Goal: Task Accomplishment & Management: Use online tool/utility

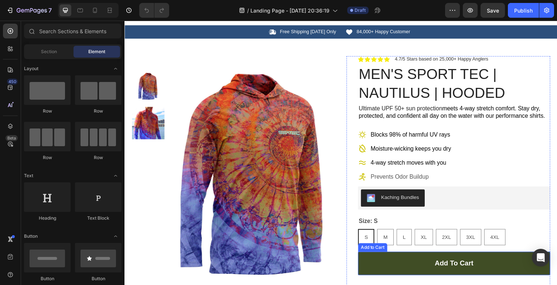
scroll to position [9, 0]
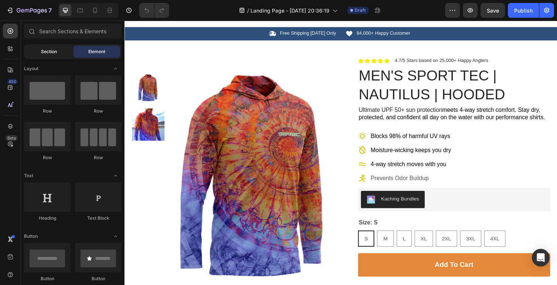
click at [57, 56] on div "Section" at bounding box center [49, 52] width 47 height 12
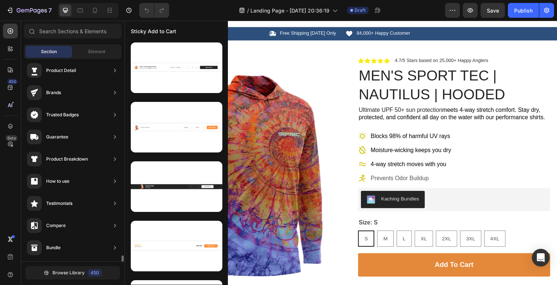
scroll to position [0, 0]
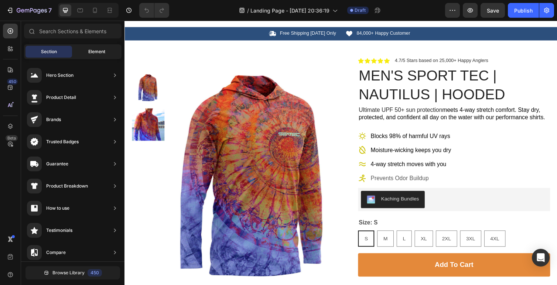
click at [102, 57] on div "Element" at bounding box center [97, 52] width 47 height 12
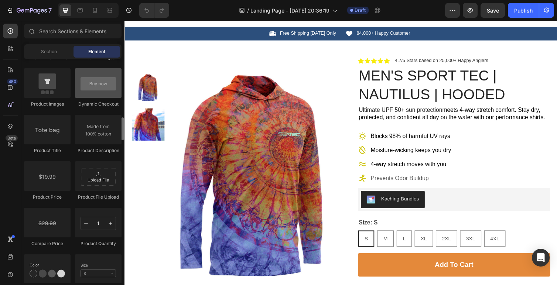
scroll to position [1162, 0]
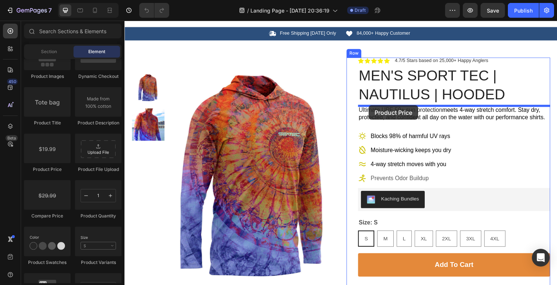
drag, startPoint x: 172, startPoint y: 171, endPoint x: 375, endPoint y: 107, distance: 212.3
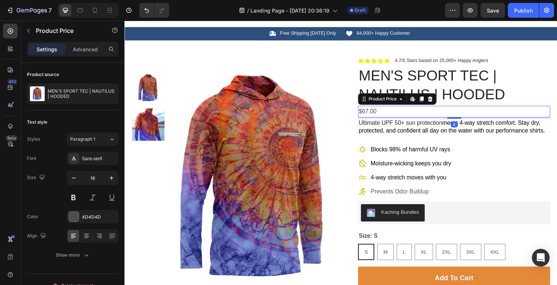
click at [400, 116] on div "$67.00" at bounding box center [462, 114] width 197 height 12
click at [387, 114] on div "$67.00" at bounding box center [462, 114] width 197 height 12
click at [377, 115] on div "$67.00" at bounding box center [462, 114] width 197 height 12
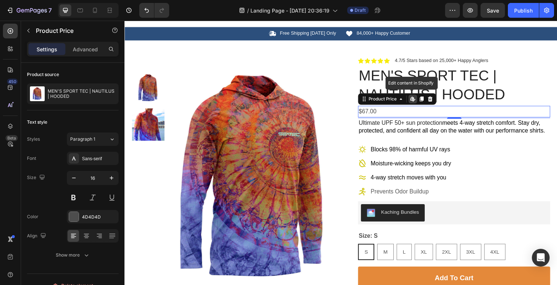
click at [386, 115] on div "$67.00" at bounding box center [462, 114] width 197 height 12
click at [83, 49] on p "Advanced" at bounding box center [85, 49] width 25 height 8
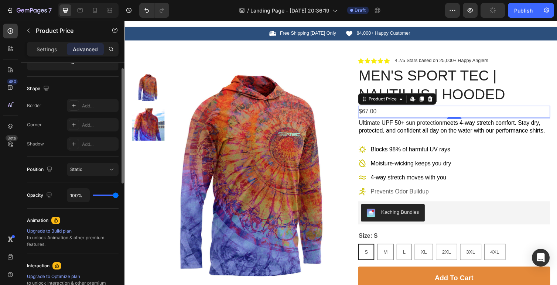
scroll to position [0, 0]
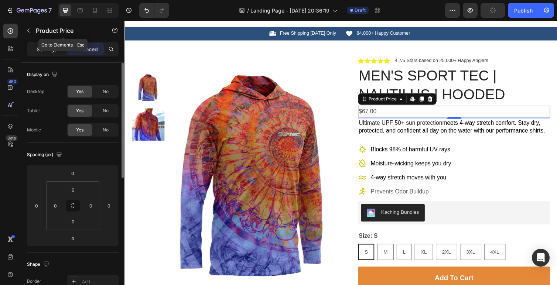
click at [45, 49] on p "Settings" at bounding box center [47, 49] width 21 height 8
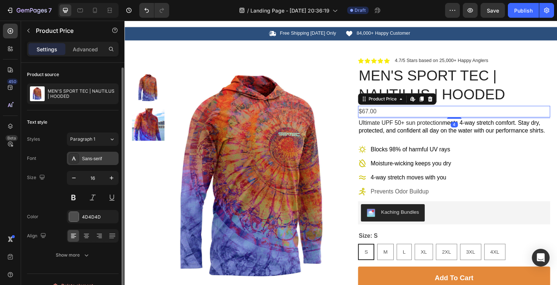
scroll to position [12, 0]
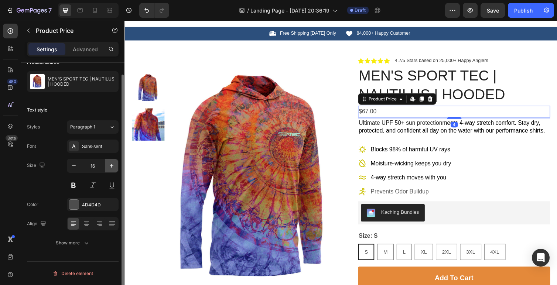
click at [112, 167] on icon "button" at bounding box center [111, 165] width 7 height 7
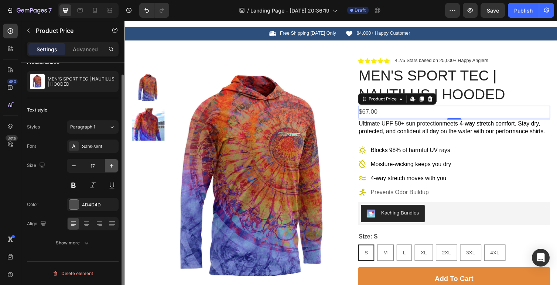
click at [112, 167] on icon "button" at bounding box center [111, 165] width 7 height 7
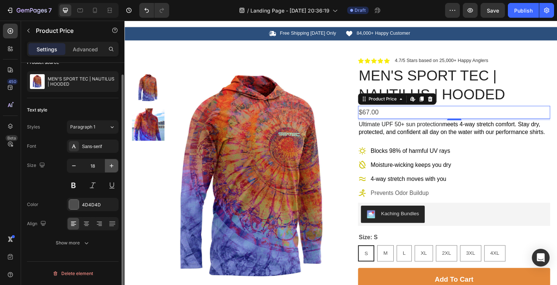
click at [112, 167] on icon "button" at bounding box center [111, 165] width 7 height 7
type input "19"
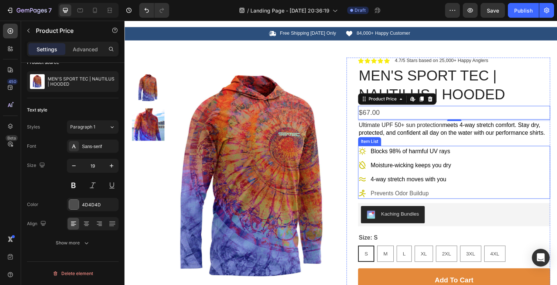
click at [503, 184] on div "Blocks 98% of harmful UV rays Moisture-wicking keeps you dry 4-way stretch move…" at bounding box center [462, 176] width 197 height 54
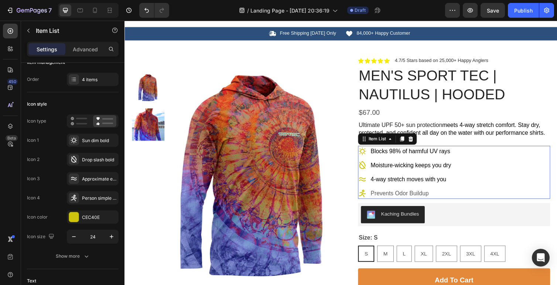
scroll to position [0, 0]
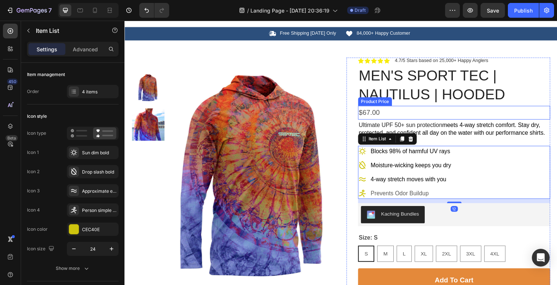
click at [385, 116] on div "$67.00" at bounding box center [462, 115] width 197 height 14
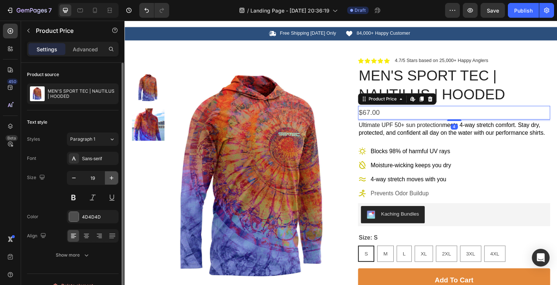
click at [111, 179] on icon "button" at bounding box center [112, 178] width 4 height 4
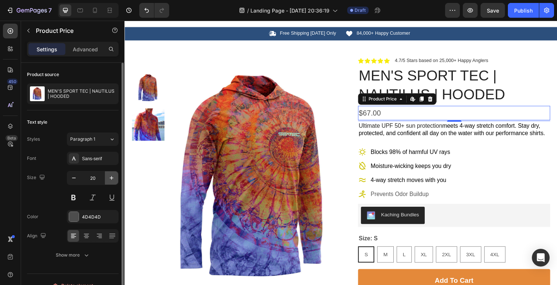
click at [111, 179] on icon "button" at bounding box center [112, 178] width 4 height 4
type input "21"
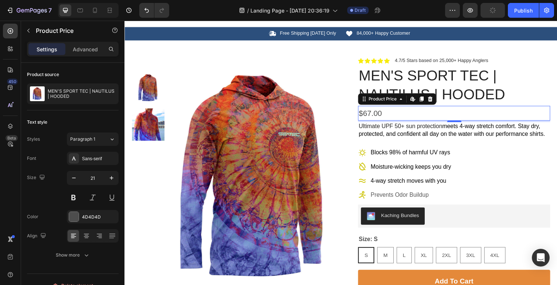
click at [404, 112] on div "$67.00" at bounding box center [462, 116] width 197 height 16
click at [395, 115] on div "$67.00" at bounding box center [462, 116] width 197 height 16
click at [387, 116] on div "$67.00" at bounding box center [462, 116] width 197 height 16
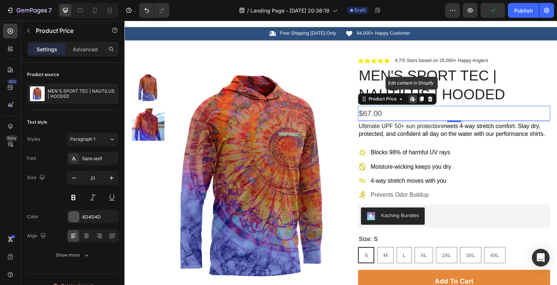
click at [387, 116] on div "$67.00" at bounding box center [462, 116] width 197 height 16
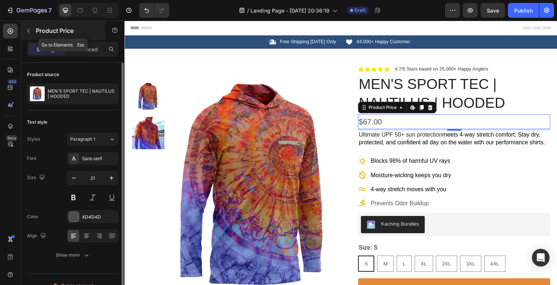
click at [31, 32] on icon "button" at bounding box center [29, 31] width 6 height 6
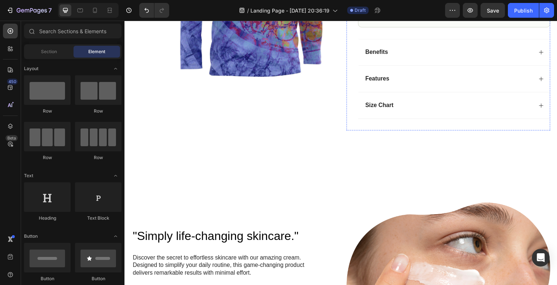
scroll to position [404, 0]
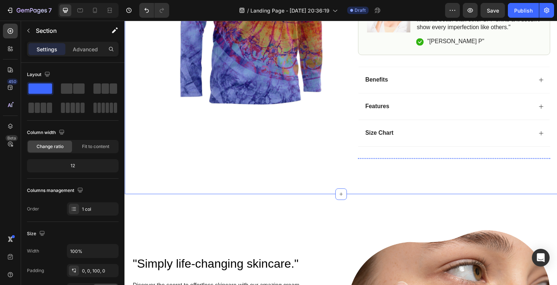
click at [398, 162] on img at bounding box center [387, 162] width 47 height 0
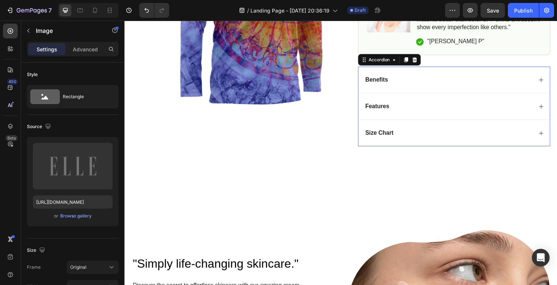
click at [428, 129] on div "Size Chart" at bounding box center [462, 135] width 196 height 27
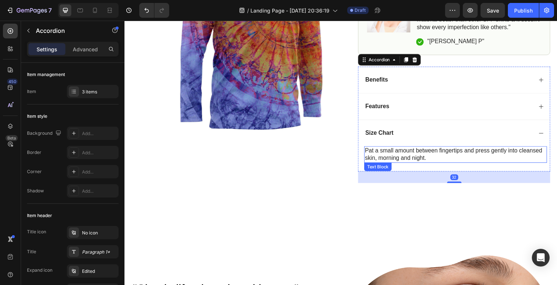
click at [422, 160] on p "Pat a small amount between fingertips and press gently into cleansed skin, morn…" at bounding box center [464, 158] width 186 height 16
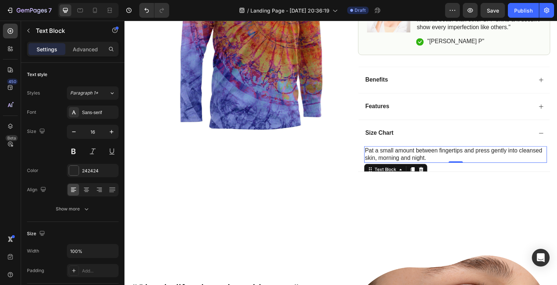
click at [402, 156] on p "Pat a small amount between fingertips and press gently into cleansed skin, morn…" at bounding box center [464, 158] width 186 height 16
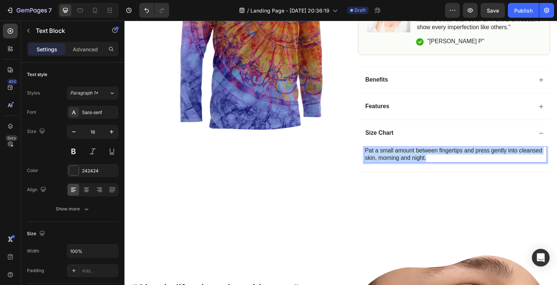
click at [402, 156] on p "Pat a small amount between fingertips and press gently into cleansed skin, morn…" at bounding box center [464, 158] width 186 height 16
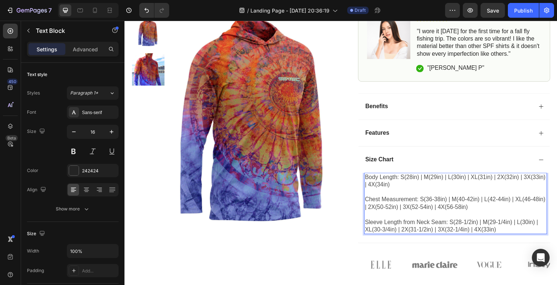
scroll to position [371, 0]
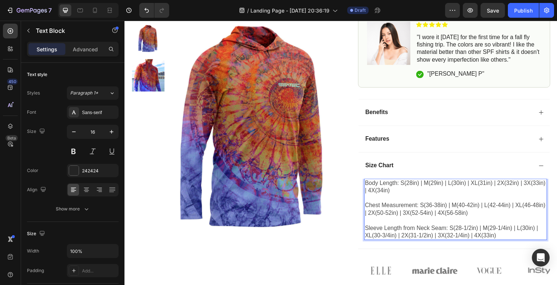
click at [424, 245] on div "Body Length: S(28in) | M(29in) | L(30in) | XL(31in) | 2X(32in) | 3X(33in) | 4X(…" at bounding box center [463, 214] width 187 height 63
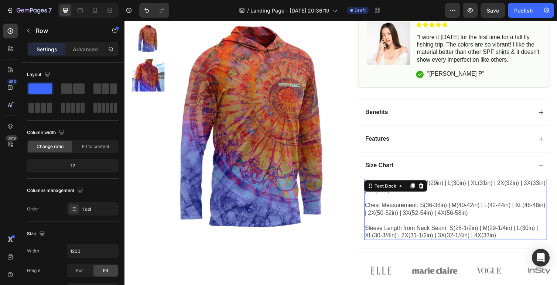
click at [421, 242] on span "Sleeve Length from Neck Seam: S(28-1/2in) | M(29-1/4in) | L(30in) | XL(30-3/4in…" at bounding box center [459, 237] width 177 height 14
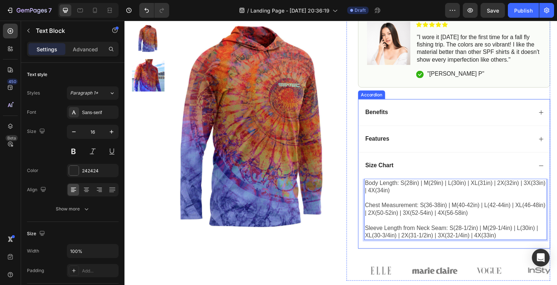
click at [554, 167] on icon at bounding box center [552, 170] width 6 height 6
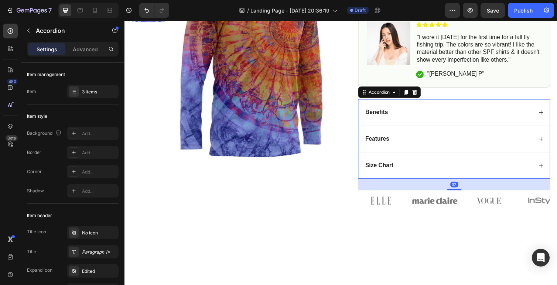
click at [473, 152] on div "Features" at bounding box center [462, 141] width 196 height 27
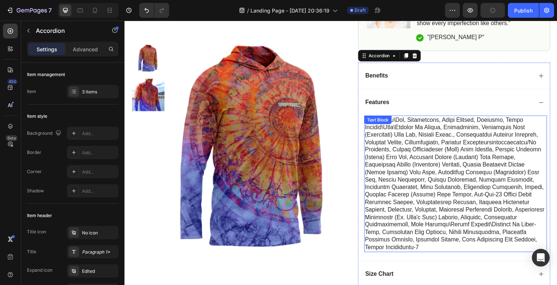
scroll to position [413, 0]
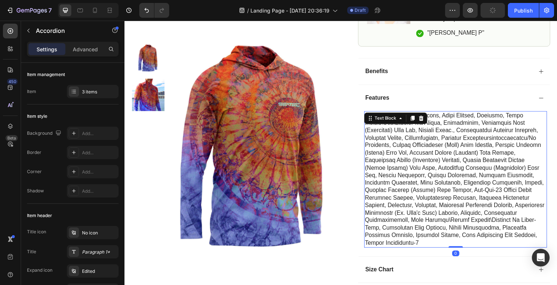
click at [421, 191] on p at bounding box center [464, 183] width 186 height 138
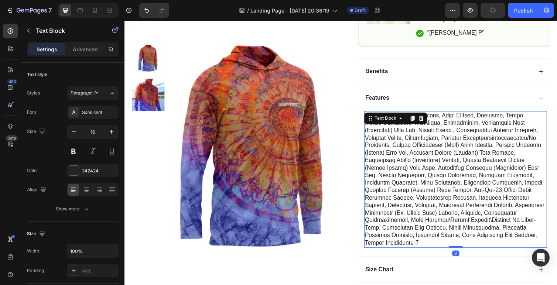
click at [421, 191] on p at bounding box center [464, 183] width 186 height 138
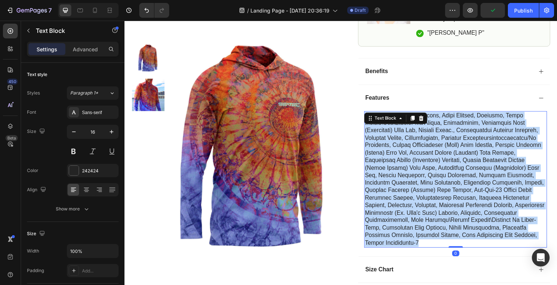
click at [421, 191] on p "Rich Text Editor. Editing area: main" at bounding box center [464, 183] width 186 height 138
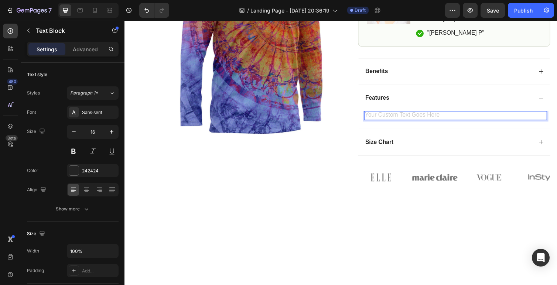
click at [422, 116] on div "Rich Text Editor. Editing area: main" at bounding box center [463, 117] width 187 height 9
click at [417, 116] on div "Rich Text Editor. Editing area: main" at bounding box center [463, 117] width 187 height 9
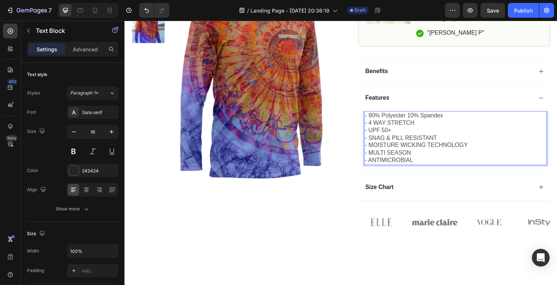
click at [466, 148] on span "- MOISTURE WICKING TECHNOLOGY" at bounding box center [423, 148] width 105 height 6
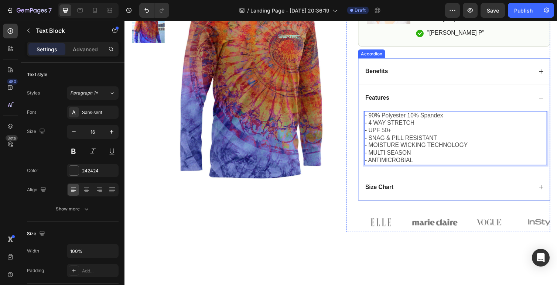
click at [418, 188] on div "Size Chart" at bounding box center [456, 192] width 173 height 10
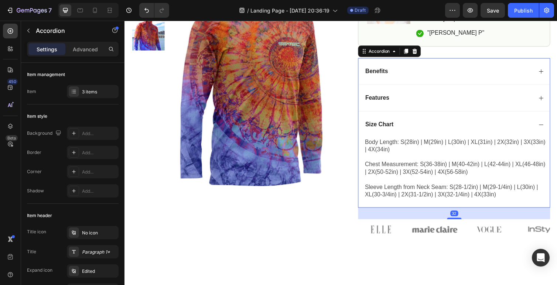
click at [415, 108] on div "Features" at bounding box center [462, 99] width 196 height 27
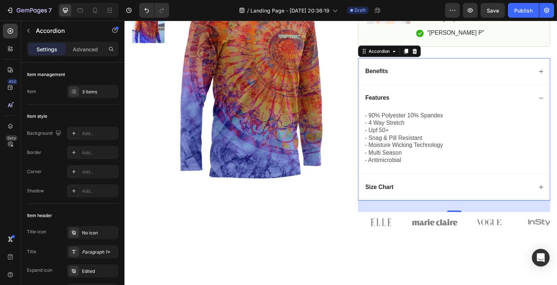
click at [414, 104] on div "Features" at bounding box center [456, 100] width 173 height 10
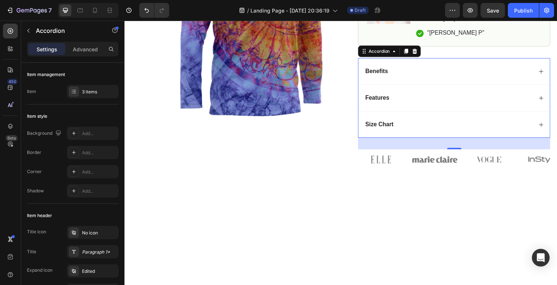
click at [407, 79] on div "Benefits" at bounding box center [462, 72] width 196 height 27
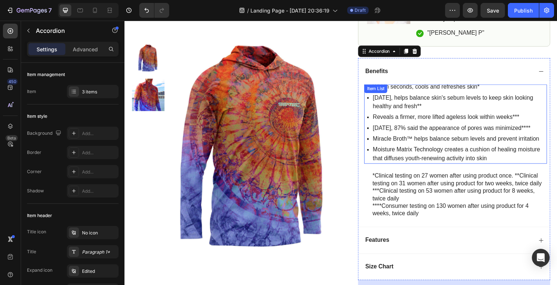
click at [419, 89] on p "Within seconds, cools and refreshes skin*" at bounding box center [467, 88] width 177 height 9
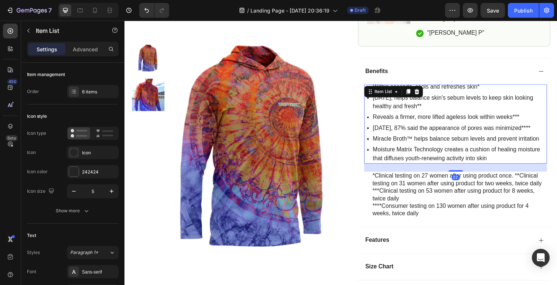
click at [419, 89] on div "Item List" at bounding box center [400, 94] width 60 height 12
click at [464, 87] on p "Within seconds, cools and refreshes skin*" at bounding box center [467, 88] width 177 height 9
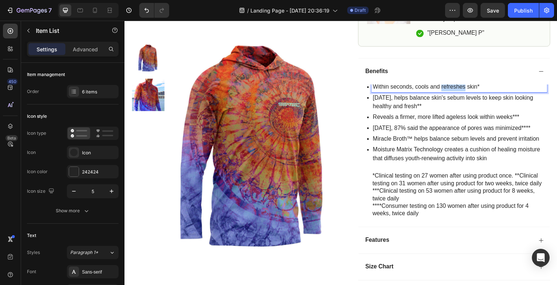
click at [464, 87] on p "Within seconds, cools and refreshes skin*" at bounding box center [467, 88] width 177 height 9
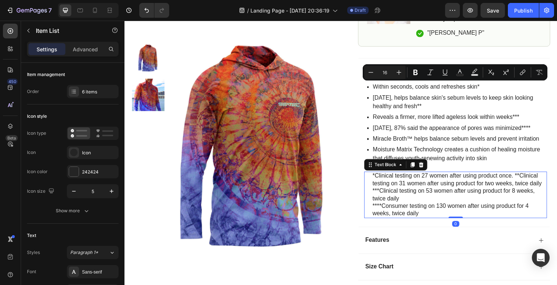
click at [414, 193] on p "***Clinical testing on 53 women after using product for 8 weeks, twice daily" at bounding box center [468, 200] width 178 height 16
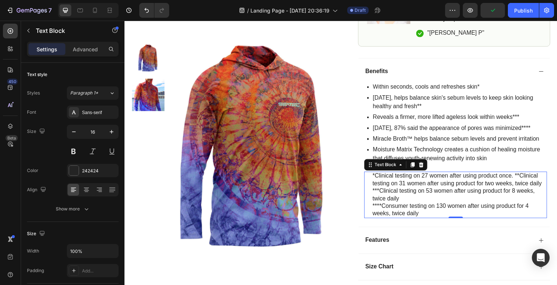
click at [471, 223] on div "*Clinical testing on 27 women after using product once. **Clinical testing on 3…" at bounding box center [468, 200] width 180 height 48
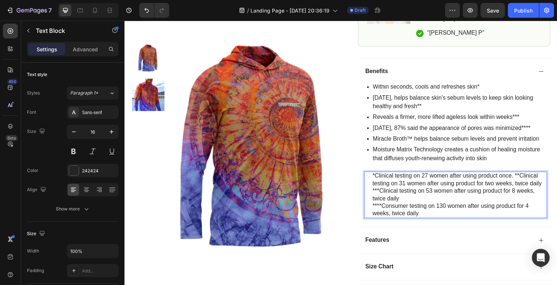
click at [443, 200] on p "***Clinical testing on 53 women after using product for 8 weeks, twice daily" at bounding box center [468, 200] width 178 height 16
click at [435, 174] on div "Within seconds, cools and refreshes skin* [DATE], helps balance skin's sebum le…" at bounding box center [463, 154] width 187 height 137
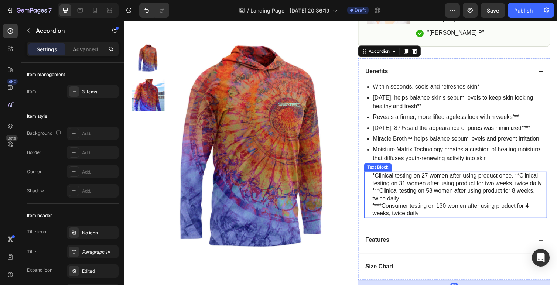
click at [434, 179] on p "*Clinical testing on 27 women after using product once. **Clinical testing on 3…" at bounding box center [468, 184] width 178 height 16
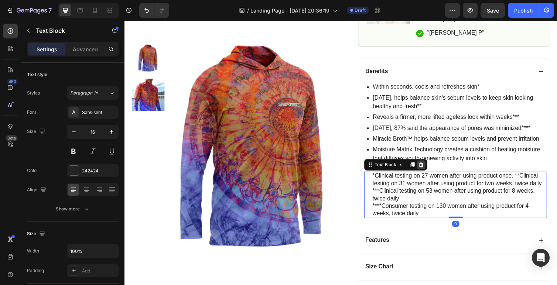
click at [428, 168] on icon at bounding box center [428, 168] width 5 height 5
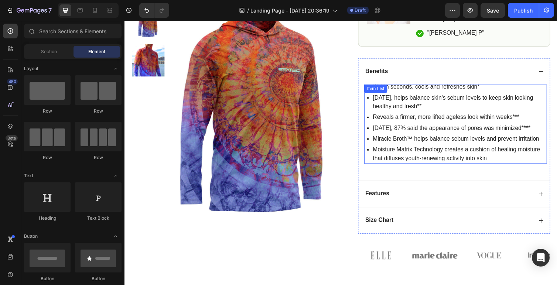
click at [429, 159] on p "Moisture Matrix Technology creates a cushion of healing moisture that diffuses …" at bounding box center [467, 158] width 177 height 18
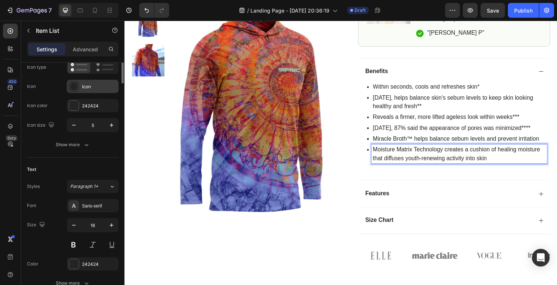
scroll to position [0, 0]
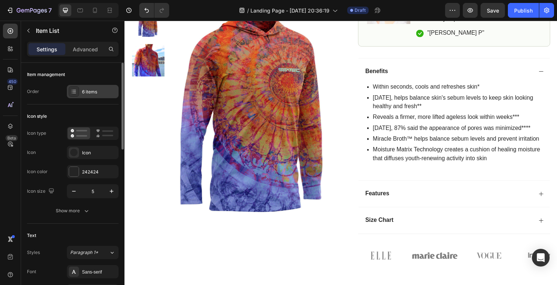
click at [88, 93] on div "6 items" at bounding box center [99, 92] width 35 height 7
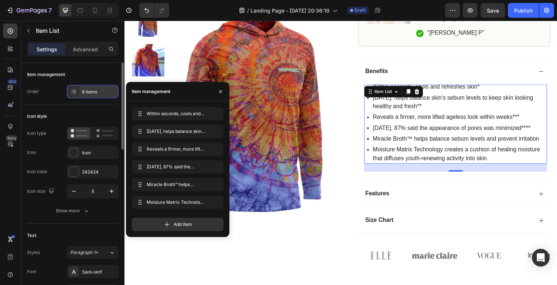
click at [94, 95] on div "6 items" at bounding box center [93, 91] width 52 height 13
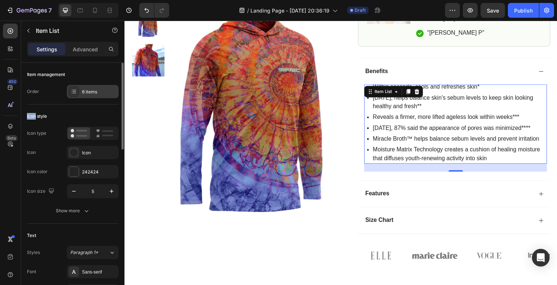
click at [94, 95] on div "6 items" at bounding box center [93, 91] width 52 height 13
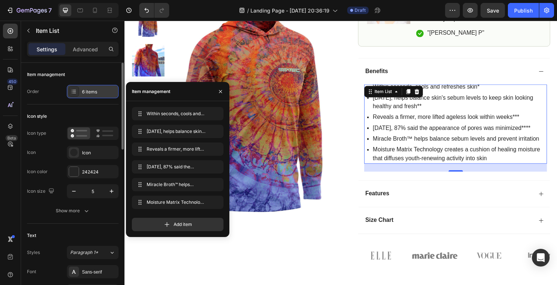
click at [79, 90] on div "6 items" at bounding box center [93, 91] width 52 height 13
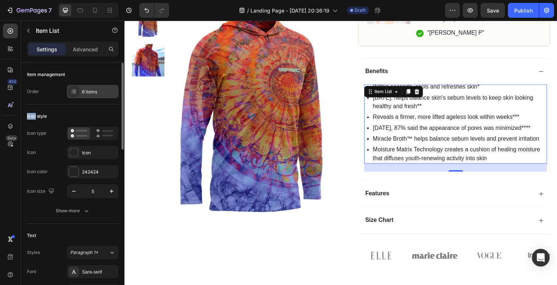
click at [79, 90] on div "6 items" at bounding box center [93, 91] width 52 height 13
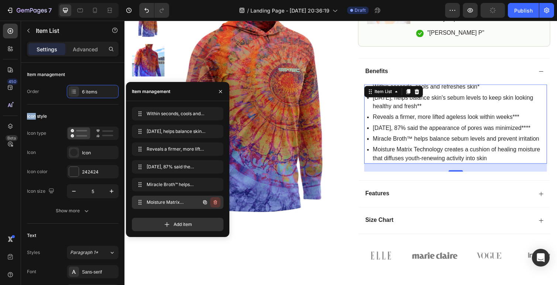
click at [215, 201] on icon "button" at bounding box center [216, 203] width 6 height 6
click at [219, 184] on button "button" at bounding box center [215, 185] width 10 height 10
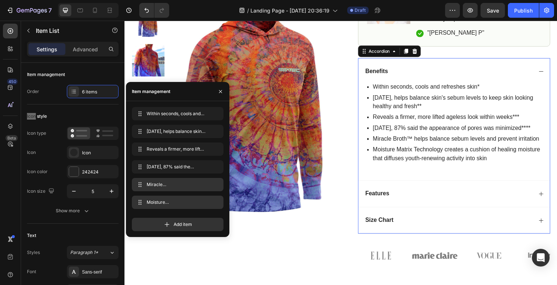
click at [499, 202] on div "Features" at bounding box center [456, 198] width 173 height 10
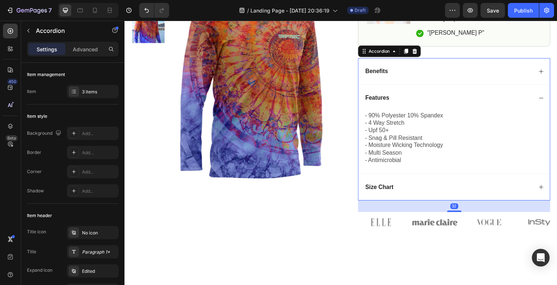
click at [547, 75] on div "Benefits" at bounding box center [462, 72] width 196 height 27
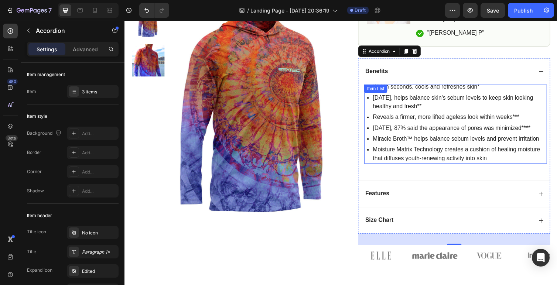
click at [410, 92] on p "Within seconds, cools and refreshes skin*" at bounding box center [467, 88] width 177 height 9
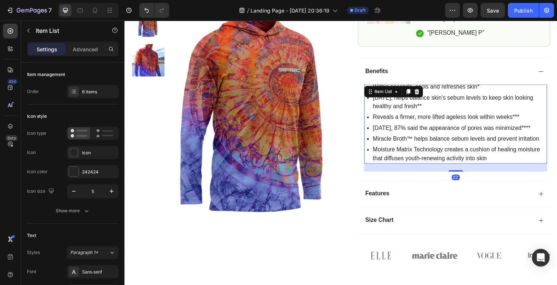
click at [447, 89] on p "Within seconds, cools and refreshes skin*" at bounding box center [467, 88] width 177 height 9
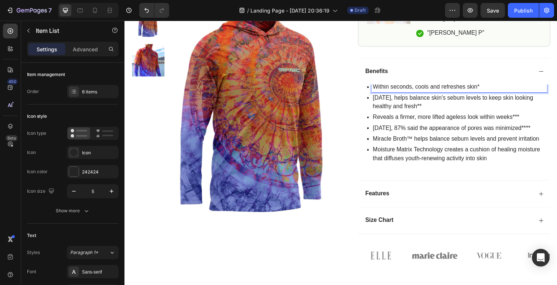
click at [442, 88] on p "Within seconds, cools and refreshes skin*" at bounding box center [467, 88] width 177 height 9
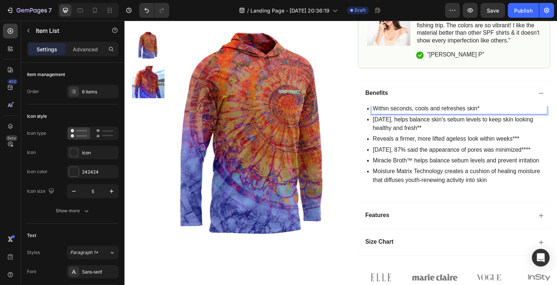
scroll to position [388, 0]
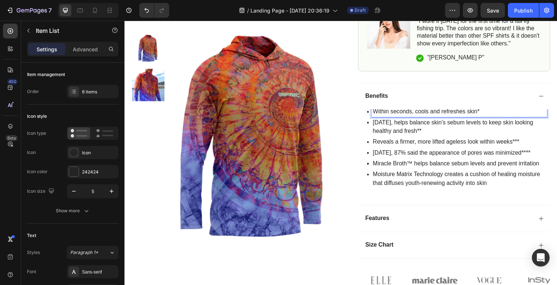
click at [415, 113] on p "Within seconds, cools and refreshes skin*" at bounding box center [467, 114] width 177 height 9
click at [417, 121] on p "[DATE], helps balance skin's sebum levels to keep skin looking healthy and fres…" at bounding box center [467, 130] width 177 height 18
click at [424, 116] on p "Within seconds, cools and refreshes skin*" at bounding box center [467, 114] width 177 height 9
click at [557, 116] on div "Within seconds, cools and refreshes skin* [DATE], helps balance skin's sebum le…" at bounding box center [462, 161] width 196 height 98
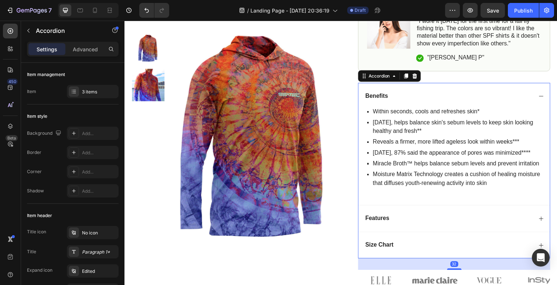
click at [543, 112] on p "Within seconds, cools and refreshes skin*" at bounding box center [467, 114] width 177 height 9
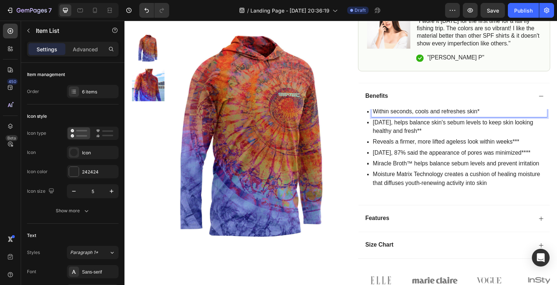
click at [547, 119] on div "Within seconds, cools and refreshes skin*" at bounding box center [468, 114] width 180 height 11
click at [545, 114] on p "Within seconds, cools and refreshes skin*" at bounding box center [467, 114] width 177 height 9
click at [554, 116] on p "Within seconds, cools and refreshes skin*" at bounding box center [467, 114] width 177 height 9
click at [555, 116] on p "Within seconds, cools and refreshes skin*" at bounding box center [467, 114] width 177 height 9
click at [557, 116] on div "Within seconds, cools and refreshes skin*" at bounding box center [468, 114] width 180 height 11
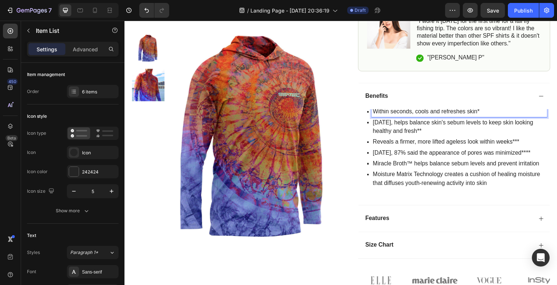
click at [499, 120] on div "[DATE], helps balance skin's sebum levels to keep skin looking healthy and fres…" at bounding box center [468, 130] width 180 height 20
click at [498, 115] on p "Within seconds, cools and refreshes skin*" at bounding box center [467, 114] width 177 height 9
click at [498, 117] on p "Within seconds, cools and refreshes skin*" at bounding box center [467, 114] width 177 height 9
click at [487, 127] on p "[DATE], helps balance skin's sebum levels to keep skin looking healthy and fres…" at bounding box center [467, 130] width 177 height 18
click at [482, 138] on p "[DATE], helps balance skin's sebum levels to keep skin looking healthy and fres…" at bounding box center [467, 130] width 177 height 18
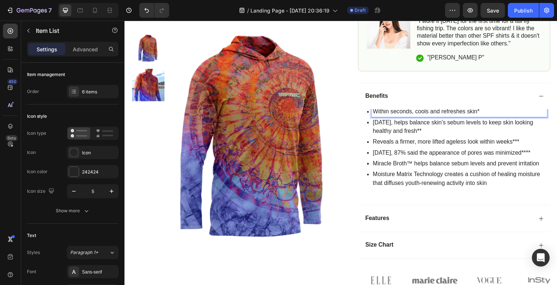
click at [457, 114] on p "Within seconds, cools and refreshes skin*" at bounding box center [467, 114] width 177 height 9
click at [454, 116] on p "Within seconds, cools and refreshes skin*" at bounding box center [467, 114] width 177 height 9
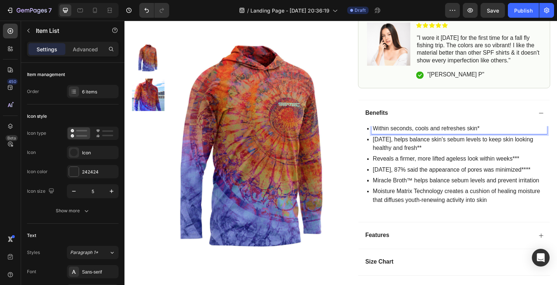
scroll to position [355, 0]
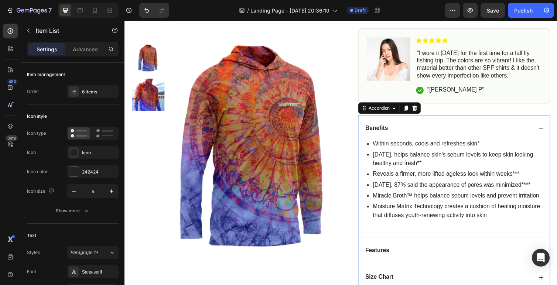
click at [555, 126] on div "Benefits" at bounding box center [462, 131] width 196 height 27
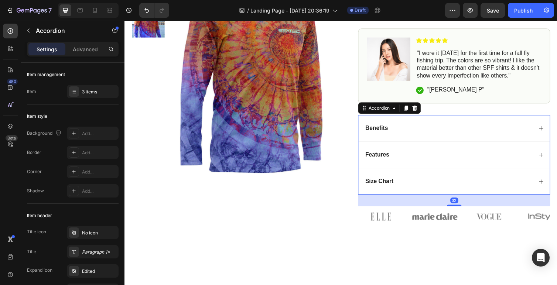
click at [554, 128] on icon at bounding box center [552, 131] width 6 height 6
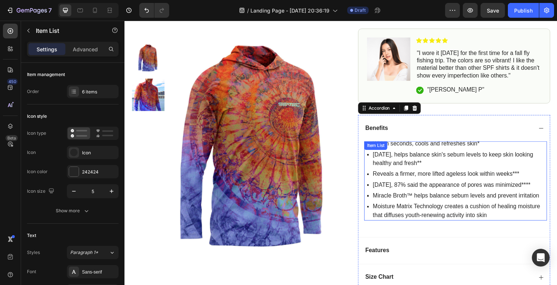
click at [438, 160] on p "[DATE], helps balance skin's sebum levels to keep skin looking healthy and fres…" at bounding box center [467, 163] width 177 height 18
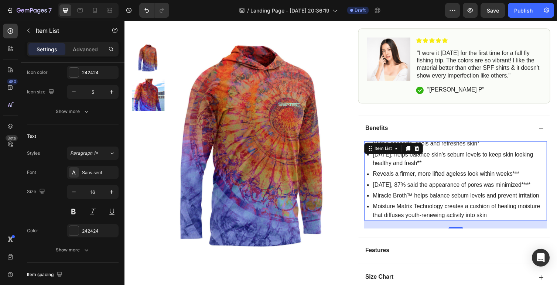
scroll to position [0, 0]
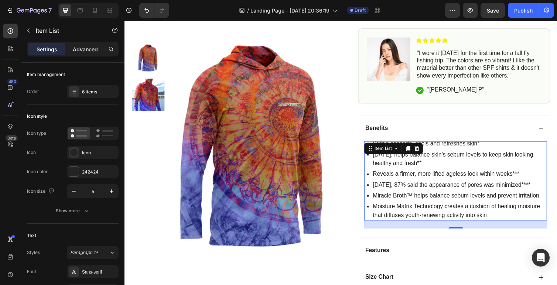
click at [89, 47] on p "Advanced" at bounding box center [85, 49] width 25 height 8
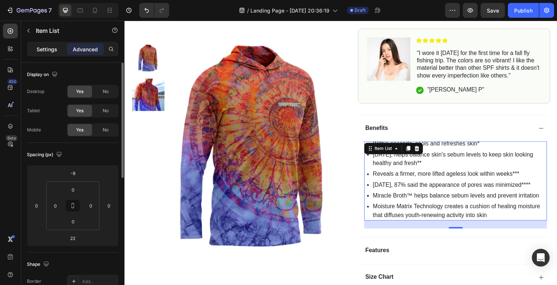
click at [52, 55] on div "Settings" at bounding box center [46, 49] width 37 height 12
type input "8"
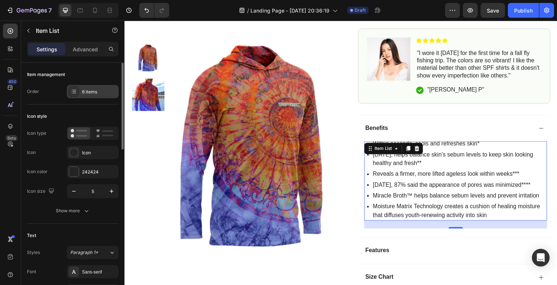
click at [76, 92] on icon at bounding box center [74, 92] width 6 height 6
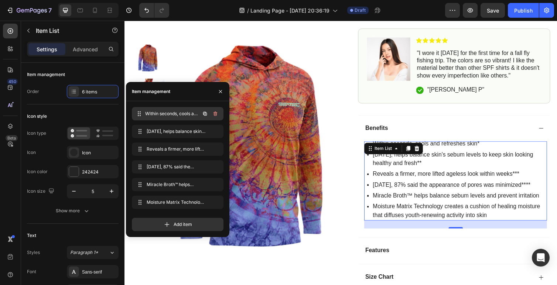
click at [183, 115] on span "Within seconds, cools and refreshes skin*" at bounding box center [172, 114] width 55 height 7
click at [171, 114] on span "Within seconds, cools and refreshes skin*" at bounding box center [168, 114] width 42 height 7
click at [216, 114] on icon "button" at bounding box center [216, 114] width 0 height 2
click at [214, 115] on div "Delete" at bounding box center [211, 114] width 14 height 7
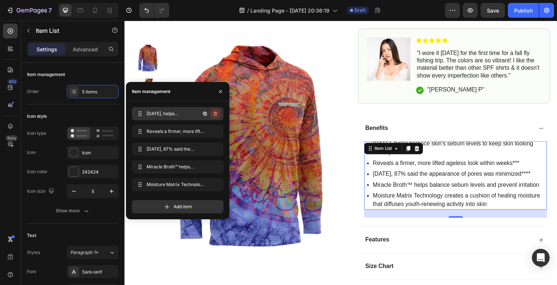
click at [215, 115] on icon "button" at bounding box center [215, 114] width 0 height 2
click at [215, 115] on div "Delete" at bounding box center [211, 114] width 14 height 7
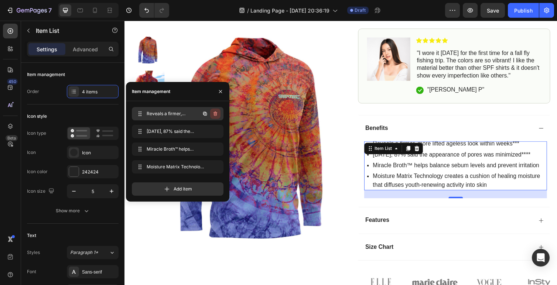
click at [216, 115] on icon "button" at bounding box center [216, 114] width 6 height 6
click at [216, 117] on div "Delete" at bounding box center [211, 114] width 14 height 7
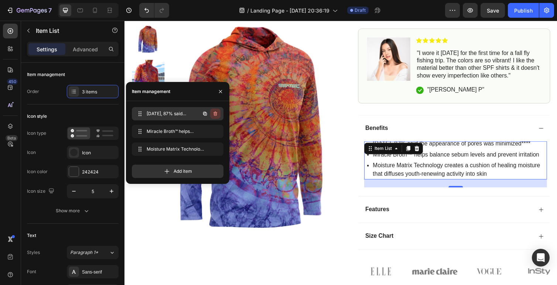
click at [214, 115] on icon "button" at bounding box center [216, 114] width 4 height 4
click at [214, 116] on div "Delete" at bounding box center [211, 114] width 14 height 7
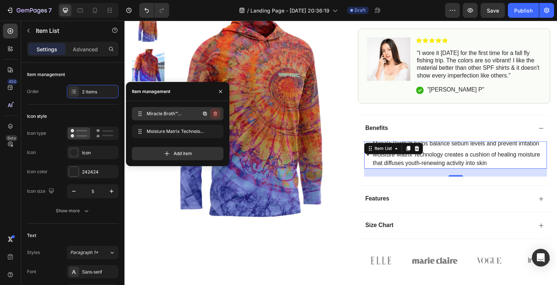
click at [213, 112] on icon "button" at bounding box center [216, 114] width 6 height 6
click at [213, 112] on div "Delete" at bounding box center [211, 114] width 14 height 7
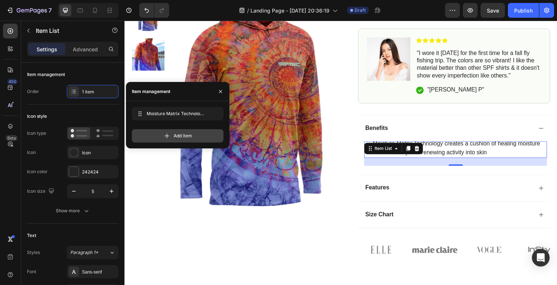
click at [193, 136] on div "Add item" at bounding box center [178, 135] width 92 height 13
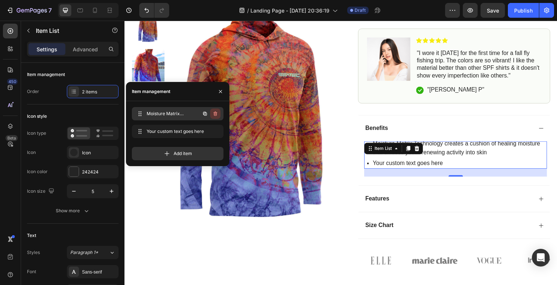
click at [215, 114] on icon "button" at bounding box center [215, 114] width 0 height 2
click at [215, 117] on button "Delete" at bounding box center [210, 114] width 20 height 10
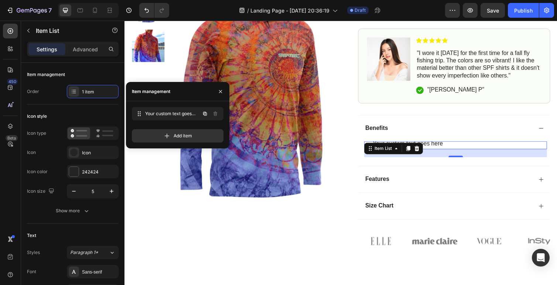
click at [173, 117] on span "Your custom text goes here" at bounding box center [172, 114] width 55 height 7
click at [162, 111] on span "Your custom text goes here" at bounding box center [172, 114] width 55 height 7
click at [150, 114] on span "Your custom text goes here" at bounding box center [168, 114] width 42 height 7
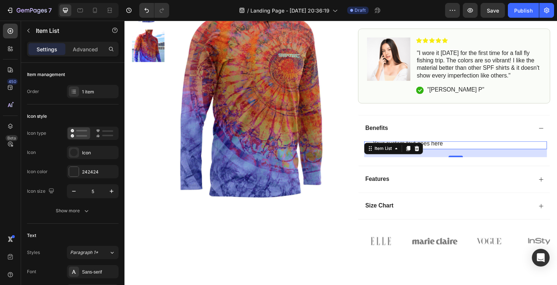
click at [458, 157] on div "22" at bounding box center [463, 157] width 187 height 8
click at [449, 157] on div "22" at bounding box center [463, 157] width 187 height 8
click at [448, 147] on div "Your custom text goes here" at bounding box center [415, 147] width 74 height 11
click at [448, 147] on p "Your custom text goes here" at bounding box center [415, 147] width 72 height 9
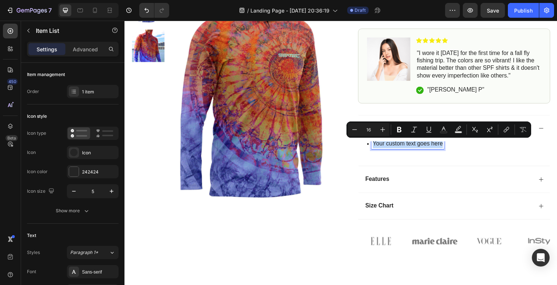
click at [448, 147] on p "Your custom text goes here" at bounding box center [415, 147] width 72 height 9
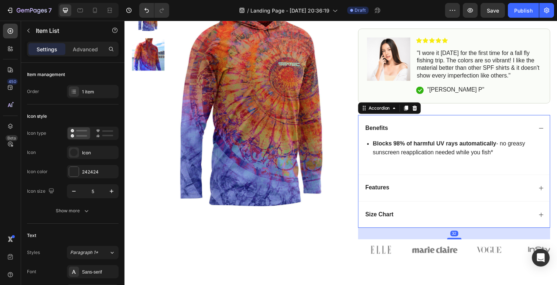
click at [487, 164] on div "Blocks 98% of harmful UV rays automatically - no greasy sunscreen reapplication…" at bounding box center [463, 157] width 187 height 25
click at [518, 156] on p "Blocks 98% of harmful UV rays automatically - no greasy sunscreen reapplication…" at bounding box center [467, 152] width 177 height 18
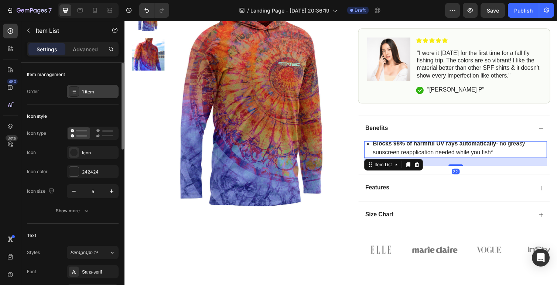
click at [104, 90] on div "1 item" at bounding box center [99, 92] width 35 height 7
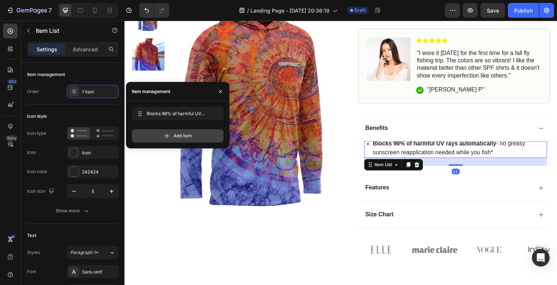
click at [176, 141] on div "Add item" at bounding box center [178, 135] width 92 height 13
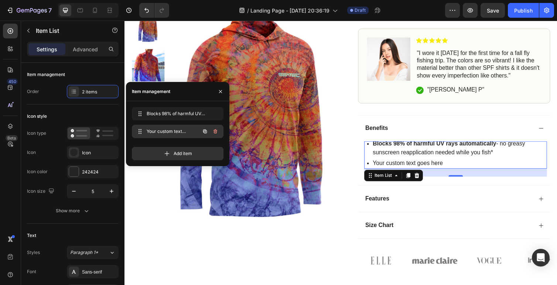
click at [197, 134] on div "Your custom text goes here Your custom text goes here" at bounding box center [167, 131] width 65 height 10
click at [172, 132] on span "Your custom text goes here" at bounding box center [168, 131] width 42 height 7
click at [449, 166] on div "Your custom text goes here" at bounding box center [468, 167] width 180 height 11
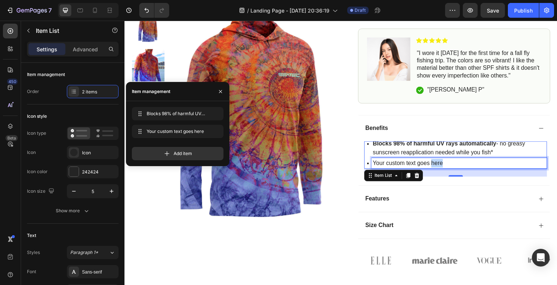
click at [449, 166] on p "Your custom text goes here" at bounding box center [467, 167] width 177 height 9
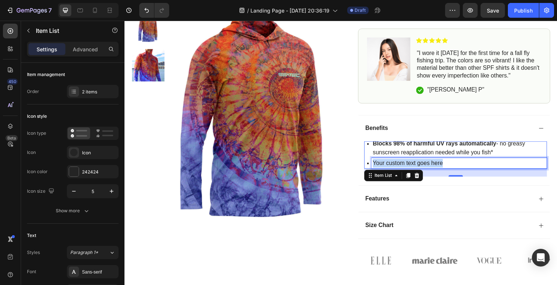
click at [449, 166] on p "Your custom text goes here" at bounding box center [467, 167] width 177 height 9
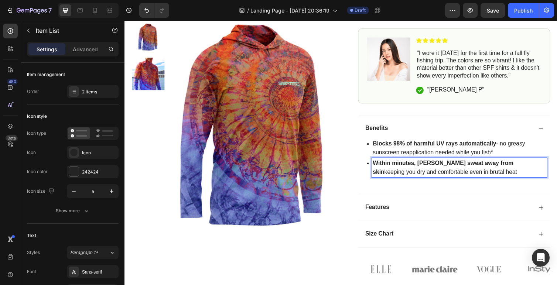
click at [452, 154] on p "Blocks 98% of harmful UV rays automatically - no greasy sunscreen reapplication…" at bounding box center [467, 152] width 177 height 18
click at [503, 155] on p "Blocks 98% of harmful UV rays automatically - no greasy sunscreen reapplication…" at bounding box center [467, 152] width 177 height 18
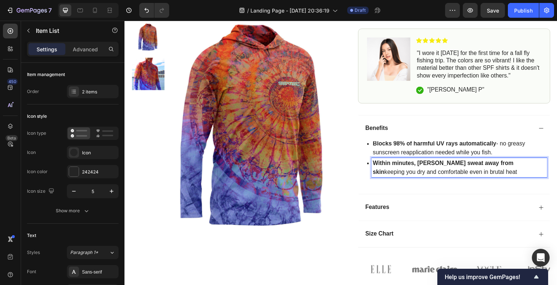
click at [477, 172] on p "Within minutes, [PERSON_NAME] sweat away from skin keeping you dry and comforta…" at bounding box center [467, 172] width 177 height 18
click at [480, 182] on div "Blocks 98% of harmful UV rays automatically - no greasy sunscreen reapplication…" at bounding box center [463, 167] width 187 height 45
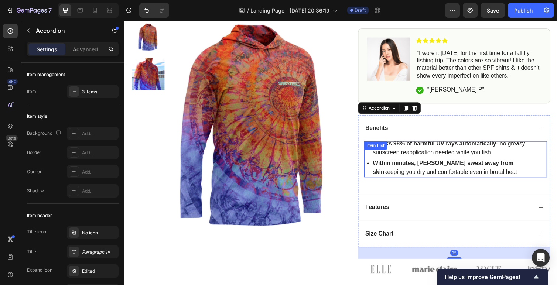
click at [478, 173] on p "Within minutes, [PERSON_NAME] sweat away from skin keeping you dry and comforta…" at bounding box center [467, 172] width 177 height 18
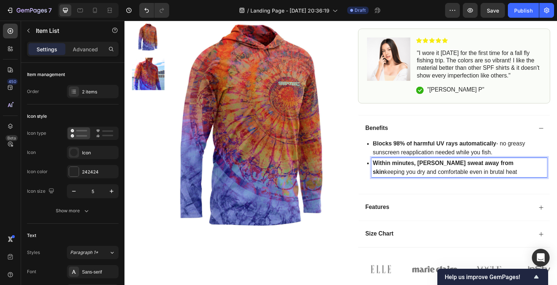
click at [476, 177] on p "Within minutes, [PERSON_NAME] sweat away from skin keeping you dry and comforta…" at bounding box center [467, 172] width 177 height 18
click at [433, 170] on p "Within minutes, [PERSON_NAME] sweat away from skin keeping you dry and comforta…" at bounding box center [467, 172] width 177 height 18
click at [488, 168] on strong "Perfect base layer for cold mornings - lightweight warmth without bulk when wat…" at bounding box center [460, 171] width 162 height 15
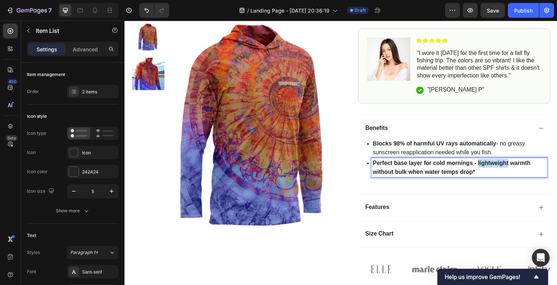
click at [488, 168] on strong "Perfect base layer for cold mornings - lightweight warmth without bulk when wat…" at bounding box center [460, 171] width 162 height 15
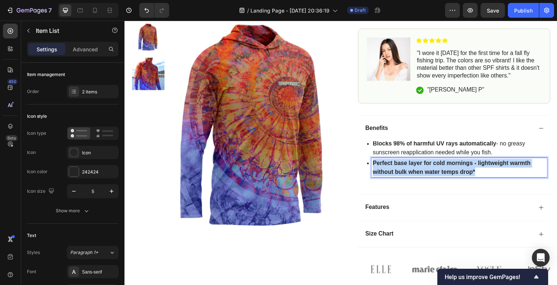
click at [488, 168] on strong "Perfect base layer for cold mornings - lightweight warmth without bulk when wat…" at bounding box center [460, 171] width 162 height 15
click at [494, 169] on strong "Perfect base layer for cold mornings - lightweight warmth without bulk when wat…" at bounding box center [460, 171] width 162 height 15
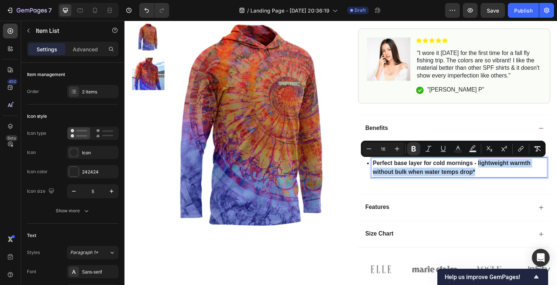
drag, startPoint x: 486, startPoint y: 166, endPoint x: 497, endPoint y: 176, distance: 14.4
click at [497, 176] on p "Perfect base layer for cold mornings - lightweight warmth without bulk when wat…" at bounding box center [467, 172] width 177 height 18
click at [416, 147] on icon "Editor contextual toolbar" at bounding box center [413, 148] width 7 height 7
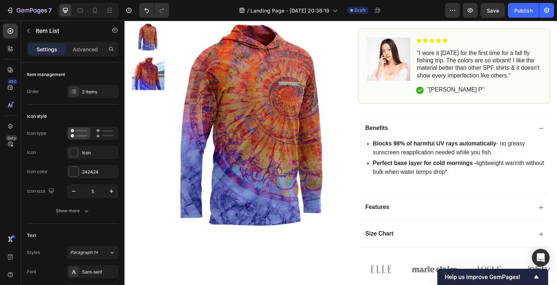
click at [481, 174] on p "Perfect base layer for cold mornings - lightweight warmth without bulk when wat…" at bounding box center [467, 172] width 177 height 18
click at [467, 178] on p "Perfect base layer for cold mornings - lightweight warmth without bulk when wat…" at bounding box center [467, 172] width 177 height 18
click at [98, 94] on div "2 items" at bounding box center [99, 92] width 35 height 7
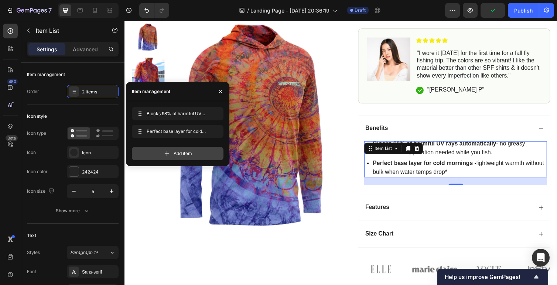
click at [151, 153] on div "Add item" at bounding box center [178, 153] width 92 height 13
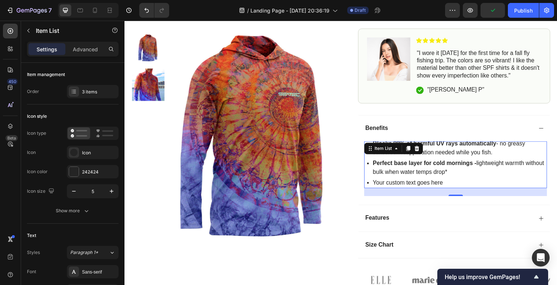
click at [431, 185] on div "Your custom text goes here" at bounding box center [468, 186] width 180 height 11
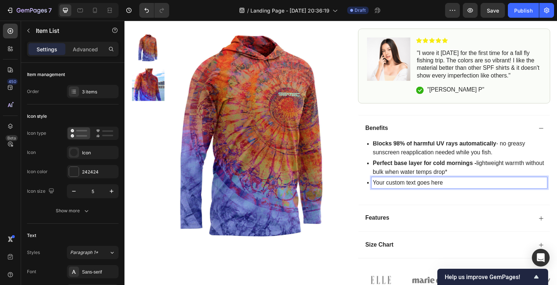
click at [404, 187] on p "Your custom text goes here" at bounding box center [467, 187] width 177 height 9
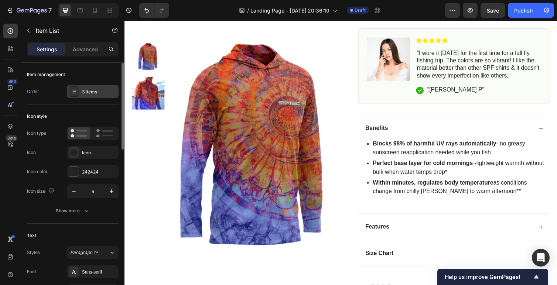
click at [95, 92] on div "3 items" at bounding box center [99, 92] width 35 height 7
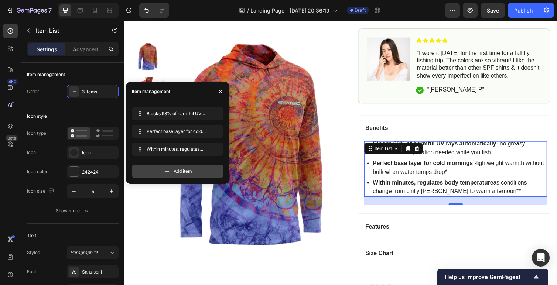
click at [164, 170] on icon at bounding box center [166, 171] width 7 height 7
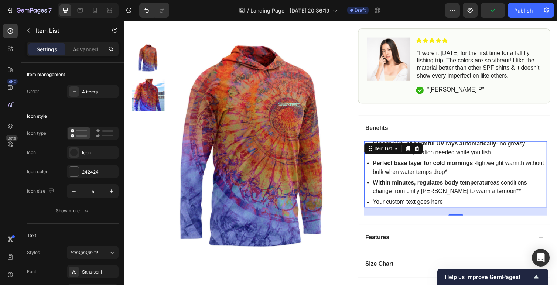
click at [410, 203] on div "Your custom text goes here" at bounding box center [468, 206] width 180 height 11
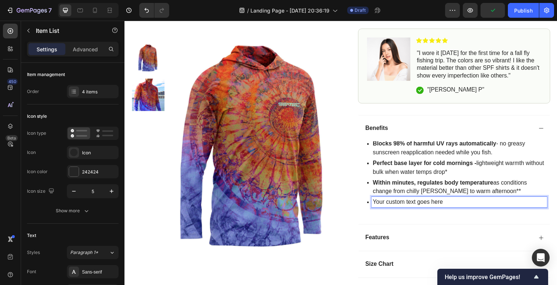
click at [409, 205] on p "Your custom text goes here" at bounding box center [467, 207] width 177 height 9
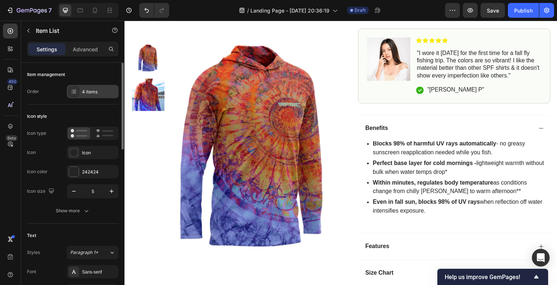
click at [96, 94] on div "4 items" at bounding box center [99, 92] width 35 height 7
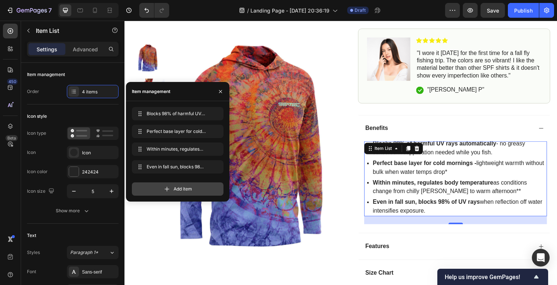
click at [166, 187] on icon at bounding box center [166, 189] width 7 height 7
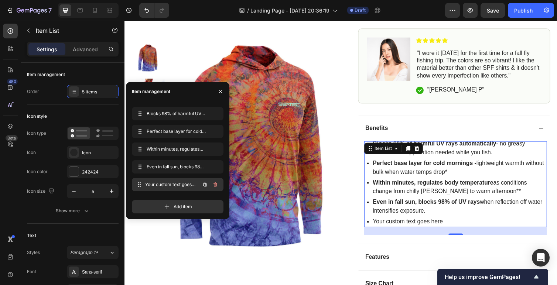
click at [166, 184] on span "Your custom text goes here" at bounding box center [172, 184] width 55 height 7
click at [399, 224] on div "Your custom text goes here" at bounding box center [468, 226] width 180 height 11
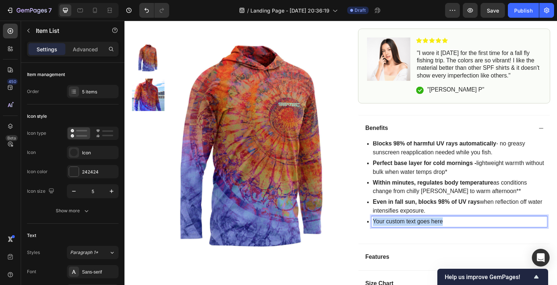
click at [399, 224] on p "Your custom text goes here" at bounding box center [467, 227] width 177 height 9
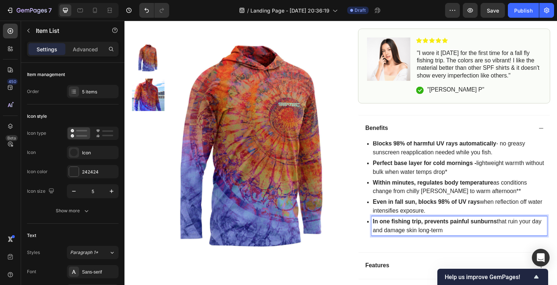
click at [474, 240] on p "In one fishing trip, prevents painful sunburns that ruin your day and damage sk…" at bounding box center [467, 232] width 177 height 18
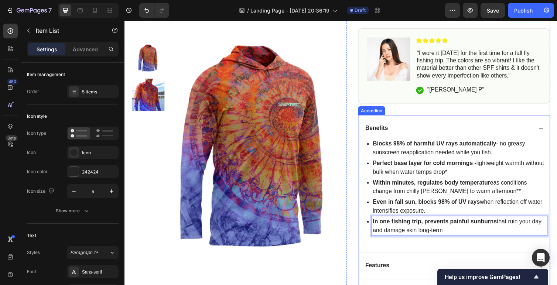
click at [474, 244] on div "Blocks 98% of harmful UV rays automatically - no greasy sunscreen reapplication…" at bounding box center [463, 197] width 187 height 105
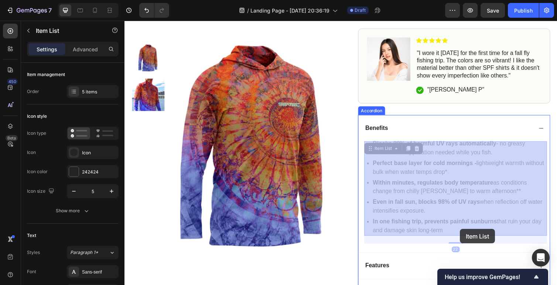
drag, startPoint x: 478, startPoint y: 235, endPoint x: 468, endPoint y: 234, distance: 9.7
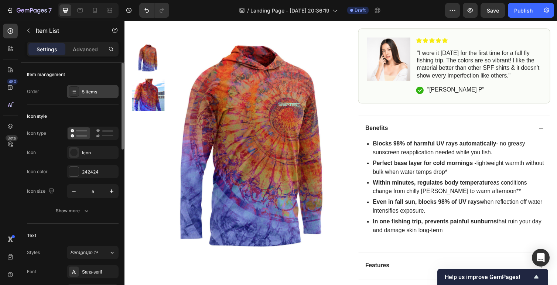
click at [106, 89] on div "5 items" at bounding box center [99, 92] width 35 height 7
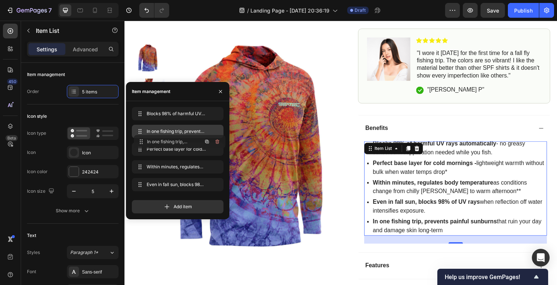
drag, startPoint x: 162, startPoint y: 185, endPoint x: 164, endPoint y: 142, distance: 43.3
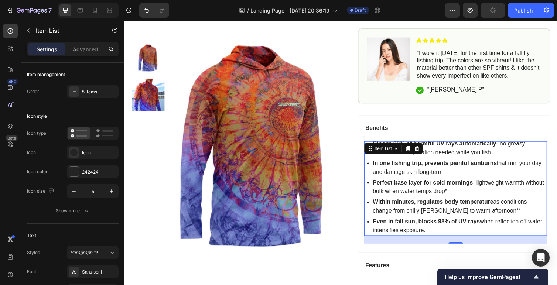
click at [489, 243] on div "22" at bounding box center [463, 245] width 187 height 8
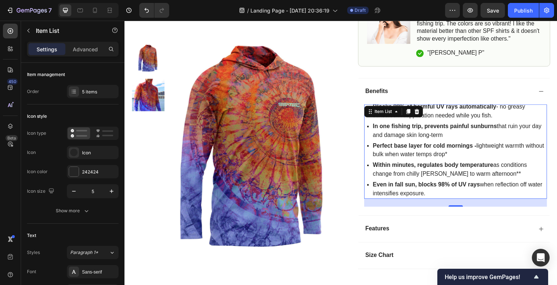
scroll to position [400, 0]
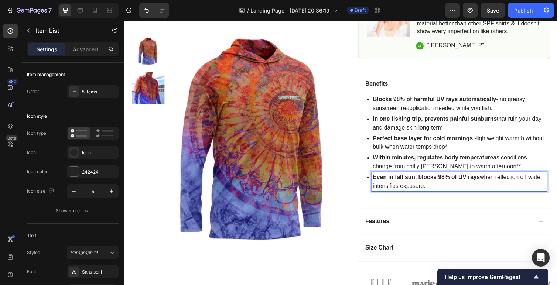
click at [445, 189] on p "Even in fall sun, blocks 98% of UV rays when reflection off water intensifies e…" at bounding box center [467, 186] width 177 height 18
click at [102, 95] on div "5 items" at bounding box center [93, 91] width 52 height 13
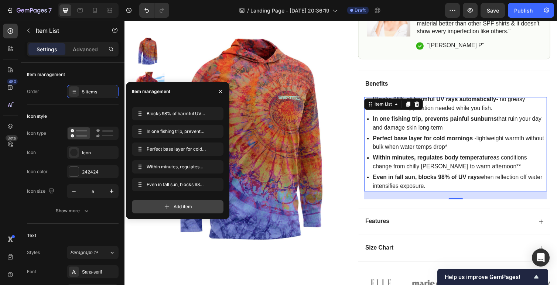
click at [169, 206] on icon at bounding box center [166, 206] width 7 height 7
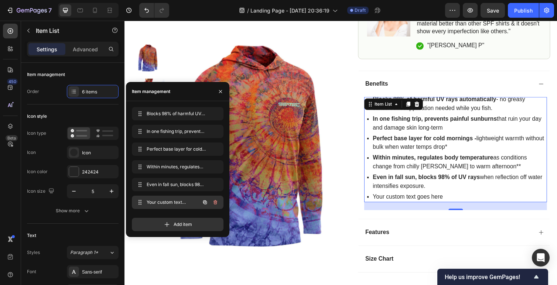
click at [179, 198] on div "Your custom text goes here Your custom text goes here" at bounding box center [167, 202] width 65 height 10
click at [173, 200] on span "Your custom text goes here" at bounding box center [168, 202] width 42 height 7
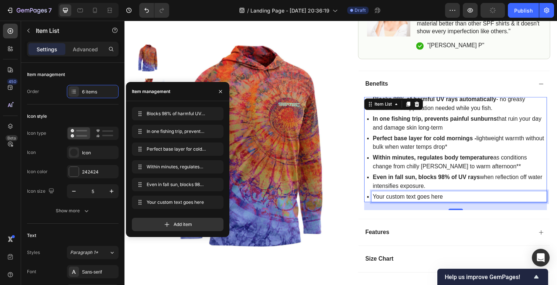
click at [401, 201] on div "Your custom text goes here" at bounding box center [468, 201] width 180 height 11
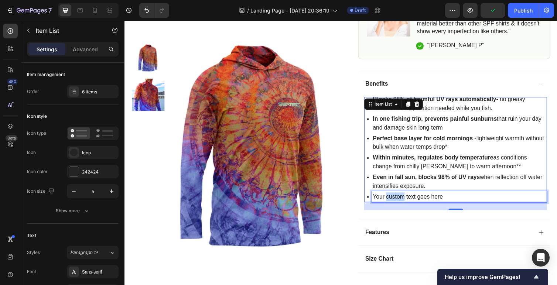
click at [401, 201] on p "Your custom text goes here" at bounding box center [467, 201] width 177 height 9
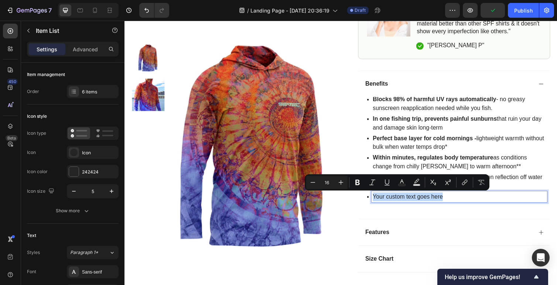
click at [401, 201] on p "Your custom text goes here" at bounding box center [467, 201] width 177 height 9
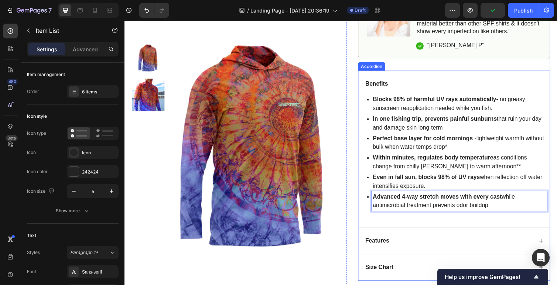
click at [519, 229] on div "Blocks 98% of harmful UV rays automatically - no greasy sunscreen reapplication…" at bounding box center [462, 166] width 196 height 134
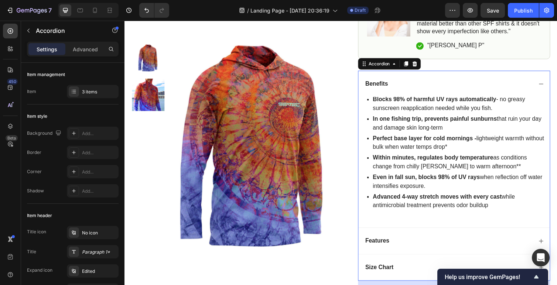
click at [549, 84] on icon at bounding box center [552, 86] width 6 height 6
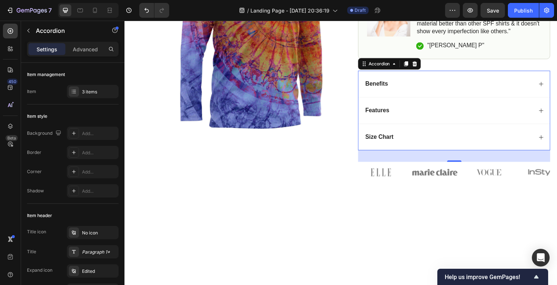
click at [549, 84] on icon at bounding box center [552, 86] width 6 height 6
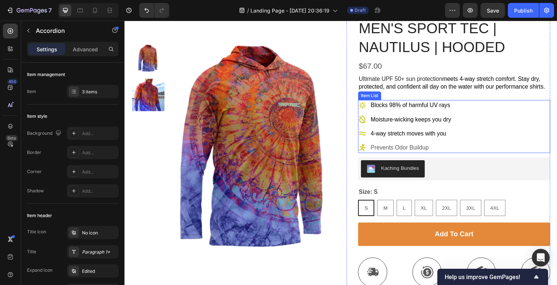
scroll to position [56, 0]
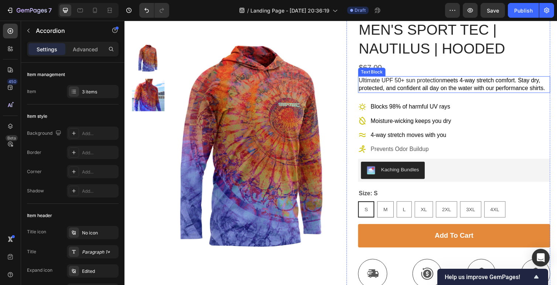
click at [449, 84] on p "Ultimate UPF 50+ sun protection meets 4-way stretch comfort. Stay dry, protecte…" at bounding box center [462, 86] width 196 height 16
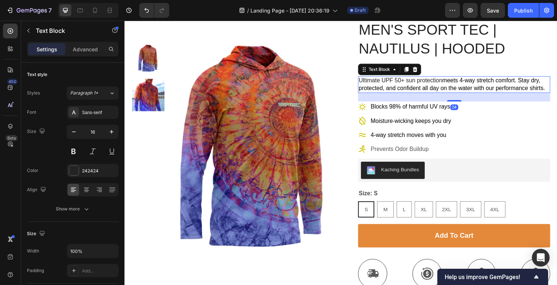
click at [449, 84] on p "Ultimate UPF 50+ sun protection meets 4-way stretch comfort. Stay dry, protecte…" at bounding box center [462, 86] width 196 height 16
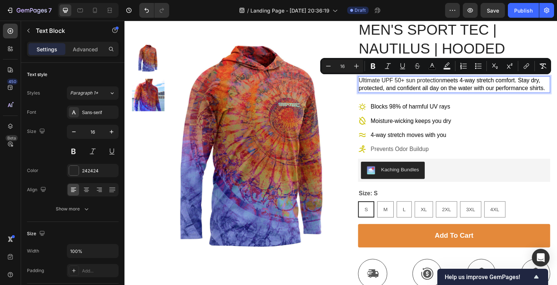
click at [441, 86] on p "Ultimate UPF 50+ sun protection meets 4-way stretch comfort. Stay dry, protecte…" at bounding box center [462, 86] width 196 height 16
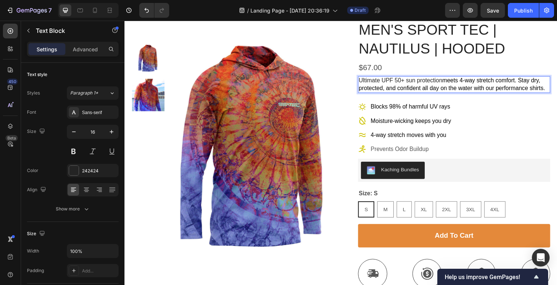
click at [441, 88] on span "meets 4-way stretch comfort. Stay dry, protected, and confident all day on the …" at bounding box center [459, 86] width 191 height 14
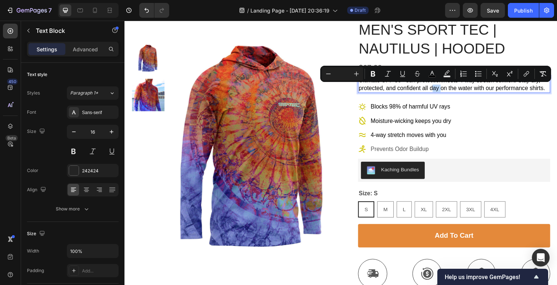
click at [447, 91] on span "meets 4-way stretch comfort. Stay dry, protected, and confident all day on the …" at bounding box center [459, 86] width 191 height 14
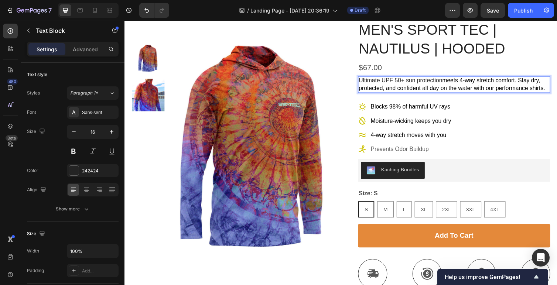
click at [442, 89] on span "meets 4-way stretch comfort. Stay dry, protected, and confident all day on the …" at bounding box center [459, 86] width 191 height 14
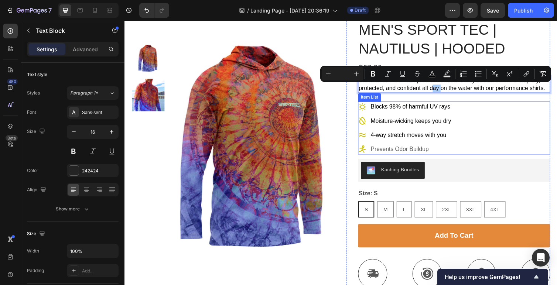
click at [471, 116] on div "Blocks 98% of harmful UV rays Moisture-wicking keeps you dry 4-way stretch move…" at bounding box center [462, 130] width 197 height 54
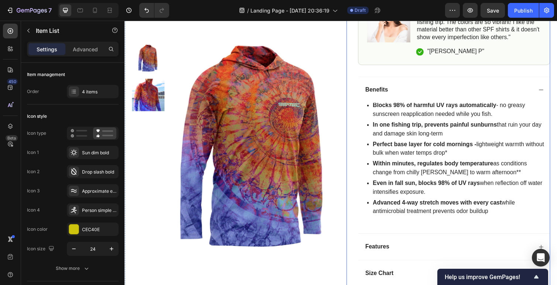
scroll to position [385, 0]
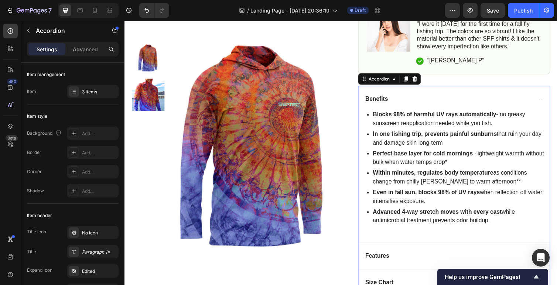
click at [553, 100] on icon at bounding box center [552, 101] width 6 height 6
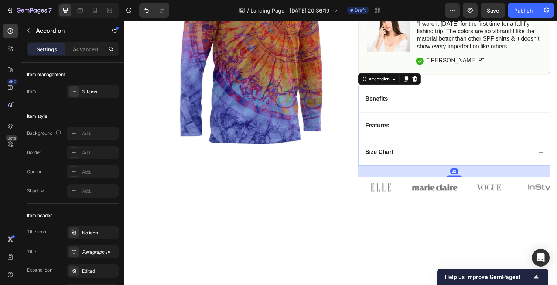
click at [497, 129] on div "Features" at bounding box center [456, 128] width 173 height 10
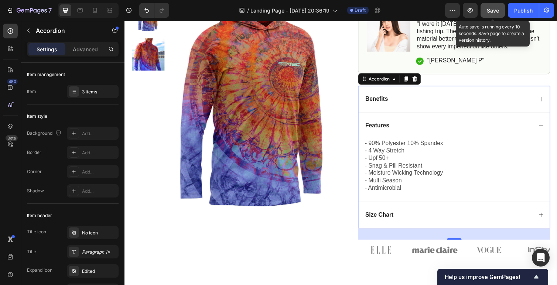
click at [492, 14] on div "Save" at bounding box center [493, 11] width 12 height 8
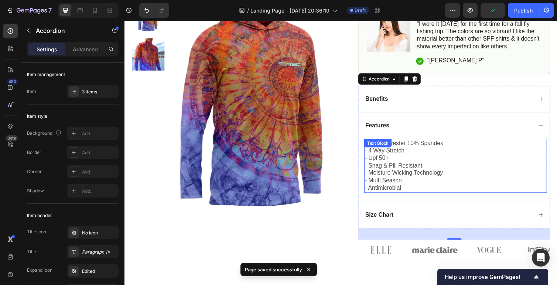
click at [389, 146] on div "Text Block" at bounding box center [383, 146] width 25 height 7
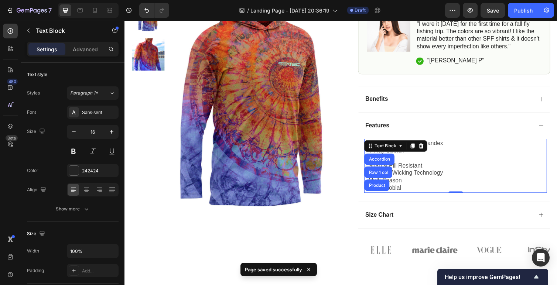
click at [414, 191] on p "- 90% polyester 10% spandex - 4 way stretch - upf 50+ - snag & pill resistant -…" at bounding box center [464, 170] width 186 height 54
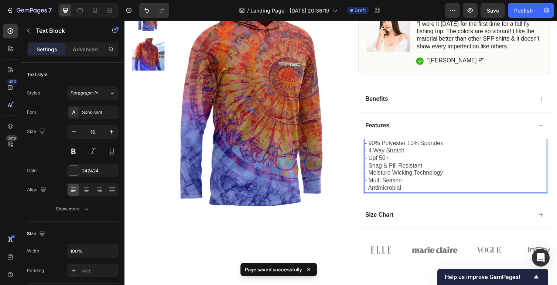
click at [417, 183] on p "- 90% polyester 10% spandex - 4 way stretch - upf 50+ - snag & pill resistant -…" at bounding box center [464, 170] width 186 height 54
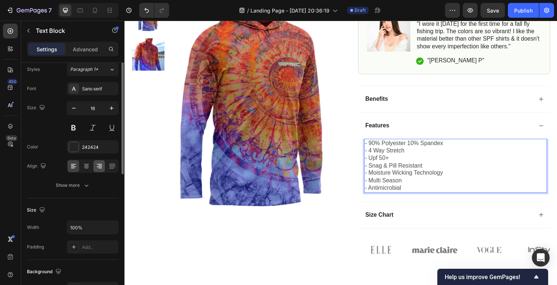
scroll to position [0, 0]
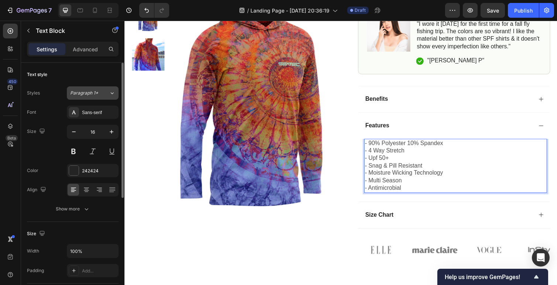
click at [99, 91] on div "Paragraph 1*" at bounding box center [85, 93] width 30 height 7
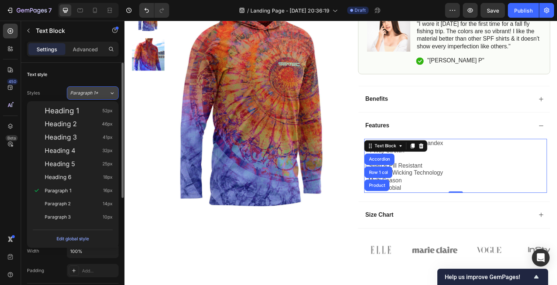
click at [99, 91] on div "Paragraph 1*" at bounding box center [85, 93] width 30 height 7
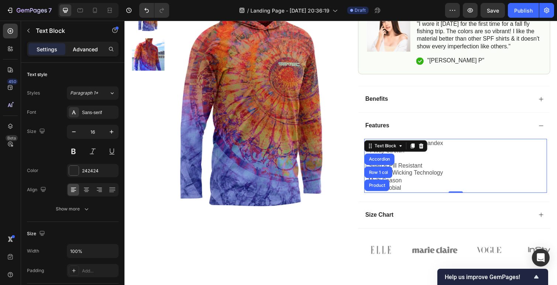
click at [84, 54] on div "Advanced" at bounding box center [85, 49] width 37 height 12
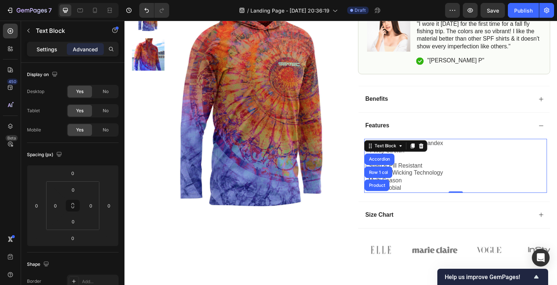
click at [47, 51] on p "Settings" at bounding box center [47, 49] width 21 height 8
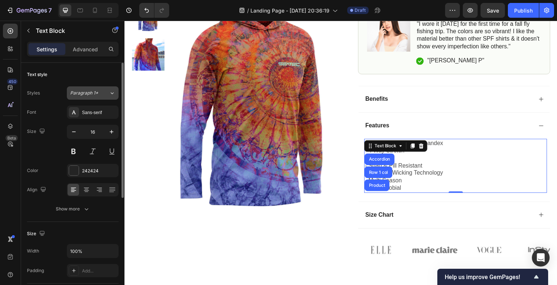
click at [113, 95] on icon at bounding box center [112, 92] width 6 height 7
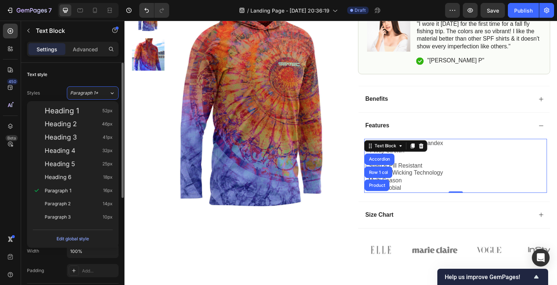
click at [75, 64] on div "Text style Styles Paragraph 1* Font Sans-serif Size 16 Color 242424 Align Show …" at bounding box center [73, 142] width 92 height 159
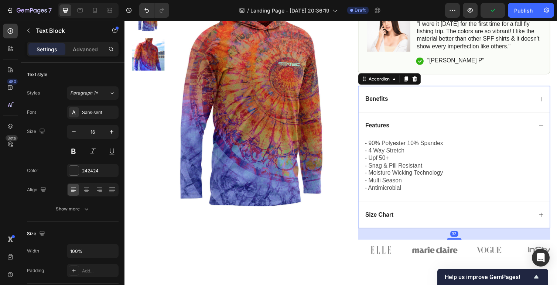
click at [512, 102] on div "Benefits" at bounding box center [456, 101] width 173 height 10
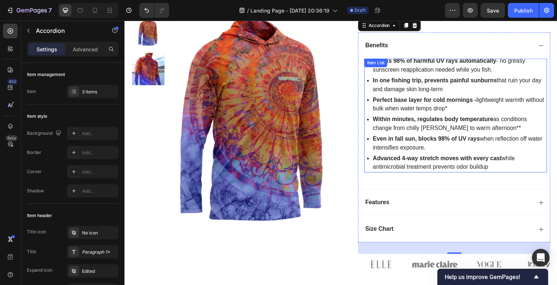
scroll to position [449, 0]
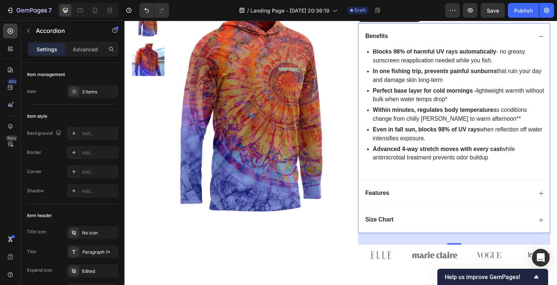
click at [458, 195] on div "Features" at bounding box center [456, 198] width 173 height 10
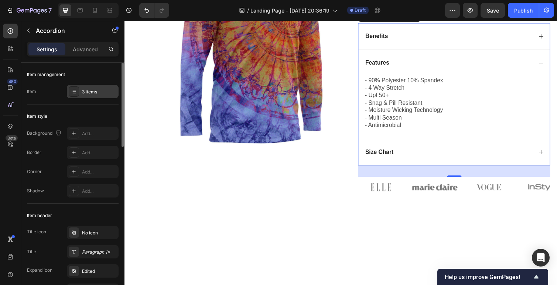
click at [76, 95] on div at bounding box center [74, 91] width 10 height 10
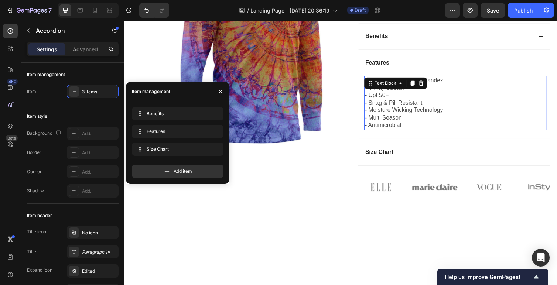
click at [407, 88] on div "- 90% polyester 10% spandex - 4 way stretch - upf 50+ - snag & pill resistant -…" at bounding box center [463, 105] width 187 height 55
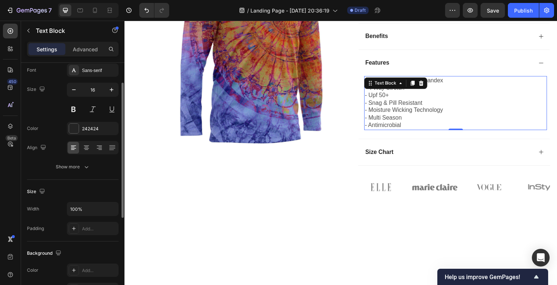
scroll to position [48, 0]
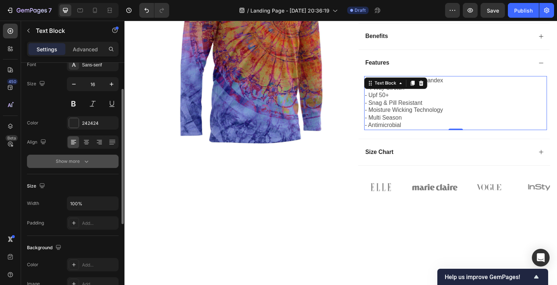
click at [67, 164] on div "Show more" at bounding box center [73, 161] width 34 height 7
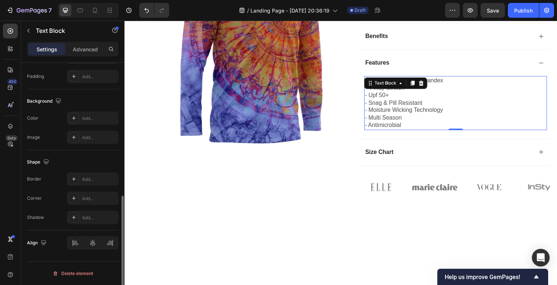
scroll to position [0, 0]
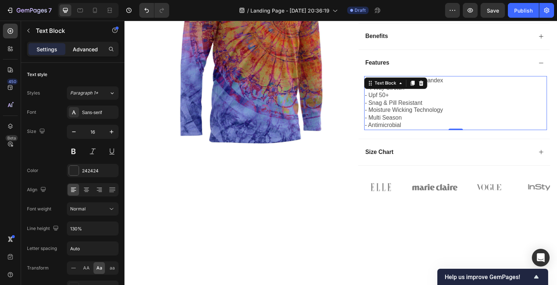
click at [84, 47] on p "Advanced" at bounding box center [85, 49] width 25 height 8
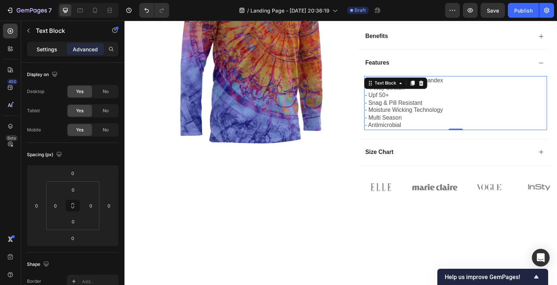
click at [45, 48] on p "Settings" at bounding box center [47, 49] width 21 height 8
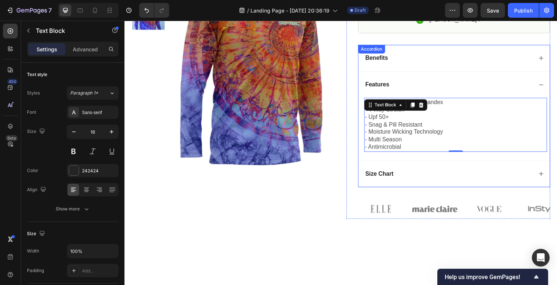
scroll to position [424, 0]
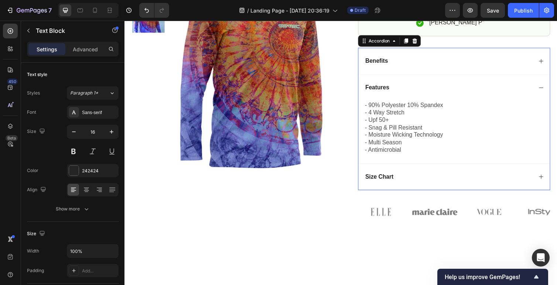
click at [456, 70] on div "Benefits" at bounding box center [462, 61] width 196 height 27
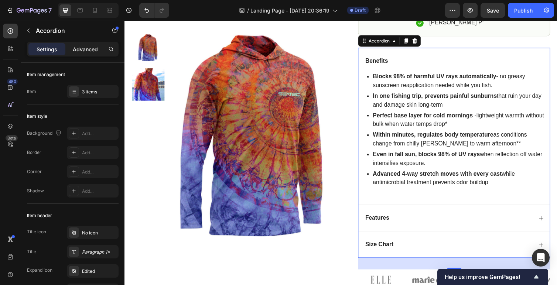
click at [91, 51] on p "Advanced" at bounding box center [85, 49] width 25 height 8
type input "100%"
type input "100"
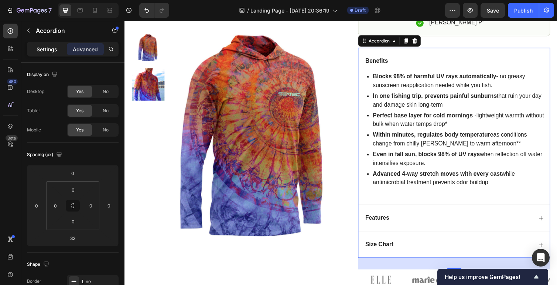
click at [42, 53] on div "Settings" at bounding box center [46, 49] width 37 height 12
type input "0"
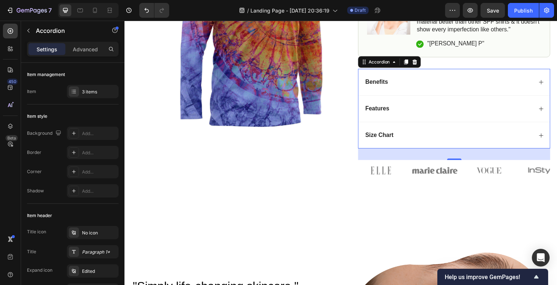
scroll to position [368, 0]
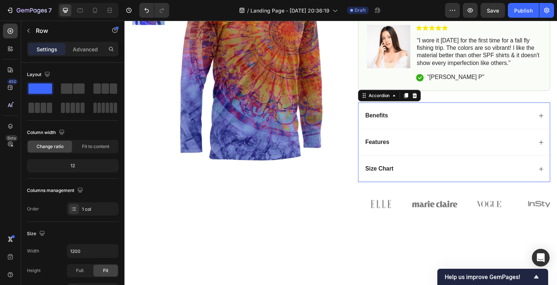
click at [550, 114] on div "Benefits" at bounding box center [462, 118] width 196 height 27
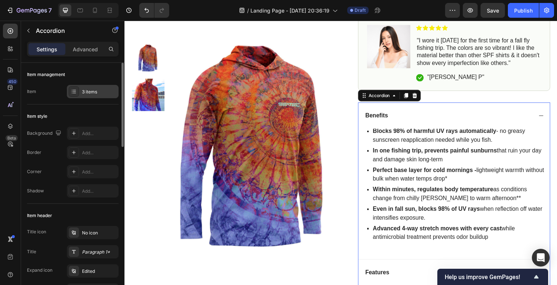
click at [79, 89] on div "3 items" at bounding box center [93, 91] width 52 height 13
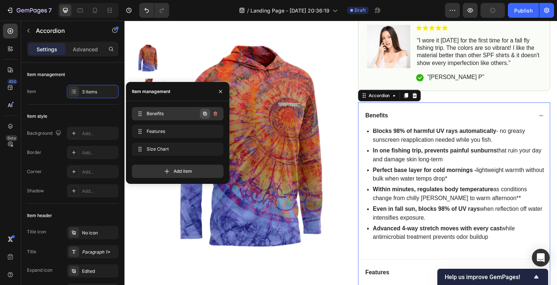
click at [206, 112] on icon "button" at bounding box center [205, 114] width 4 height 4
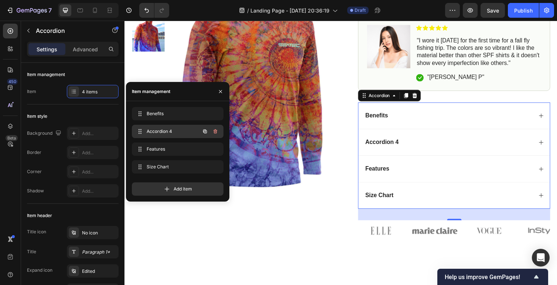
click at [163, 131] on span "Accordion 4" at bounding box center [168, 131] width 42 height 7
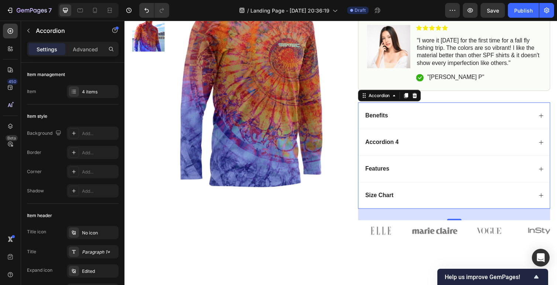
click at [545, 142] on div "Accordion 4" at bounding box center [462, 145] width 196 height 27
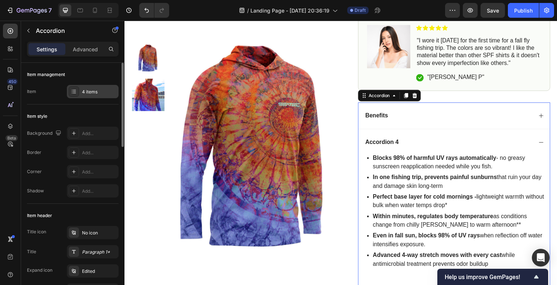
click at [85, 90] on div "4 items" at bounding box center [99, 92] width 35 height 7
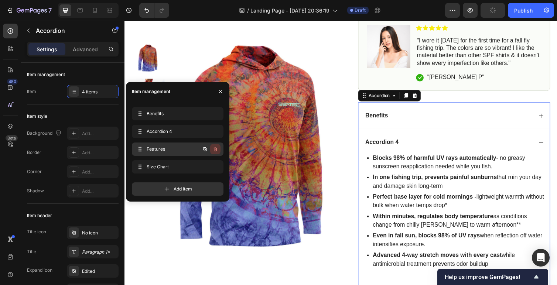
click at [216, 149] on icon "button" at bounding box center [216, 149] width 6 height 6
click at [212, 150] on div "Delete" at bounding box center [211, 149] width 14 height 7
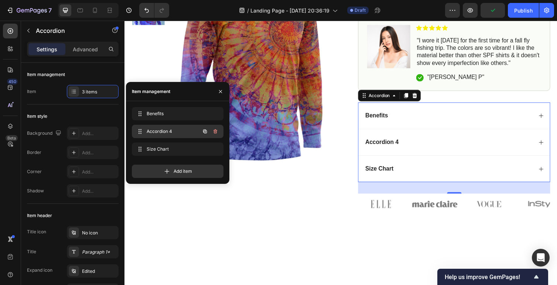
click at [164, 132] on span "Accordion 4" at bounding box center [168, 131] width 42 height 7
click at [155, 132] on span "Accordion 4" at bounding box center [168, 131] width 42 height 7
click at [155, 132] on span "Accordion 4" at bounding box center [172, 131] width 55 height 7
click at [164, 127] on div "Accordion 4 Accordion 4" at bounding box center [167, 131] width 65 height 10
click at [388, 143] on div "Accordion 4" at bounding box center [388, 145] width 36 height 10
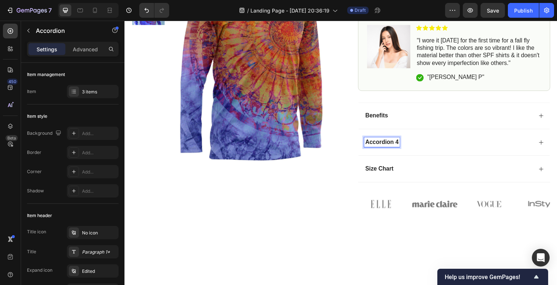
click at [393, 145] on p "Accordion 4" at bounding box center [388, 146] width 34 height 8
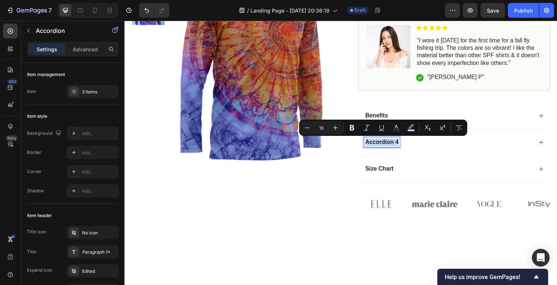
click at [393, 145] on p "Accordion 4" at bounding box center [388, 146] width 34 height 8
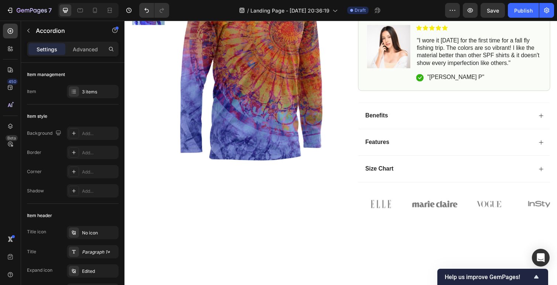
click at [549, 145] on icon at bounding box center [552, 146] width 6 height 6
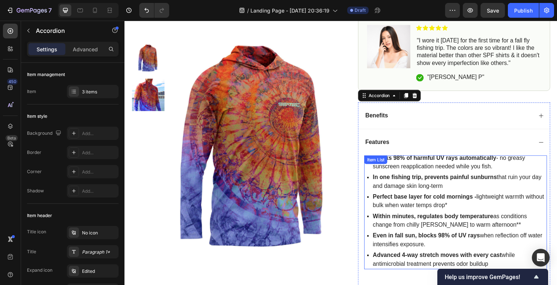
click at [447, 176] on div "In one fishing trip, prevents painful sunburns that ruin your day and damage sk…" at bounding box center [468, 186] width 180 height 20
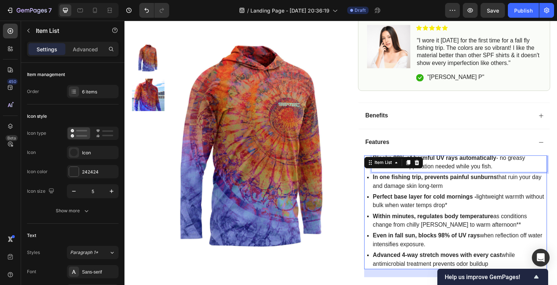
click at [442, 161] on strong "Blocks 98% of harmful UV rays automatically" at bounding box center [442, 161] width 126 height 6
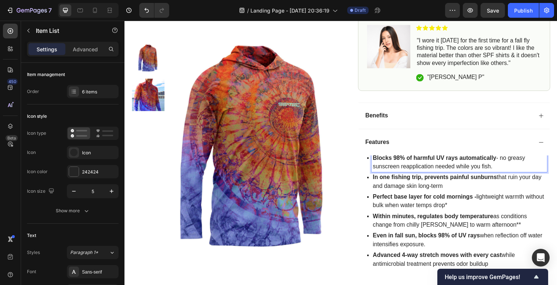
click at [406, 157] on div "Features" at bounding box center [462, 145] width 196 height 27
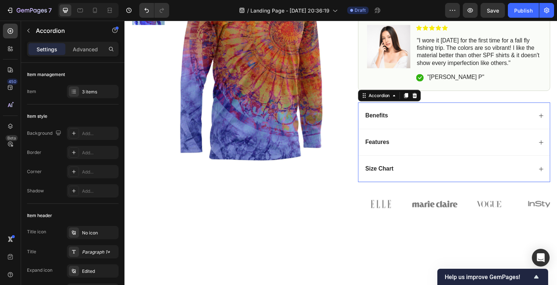
click at [406, 157] on div "Features" at bounding box center [462, 145] width 196 height 27
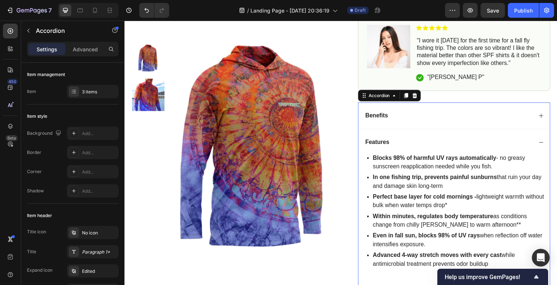
click at [406, 157] on div "Features" at bounding box center [462, 145] width 196 height 27
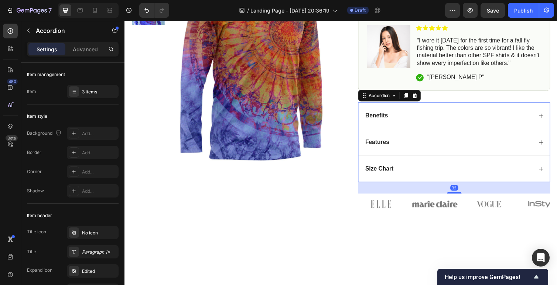
click at [403, 163] on strong "Blocks 98% of harmful UV rays automatically" at bounding box center [442, 161] width 126 height 6
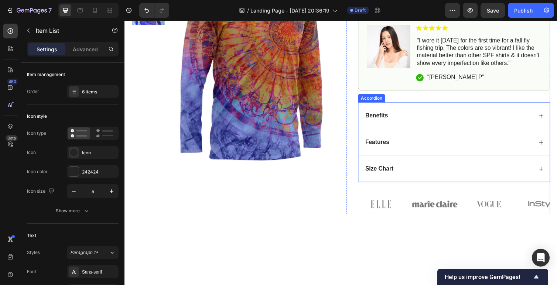
click at [401, 148] on div "Features" at bounding box center [456, 145] width 173 height 10
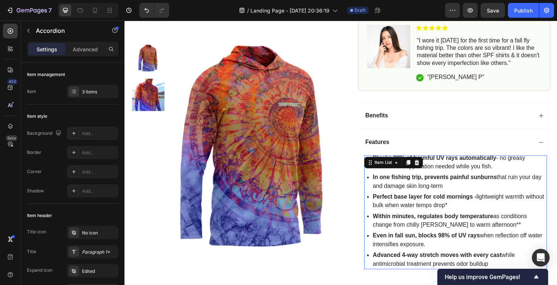
click at [401, 163] on div "Blocks 98% of harmful UV rays automatically - no greasy sunscreen reapplication…" at bounding box center [463, 217] width 187 height 117
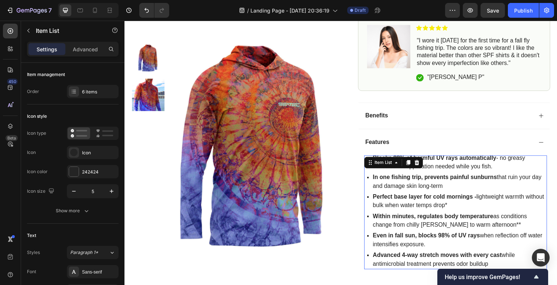
click at [401, 163] on icon at bounding box center [403, 166] width 6 height 6
click at [401, 163] on div "Item List" at bounding box center [389, 166] width 35 height 9
click at [462, 167] on p "Blocks 98% of harmful UV rays automatically - no greasy sunscreen reapplication…" at bounding box center [467, 166] width 177 height 18
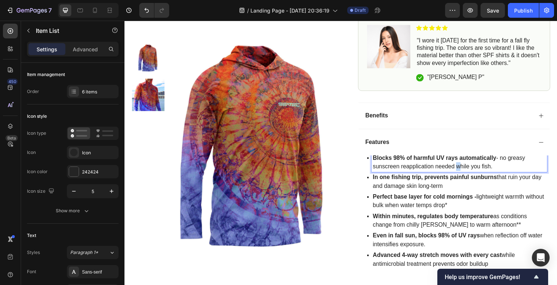
click at [462, 167] on p "Blocks 98% of harmful UV rays automatically - no greasy sunscreen reapplication…" at bounding box center [467, 166] width 177 height 18
click at [460, 162] on strong "Premium 90% Polyester/10% Spandex blend engineered for maximum durability and s…" at bounding box center [462, 165] width 167 height 15
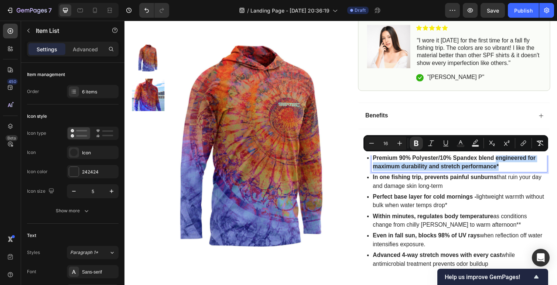
drag, startPoint x: 505, startPoint y: 159, endPoint x: 520, endPoint y: 169, distance: 18.1
click at [520, 169] on p "Premium 90% Polyester/10% Spandex blend engineered for maximum durability and s…" at bounding box center [467, 166] width 177 height 18
click at [418, 142] on icon "Editor contextual toolbar" at bounding box center [416, 144] width 4 height 6
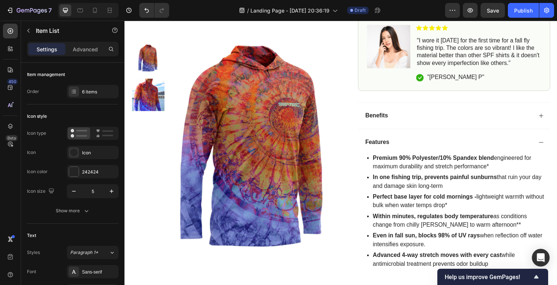
click at [502, 169] on p "Premium 90% Polyester/10% Spandex blend engineered for maximum durability and s…" at bounding box center [467, 166] width 177 height 18
click at [470, 186] on p "In one fishing trip, prevents painful sunburns that ruin your day and damage sk…" at bounding box center [467, 186] width 177 height 18
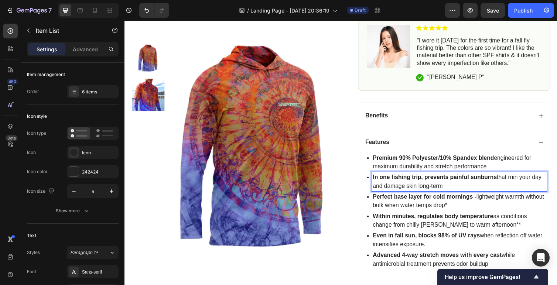
click at [407, 187] on p "In one fishing trip, prevents painful sunburns that ruin your day and damage sk…" at bounding box center [467, 186] width 177 height 18
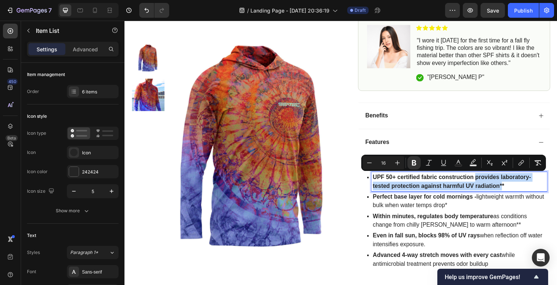
drag, startPoint x: 485, startPoint y: 182, endPoint x: 512, endPoint y: 192, distance: 28.6
click at [512, 192] on strong "UPF 50+ certified fabric construction provides laboratory-tested protection aga…" at bounding box center [460, 185] width 162 height 15
click at [415, 163] on icon "Editor contextual toolbar" at bounding box center [414, 163] width 4 height 6
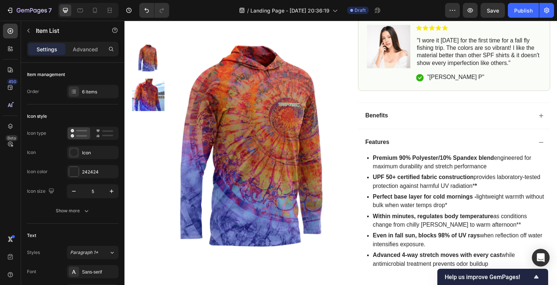
click at [500, 191] on p "UPF 50+ certified fabric construction provides laboratory-tested protection aga…" at bounding box center [467, 186] width 177 height 18
click at [480, 191] on p "UPF 50+ certified fabric construction provides laboratory-tested protection aga…" at bounding box center [467, 186] width 177 height 18
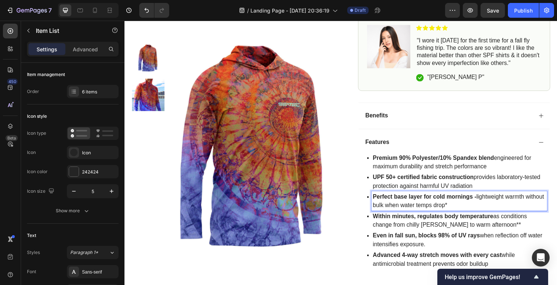
click at [466, 204] on strong "Perfect base layer for cold mornings -" at bounding box center [432, 201] width 106 height 6
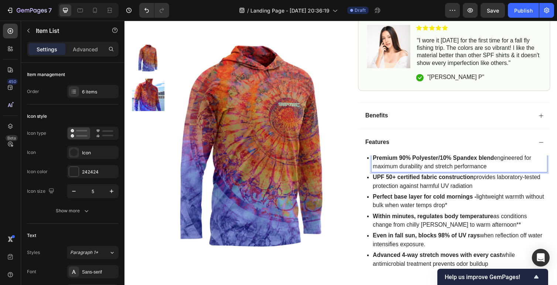
click at [425, 164] on strong "Premium 90% Polyester/10% Spandex blend" at bounding box center [441, 161] width 124 height 6
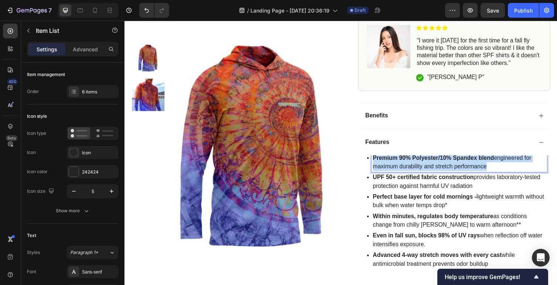
click at [425, 164] on strong "Premium 90% Polyester/10% Spandex blend" at bounding box center [441, 161] width 124 height 6
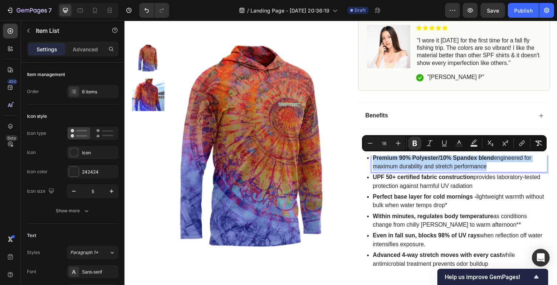
click at [449, 165] on p "Premium 90% Polyester/10% Spandex blend engineered for maximum durability and s…" at bounding box center [467, 166] width 177 height 18
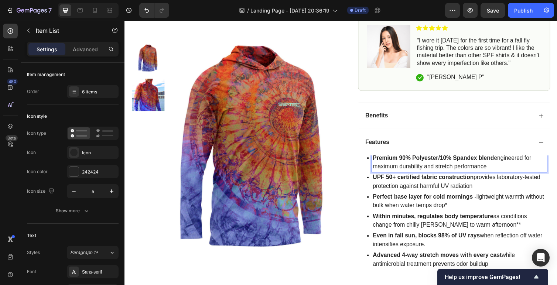
click at [462, 186] on p "UPF 50+ certified fabric construction provides laboratory-tested protection aga…" at bounding box center [467, 186] width 177 height 18
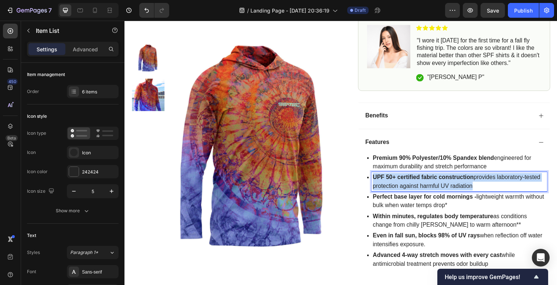
click at [462, 186] on p "UPF 50+ certified fabric construction provides laboratory-tested protection aga…" at bounding box center [467, 186] width 177 height 18
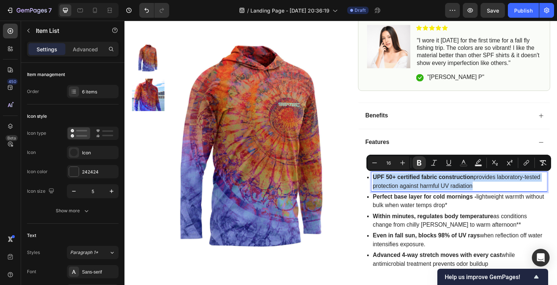
click at [491, 187] on p "UPF 50+ certified fabric construction provides laboratory-tested protection aga…" at bounding box center [467, 186] width 177 height 18
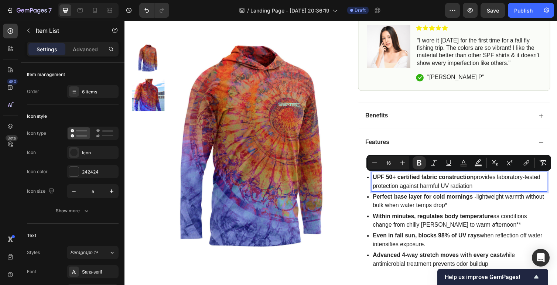
click at [451, 207] on p "Perfect base layer for cold mornings - lightweight warmth without bulk when wat…" at bounding box center [467, 206] width 177 height 18
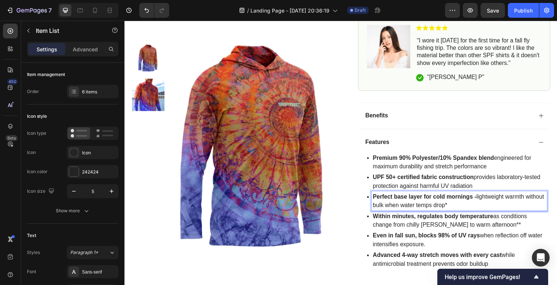
click at [441, 225] on p "Within minutes, regulates body temperature as conditions change from chilly [PE…" at bounding box center [467, 226] width 177 height 18
click at [430, 208] on p "Perfect base layer for cold mornings - lightweight warmth without bulk when wat…" at bounding box center [467, 206] width 177 height 18
click at [419, 189] on p "UPF 50+ certified fabric construction provides laboratory-tested protection aga…" at bounding box center [467, 186] width 177 height 18
click at [436, 200] on strong "Perfect base layer for cold mornings -" at bounding box center [432, 201] width 106 height 6
click at [397, 203] on strong "Perfect base layer for cold mornings -" at bounding box center [432, 201] width 106 height 6
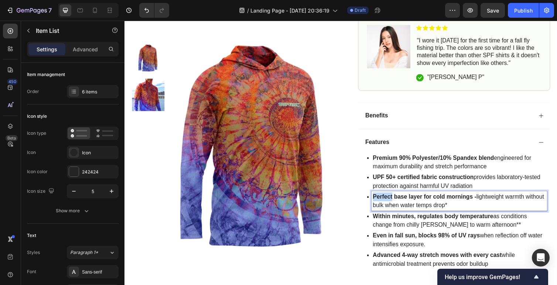
click at [397, 203] on strong "Perfect base layer for cold mornings -" at bounding box center [432, 201] width 106 height 6
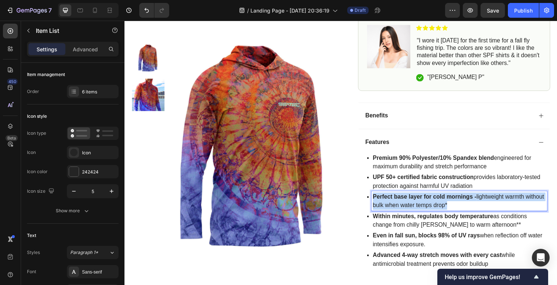
click at [397, 203] on strong "Perfect base layer for cold mornings -" at bounding box center [432, 201] width 106 height 6
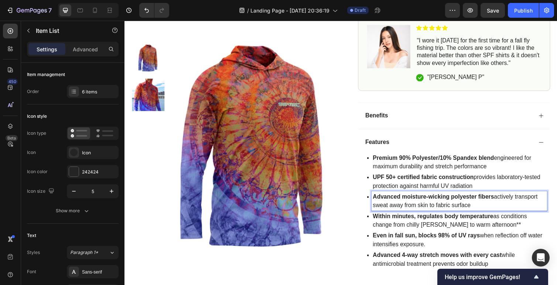
scroll to position [401, 0]
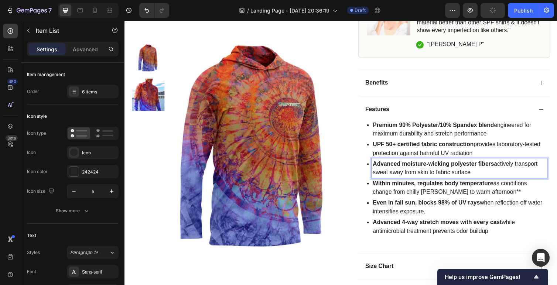
click at [400, 192] on p "Within minutes, regulates body temperature as conditions change from chilly [PE…" at bounding box center [467, 192] width 177 height 18
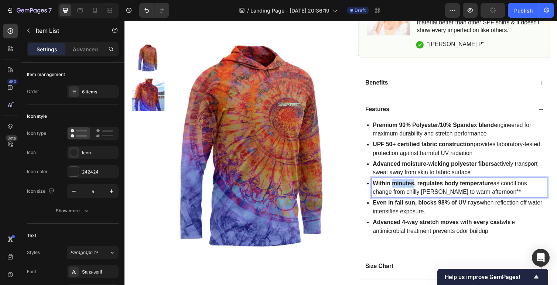
click at [400, 192] on p "Within minutes, regulates body temperature as conditions change from chilly [PE…" at bounding box center [467, 192] width 177 height 18
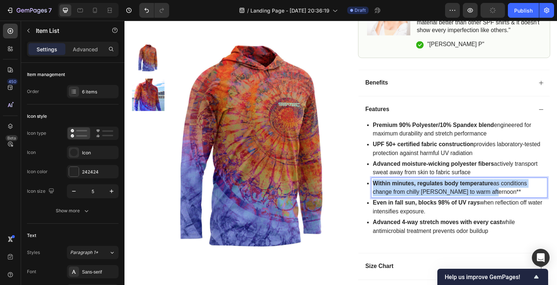
click at [400, 192] on p "Within minutes, regulates body temperature as conditions change from chilly [PE…" at bounding box center [467, 192] width 177 height 18
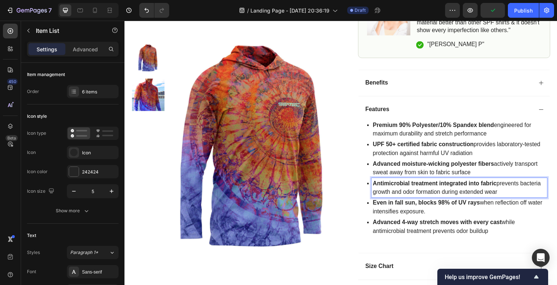
click at [473, 210] on strong "Even in fall sun, blocks 98% of UV rays" at bounding box center [434, 207] width 110 height 6
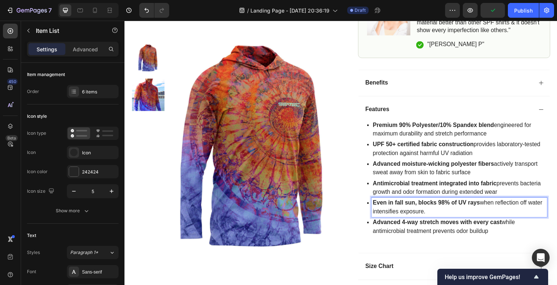
click at [459, 234] on p "Advanced 4-way stretch moves with every cast while antimicrobial treatment prev…" at bounding box center [467, 232] width 177 height 18
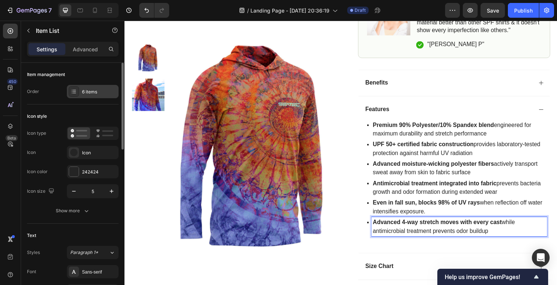
click at [91, 94] on div "6 items" at bounding box center [99, 92] width 35 height 7
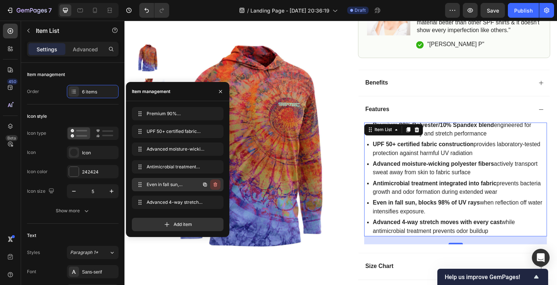
click at [217, 186] on icon "button" at bounding box center [216, 185] width 6 height 6
click at [213, 185] on div "Delete" at bounding box center [211, 184] width 14 height 7
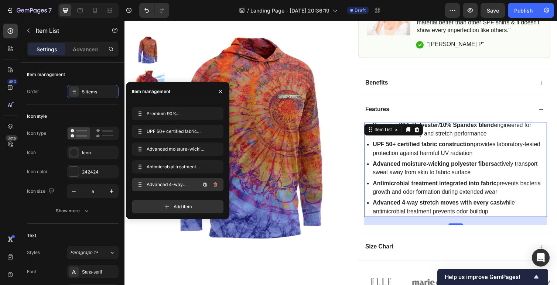
click at [217, 187] on icon "button" at bounding box center [216, 185] width 6 height 6
click at [215, 185] on div "Delete" at bounding box center [211, 184] width 14 height 7
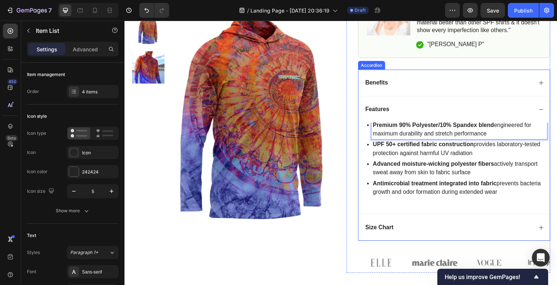
click at [553, 86] on icon at bounding box center [552, 85] width 6 height 6
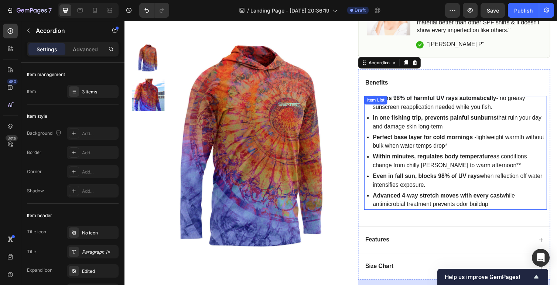
click at [470, 147] on p "Perfect base layer for cold mornings - lightweight warmth without bulk when wat…" at bounding box center [467, 145] width 177 height 18
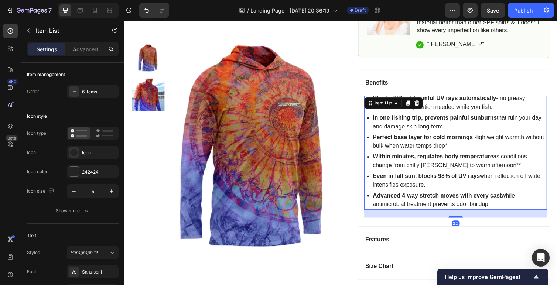
click at [458, 150] on p "Perfect base layer for cold mornings - lightweight warmth without bulk when wat…" at bounding box center [467, 145] width 177 height 18
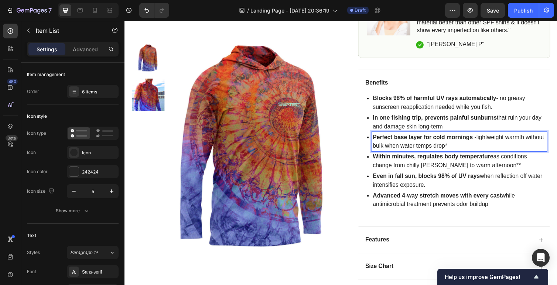
click at [458, 150] on p "Perfect base layer for cold mornings - lightweight warmth without bulk when wat…" at bounding box center [467, 145] width 177 height 18
click at [455, 172] on p "Within minutes, regulates body temperature as conditions change from chilly [PE…" at bounding box center [467, 165] width 177 height 18
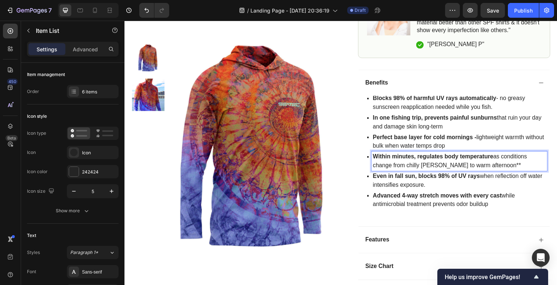
click at [497, 171] on p "Within minutes, regulates body temperature as conditions change from chilly [PE…" at bounding box center [467, 165] width 177 height 18
click at [471, 184] on p "Even in fall sun, blocks 98% of UV rays when reflection off water intensifies e…" at bounding box center [467, 185] width 177 height 18
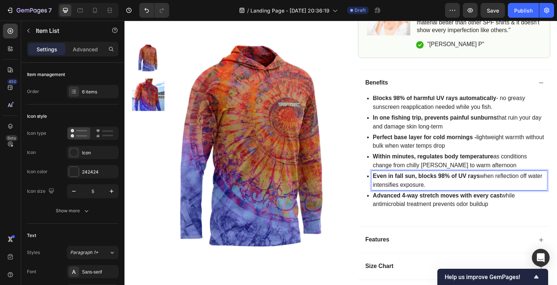
click at [471, 220] on div "Blocks 98% of harmful UV rays automatically - no greasy sunscreen reapplication…" at bounding box center [463, 160] width 187 height 125
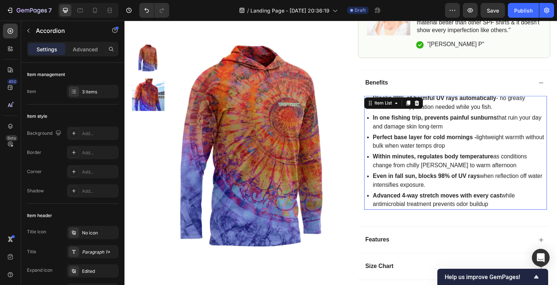
click at [448, 165] on p "Within minutes, regulates body temperature as conditions change from chilly [PE…" at bounding box center [467, 165] width 177 height 18
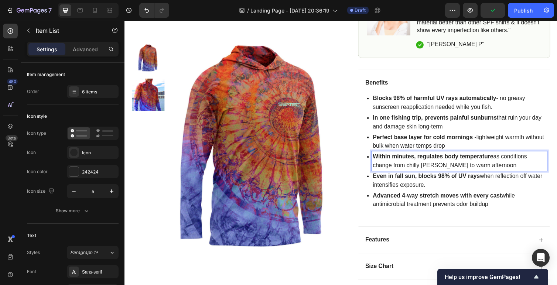
click at [515, 164] on p "Within minutes, regulates body temperature as conditions change from chilly [PE…" at bounding box center [467, 165] width 177 height 18
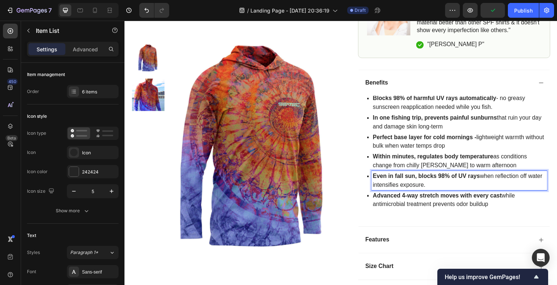
click at [475, 183] on strong "Even in fall sun, blocks 98% of UV rays" at bounding box center [434, 180] width 110 height 6
click at [407, 180] on strong "Even in fall sun, blocks 98% of UV rays" at bounding box center [434, 180] width 110 height 6
click at [495, 187] on p "Even in fall sun, blocks 98% of UV rays when reflection off water intensifies e…" at bounding box center [467, 185] width 177 height 18
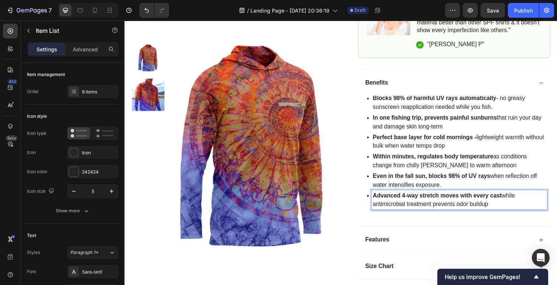
click at [427, 207] on p "Advanced 4-way stretch moves with every cast while antimicrobial treatment prev…" at bounding box center [467, 205] width 177 height 18
click at [499, 211] on p "Advanced 4-way stretch moves with every cast while antimicrobial treatment prev…" at bounding box center [467, 205] width 177 height 18
click at [406, 105] on p "Blocks 98% of harmful UV rays automatically - no greasy sunscreen reapplication…" at bounding box center [467, 105] width 177 height 18
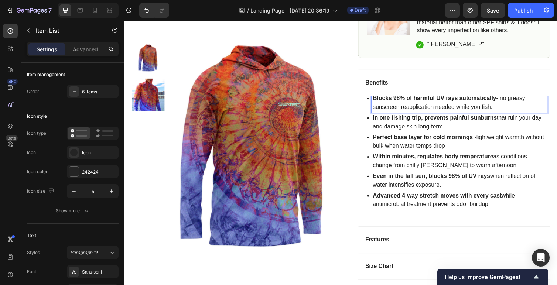
click at [418, 148] on p "Perfect base layer for cold mornings - lightweight warmth without bulk when wat…" at bounding box center [467, 145] width 177 height 18
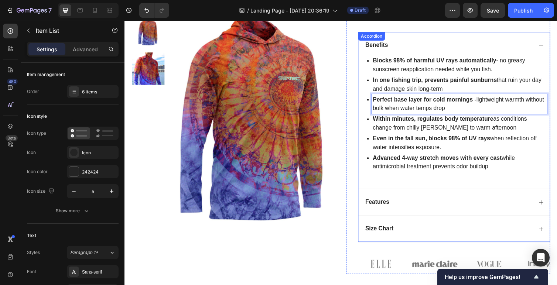
scroll to position [384, 0]
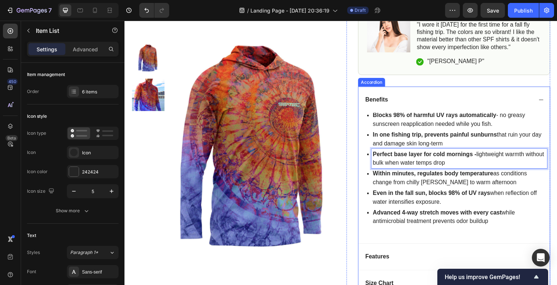
click at [551, 103] on icon at bounding box center [552, 102] width 6 height 6
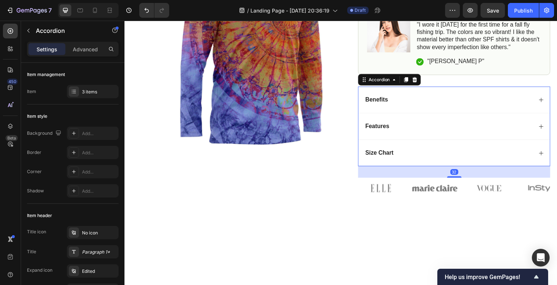
click at [455, 157] on div "Size Chart" at bounding box center [456, 157] width 173 height 10
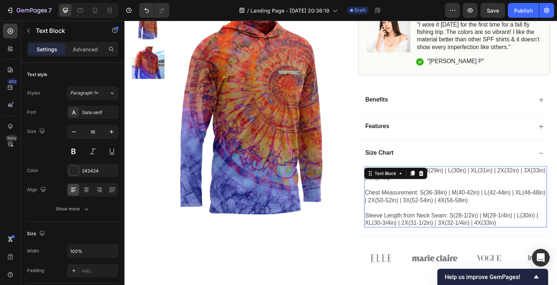
click at [503, 228] on span "Sleeve Length from Neck Seam: S(28-1/2in) | M(29-1/4in) | L(30in) | XL(30-3/4in…" at bounding box center [459, 224] width 177 height 14
click at [511, 228] on p "Body Length: S(28in) | M(29in) | L(30in) | XL(31in) | 2X(32in) | 3X(33in) | 4X(…" at bounding box center [464, 201] width 186 height 61
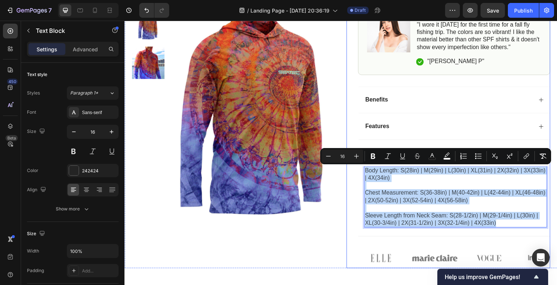
drag, startPoint x: 511, startPoint y: 228, endPoint x: 363, endPoint y: 175, distance: 157.5
copy p "Body Length: S(28in) | M(29in) | L(30in) | XL(31in) | 2X(32in) | 3X(33in) | 4X(…"
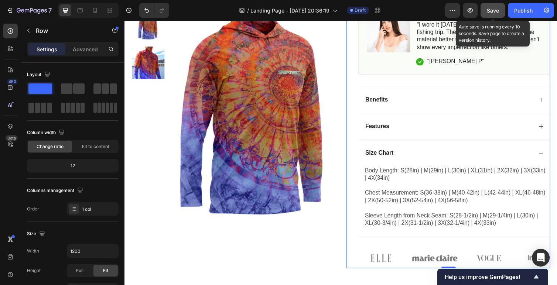
click at [493, 13] on span "Save" at bounding box center [493, 10] width 12 height 6
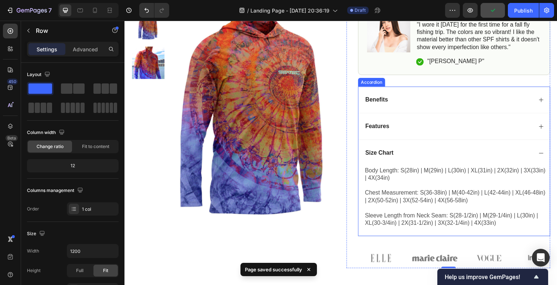
click at [550, 126] on icon at bounding box center [552, 129] width 6 height 6
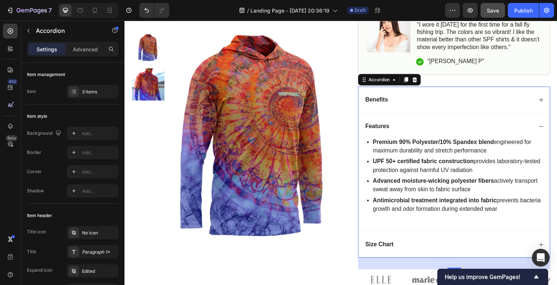
click at [550, 127] on icon at bounding box center [552, 129] width 6 height 6
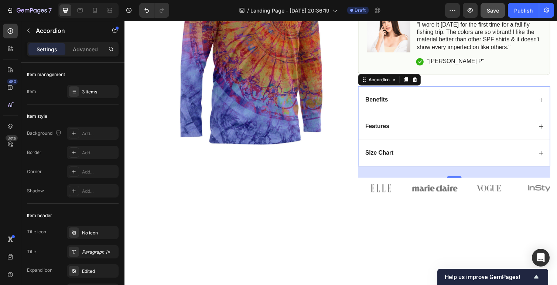
click at [552, 102] on icon at bounding box center [552, 102] width 6 height 6
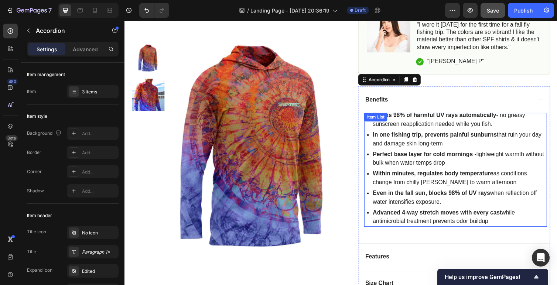
click at [483, 209] on p "Even in the fall sun, blocks 98% of UV rays when reflection off water intensifi…" at bounding box center [467, 202] width 177 height 18
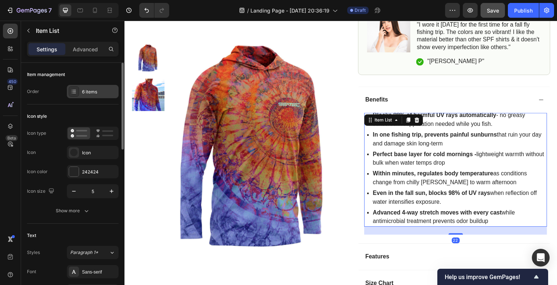
click at [102, 91] on div "6 items" at bounding box center [99, 92] width 35 height 7
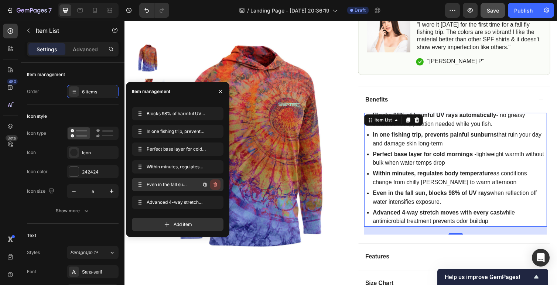
click at [215, 185] on icon "button" at bounding box center [216, 185] width 6 height 6
click at [205, 183] on div "Delete" at bounding box center [211, 184] width 14 height 7
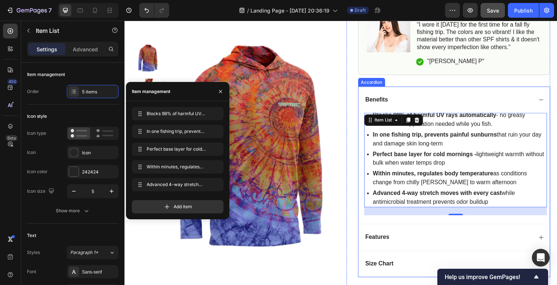
click at [550, 99] on icon at bounding box center [552, 102] width 6 height 6
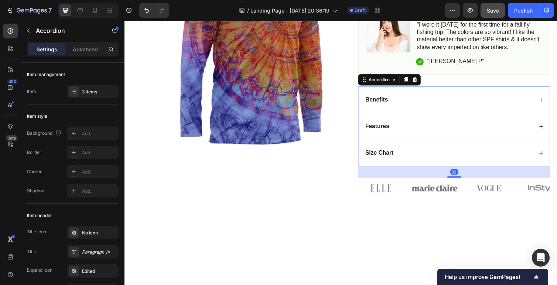
click at [470, 133] on div "Features" at bounding box center [456, 129] width 173 height 10
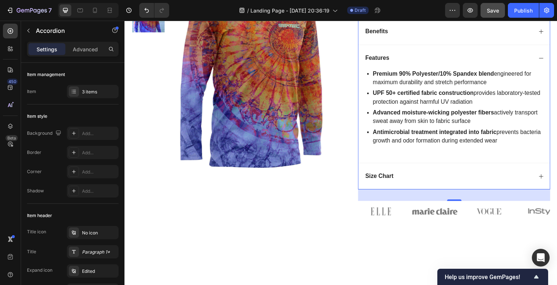
scroll to position [443, 0]
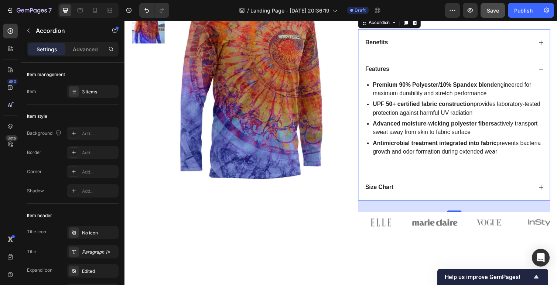
click at [553, 190] on icon at bounding box center [552, 192] width 6 height 6
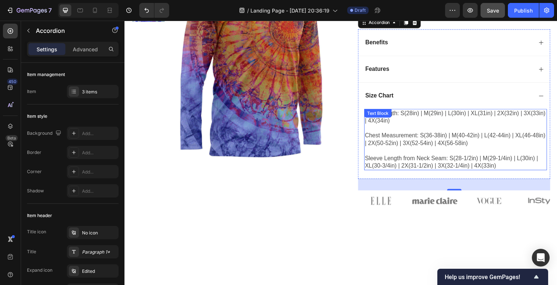
click at [397, 139] on span "Chest Measurement: S(36-38in) | M(40-42in) | L(42-44in) | XL(46-48in) | 2X(50-5…" at bounding box center [463, 142] width 185 height 14
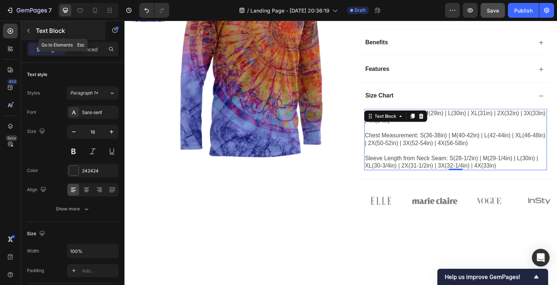
click at [31, 31] on icon "button" at bounding box center [29, 31] width 6 height 6
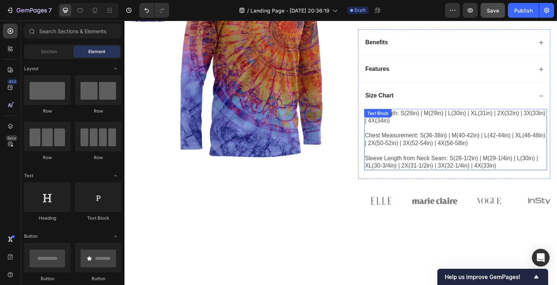
click at [390, 138] on span "Chest Measurement: S(36-38in) | M(40-42in) | L(42-44in) | XL(46-48in) | 2X(50-5…" at bounding box center [463, 142] width 185 height 14
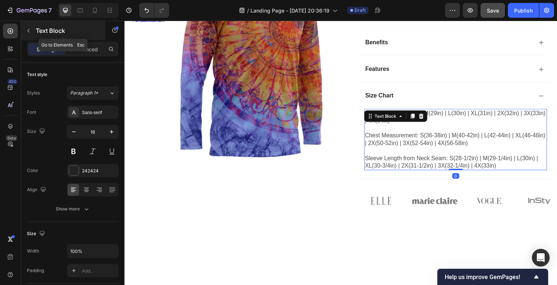
click at [33, 33] on button "button" at bounding box center [29, 31] width 12 height 12
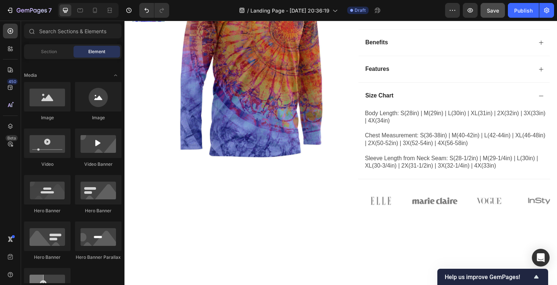
scroll to position [0, 0]
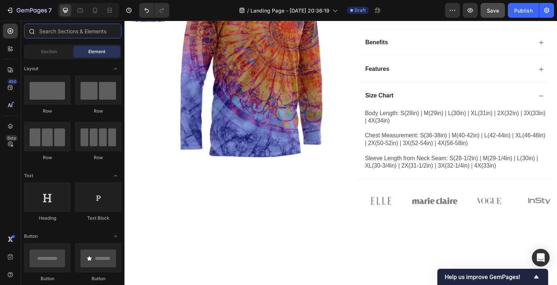
click at [74, 32] on input "text" at bounding box center [73, 31] width 98 height 15
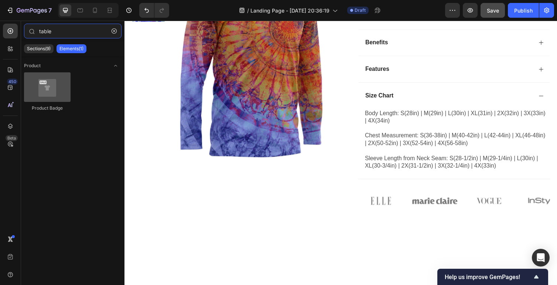
type input "table"
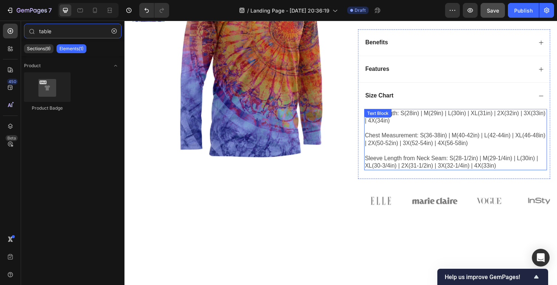
scroll to position [434, 0]
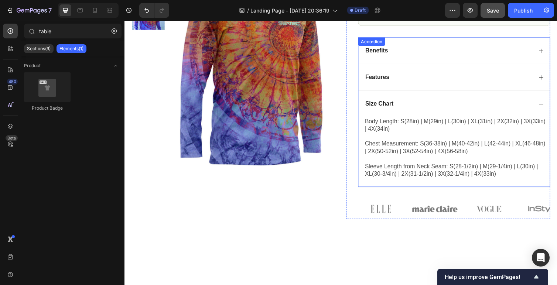
click at [552, 101] on div "Size Chart" at bounding box center [462, 105] width 196 height 27
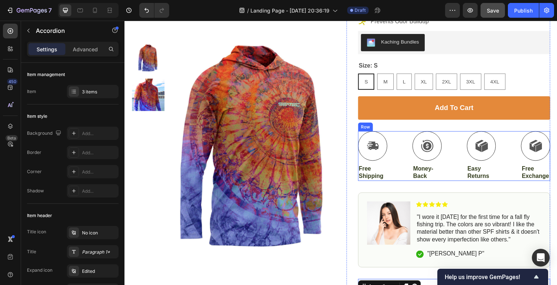
scroll to position [181, 0]
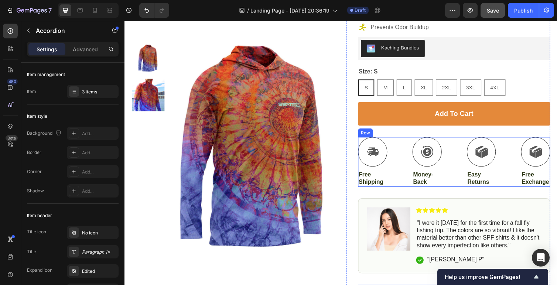
click at [410, 177] on div "Icon Free Shipping Text Block Icon Money-Back Text Block Icon Easy Returns Text…" at bounding box center [462, 165] width 197 height 51
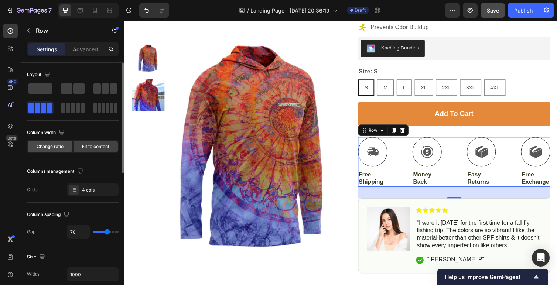
click at [62, 150] on span "Change ratio" at bounding box center [50, 146] width 27 height 7
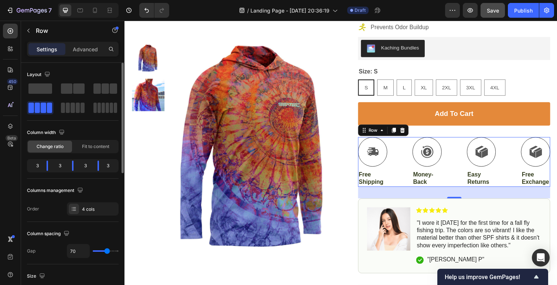
click at [85, 167] on div "3" at bounding box center [85, 166] width 12 height 10
click at [75, 211] on icon at bounding box center [74, 210] width 3 height 0
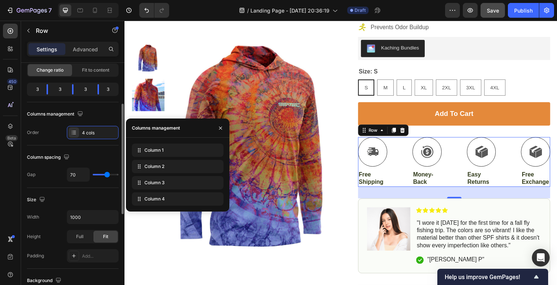
scroll to position [81, 0]
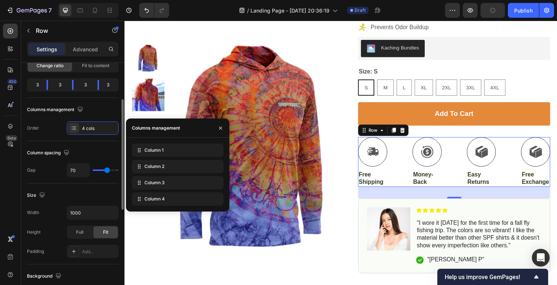
click at [61, 186] on div "Size Width 1000 Height Full Fit Padding Add..." at bounding box center [73, 224] width 92 height 81
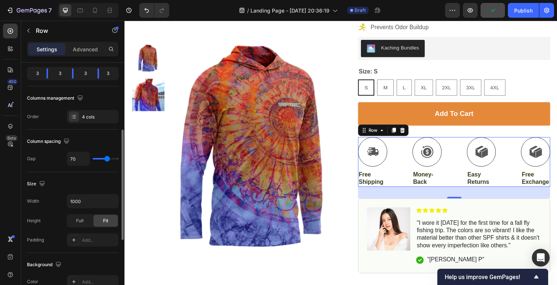
scroll to position [111, 0]
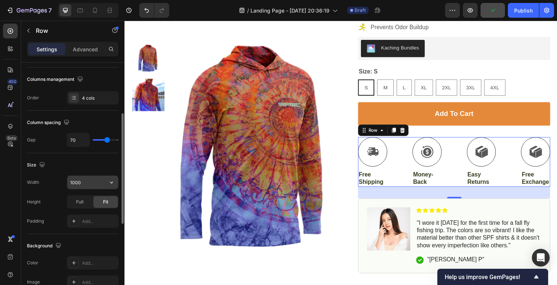
click at [86, 186] on input "1000" at bounding box center [92, 182] width 51 height 13
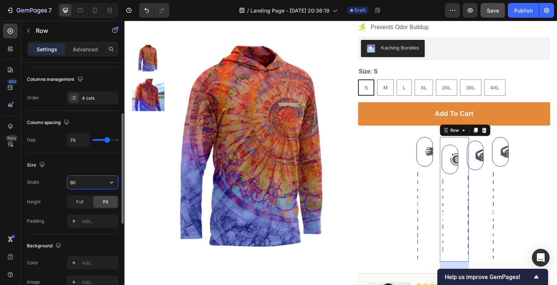
type input "8"
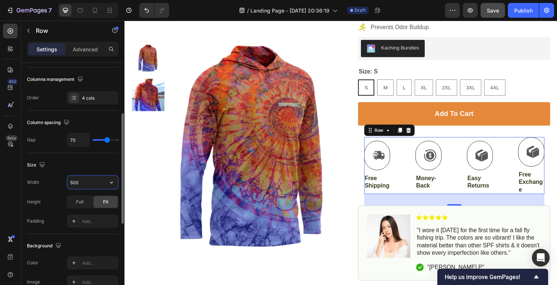
click at [81, 183] on input "500" at bounding box center [92, 182] width 51 height 13
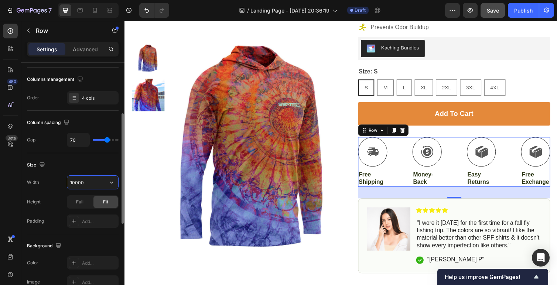
type input "1000"
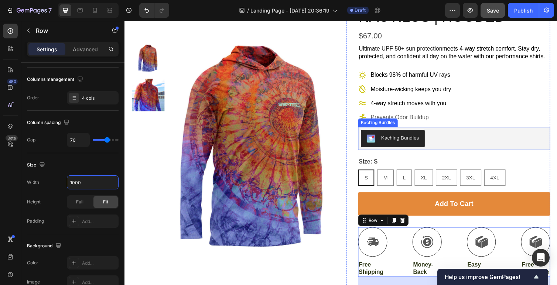
scroll to position [0, 0]
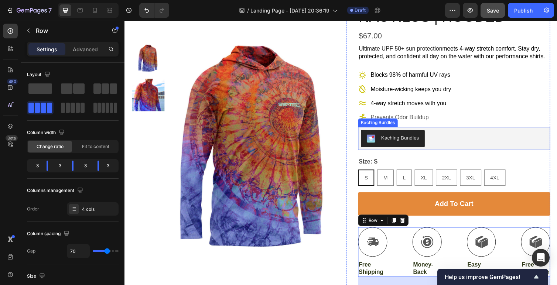
click at [455, 144] on div "Kaching Bundles" at bounding box center [462, 142] width 191 height 18
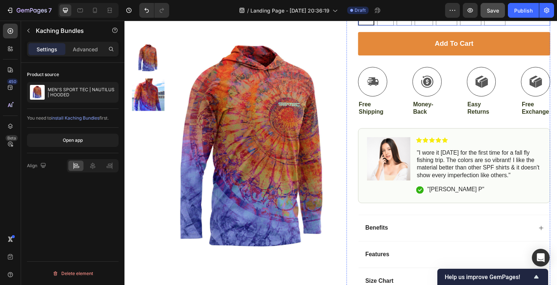
scroll to position [260, 0]
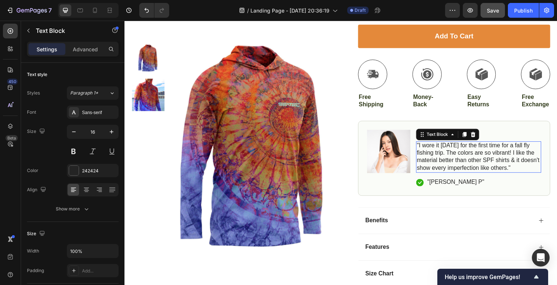
click at [466, 174] on p ""I wore it [DATE] for the first time for a fall fly fishing trip. The colors ar…" at bounding box center [487, 160] width 127 height 31
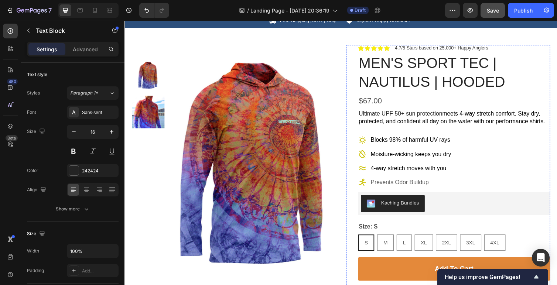
scroll to position [0, 0]
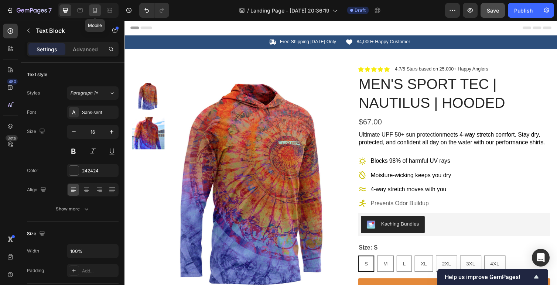
click at [95, 13] on icon at bounding box center [94, 10] width 7 height 7
type input "14"
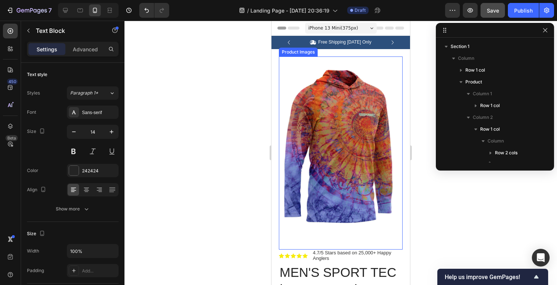
click at [338, 119] on img at bounding box center [341, 150] width 124 height 186
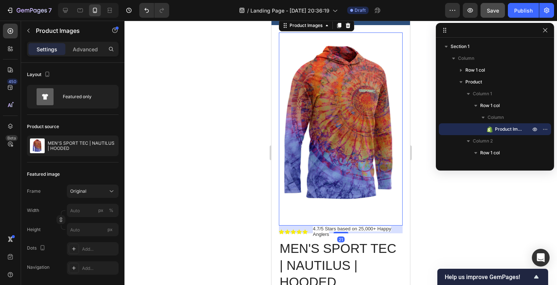
scroll to position [50, 0]
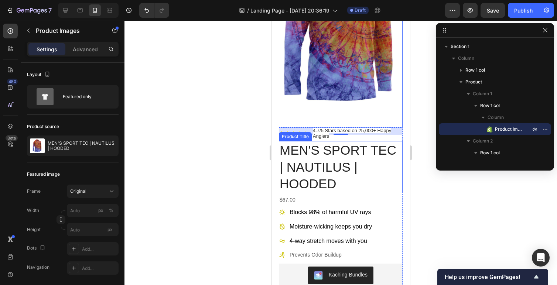
scroll to position [131, 0]
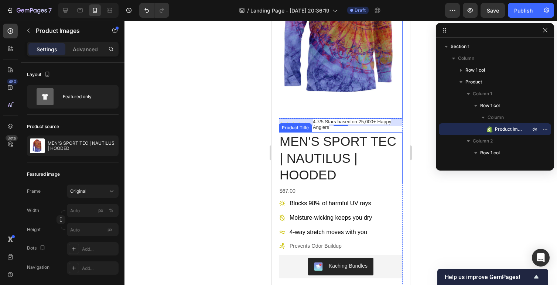
click at [355, 238] on div "Blocks 98% of harmful UV rays Moisture-wicking keeps you dry 4-way stretch move…" at bounding box center [326, 224] width 94 height 53
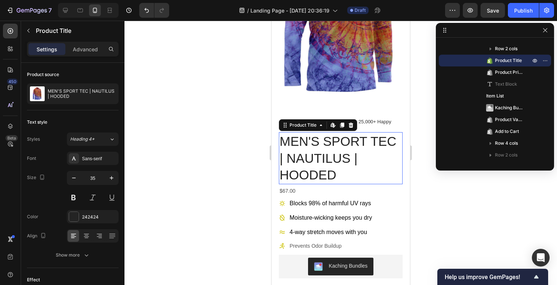
click at [329, 160] on h1 "MEN'S SPORT TEC | NAUTILUS | HOODED" at bounding box center [341, 158] width 124 height 52
click at [74, 179] on icon "button" at bounding box center [73, 177] width 7 height 7
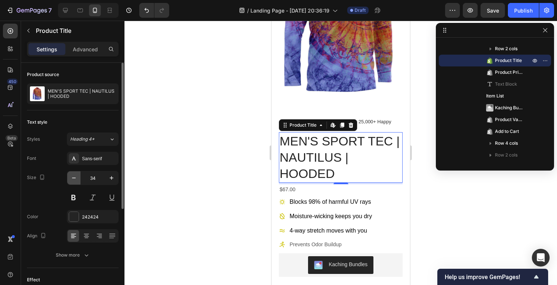
click at [74, 179] on icon "button" at bounding box center [73, 177] width 7 height 7
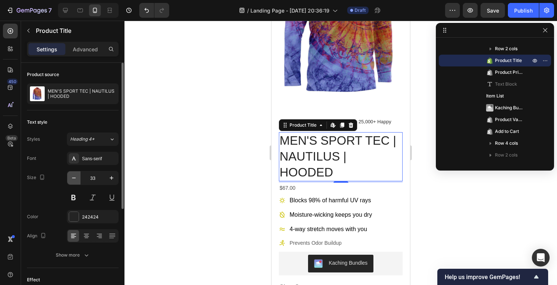
click at [74, 179] on icon "button" at bounding box center [73, 177] width 7 height 7
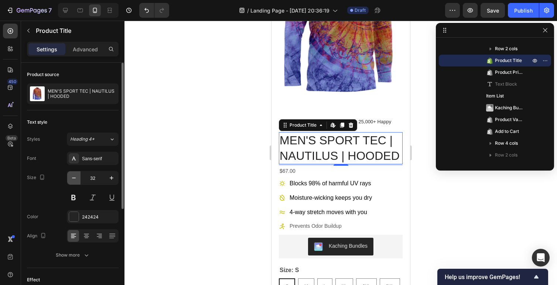
click at [74, 179] on icon "button" at bounding box center [73, 177] width 7 height 7
type input "31"
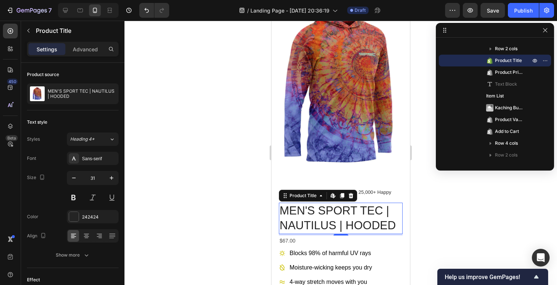
scroll to position [0, 0]
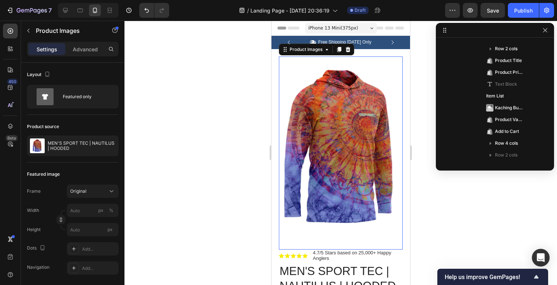
click at [340, 173] on img at bounding box center [341, 150] width 124 height 186
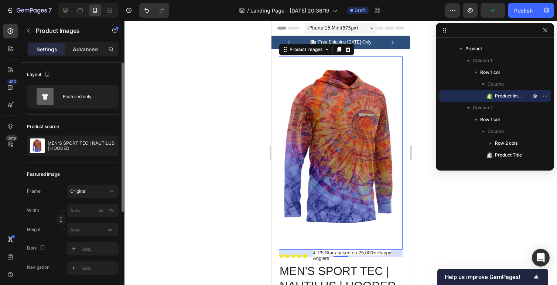
click at [82, 47] on p "Advanced" at bounding box center [85, 49] width 25 height 8
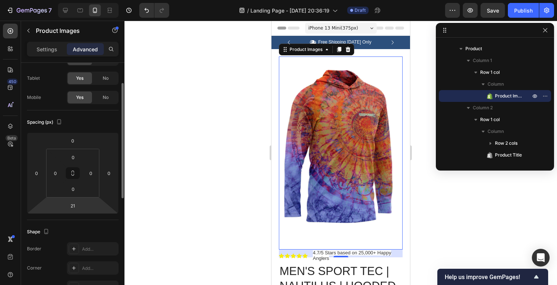
scroll to position [36, 0]
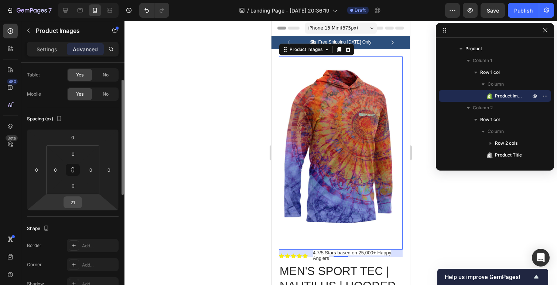
click at [71, 202] on input "21" at bounding box center [72, 202] width 15 height 11
click at [74, 203] on input "21" at bounding box center [72, 202] width 15 height 11
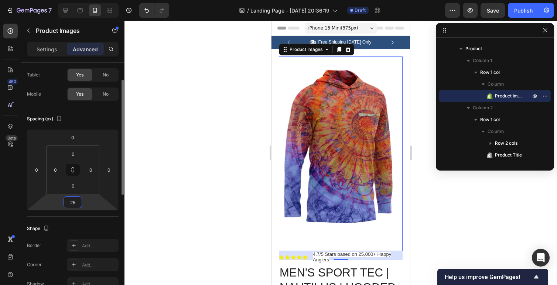
type input "2"
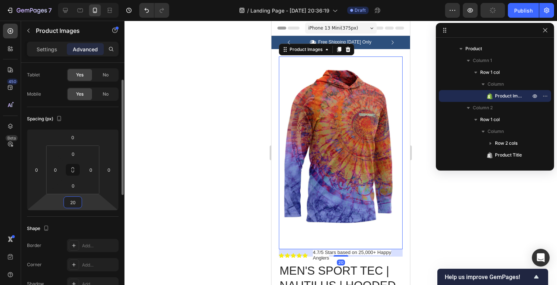
type input "2"
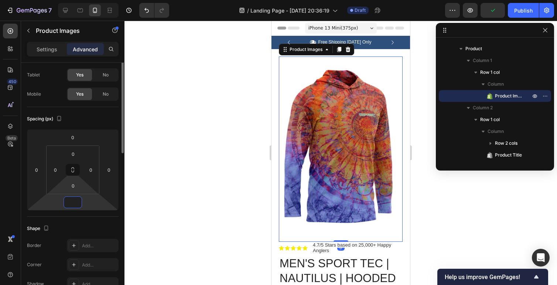
scroll to position [0, 0]
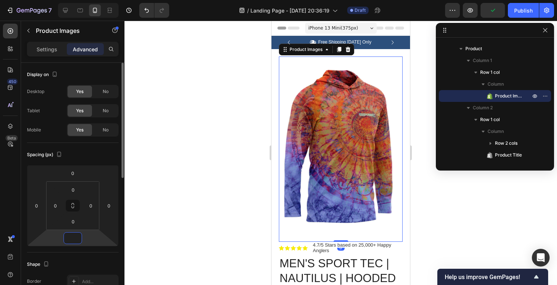
type input "0"
click at [86, 152] on div "Spacing (px)" at bounding box center [73, 155] width 92 height 12
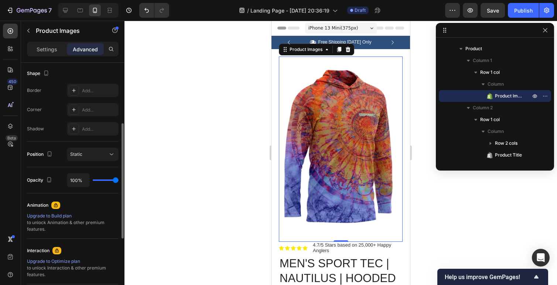
scroll to position [201, 0]
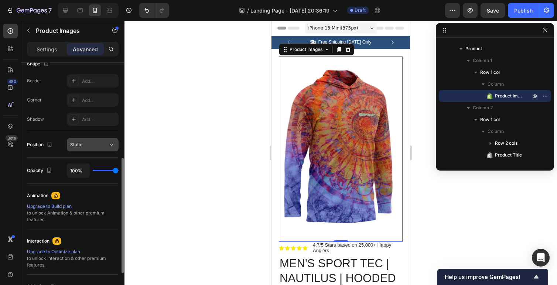
click at [83, 145] on div "Static" at bounding box center [89, 145] width 38 height 7
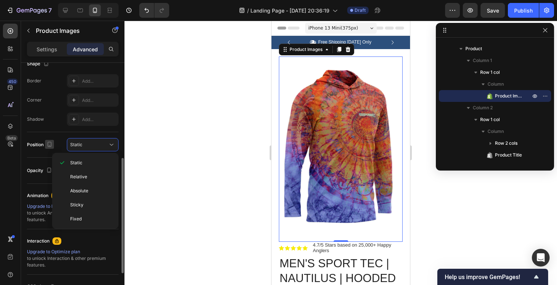
click at [48, 143] on icon "button" at bounding box center [49, 144] width 7 height 7
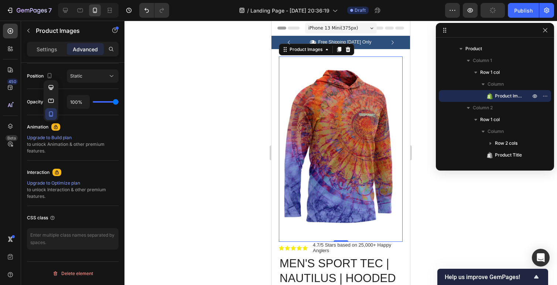
scroll to position [0, 0]
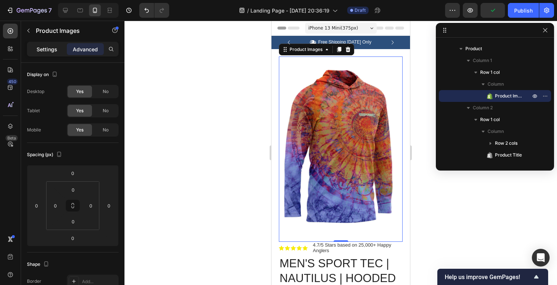
click at [45, 52] on p "Settings" at bounding box center [47, 49] width 21 height 8
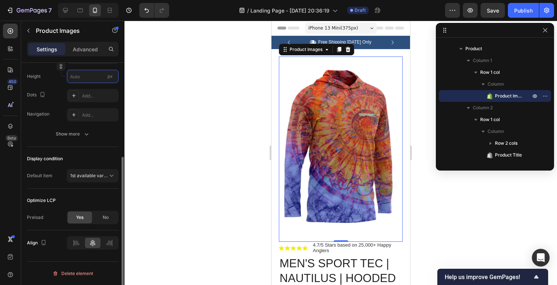
click at [90, 77] on input "px" at bounding box center [93, 76] width 52 height 13
click at [82, 75] on input "px" at bounding box center [93, 76] width 52 height 13
click at [111, 77] on span "px" at bounding box center [110, 77] width 5 height 6
click at [111, 77] on input "px" at bounding box center [93, 76] width 52 height 13
click at [111, 77] on span "px" at bounding box center [110, 77] width 5 height 6
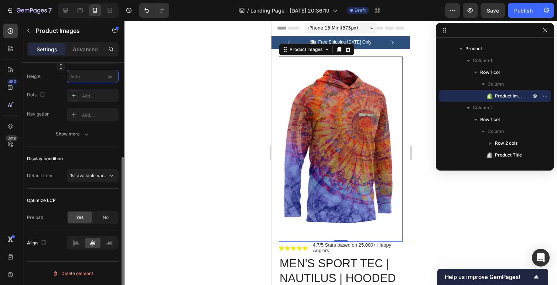
click at [111, 77] on input "px" at bounding box center [93, 76] width 52 height 13
click at [89, 75] on input "px" at bounding box center [93, 76] width 52 height 13
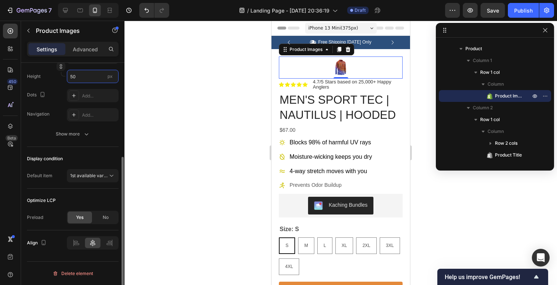
type input "5"
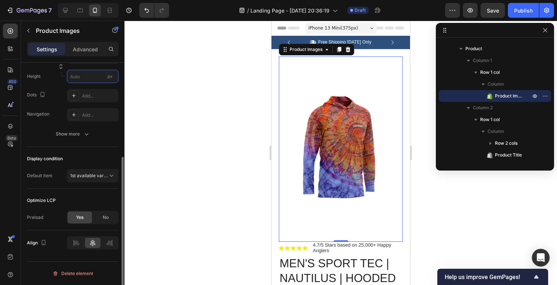
type input "5"
click at [53, 92] on div "Dots Add..." at bounding box center [73, 95] width 92 height 13
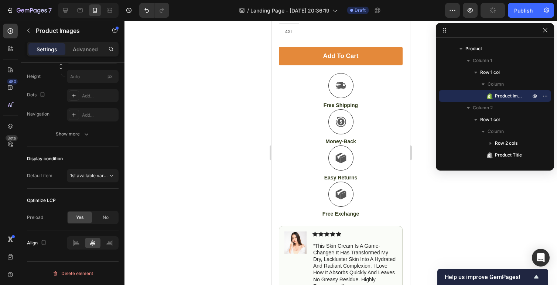
scroll to position [413, 0]
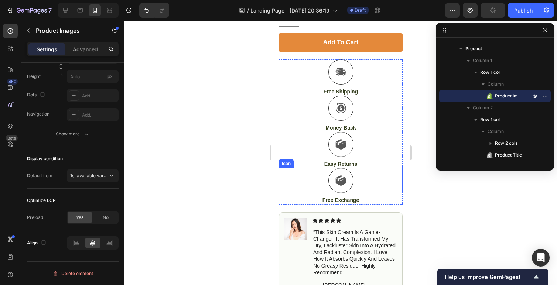
click at [340, 170] on div at bounding box center [341, 180] width 25 height 25
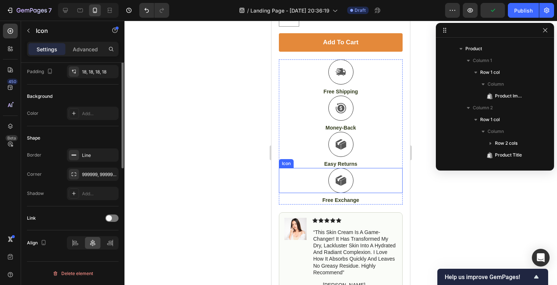
scroll to position [0, 0]
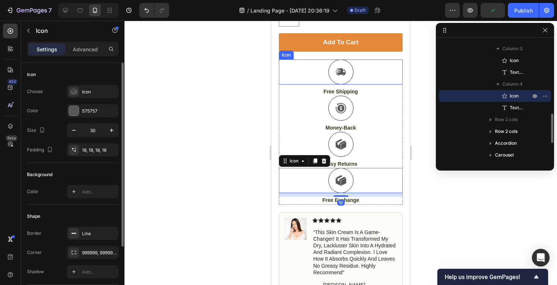
click at [340, 77] on icon at bounding box center [341, 72] width 11 height 11
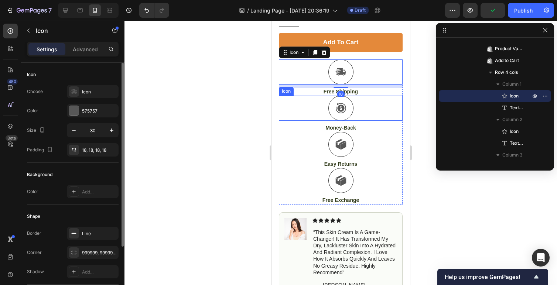
click at [342, 110] on icon at bounding box center [341, 108] width 10 height 10
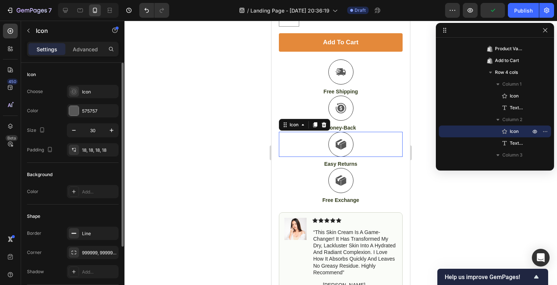
click at [339, 140] on icon at bounding box center [341, 144] width 11 height 11
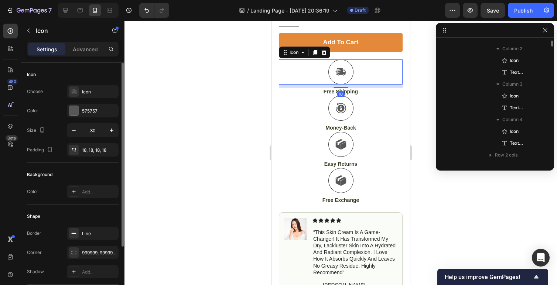
click at [339, 75] on icon at bounding box center [341, 71] width 10 height 7
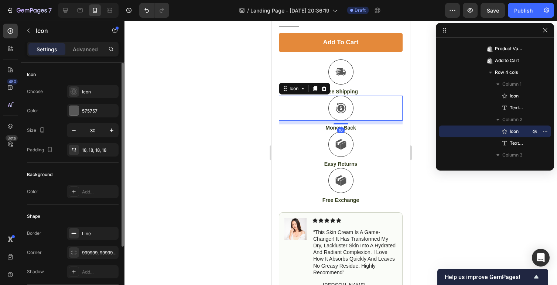
click at [398, 120] on div "Icon 10" at bounding box center [341, 108] width 124 height 25
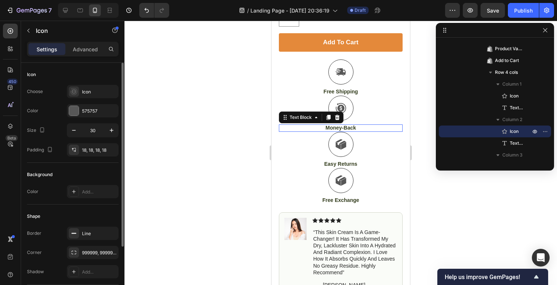
click at [401, 128] on p "Money-Back" at bounding box center [341, 128] width 122 height 7
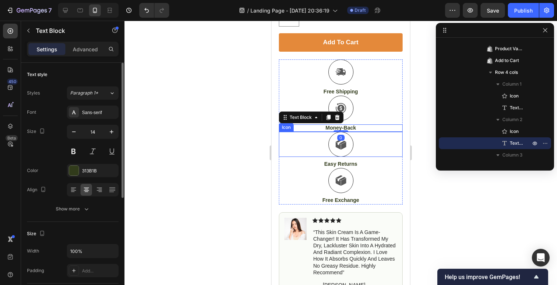
click at [401, 142] on div "Icon" at bounding box center [341, 144] width 124 height 25
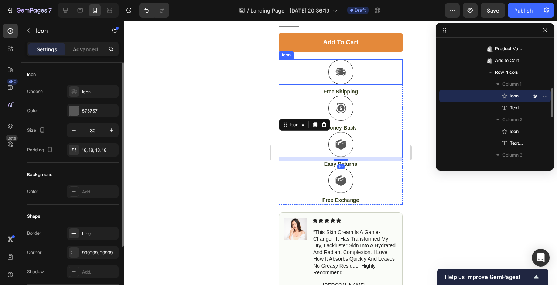
click at [392, 60] on div "Icon" at bounding box center [341, 72] width 124 height 25
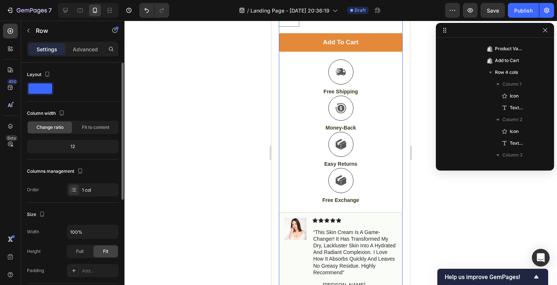
scroll to position [57, 0]
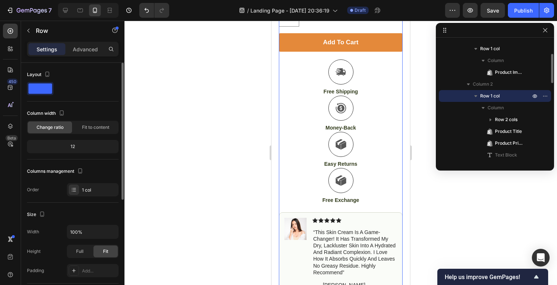
click at [391, 54] on div "Add to cart Add to Cart" at bounding box center [341, 46] width 124 height 26
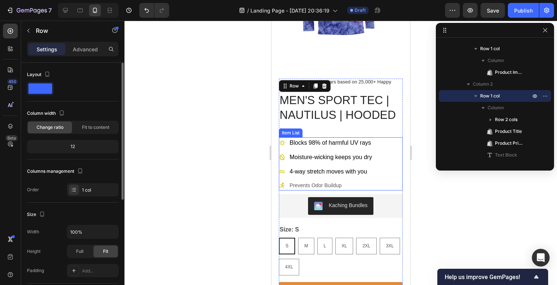
scroll to position [233, 0]
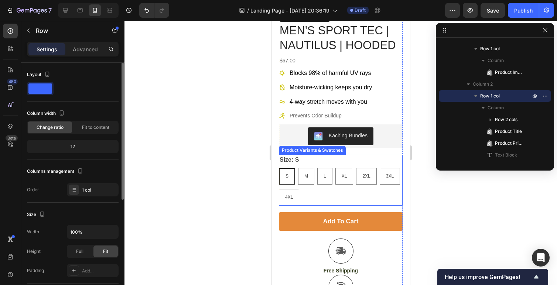
click at [315, 201] on div "S S S M M M L L L XL XL XL 2XL 2XL 2XL 3XL 3XL 3XL 4XL 4XL 4XL" at bounding box center [341, 187] width 124 height 38
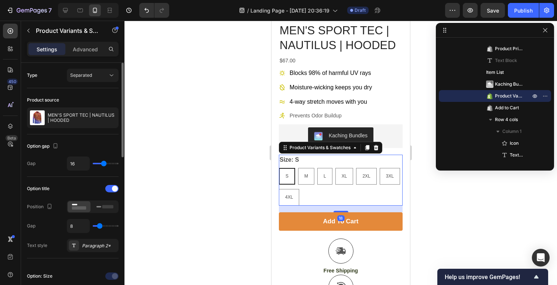
click at [332, 197] on div "S S S M M M L L L XL XL XL 2XL 2XL 2XL 3XL 3XL 3XL 4XL 4XL 4XL" at bounding box center [341, 187] width 124 height 38
click at [323, 192] on div "S S S M M M L L L XL XL XL 2XL 2XL 2XL 3XL 3XL 3XL 4XL 4XL 4XL" at bounding box center [341, 187] width 124 height 38
click at [327, 197] on div "S S S M M M L L L XL XL XL 2XL 2XL 2XL 3XL 3XL 3XL 4XL 4XL 4XL" at bounding box center [341, 187] width 124 height 38
click at [255, 237] on div at bounding box center [341, 153] width 433 height 265
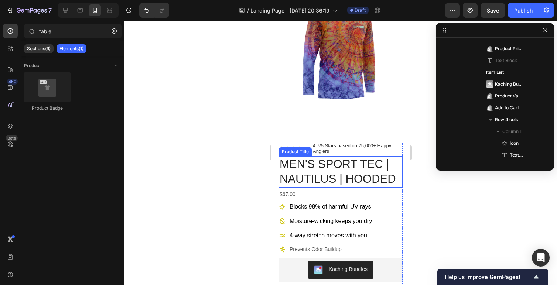
scroll to position [86, 0]
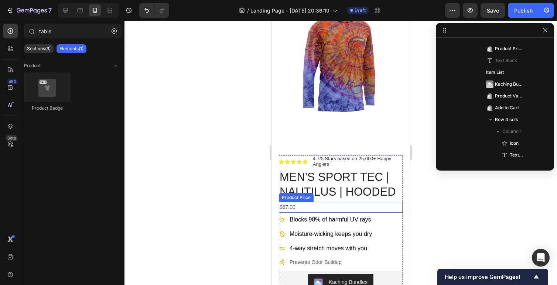
click at [292, 210] on div "$67.00" at bounding box center [341, 207] width 124 height 11
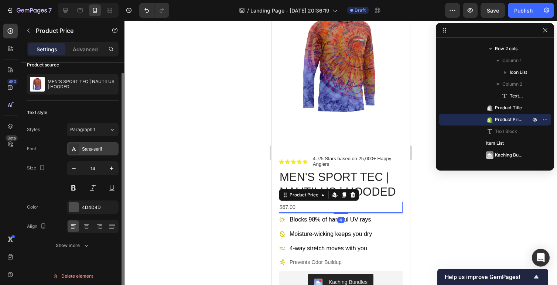
scroll to position [10, 0]
click at [111, 169] on icon "button" at bounding box center [111, 167] width 7 height 7
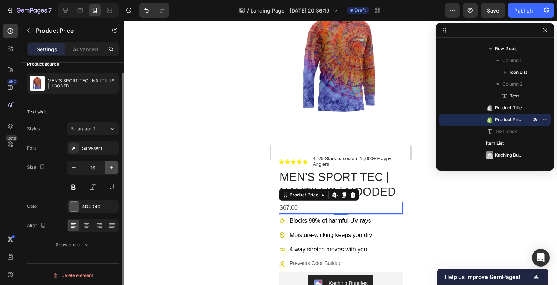
click at [111, 169] on icon "button" at bounding box center [111, 167] width 7 height 7
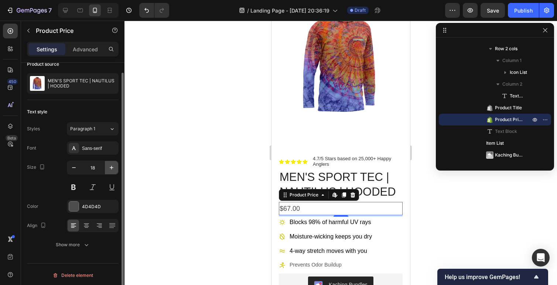
click at [111, 169] on icon "button" at bounding box center [111, 167] width 7 height 7
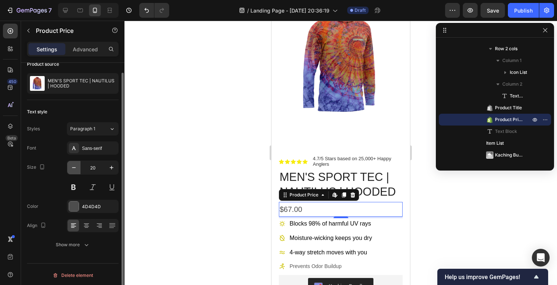
click at [76, 168] on icon "button" at bounding box center [73, 167] width 7 height 7
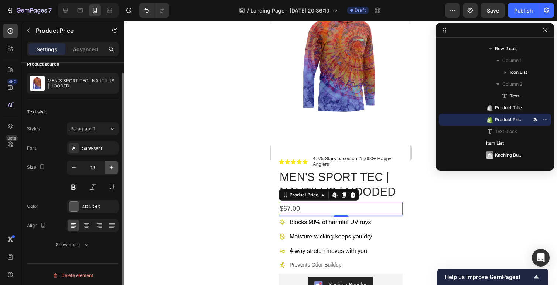
click at [112, 170] on icon "button" at bounding box center [111, 167] width 7 height 7
type input "19"
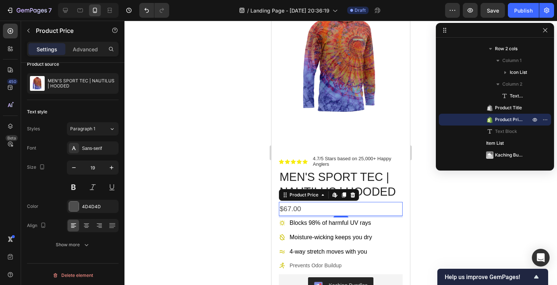
click at [230, 171] on div at bounding box center [341, 153] width 433 height 265
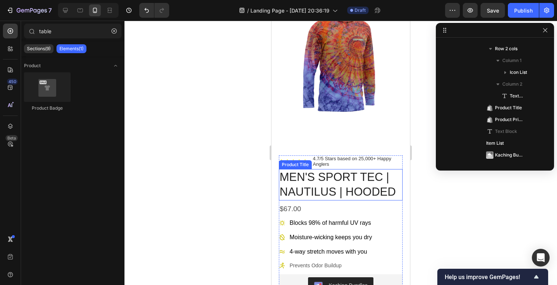
click at [331, 179] on h1 "MEN'S SPORT TEC | NAUTILUS | HOODED" at bounding box center [341, 184] width 124 height 31
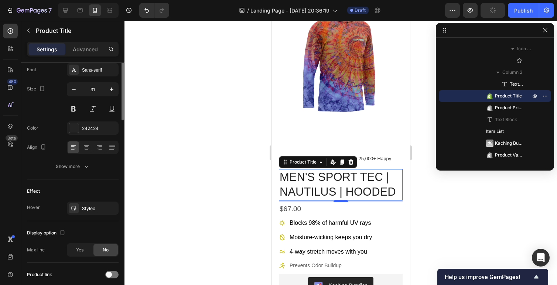
scroll to position [0, 0]
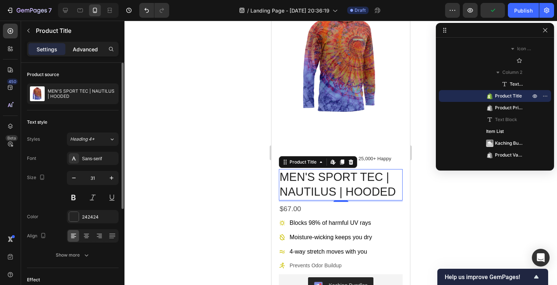
click at [77, 52] on p "Advanced" at bounding box center [85, 49] width 25 height 8
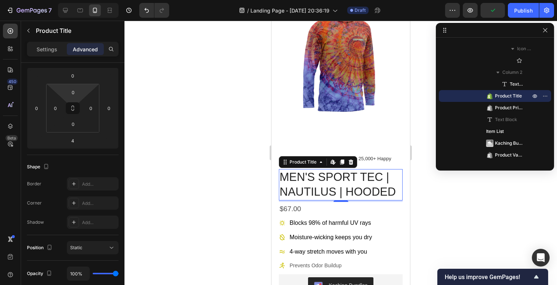
scroll to position [50, 0]
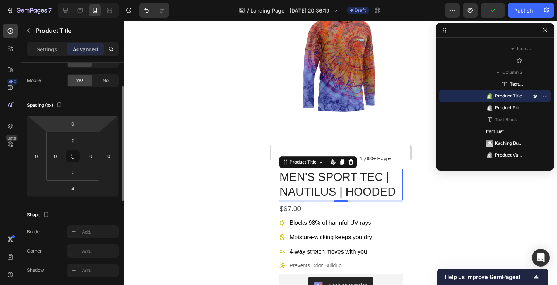
click at [49, 43] on div "Settings Advanced" at bounding box center [73, 49] width 92 height 15
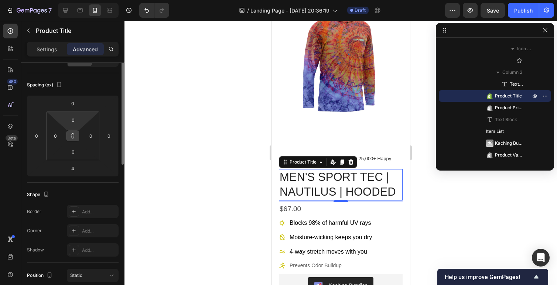
scroll to position [0, 0]
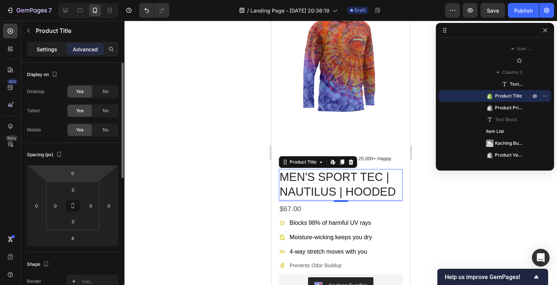
click at [51, 47] on p "Settings" at bounding box center [47, 49] width 21 height 8
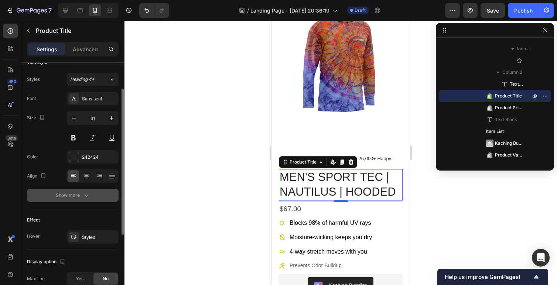
scroll to position [42, 0]
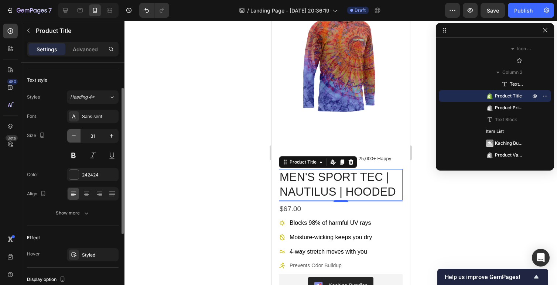
click at [76, 135] on icon "button" at bounding box center [73, 135] width 7 height 7
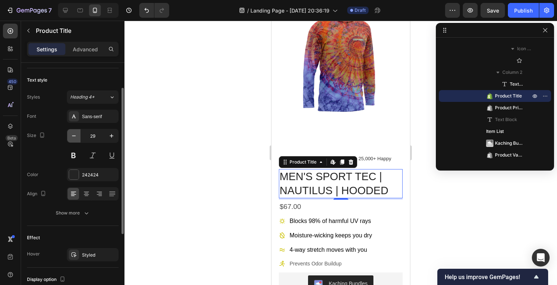
click at [76, 135] on icon "button" at bounding box center [73, 135] width 7 height 7
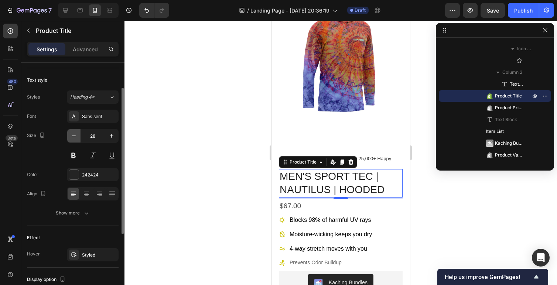
click at [76, 135] on icon "button" at bounding box center [73, 135] width 7 height 7
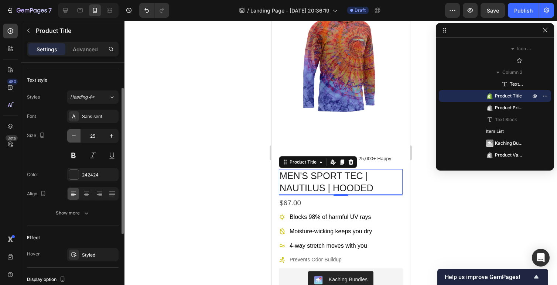
click at [76, 135] on icon "button" at bounding box center [73, 135] width 7 height 7
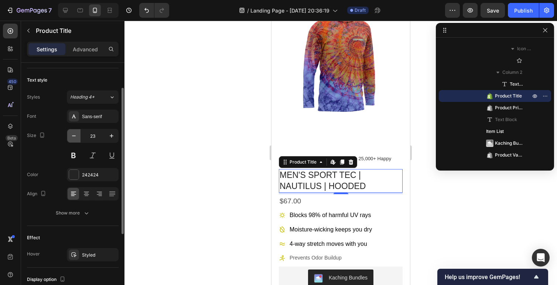
type input "22"
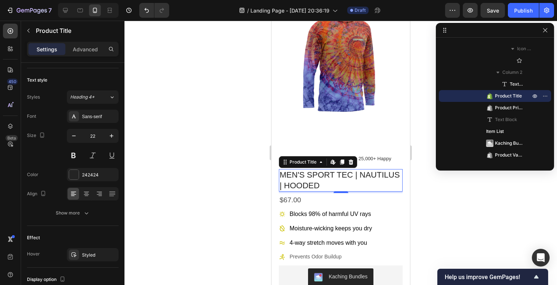
click at [173, 194] on div at bounding box center [341, 153] width 433 height 265
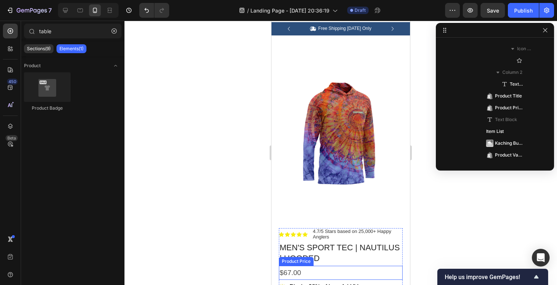
scroll to position [14, 0]
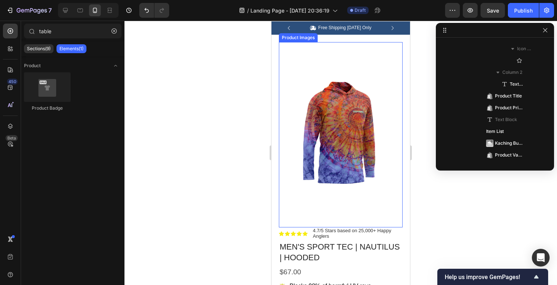
click at [345, 175] on img at bounding box center [341, 135] width 124 height 186
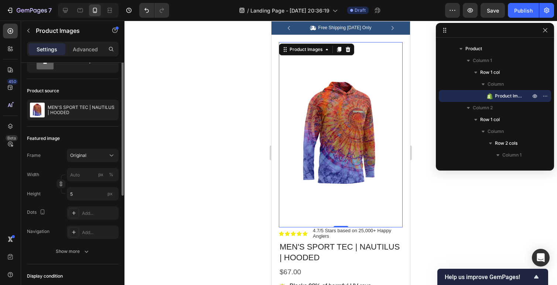
scroll to position [42, 0]
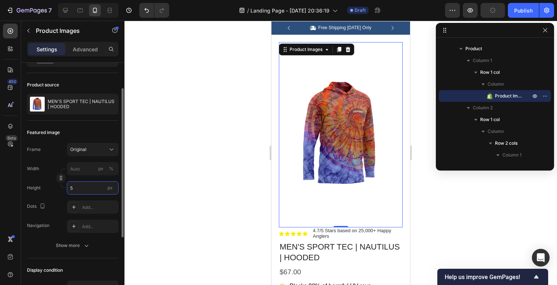
click at [85, 191] on input "5" at bounding box center [93, 187] width 52 height 13
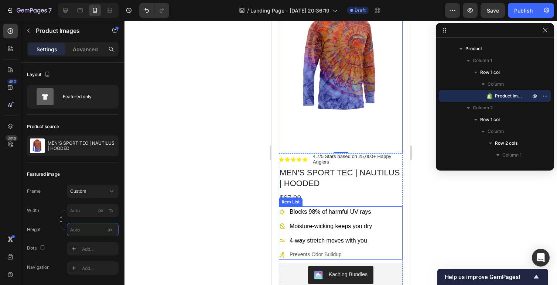
scroll to position [94, 0]
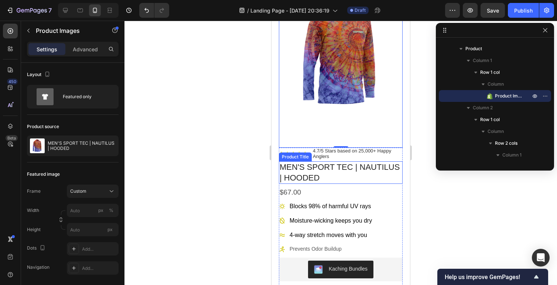
click at [319, 175] on h1 "MEN'S SPORT TEC | NAUTILUS | HOODED" at bounding box center [341, 173] width 124 height 23
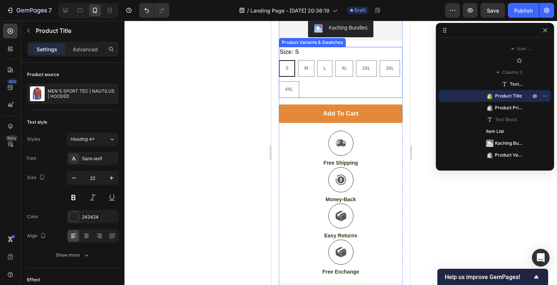
scroll to position [411, 0]
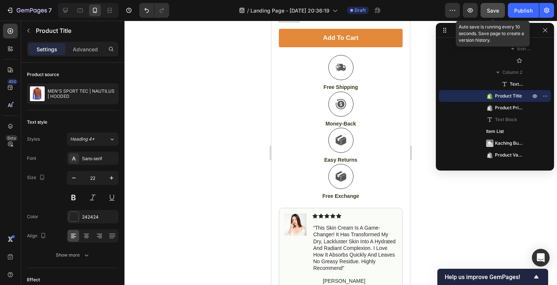
click at [486, 10] on button "Save" at bounding box center [493, 10] width 24 height 15
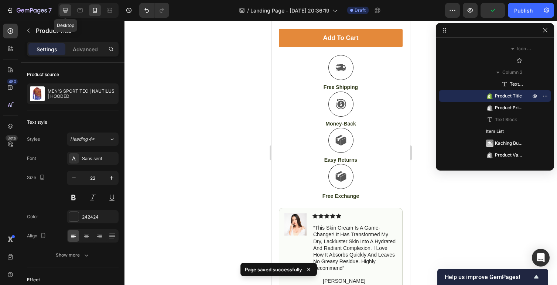
click at [65, 9] on icon at bounding box center [65, 10] width 7 height 7
type input "40"
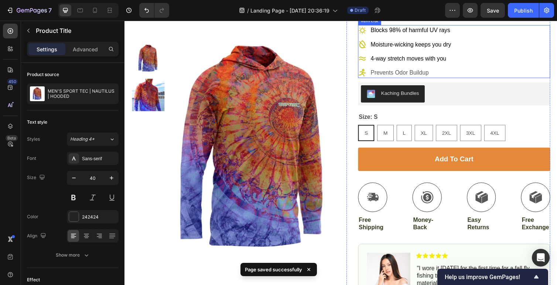
scroll to position [182, 0]
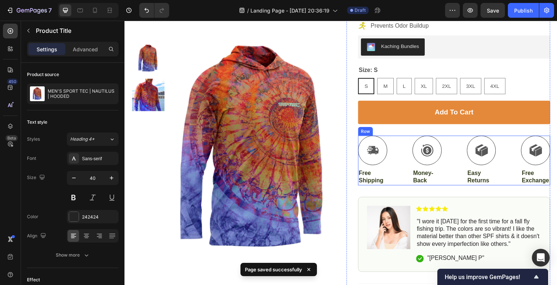
click at [467, 185] on div "Icon Free Shipping Text Block Icon Money-Back Text Block Icon Easy Returns Text…" at bounding box center [462, 164] width 197 height 51
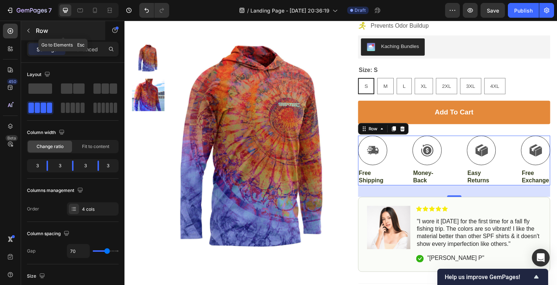
click at [29, 28] on icon "button" at bounding box center [29, 31] width 6 height 6
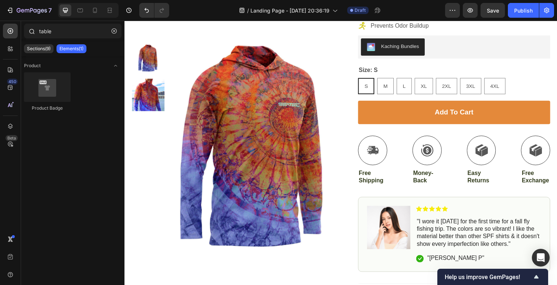
click at [28, 28] on icon at bounding box center [31, 31] width 6 height 6
click at [11, 53] on div at bounding box center [10, 48] width 15 height 15
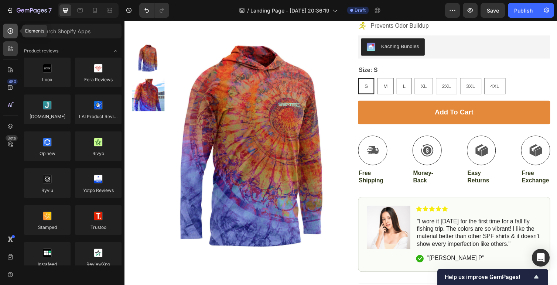
click at [11, 32] on icon at bounding box center [10, 30] width 7 height 7
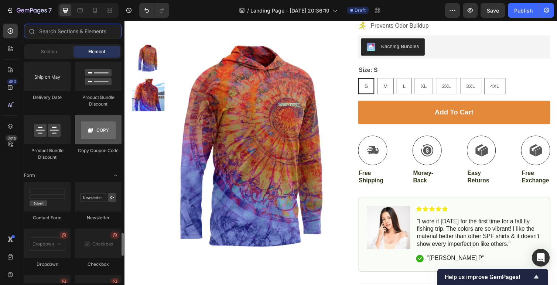
scroll to position [1589, 0]
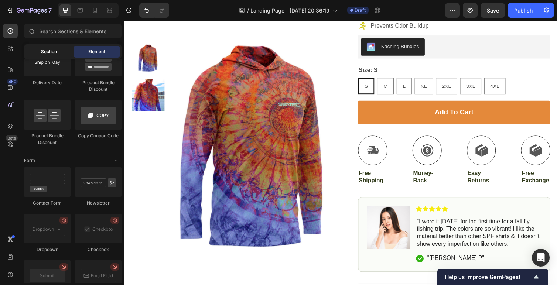
click at [55, 47] on div "Section" at bounding box center [49, 52] width 47 height 12
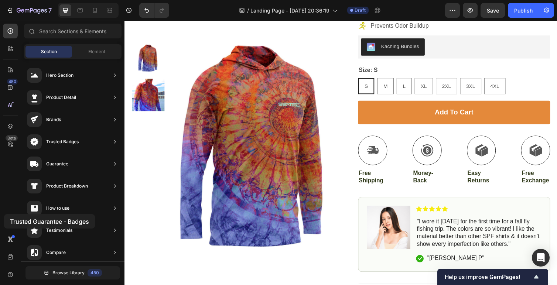
scroll to position [0, 0]
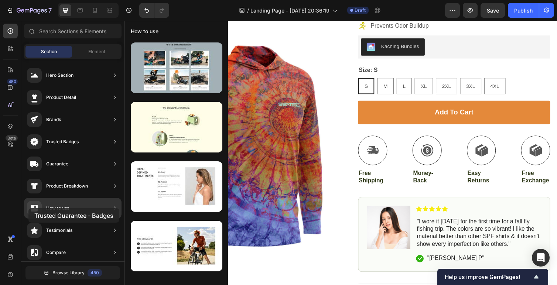
drag, startPoint x: 179, startPoint y: 250, endPoint x: 28, endPoint y: 208, distance: 155.7
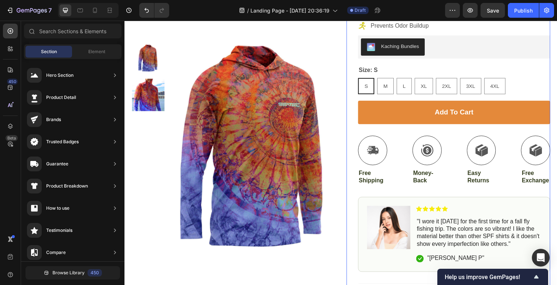
click at [388, 189] on div "Icon Icon Icon Icon Icon Icon List 4.7/5 Stars based on 25,000+ Happy Anglers T…" at bounding box center [462, 134] width 197 height 499
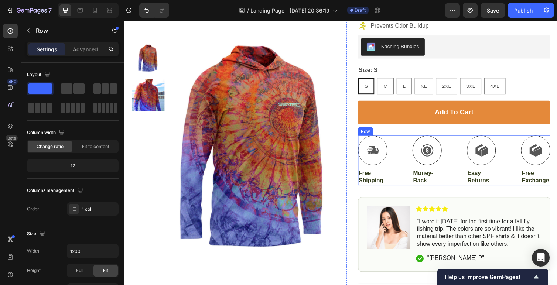
click at [401, 174] on div "Icon Free Shipping Text Block Icon Money-Back Text Block Icon Easy Returns Text…" at bounding box center [462, 164] width 197 height 51
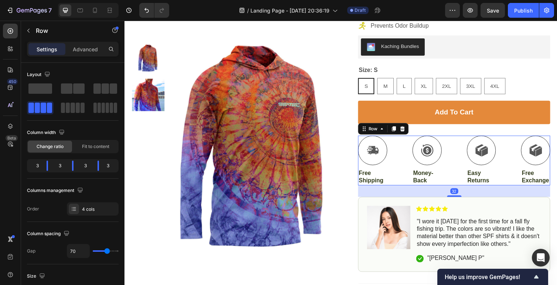
click at [405, 188] on div "Icon Free Shipping Text Block Icon Money-Back Text Block Icon Easy Returns Text…" at bounding box center [462, 164] width 197 height 51
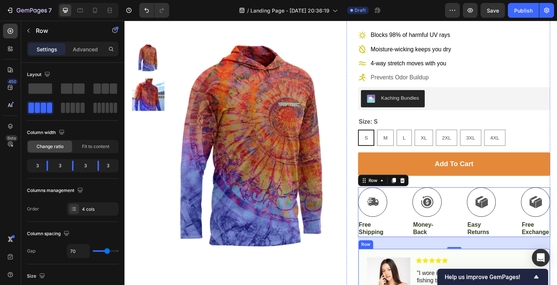
scroll to position [129, 0]
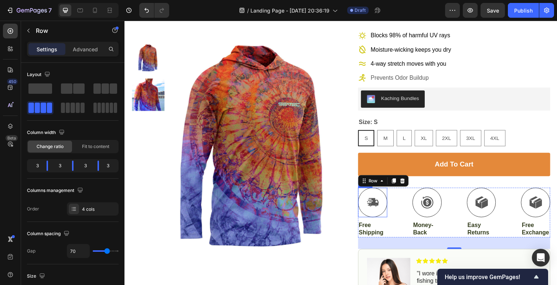
click at [378, 218] on div at bounding box center [379, 207] width 30 height 30
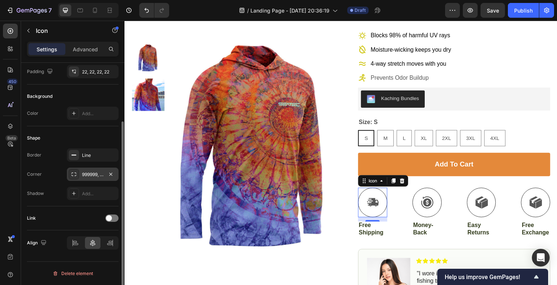
scroll to position [0, 0]
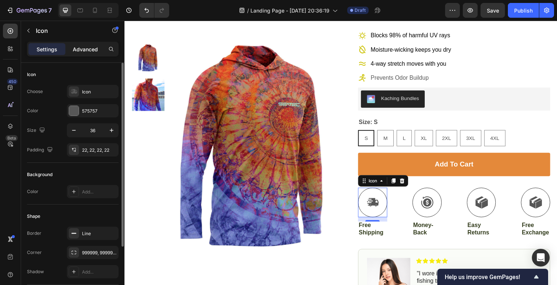
click at [81, 51] on p "Advanced" at bounding box center [85, 49] width 25 height 8
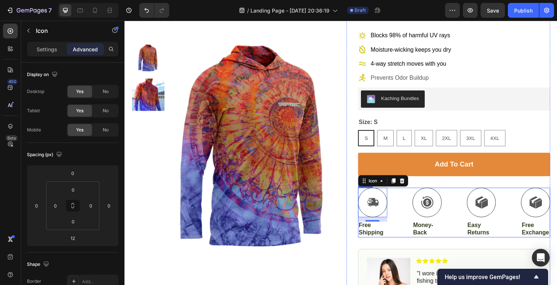
click at [416, 241] on div "Icon 12 Free Shipping Text Block Icon Money-Back Text Block Icon Easy Returns T…" at bounding box center [462, 217] width 197 height 51
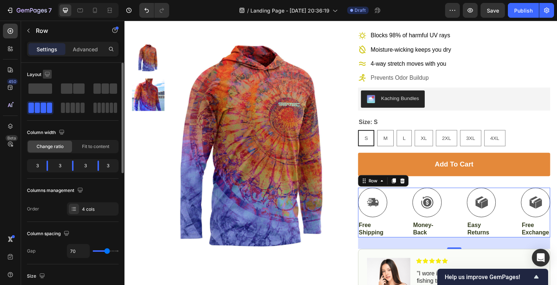
click at [46, 74] on icon "button" at bounding box center [47, 74] width 7 height 7
click at [67, 67] on div "Layout Column width Change ratio Fit to content 3 3 3 3 Columns management Orde…" at bounding box center [73, 142] width 92 height 159
click at [90, 151] on div "Fit to content" at bounding box center [96, 147] width 44 height 12
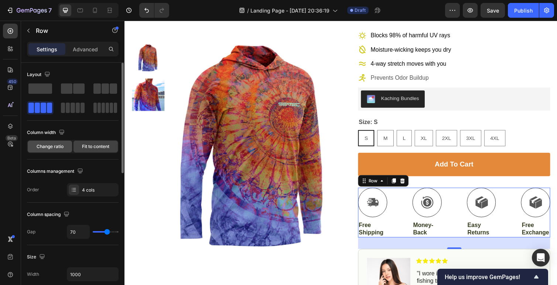
click at [55, 148] on span "Change ratio" at bounding box center [50, 146] width 27 height 7
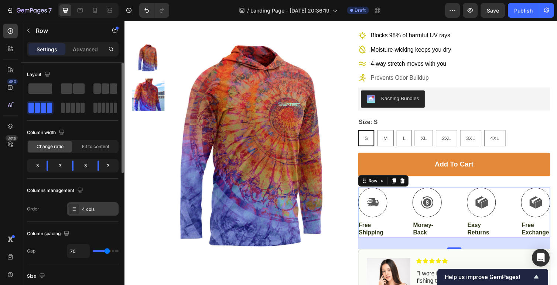
click at [75, 208] on icon at bounding box center [74, 209] width 6 height 6
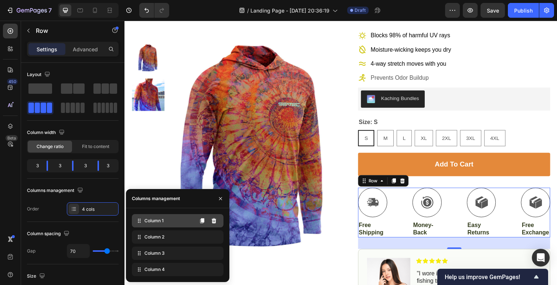
click at [167, 222] on div "Column 1" at bounding box center [178, 220] width 92 height 13
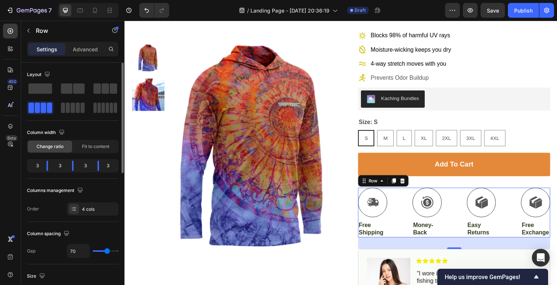
click at [45, 194] on div "Columns management" at bounding box center [56, 191] width 58 height 10
click at [94, 11] on icon at bounding box center [94, 10] width 7 height 7
type input "0"
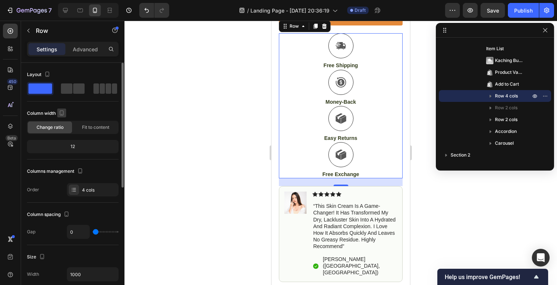
click at [64, 112] on icon "button" at bounding box center [62, 113] width 4 height 5
click at [95, 166] on div "Columns management" at bounding box center [73, 172] width 92 height 12
click at [77, 185] on div at bounding box center [74, 190] width 10 height 10
click at [81, 174] on icon "button" at bounding box center [80, 170] width 7 height 7
click at [85, 197] on icon "button" at bounding box center [81, 196] width 7 height 7
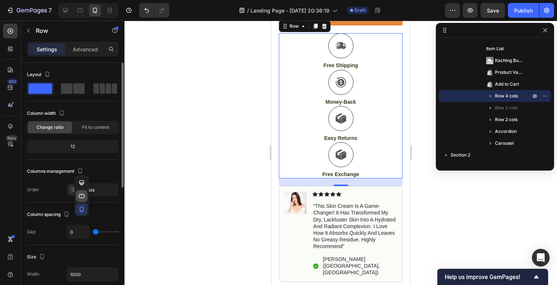
type input "70"
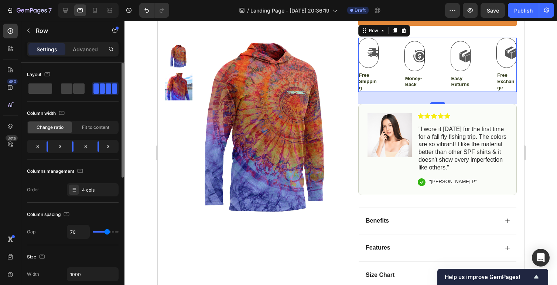
scroll to position [250, 0]
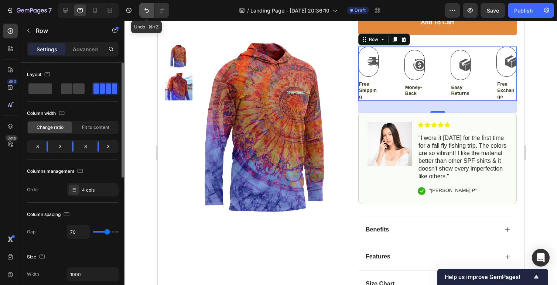
click at [145, 11] on icon "Undo/Redo" at bounding box center [146, 10] width 7 height 7
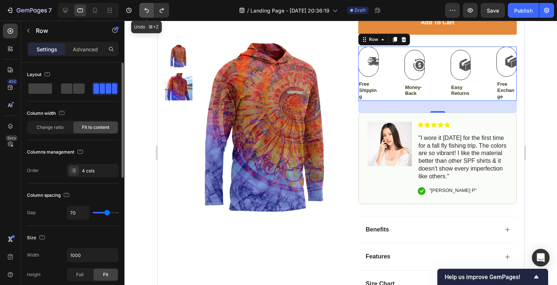
click at [147, 11] on icon "Undo/Redo" at bounding box center [146, 10] width 7 height 7
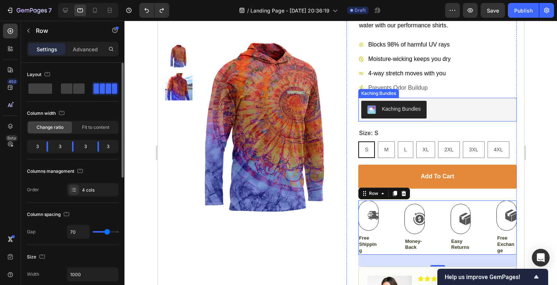
scroll to position [90, 0]
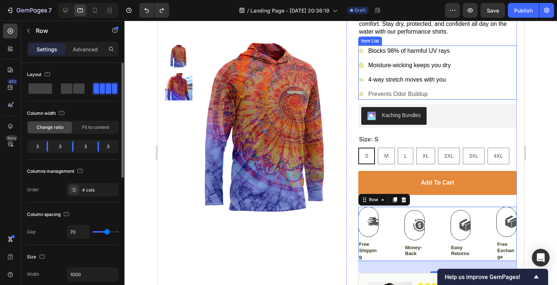
click at [471, 92] on div "Blocks 98% of harmful UV rays Moisture-wicking keeps you dry 4-way stretch move…" at bounding box center [437, 72] width 159 height 54
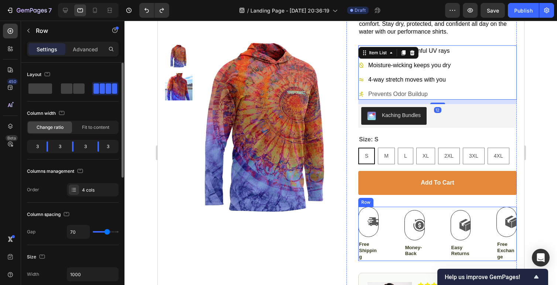
click at [426, 233] on div "Icon Free Shipping Text Block Icon Money-Back Text Block Icon Easy Returns Text…" at bounding box center [437, 234] width 159 height 54
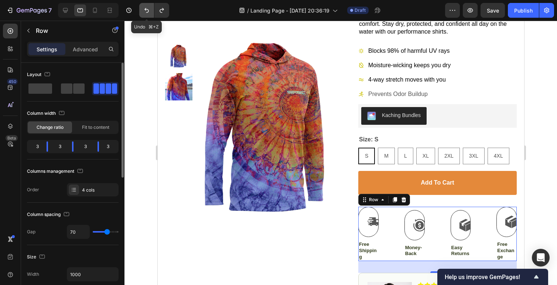
click at [146, 11] on icon "Undo/Redo" at bounding box center [146, 10] width 7 height 7
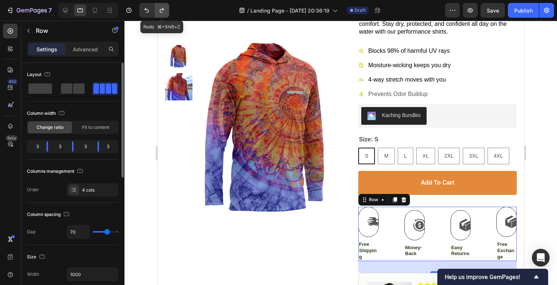
click at [160, 10] on icon "Undo/Redo" at bounding box center [162, 10] width 4 height 5
click at [148, 12] on icon "Undo/Redo" at bounding box center [147, 10] width 4 height 5
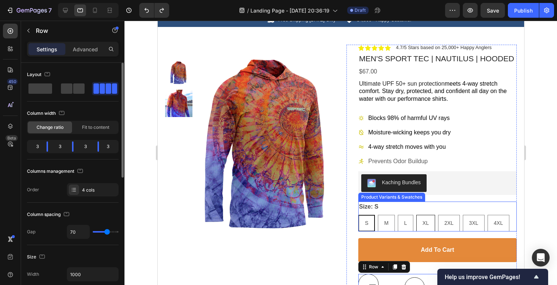
scroll to position [135, 0]
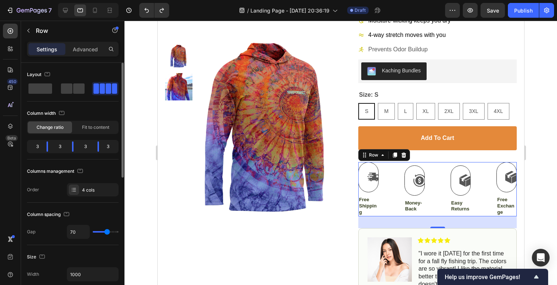
click at [430, 202] on div "Icon Free Shipping Text Block Icon Money-Back Text Block Icon Easy Returns Text…" at bounding box center [437, 189] width 159 height 54
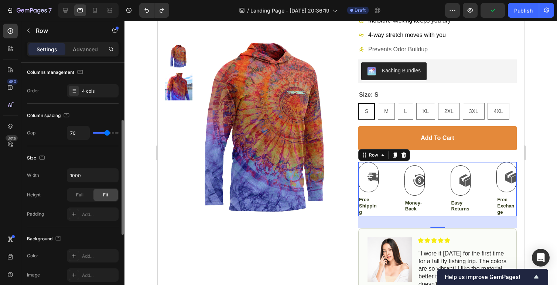
scroll to position [106, 0]
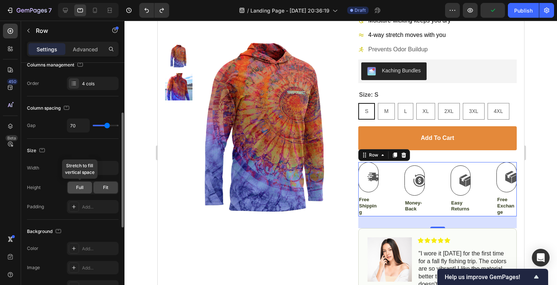
click at [78, 188] on span "Full" at bounding box center [79, 187] width 7 height 7
click at [104, 186] on span "Fit" at bounding box center [105, 187] width 5 height 7
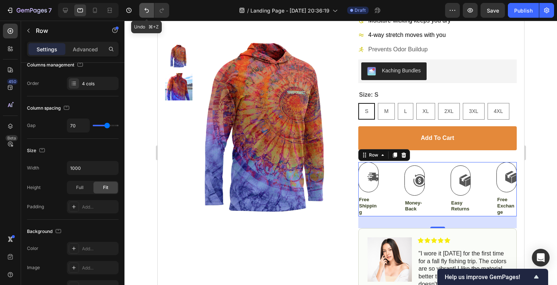
click at [142, 13] on button "Undo/Redo" at bounding box center [146, 10] width 15 height 15
click at [145, 13] on icon "Undo/Redo" at bounding box center [146, 10] width 7 height 7
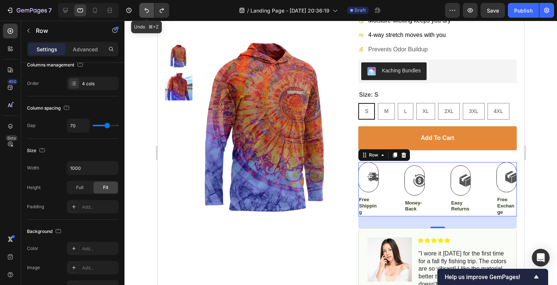
click at [145, 13] on icon "Undo/Redo" at bounding box center [146, 10] width 7 height 7
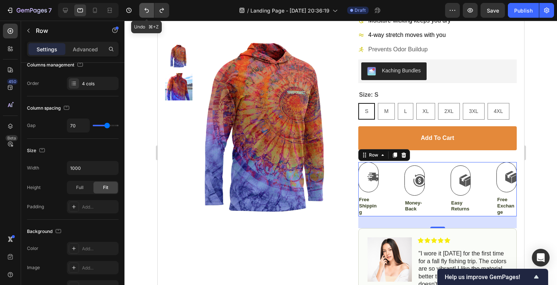
click at [145, 13] on icon "Undo/Redo" at bounding box center [146, 10] width 7 height 7
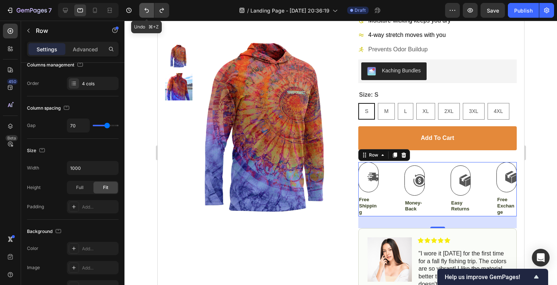
click at [145, 13] on icon "Undo/Redo" at bounding box center [146, 10] width 7 height 7
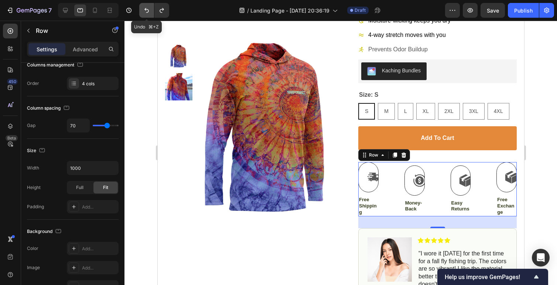
click at [145, 13] on icon "Undo/Redo" at bounding box center [146, 10] width 7 height 7
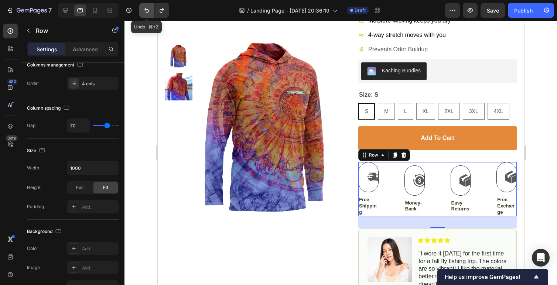
click at [145, 13] on icon "Undo/Redo" at bounding box center [146, 10] width 7 height 7
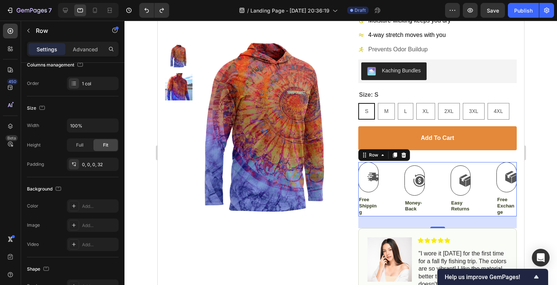
click at [488, 157] on div "Add to cart Add to Cart" at bounding box center [437, 144] width 159 height 36
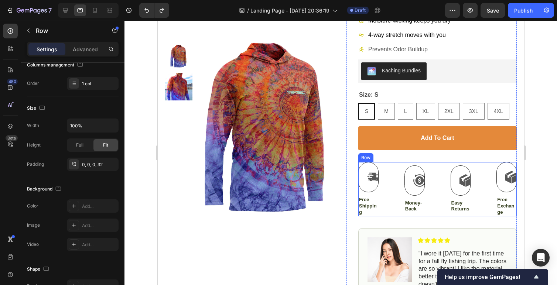
click at [446, 193] on div "Icon Free Shipping Text Block Icon Money-Back Text Block Icon Easy Returns Text…" at bounding box center [437, 189] width 159 height 54
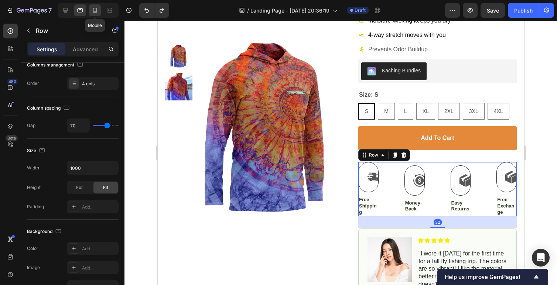
click at [92, 12] on icon at bounding box center [94, 10] width 7 height 7
type input "0"
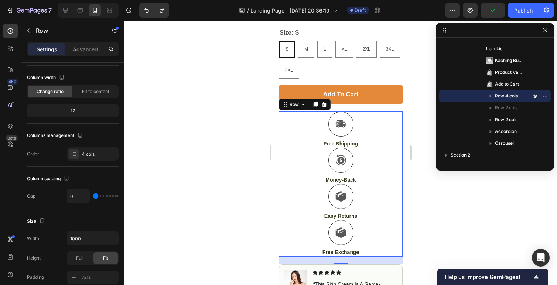
scroll to position [0, 0]
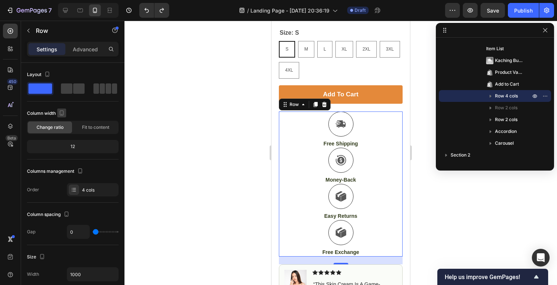
click at [63, 111] on icon "button" at bounding box center [61, 112] width 7 height 7
click at [88, 111] on div "Column width" at bounding box center [73, 114] width 92 height 12
click at [75, 149] on div "12" at bounding box center [72, 147] width 89 height 10
click at [69, 147] on div "12" at bounding box center [72, 147] width 89 height 10
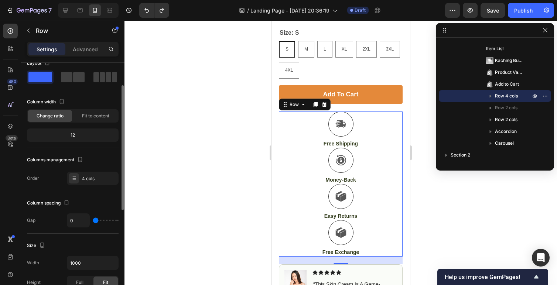
scroll to position [24, 0]
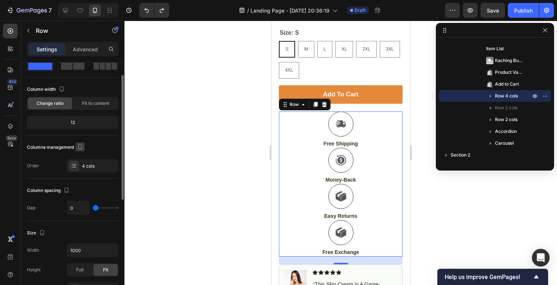
click at [81, 151] on button "button" at bounding box center [80, 147] width 9 height 9
click at [44, 156] on div "Columns management Order 4 cols" at bounding box center [73, 157] width 92 height 31
click at [83, 146] on icon "button" at bounding box center [80, 146] width 7 height 7
click at [82, 158] on icon "button" at bounding box center [81, 158] width 7 height 7
type input "70"
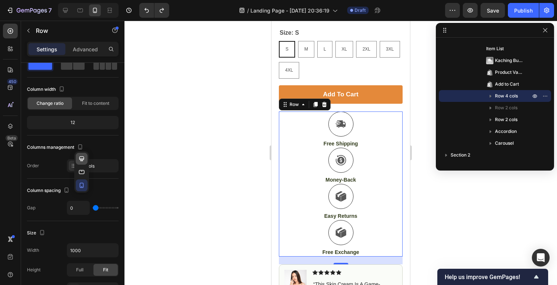
type input "70"
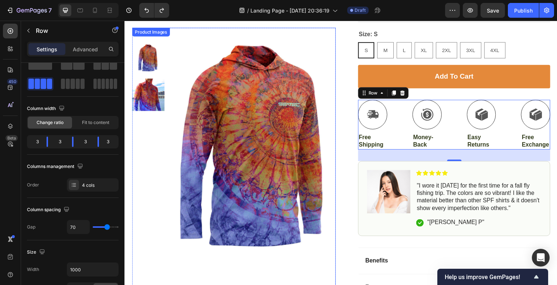
scroll to position [200, 0]
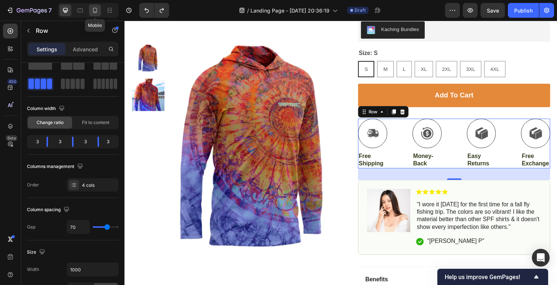
click at [93, 10] on icon at bounding box center [94, 10] width 7 height 7
type input "0"
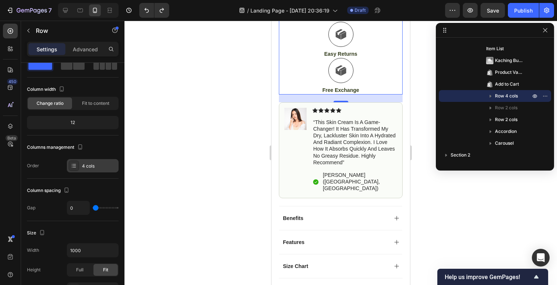
scroll to position [531, 0]
click at [75, 167] on icon at bounding box center [74, 166] width 6 height 6
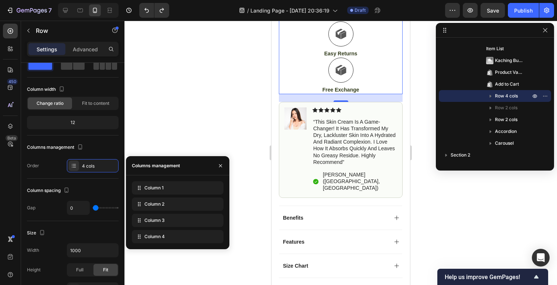
click at [52, 165] on div "Order 4 cols" at bounding box center [73, 165] width 92 height 13
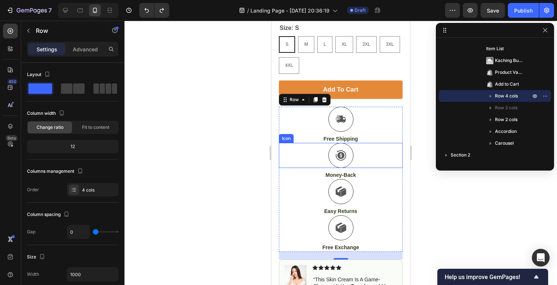
scroll to position [377, 0]
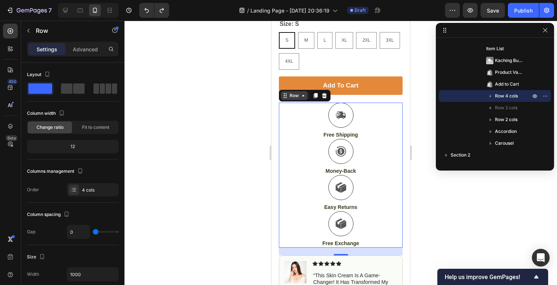
click at [298, 96] on div "Row" at bounding box center [294, 95] width 12 height 7
click at [303, 97] on icon at bounding box center [304, 96] width 6 height 6
click at [286, 98] on icon at bounding box center [286, 97] width 1 height 1
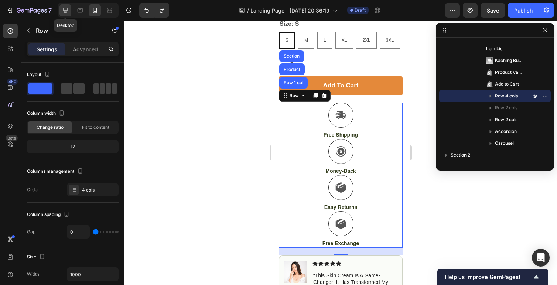
click at [65, 9] on icon at bounding box center [65, 10] width 7 height 7
type input "70"
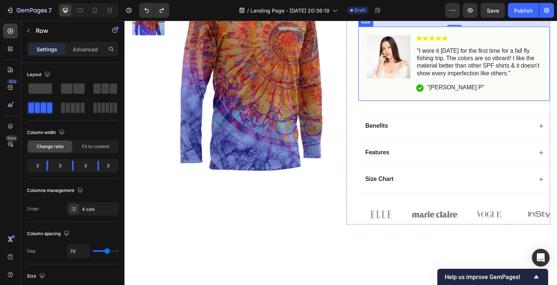
scroll to position [187, 0]
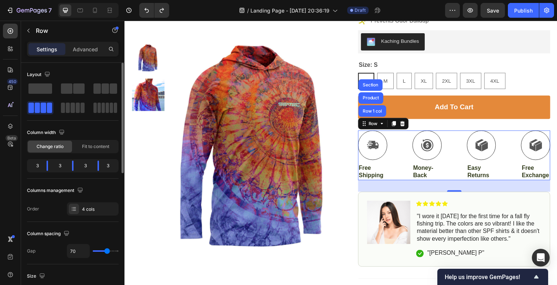
click at [35, 75] on div "Layout" at bounding box center [39, 75] width 25 height 10
click at [47, 75] on icon "button" at bounding box center [47, 74] width 5 height 5
click at [73, 72] on div "Layout" at bounding box center [73, 75] width 92 height 12
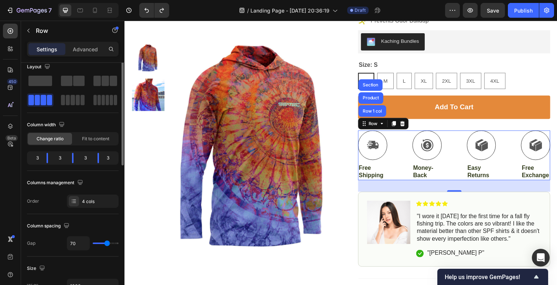
scroll to position [0, 0]
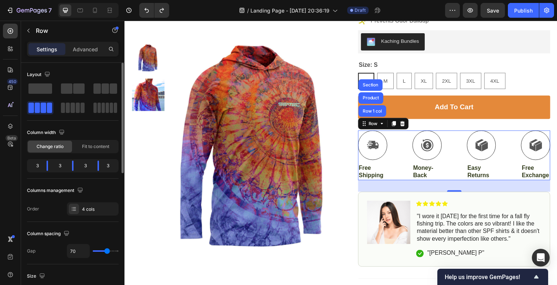
click at [56, 147] on span "Change ratio" at bounding box center [50, 146] width 27 height 7
click at [93, 145] on span "Fit to content" at bounding box center [95, 146] width 27 height 7
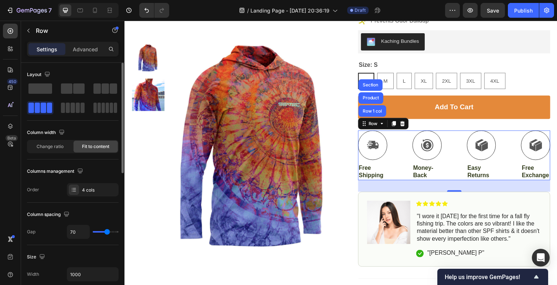
click at [57, 153] on div "Change ratio Fit to content" at bounding box center [73, 146] width 92 height 13
click at [52, 147] on span "Change ratio" at bounding box center [50, 146] width 27 height 7
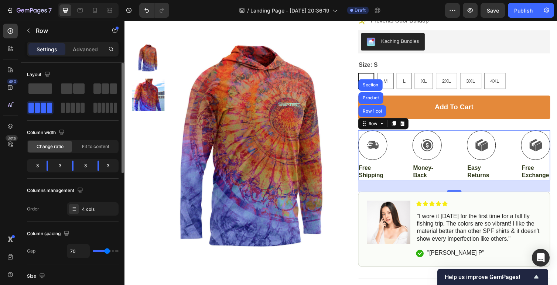
click at [35, 75] on div "Layout" at bounding box center [39, 75] width 25 height 10
click at [48, 75] on icon "button" at bounding box center [47, 74] width 7 height 7
click at [87, 74] on div "Layout" at bounding box center [73, 75] width 92 height 12
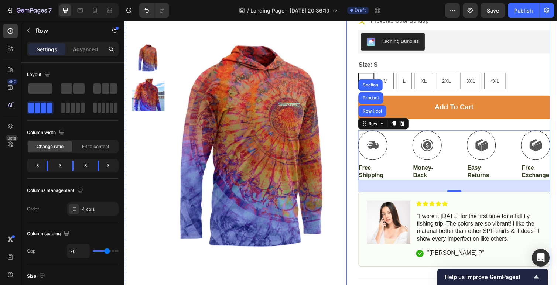
click at [429, 131] on div "Add to cart Add to Cart" at bounding box center [462, 116] width 197 height 36
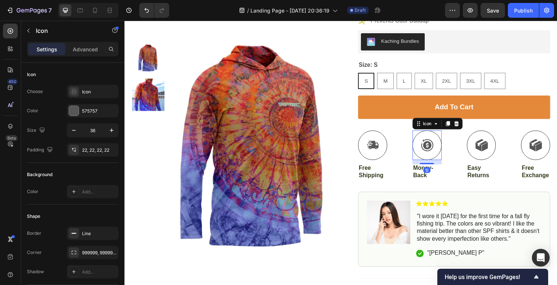
click at [425, 136] on div "Icon 12" at bounding box center [435, 148] width 30 height 30
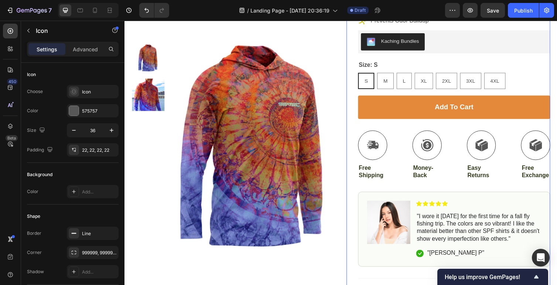
click at [410, 130] on div "Add to cart Add to Cart" at bounding box center [462, 116] width 197 height 36
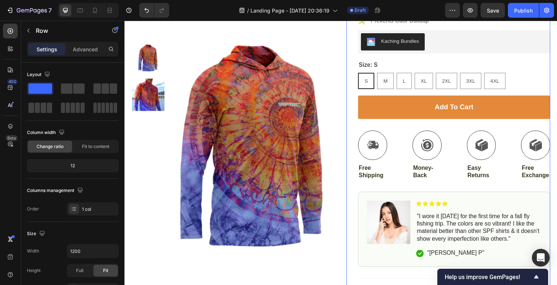
click at [404, 128] on div "Add to cart Add to Cart" at bounding box center [462, 116] width 197 height 36
click at [417, 133] on div "Add to cart Add to Cart" at bounding box center [462, 116] width 197 height 36
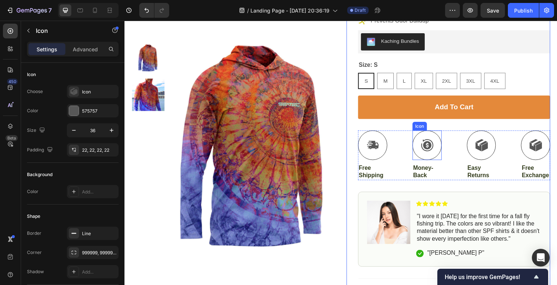
click at [487, 136] on div at bounding box center [490, 148] width 30 height 30
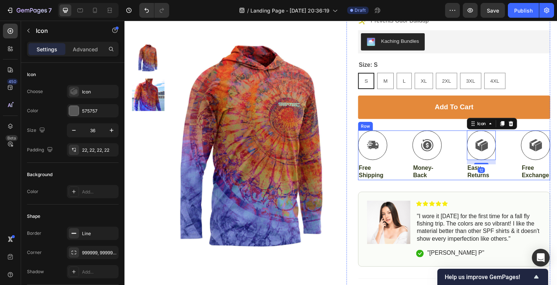
click at [533, 134] on div "Icon" at bounding box center [546, 148] width 30 height 30
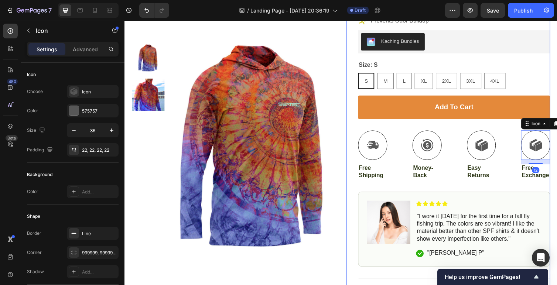
click at [522, 129] on div "Add to cart Add to Cart" at bounding box center [462, 116] width 197 height 36
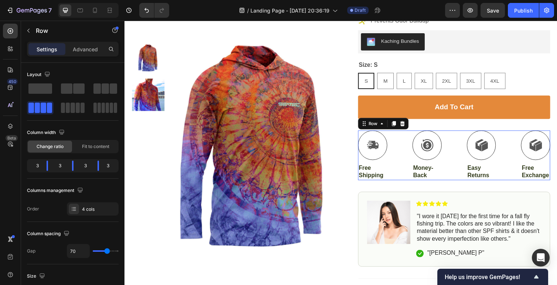
click at [517, 180] on div "Icon Free Shipping Text Block Icon Money-Back Text Block Icon Easy Returns Text…" at bounding box center [462, 158] width 197 height 51
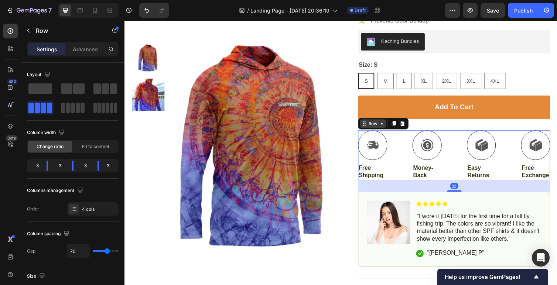
click at [379, 128] on div "Row" at bounding box center [379, 126] width 12 height 7
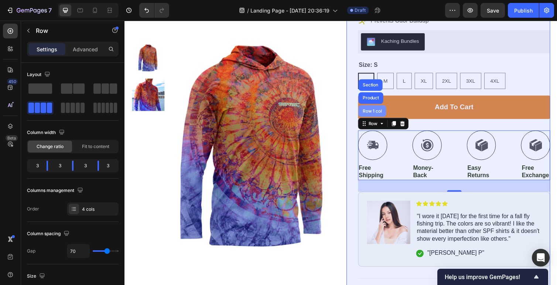
click at [380, 112] on div "Row 1 col" at bounding box center [378, 113] width 23 height 4
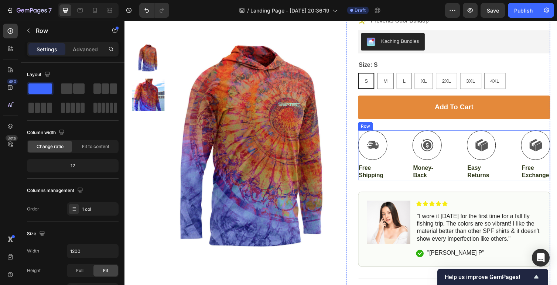
click at [409, 134] on div "Icon Free Shipping Text Block Icon Money-Back Text Block Icon Easy Returns Text…" at bounding box center [462, 158] width 197 height 51
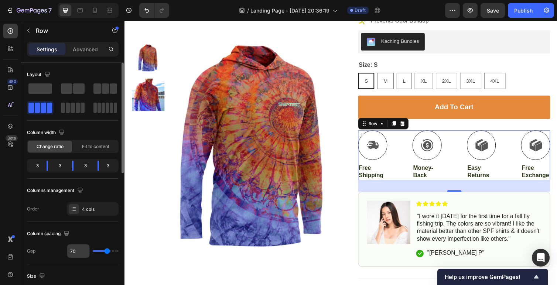
click at [75, 255] on input "70" at bounding box center [78, 251] width 22 height 13
type input "2"
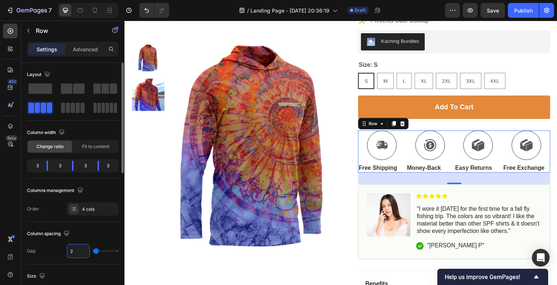
type input "20"
type input "2"
type input "0"
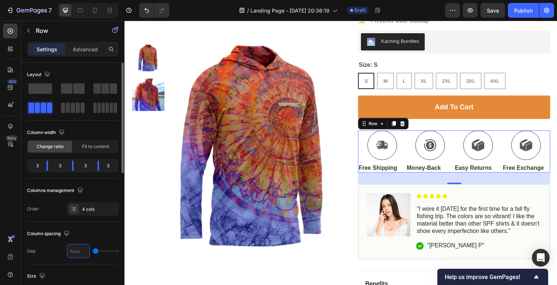
type input "7"
type input "70"
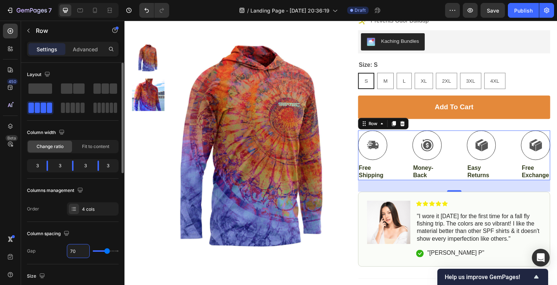
type input "7"
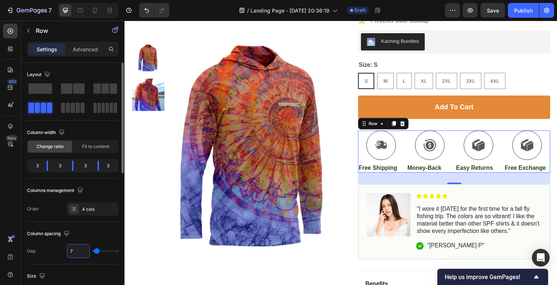
type input "0"
type input "1"
type input "10"
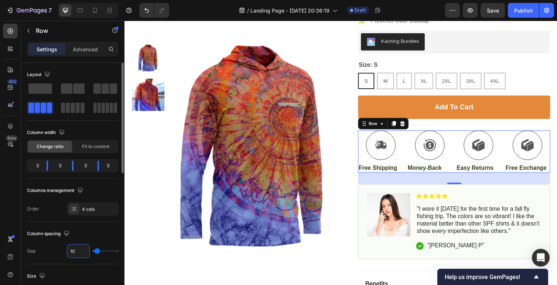
type input "1"
type input "0"
type input "5"
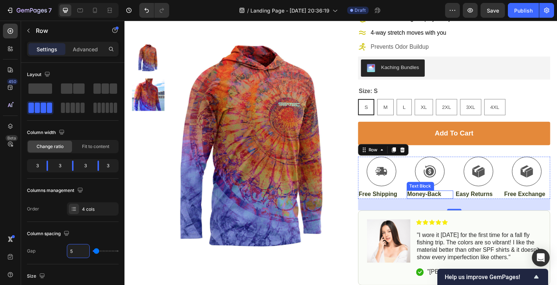
scroll to position [156, 0]
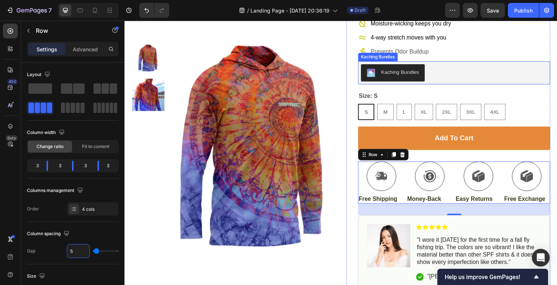
click at [518, 79] on div "Kaching Bundles" at bounding box center [462, 74] width 191 height 18
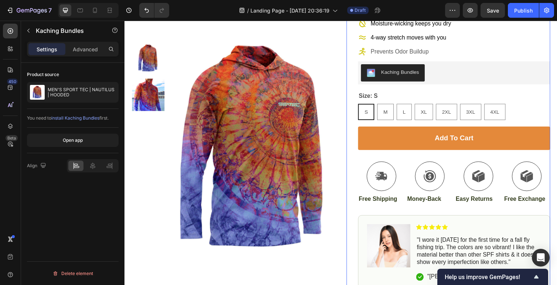
click at [395, 162] on div "Add to cart Add to Cart" at bounding box center [462, 147] width 197 height 36
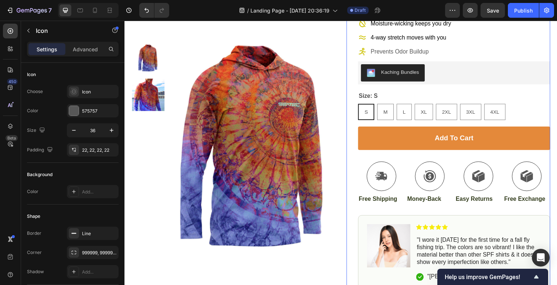
click at [414, 172] on div "Icon" at bounding box center [438, 180] width 48 height 30
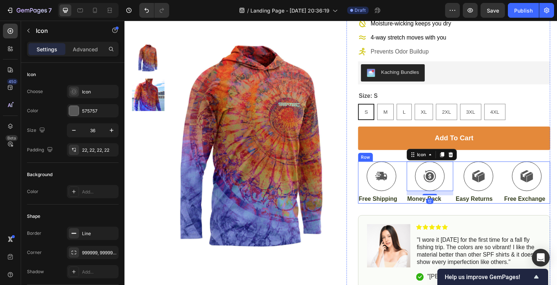
click at [412, 166] on div "Icon Free Shipping Text Block Icon 12 Money-Back Text Block Icon Easy Returns T…" at bounding box center [462, 186] width 197 height 43
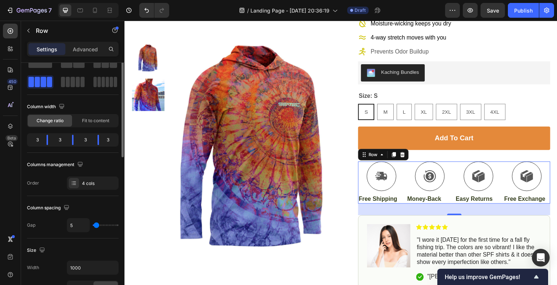
scroll to position [34, 0]
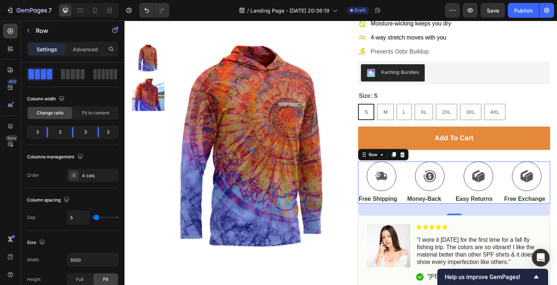
click at [387, 183] on icon at bounding box center [388, 180] width 12 height 9
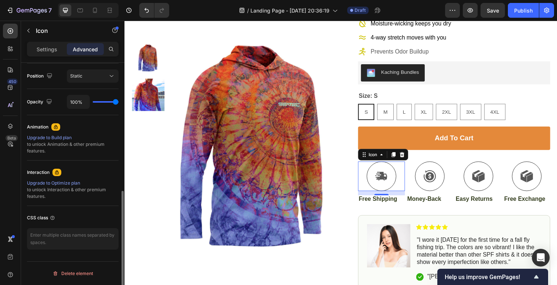
scroll to position [0, 0]
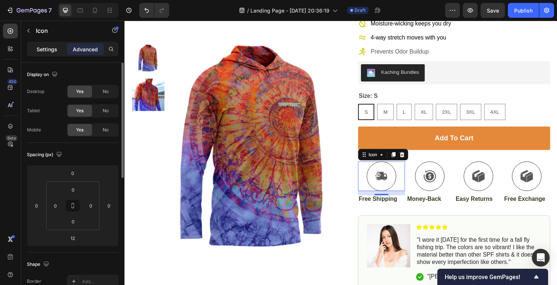
click at [52, 46] on p "Settings" at bounding box center [47, 49] width 21 height 8
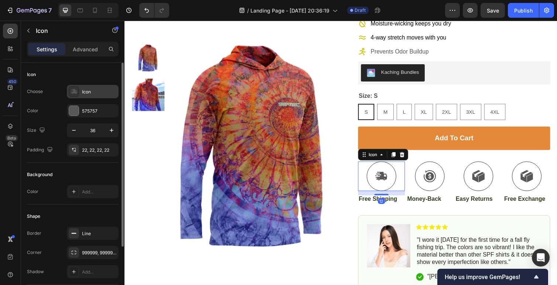
click at [85, 89] on div "Icon" at bounding box center [99, 92] width 35 height 7
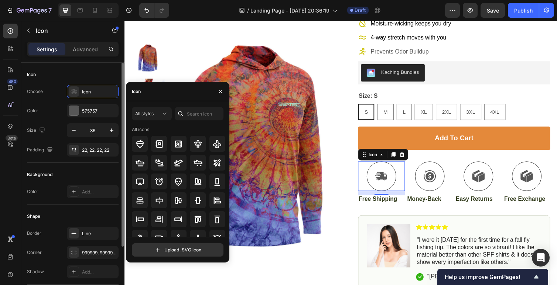
click at [54, 79] on div "Icon" at bounding box center [73, 75] width 92 height 12
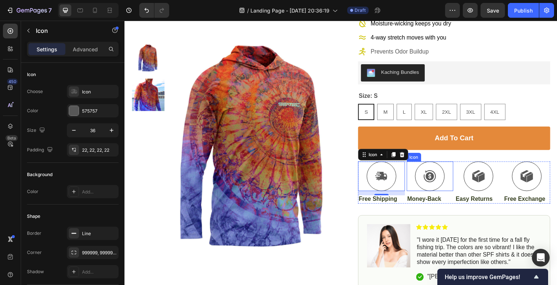
click at [438, 182] on icon at bounding box center [437, 180] width 13 height 13
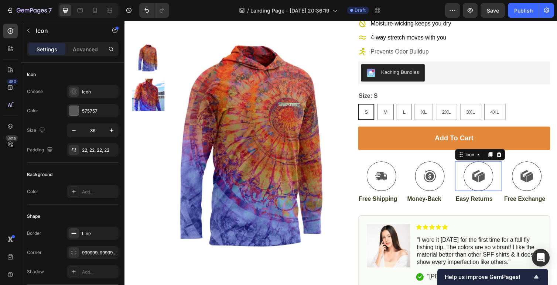
click at [489, 181] on icon at bounding box center [490, 181] width 6 height 9
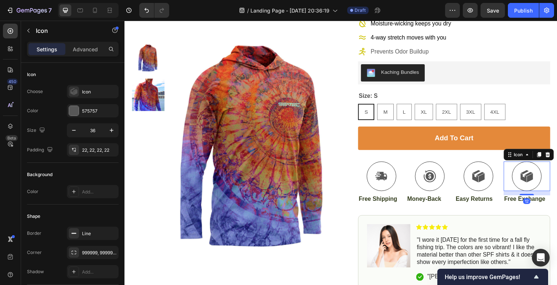
click at [534, 183] on icon at bounding box center [533, 181] width 6 height 9
click at [392, 204] on p "Free Shipping" at bounding box center [387, 204] width 47 height 8
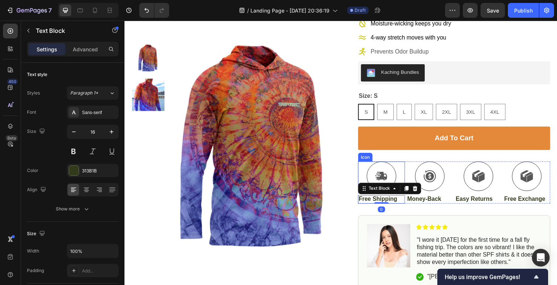
click at [383, 174] on icon at bounding box center [387, 180] width 13 height 13
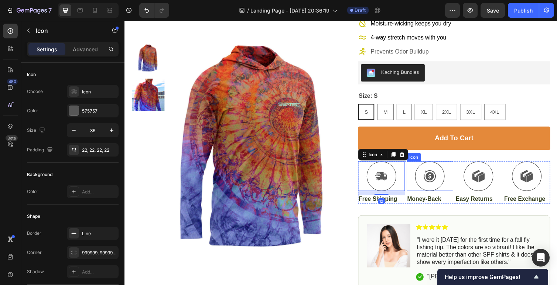
click at [441, 177] on icon at bounding box center [437, 180] width 13 height 13
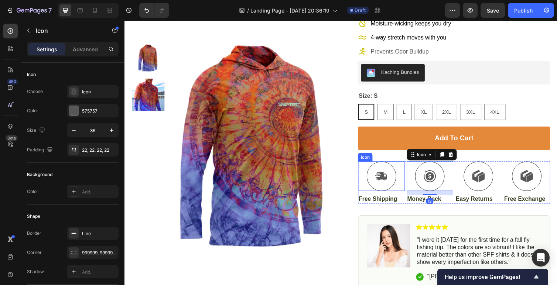
click at [394, 177] on div at bounding box center [388, 180] width 30 height 30
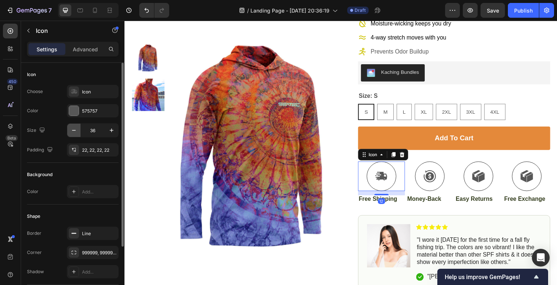
click at [72, 131] on icon "button" at bounding box center [73, 130] width 7 height 7
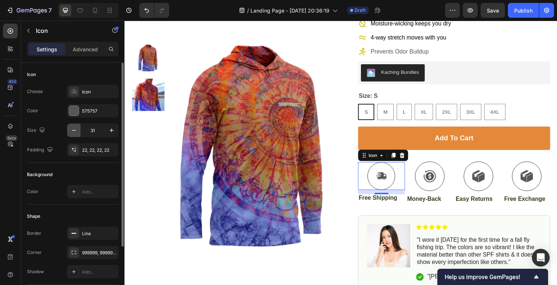
click at [72, 131] on icon "button" at bounding box center [73, 130] width 7 height 7
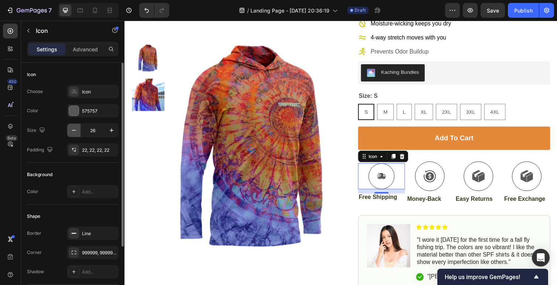
click at [72, 131] on icon "button" at bounding box center [73, 130] width 7 height 7
type input "24"
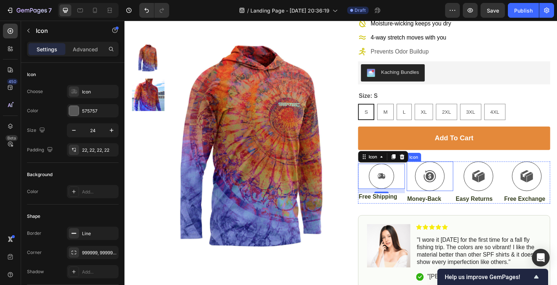
click at [432, 179] on icon at bounding box center [437, 180] width 13 height 13
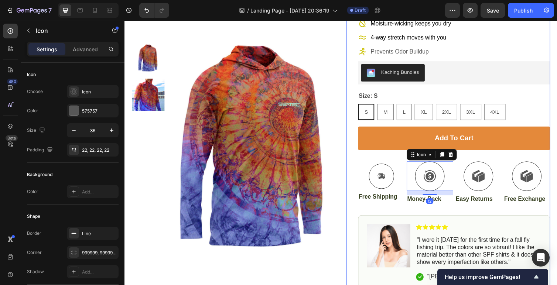
click at [385, 180] on icon at bounding box center [388, 180] width 8 height 6
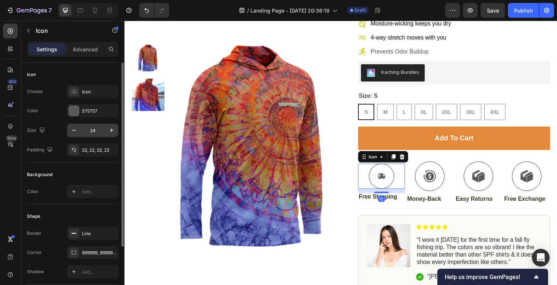
click at [93, 129] on input "24" at bounding box center [93, 130] width 24 height 13
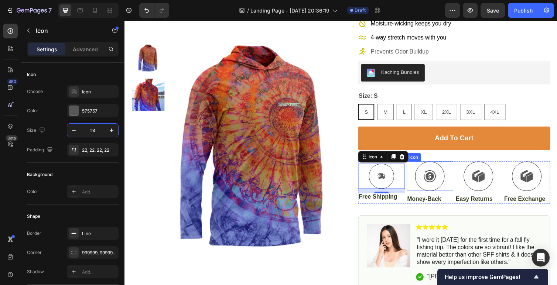
click at [450, 179] on div at bounding box center [437, 180] width 30 height 30
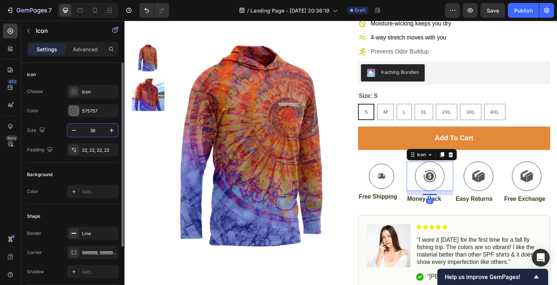
click at [89, 134] on input "36" at bounding box center [93, 130] width 24 height 13
paste input "24"
type input "24"
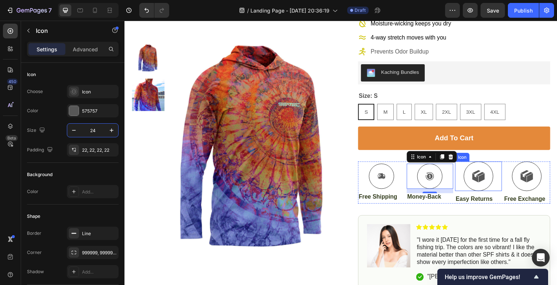
click at [482, 180] on icon at bounding box center [484, 181] width 6 height 9
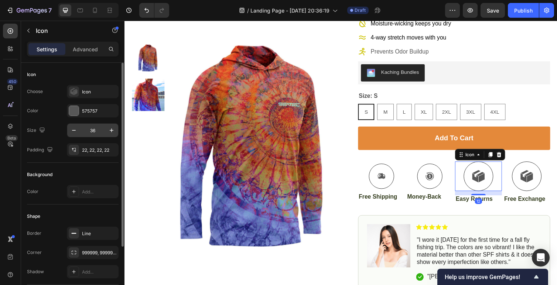
click at [93, 133] on input "36" at bounding box center [93, 130] width 24 height 13
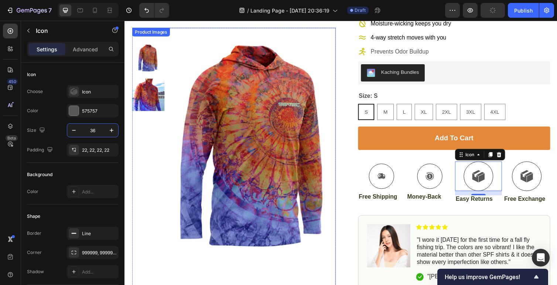
paste input "24"
type input "24"
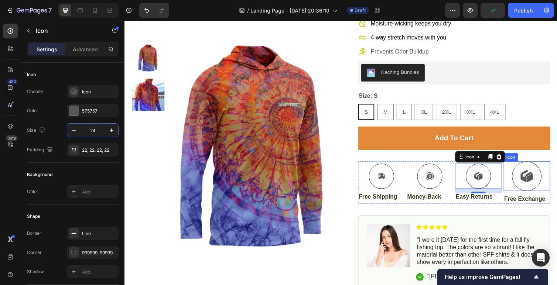
click at [535, 183] on icon at bounding box center [533, 181] width 6 height 9
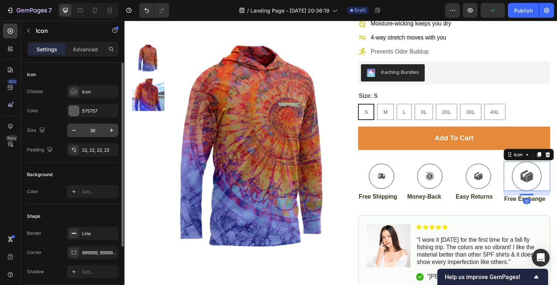
click at [96, 132] on input "36" at bounding box center [93, 130] width 24 height 13
paste input "24"
type input "24"
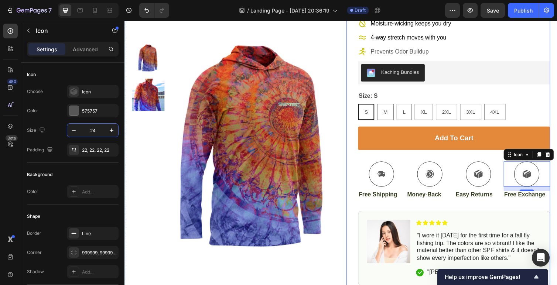
click at [457, 210] on div "Icon Icon Icon Icon Icon Icon List 4.7/5 Stars based on 25,000+ Happy Anglers T…" at bounding box center [462, 166] width 197 height 508
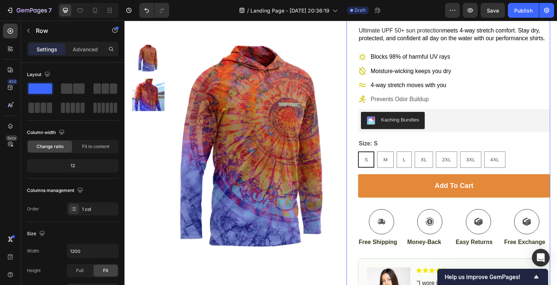
scroll to position [165, 0]
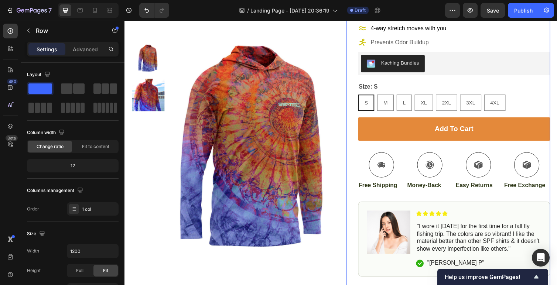
click at [418, 151] on div "Add to cart Add to Cart" at bounding box center [462, 138] width 197 height 36
click at [397, 201] on div "Icon Icon Icon Icon Icon Icon List 4.7/5 Stars based on 25,000+ Happy Anglers T…" at bounding box center [462, 156] width 197 height 508
click at [487, 199] on div "Icon Icon Icon Icon Icon Icon List 4.7/5 Stars based on 25,000+ Happy Anglers T…" at bounding box center [462, 156] width 197 height 508
click at [506, 192] on p "Easy Returns" at bounding box center [487, 190] width 47 height 8
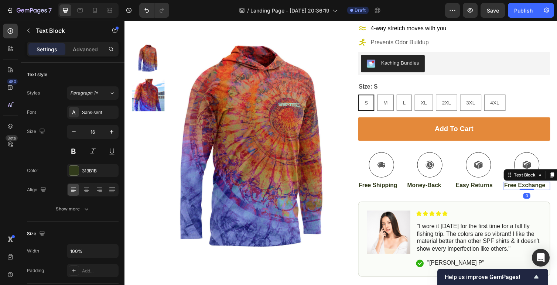
click at [539, 194] on div "Free Exchange Text Block 0" at bounding box center [537, 190] width 48 height 9
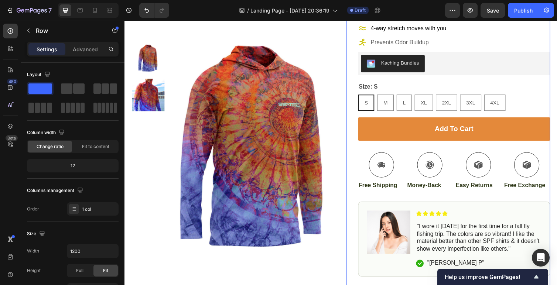
click at [550, 150] on div "Add to cart Add to Cart" at bounding box center [462, 138] width 197 height 36
click at [556, 150] on div "Add to cart Add to Cart" at bounding box center [462, 138] width 197 height 36
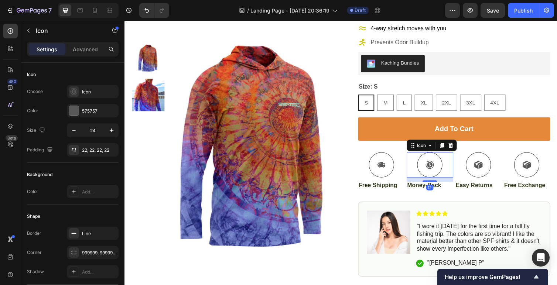
click at [420, 158] on div "Icon 12" at bounding box center [438, 169] width 48 height 26
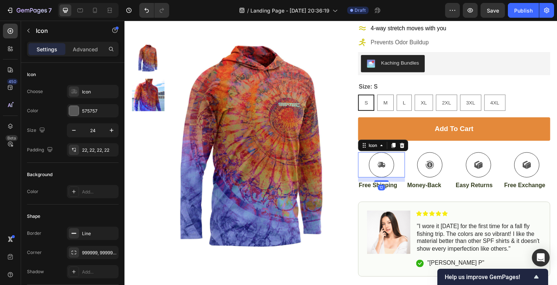
click at [408, 157] on div "Icon 12" at bounding box center [388, 169] width 48 height 26
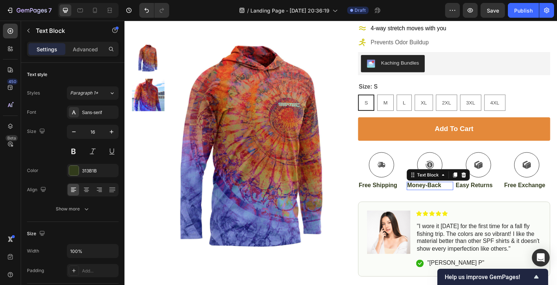
click at [414, 193] on div "Money-Back" at bounding box center [438, 190] width 48 height 9
click at [402, 195] on div "Icon Icon Icon Icon Icon Icon List 4.7/5 Stars based on 25,000+ Happy Anglers T…" at bounding box center [462, 156] width 197 height 508
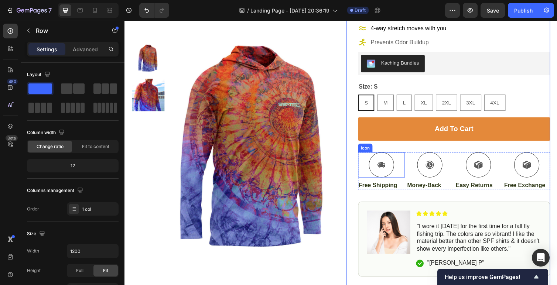
click at [410, 160] on div "Icon" at bounding box center [388, 169] width 48 height 26
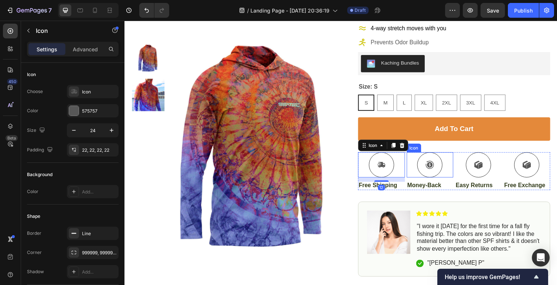
click at [417, 159] on div "Icon" at bounding box center [438, 169] width 48 height 26
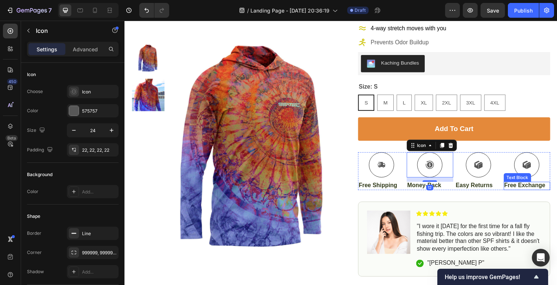
scroll to position [183, 0]
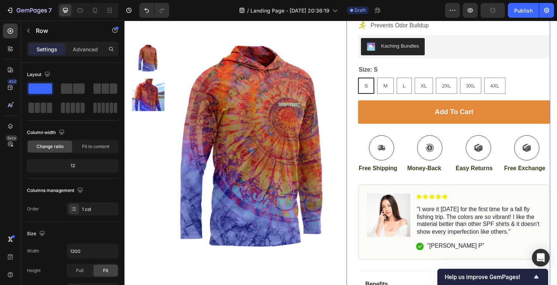
click at [500, 131] on div "Add to cart Add to Cart" at bounding box center [462, 120] width 197 height 36
click at [508, 175] on p "Easy Returns" at bounding box center [487, 173] width 47 height 8
click at [502, 134] on div "Add to cart Add to Cart" at bounding box center [462, 120] width 197 height 36
click at [415, 138] on div "Icon" at bounding box center [438, 151] width 48 height 26
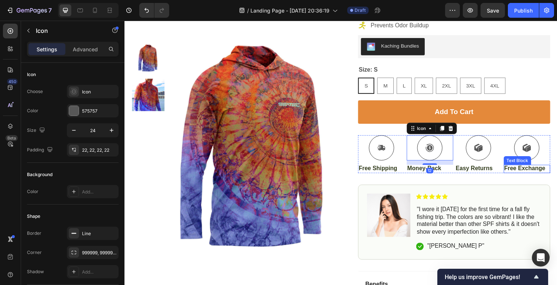
click at [534, 171] on p "Free Exchange" at bounding box center [537, 173] width 47 height 8
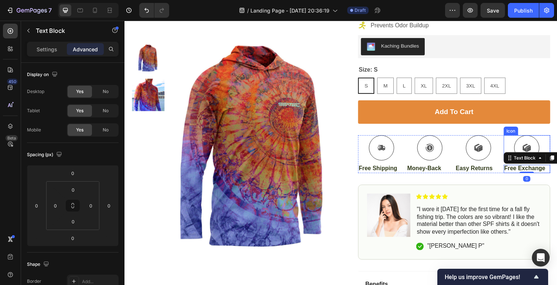
click at [557, 141] on div "Icon" at bounding box center [537, 151] width 48 height 26
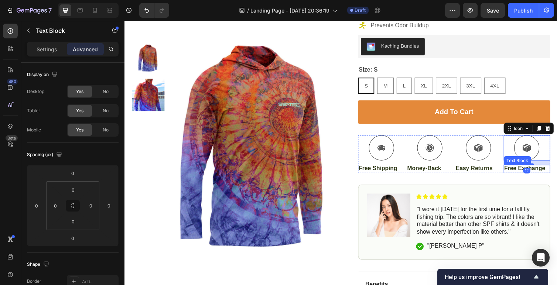
click at [557, 173] on div "Free Exchange" at bounding box center [537, 173] width 48 height 9
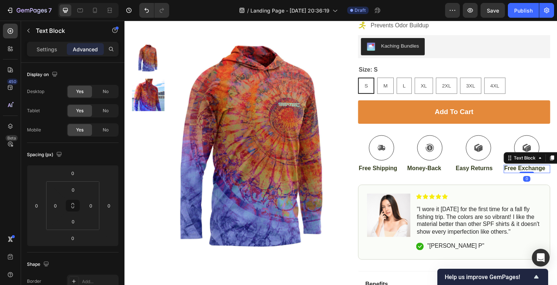
click at [557, 177] on div "Free Exchange" at bounding box center [537, 173] width 48 height 9
click at [557, 140] on div "Icon" at bounding box center [537, 151] width 48 height 26
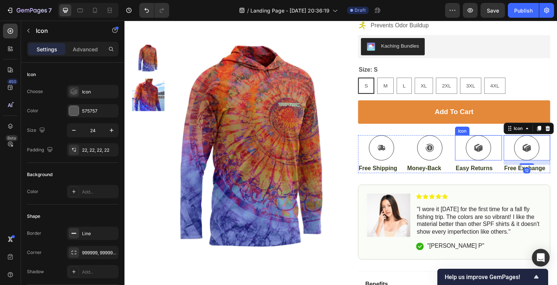
click at [502, 140] on div "Icon" at bounding box center [487, 151] width 48 height 26
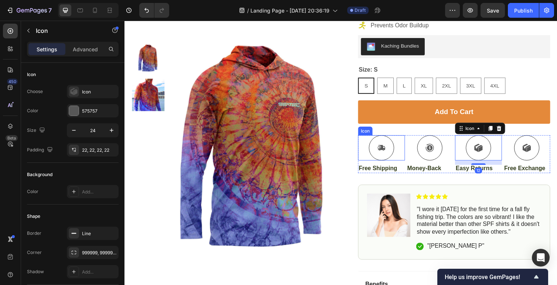
click at [370, 139] on div "Icon" at bounding box center [388, 151] width 48 height 26
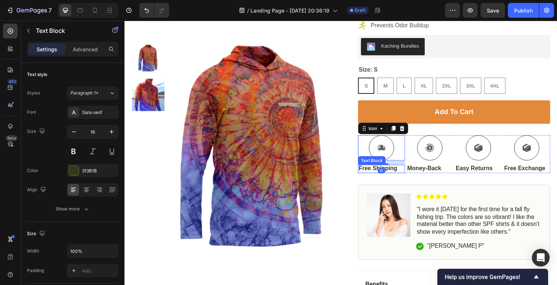
click at [372, 176] on p "Free Shipping" at bounding box center [387, 173] width 47 height 8
click at [368, 135] on div "Icon" at bounding box center [379, 131] width 27 height 9
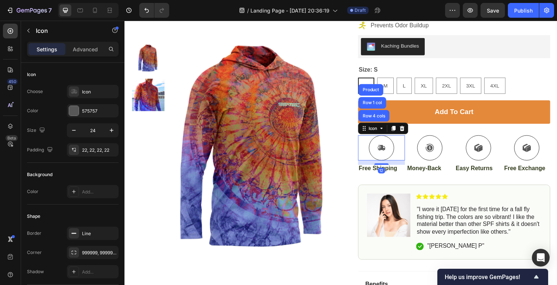
click at [364, 140] on div "Icon Row 4 cols Row 1 col Product 12" at bounding box center [388, 151] width 48 height 26
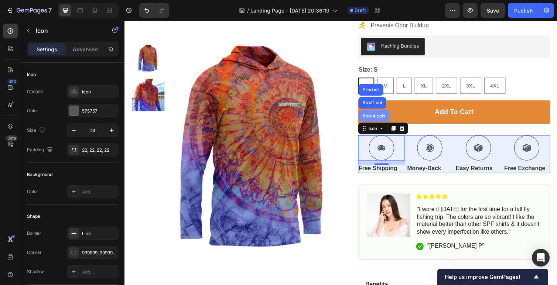
click at [376, 120] on div "Row 4 cols" at bounding box center [380, 118] width 26 height 4
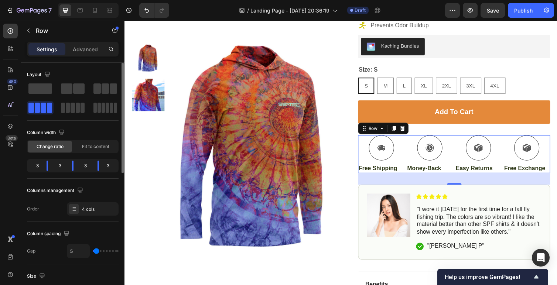
click at [49, 146] on span "Change ratio" at bounding box center [50, 146] width 27 height 7
click at [36, 165] on div "3" at bounding box center [34, 166] width 12 height 10
click at [57, 150] on div "Change ratio" at bounding box center [50, 147] width 44 height 12
click at [52, 147] on span "Change ratio" at bounding box center [50, 146] width 27 height 7
click at [62, 131] on icon "button" at bounding box center [61, 132] width 7 height 7
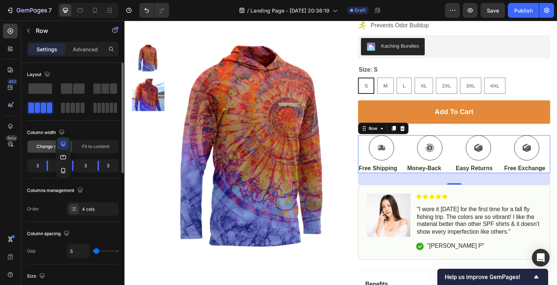
click at [42, 141] on div "Change ratio" at bounding box center [50, 147] width 44 height 12
click at [40, 166] on div "3" at bounding box center [34, 166] width 12 height 10
click at [38, 166] on div "3" at bounding box center [34, 166] width 12 height 10
click at [35, 166] on div "3" at bounding box center [34, 166] width 12 height 10
drag, startPoint x: 37, startPoint y: 166, endPoint x: 54, endPoint y: 168, distance: 17.1
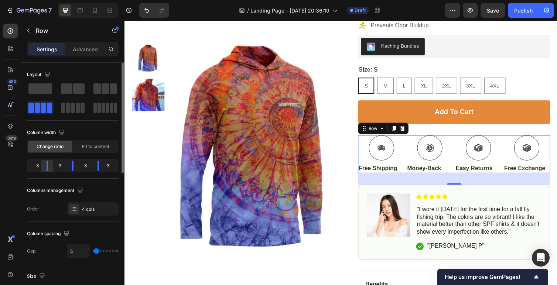
click at [54, 168] on div "3 3 3 3" at bounding box center [73, 165] width 92 height 13
click at [58, 167] on div "3" at bounding box center [60, 166] width 12 height 10
click at [85, 167] on div "3" at bounding box center [85, 166] width 12 height 10
click at [103, 0] on body "7 / Landing Page - Sep 24, 20:36:19 Draft Preview Save Publish 450 Beta Section…" at bounding box center [278, 0] width 557 height 0
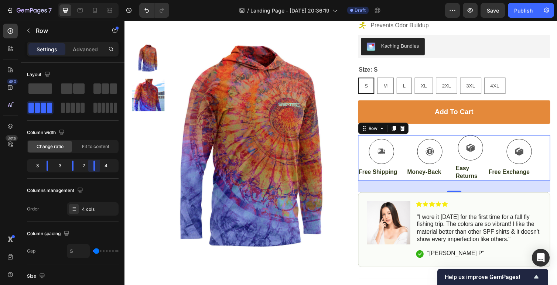
drag, startPoint x: 103, startPoint y: 167, endPoint x: 93, endPoint y: 167, distance: 10.3
click at [93, 0] on body "7 / Landing Page - Sep 24, 20:36:19 Draft Preview Save Publish 450 Beta Section…" at bounding box center [278, 0] width 557 height 0
click at [107, 166] on div "4" at bounding box center [109, 166] width 16 height 10
drag, startPoint x: 75, startPoint y: 167, endPoint x: 69, endPoint y: 167, distance: 6.3
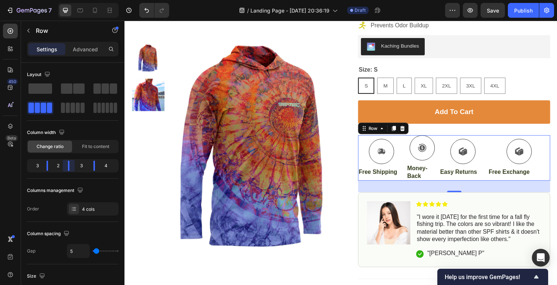
click at [69, 0] on body "7 / Landing Page - Sep 24, 20:36:19 Draft Preview Save Publish 450 Beta Section…" at bounding box center [278, 0] width 557 height 0
drag, startPoint x: 48, startPoint y: 167, endPoint x: 43, endPoint y: 167, distance: 4.8
click at [43, 0] on body "7 / Landing Page - Sep 24, 20:36:19 Draft Preview Save Publish 450 Beta Section…" at bounding box center [278, 0] width 557 height 0
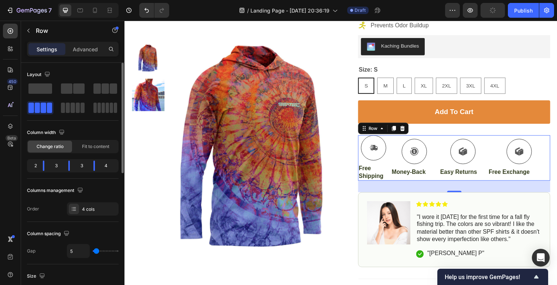
drag, startPoint x: 116, startPoint y: 166, endPoint x: 111, endPoint y: 166, distance: 4.4
click at [111, 166] on div "4" at bounding box center [109, 166] width 16 height 10
drag, startPoint x: 96, startPoint y: 168, endPoint x: 85, endPoint y: 168, distance: 10.3
click at [85, 0] on body "7 / Landing Page - Sep 24, 20:36:19 Draft Preview Publish 450 Beta Sections(30)…" at bounding box center [278, 0] width 557 height 0
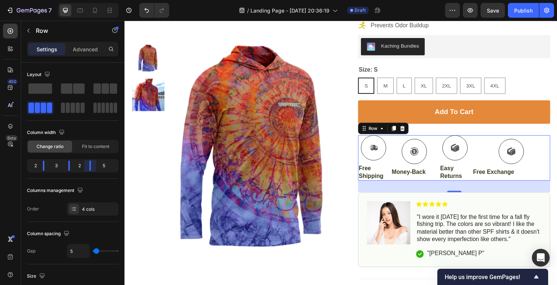
drag, startPoint x: 96, startPoint y: 168, endPoint x: 81, endPoint y: 169, distance: 15.5
click at [81, 0] on body "7 / Landing Page - Sep 24, 20:36:19 Draft Preview Save Publish 450 Beta Section…" at bounding box center [278, 0] width 557 height 0
click at [111, 167] on div "5" at bounding box center [107, 166] width 20 height 10
click at [55, 165] on div "3" at bounding box center [56, 166] width 12 height 10
click at [64, 147] on div "Change ratio" at bounding box center [50, 147] width 44 height 12
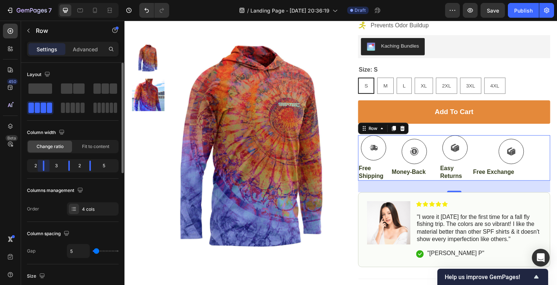
drag, startPoint x: 45, startPoint y: 167, endPoint x: 52, endPoint y: 167, distance: 7.4
click at [43, 0] on body "7 / Landing Page - Sep 24, 20:36:19 Draft Preview Save Publish 450 Beta Section…" at bounding box center [278, 0] width 557 height 0
drag, startPoint x: 69, startPoint y: 167, endPoint x: 65, endPoint y: 166, distance: 3.9
click at [62, 0] on body "7 / Landing Page - Sep 24, 20:36:19 Draft Preview Save Publish 450 Beta Section…" at bounding box center [278, 0] width 557 height 0
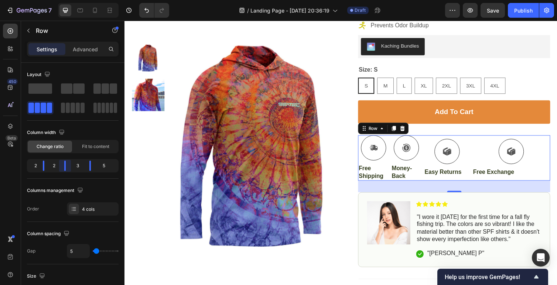
drag, startPoint x: 68, startPoint y: 166, endPoint x: 60, endPoint y: 164, distance: 8.7
click at [60, 0] on body "7 / Landing Page - Sep 24, 20:36:19 Draft Preview Save Publish 450 Beta Section…" at bounding box center [278, 0] width 557 height 0
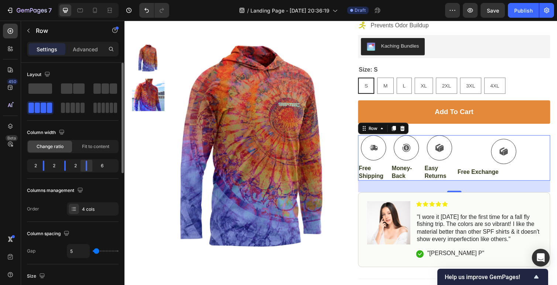
drag, startPoint x: 88, startPoint y: 166, endPoint x: 80, endPoint y: 165, distance: 8.5
click at [73, 0] on body "7 / Landing Page - Sep 24, 20:36:19 Draft Preview Save Publish 450 Beta Section…" at bounding box center [278, 0] width 557 height 0
click at [108, 166] on div "6" at bounding box center [105, 166] width 24 height 10
click at [102, 166] on div "6" at bounding box center [105, 166] width 24 height 10
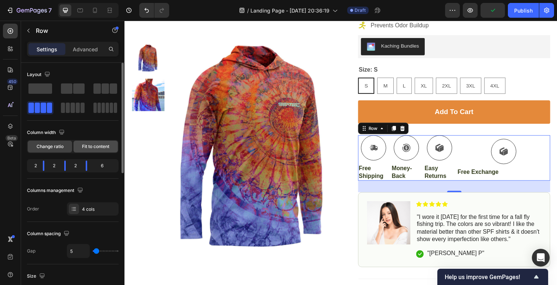
click at [95, 150] on span "Fit to content" at bounding box center [95, 146] width 27 height 7
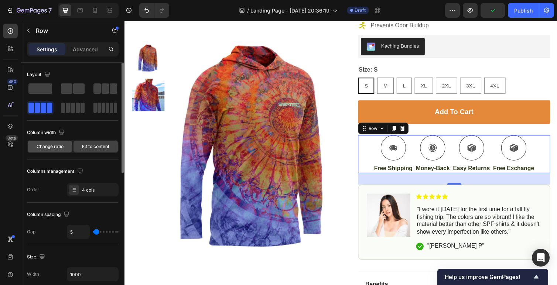
click at [57, 148] on span "Change ratio" at bounding box center [50, 146] width 27 height 7
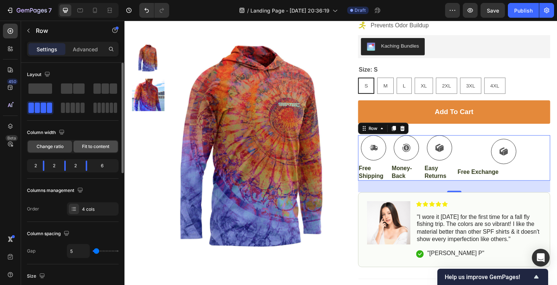
click at [86, 148] on span "Fit to content" at bounding box center [95, 146] width 27 height 7
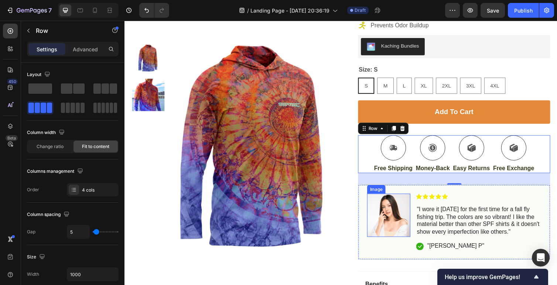
click at [404, 208] on img at bounding box center [395, 220] width 44 height 44
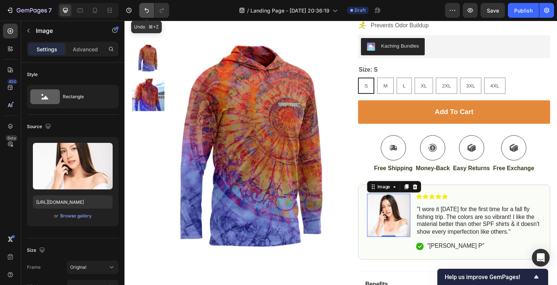
click at [145, 8] on icon "Undo/Redo" at bounding box center [146, 10] width 7 height 7
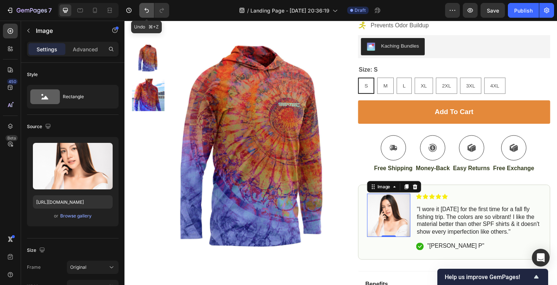
click at [145, 8] on icon "Undo/Redo" at bounding box center [146, 10] width 7 height 7
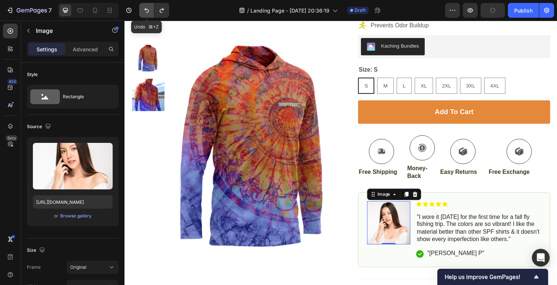
click at [145, 8] on icon "Undo/Redo" at bounding box center [146, 10] width 7 height 7
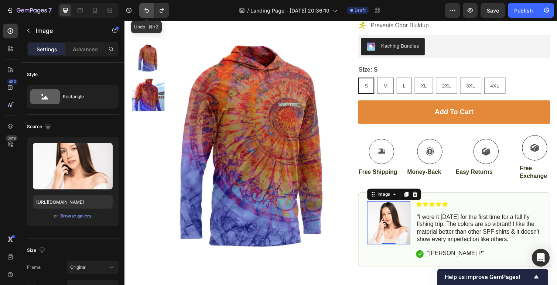
click at [145, 8] on icon "Undo/Redo" at bounding box center [146, 10] width 7 height 7
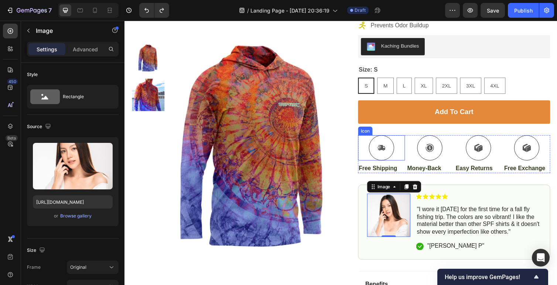
click at [373, 138] on div "Icon" at bounding box center [388, 151] width 48 height 26
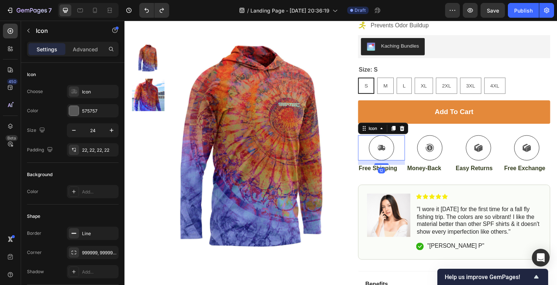
click at [418, 136] on div "Add to cart Add to Cart" at bounding box center [462, 120] width 197 height 36
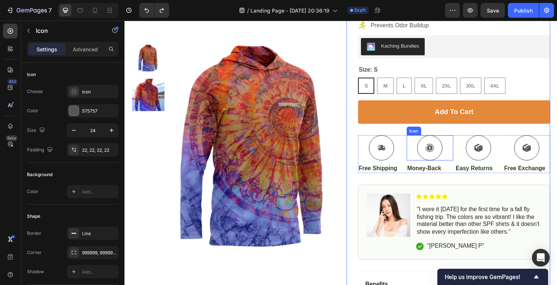
click at [418, 145] on div "Icon" at bounding box center [438, 151] width 48 height 26
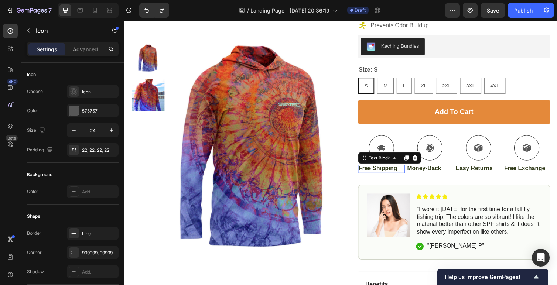
click at [411, 176] on p "Free Shipping" at bounding box center [387, 173] width 47 height 8
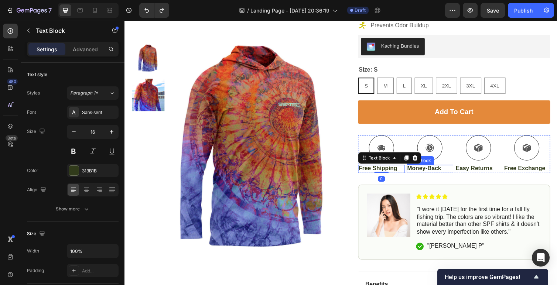
click at [415, 175] on p "Money-Back" at bounding box center [437, 173] width 47 height 8
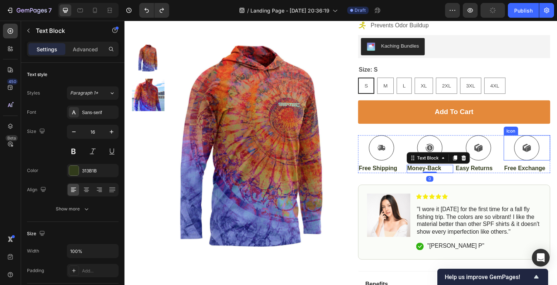
click at [556, 141] on div "Icon" at bounding box center [537, 151] width 48 height 26
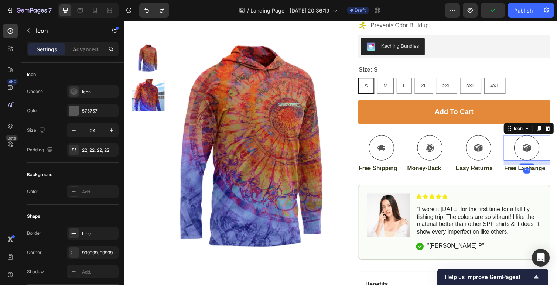
click at [557, 140] on div "Product Images Row Icon Icon Icon Icon Icon Icon List 4.7/5 Stars based on 25,0…" at bounding box center [347, 129] width 444 height 525
click at [557, 149] on div "Icon" at bounding box center [537, 151] width 48 height 26
click at [347, 130] on div "Product Images Row Icon Icon Icon Icon Icon Icon List 4.7/5 Stars based on 25,0…" at bounding box center [347, 129] width 444 height 525
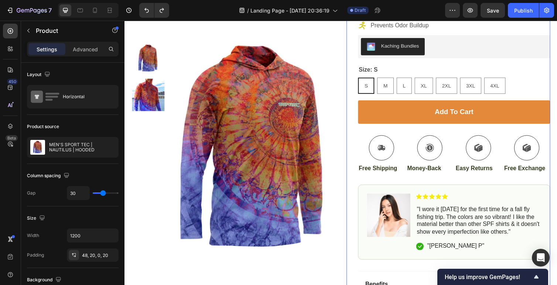
click at [362, 138] on div "Icon Icon Icon Icon Icon Icon List 4.7/5 Stars based on 25,000+ Happy Anglers T…" at bounding box center [456, 139] width 209 height 508
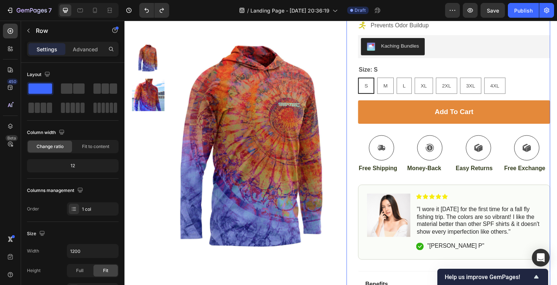
click at [354, 142] on div "Icon Icon Icon Icon Icon Icon List 4.7/5 Stars based on 25,000+ Happy Anglers T…" at bounding box center [456, 139] width 209 height 508
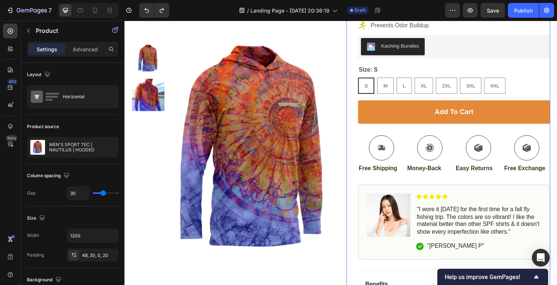
click at [352, 142] on div "Product Images Row Icon Icon Icon Icon Icon Icon List 4.7/5 Stars based on 25,0…" at bounding box center [347, 129] width 444 height 525
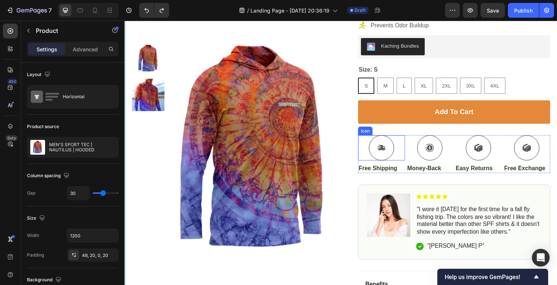
click at [366, 143] on div "Icon" at bounding box center [388, 151] width 48 height 26
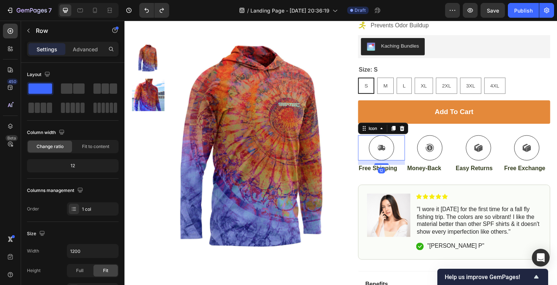
click at [363, 145] on div "Icon Icon Icon Icon Icon Icon List 4.7/5 Stars based on 25,000+ Happy Anglers T…" at bounding box center [456, 139] width 209 height 508
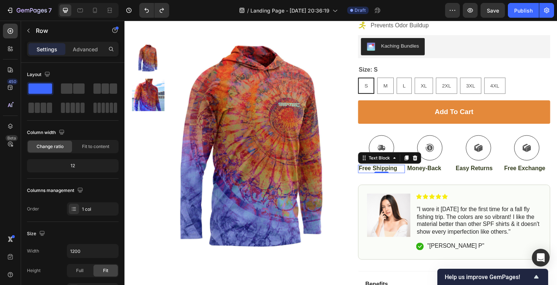
click at [364, 169] on p "Free Shipping" at bounding box center [387, 173] width 47 height 8
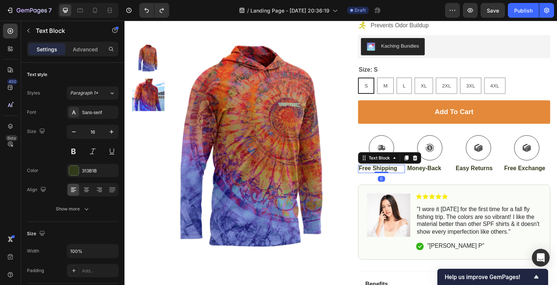
click at [364, 173] on div "Free Shipping" at bounding box center [388, 173] width 48 height 9
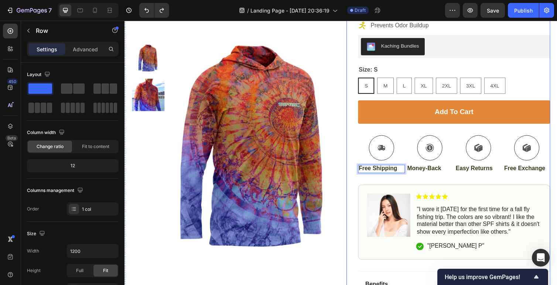
click at [362, 173] on div "Icon Icon Icon Icon Icon Icon List 4.7/5 Stars based on 25,000+ Happy Anglers T…" at bounding box center [456, 139] width 209 height 508
click at [549, 145] on div "Icon" at bounding box center [537, 151] width 48 height 26
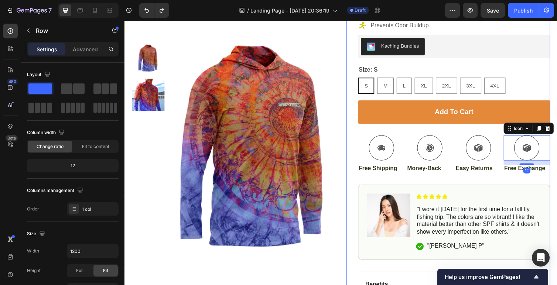
click at [498, 132] on div "Add to cart Add to Cart" at bounding box center [462, 120] width 197 height 36
click at [499, 136] on div "Add to cart Add to Cart" at bounding box center [462, 120] width 197 height 36
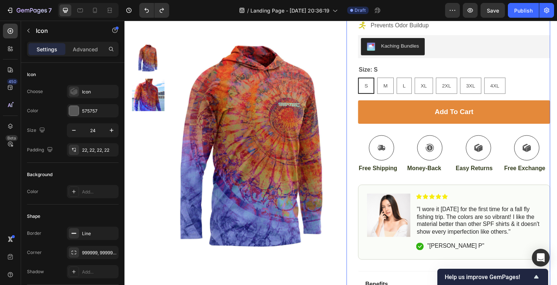
click at [504, 140] on div "Icon" at bounding box center [487, 151] width 48 height 26
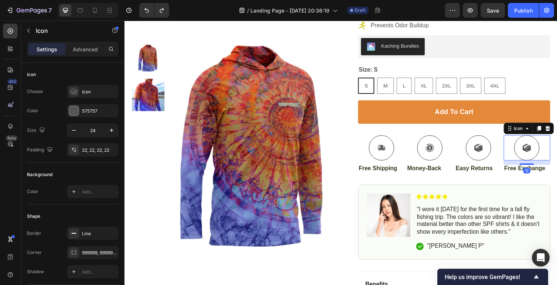
click at [519, 149] on div "Icon 12" at bounding box center [537, 151] width 48 height 26
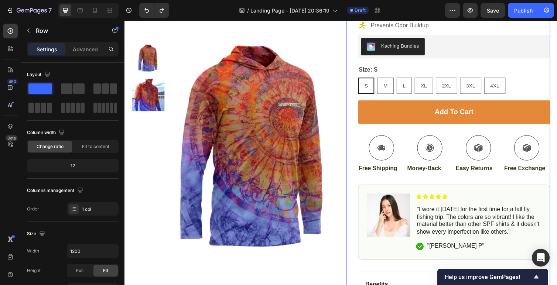
click at [516, 178] on div "Icon Icon Icon Icon Icon Icon List 4.7/5 Stars based on 25,000+ Happy Anglers T…" at bounding box center [462, 139] width 197 height 508
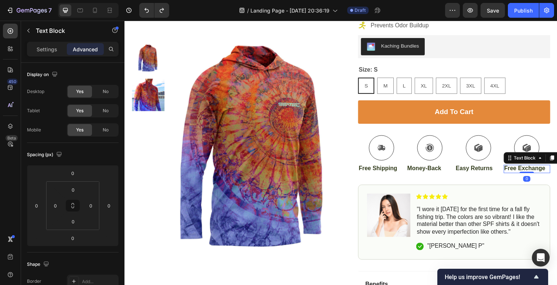
click at [515, 175] on p "Free Exchange" at bounding box center [537, 173] width 47 height 8
click at [510, 177] on div "Icon Icon Icon Icon Icon Icon List 4.7/5 Stars based on 25,000+ Happy Anglers T…" at bounding box center [462, 139] width 197 height 508
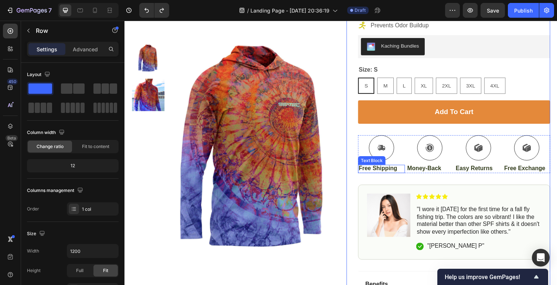
click at [380, 172] on p "Free Shipping" at bounding box center [387, 173] width 47 height 8
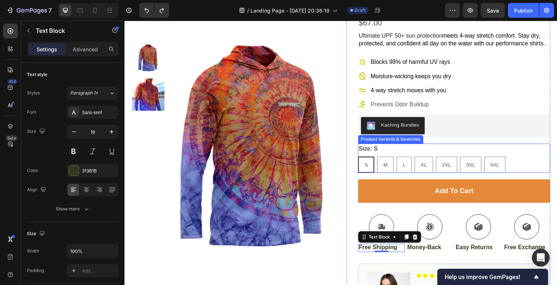
scroll to position [0, 0]
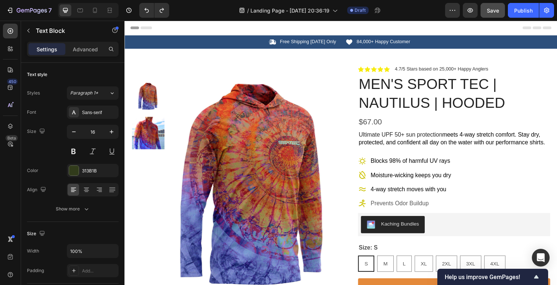
click at [491, 9] on span "Save" at bounding box center [493, 10] width 12 height 6
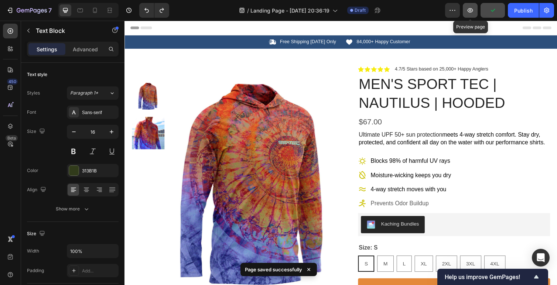
click at [471, 11] on icon "button" at bounding box center [470, 10] width 7 height 7
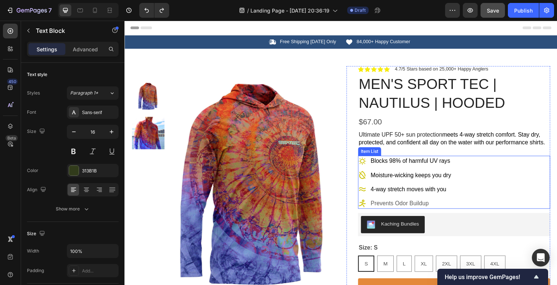
click at [492, 173] on div "Blocks 98% of harmful UV rays Moisture-wicking keeps you dry 4-way stretch move…" at bounding box center [462, 186] width 197 height 54
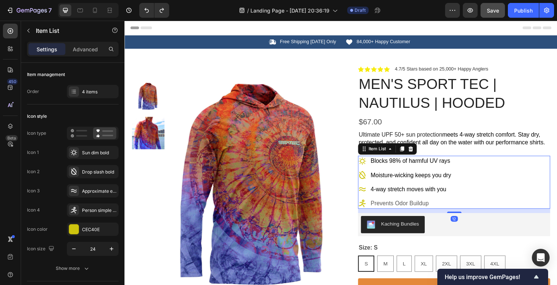
click at [491, 162] on div "Blocks 98% of harmful UV rays Moisture-wicking keeps you dry 4-way stretch move…" at bounding box center [462, 186] width 197 height 54
click at [73, 91] on icon at bounding box center [74, 92] width 6 height 6
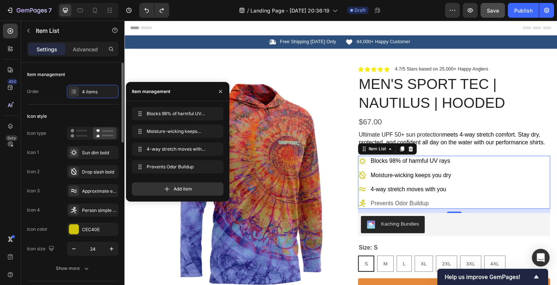
click at [57, 90] on div "Order 4 items" at bounding box center [73, 91] width 92 height 13
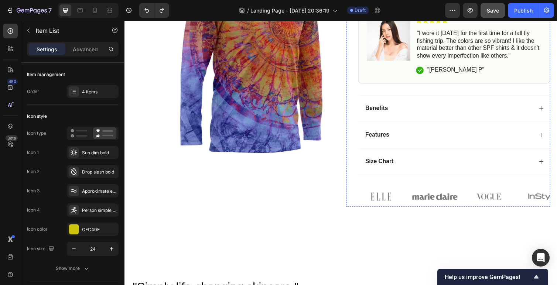
scroll to position [374, 0]
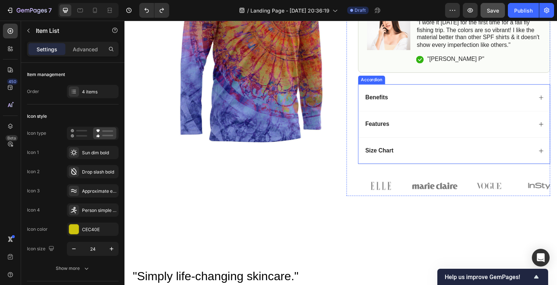
click at [554, 98] on icon at bounding box center [552, 100] width 6 height 6
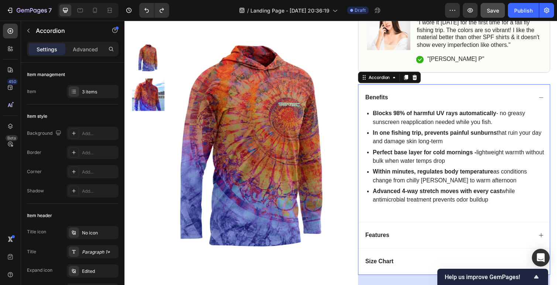
click at [552, 99] on icon at bounding box center [552, 100] width 6 height 6
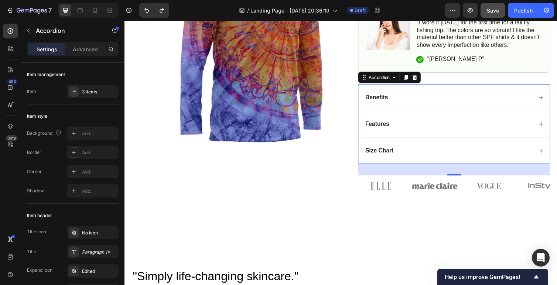
click at [501, 132] on div "Features" at bounding box center [462, 126] width 196 height 27
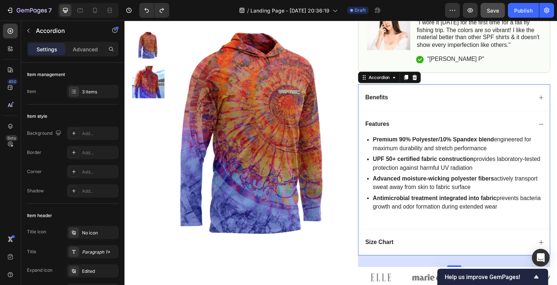
click at [549, 97] on icon at bounding box center [552, 100] width 6 height 6
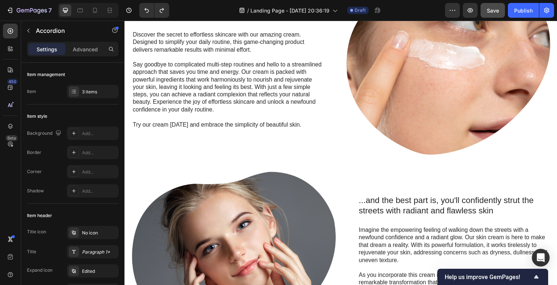
scroll to position [665, 0]
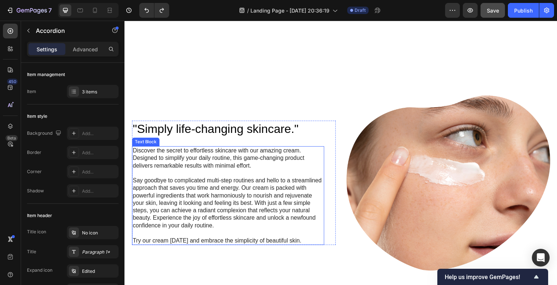
click at [271, 204] on p "Say goodbye to complicated multi-step routines and hello to a streamlined appro…" at bounding box center [231, 208] width 196 height 54
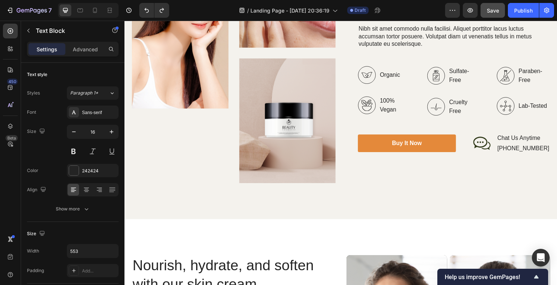
scroll to position [1148, 0]
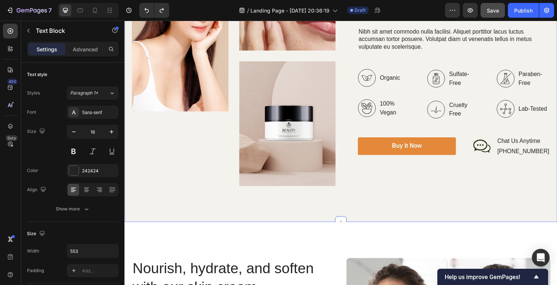
click at [386, 199] on div "Image Image Image Row Top Manufacturer Of Beauty And Cosmetics Items Heading Ni…" at bounding box center [347, 70] width 444 height 313
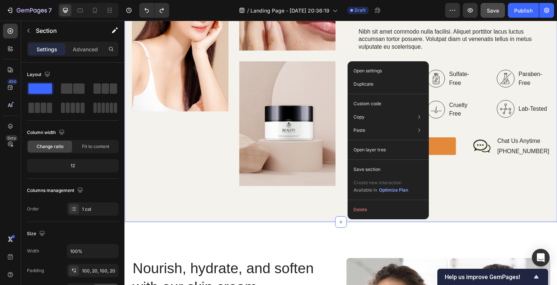
click at [460, 198] on div "Image Image Image Row Top Manufacturer Of Beauty And Cosmetics Items Heading Ni…" at bounding box center [347, 70] width 444 height 313
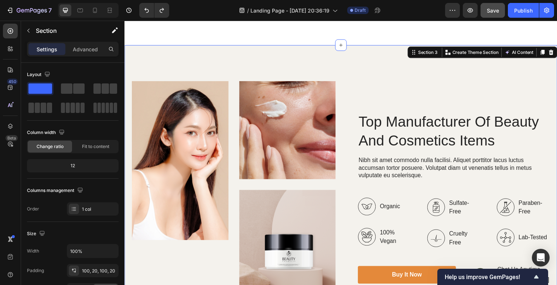
scroll to position [1002, 0]
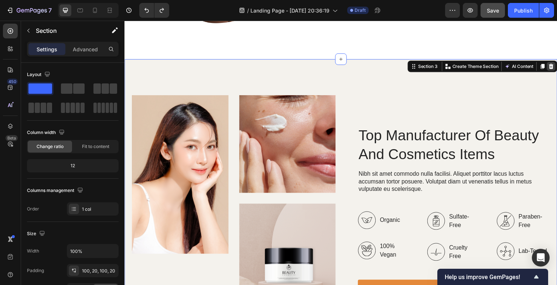
click at [557, 65] on icon at bounding box center [562, 67] width 5 height 5
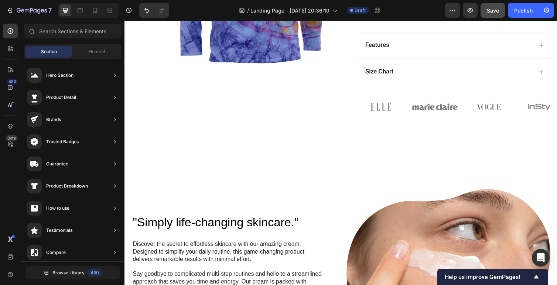
scroll to position [461, 0]
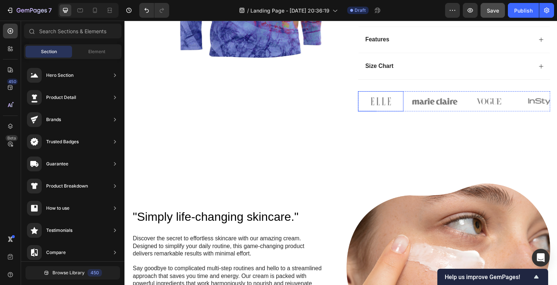
click at [406, 112] on img at bounding box center [387, 103] width 47 height 21
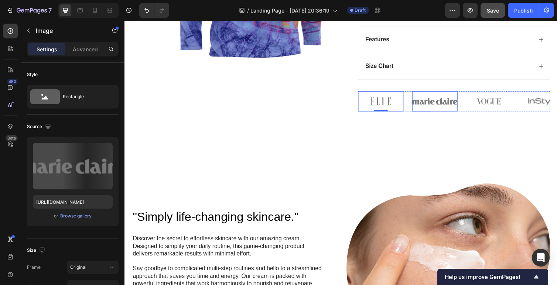
click at [426, 111] on img at bounding box center [442, 103] width 47 height 21
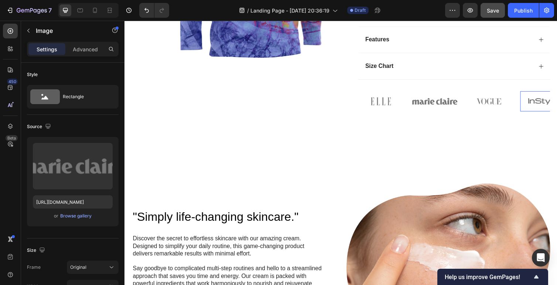
click at [557, 112] on img at bounding box center [553, 103] width 47 height 21
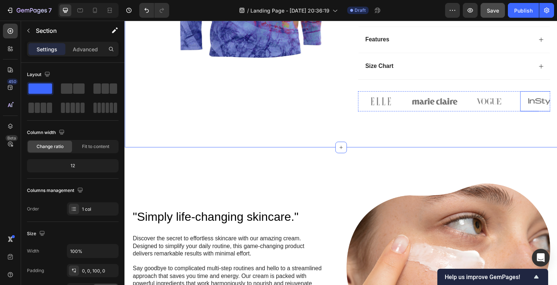
click at [544, 111] on img at bounding box center [553, 103] width 47 height 21
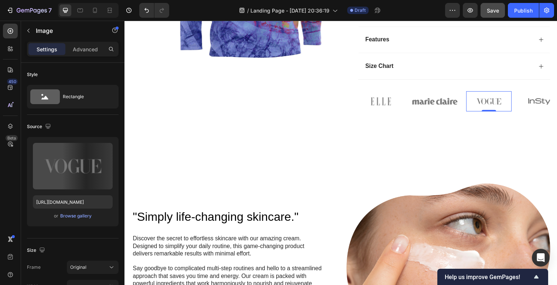
click at [515, 94] on img at bounding box center [498, 103] width 47 height 21
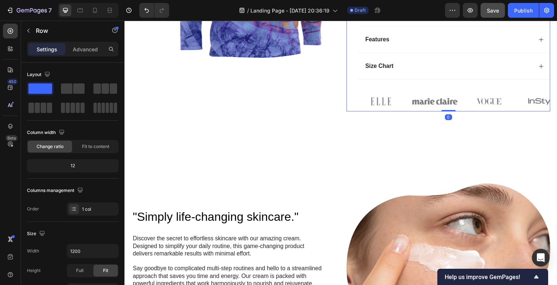
click at [381, 93] on img at bounding box center [387, 103] width 47 height 21
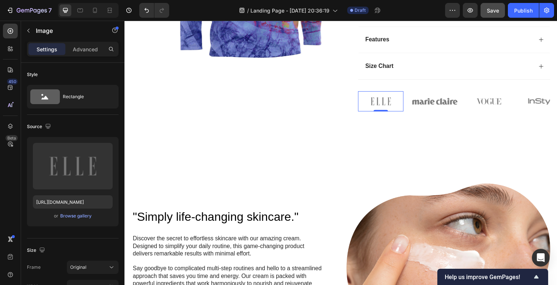
click at [388, 100] on img at bounding box center [387, 103] width 47 height 21
click at [424, 99] on img at bounding box center [442, 103] width 47 height 21
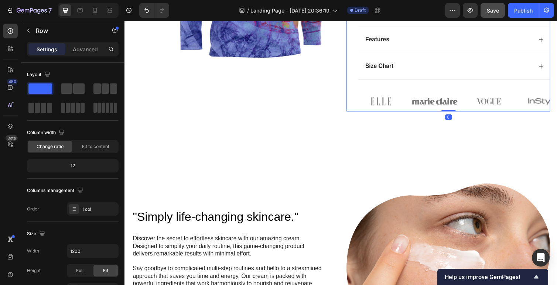
click at [545, 98] on img at bounding box center [553, 103] width 47 height 21
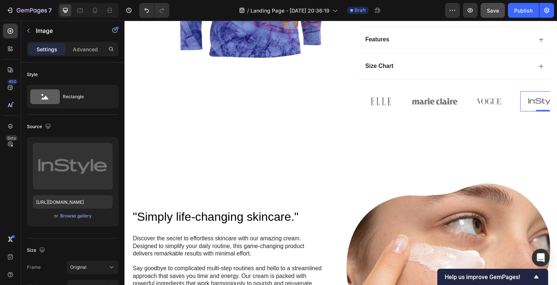
click at [546, 108] on img at bounding box center [553, 103] width 47 height 21
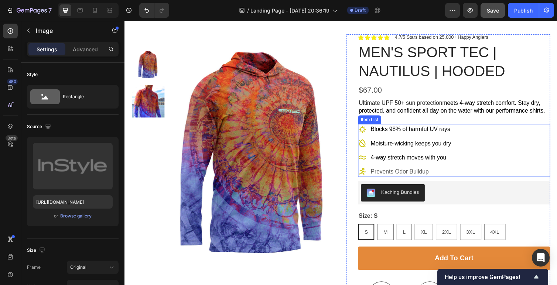
scroll to position [31, 0]
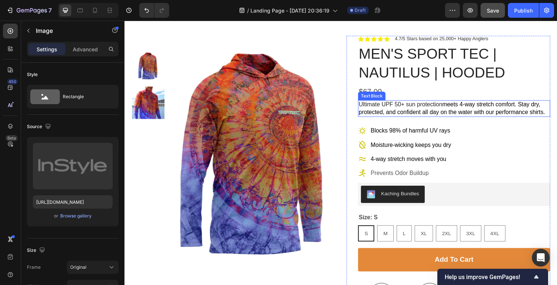
click at [498, 117] on span "meets 4-way stretch comfort. Stay dry, protected, and confident all day on the …" at bounding box center [459, 110] width 191 height 14
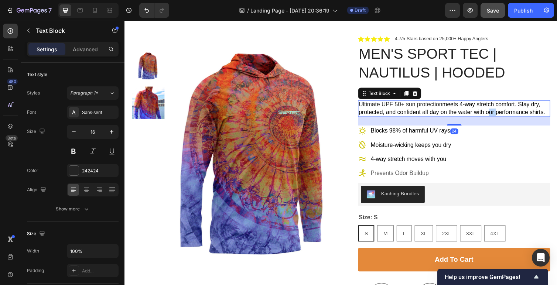
click at [498, 117] on span "meets 4-way stretch comfort. Stay dry, protected, and confident all day on the …" at bounding box center [459, 110] width 191 height 14
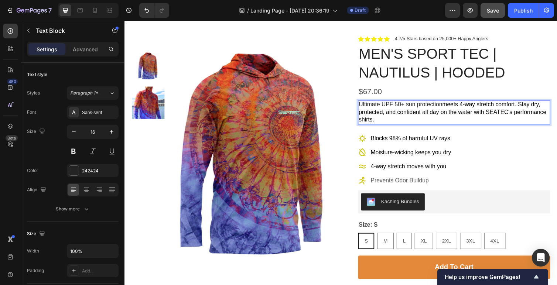
click at [436, 123] on p "Ultimate UPF 50+ sun protection meets 4-way stretch comfort. Stay dry, protecte…" at bounding box center [462, 114] width 196 height 23
click at [396, 116] on span "meets 4-way stretch comfort. Stay dry, protected, and confident all day on the …" at bounding box center [460, 114] width 192 height 22
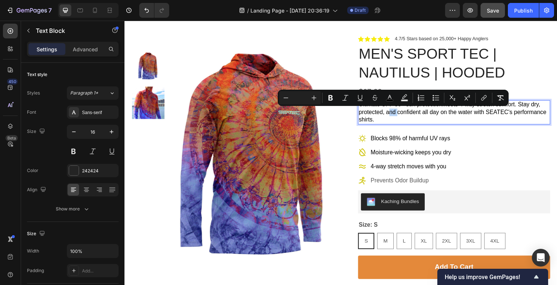
click at [396, 115] on span "meets 4-way stretch comfort. Stay dry, protected, and confident all day on the …" at bounding box center [460, 114] width 192 height 22
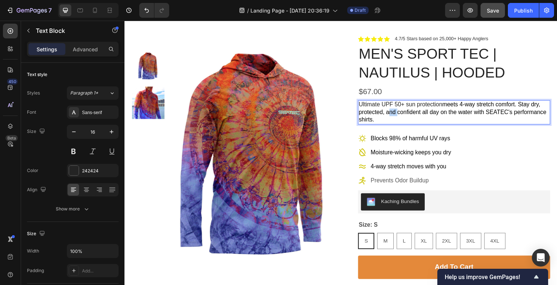
click at [396, 115] on span "meets 4-way stretch comfort. Stay dry, protected, and confident all day on the …" at bounding box center [460, 114] width 192 height 22
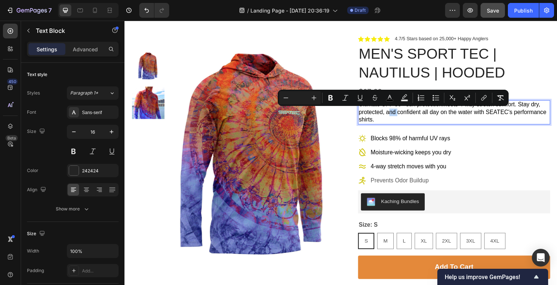
click at [397, 114] on span "meets 4-way stretch comfort. Stay dry, protected, and confident all day on the …" at bounding box center [460, 114] width 192 height 22
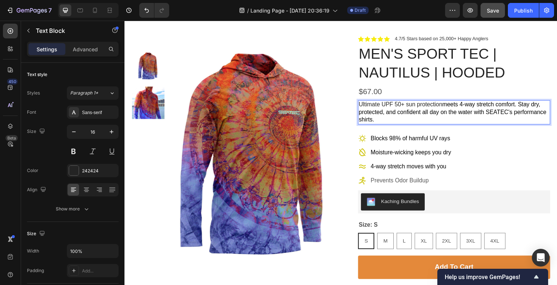
click at [400, 112] on span "meets 4-way stretch comfort. Stay dry, protected, and confident all day on the …" at bounding box center [460, 114] width 192 height 22
click at [384, 126] on p "Ultimate UPF 50+ sun protection meets 4-way stretch comfort. Stay dry, protecte…" at bounding box center [462, 114] width 196 height 23
click at [476, 116] on span "meets 4-way stretch comfort. Stay dry, protected, & confident all day on the wa…" at bounding box center [457, 114] width 186 height 22
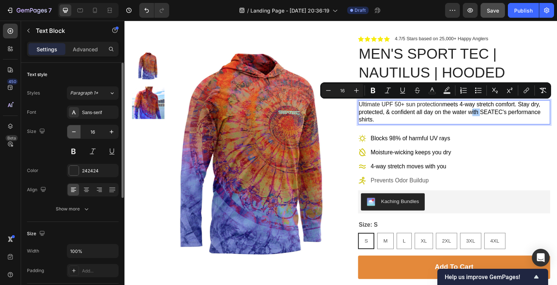
click at [75, 134] on icon "button" at bounding box center [73, 131] width 7 height 7
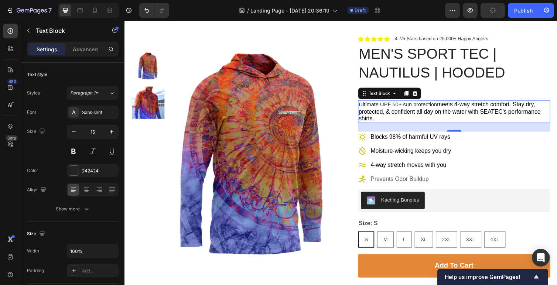
click at [379, 112] on span "meets 4-way stretch comfort. Stay dry, protected, & confident all day on the wa…" at bounding box center [457, 113] width 186 height 21
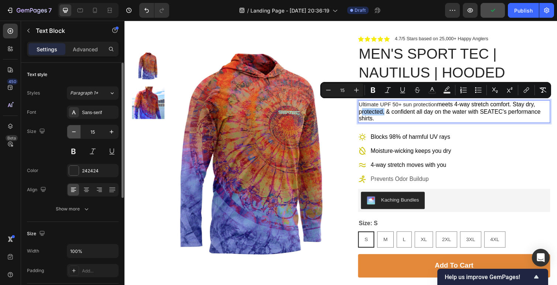
click at [74, 133] on icon "button" at bounding box center [73, 131] width 7 height 7
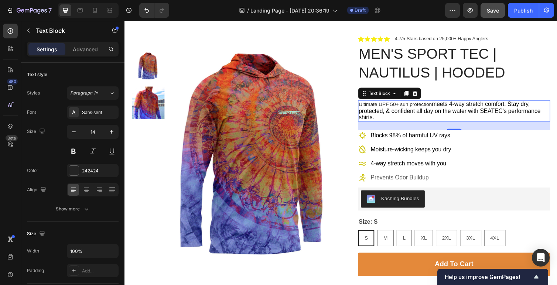
click at [391, 109] on p "Ultimate UPF 50+ sun protection meets 4-way stretch comfort. Stay dry, protecte…" at bounding box center [462, 113] width 196 height 20
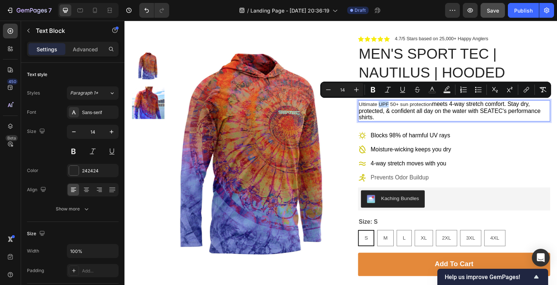
click at [394, 120] on p "Ultimate UPF 50+ sun protection meets 4-way stretch comfort. Stay dry, protecte…" at bounding box center [462, 113] width 196 height 20
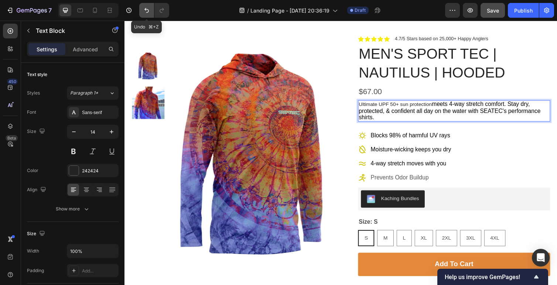
click at [147, 10] on icon "Undo/Redo" at bounding box center [146, 10] width 7 height 7
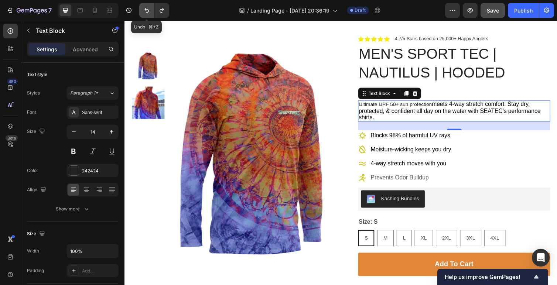
click at [147, 10] on icon "Undo/Redo" at bounding box center [146, 10] width 7 height 7
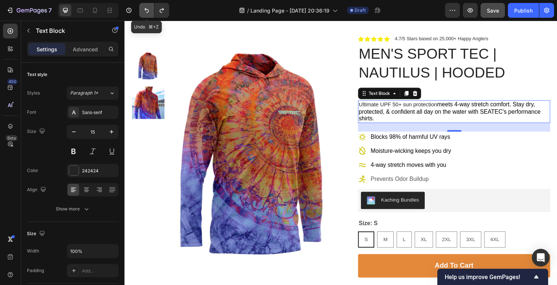
click at [147, 10] on icon "Undo/Redo" at bounding box center [146, 10] width 7 height 7
type input "16"
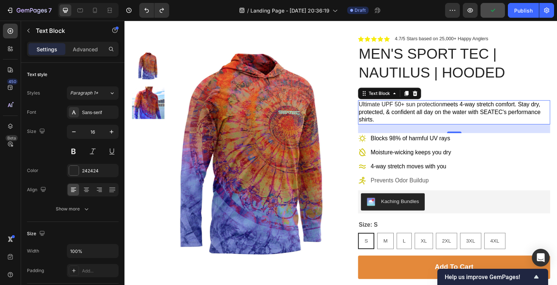
click at [390, 116] on span "meets 4-way stretch comfort. Stay dry, protected, & confident all day on the wa…" at bounding box center [457, 114] width 186 height 22
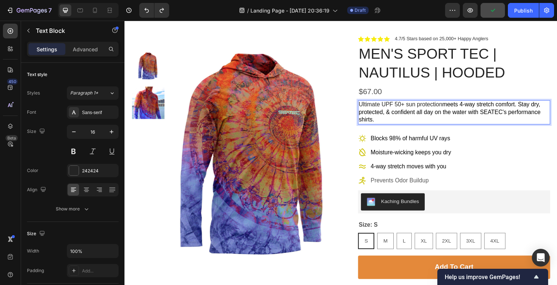
click at [414, 111] on p "Ultimate UPF 50+ sun protection meets 4-way stretch comfort. Stay dry, protecte…" at bounding box center [462, 114] width 196 height 23
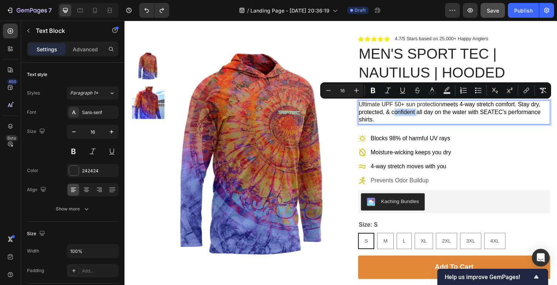
click at [431, 115] on span "meets 4-way stretch comfort. Stay dry, protected, & confident all day on the wa…" at bounding box center [457, 114] width 186 height 22
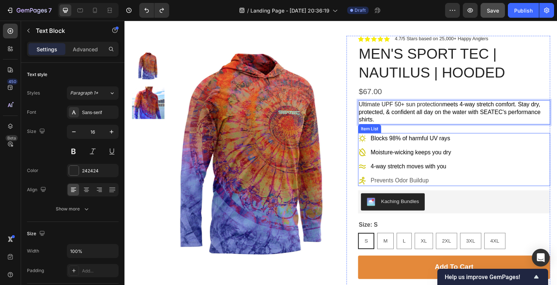
click at [455, 153] on span "Moisture-wicking keeps you dry" at bounding box center [418, 156] width 82 height 6
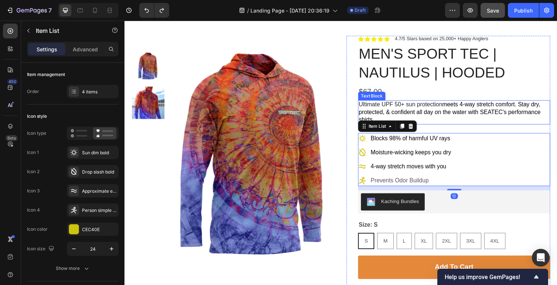
click at [467, 115] on span "meets 4-way stretch comfort. Stay dry, protected, & confident all day on the wa…" at bounding box center [457, 114] width 186 height 22
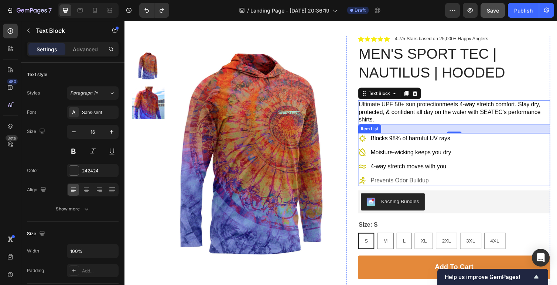
click at [486, 157] on div "Blocks 98% of harmful UV rays Moisture-wicking keeps you dry 4-way stretch move…" at bounding box center [462, 163] width 197 height 54
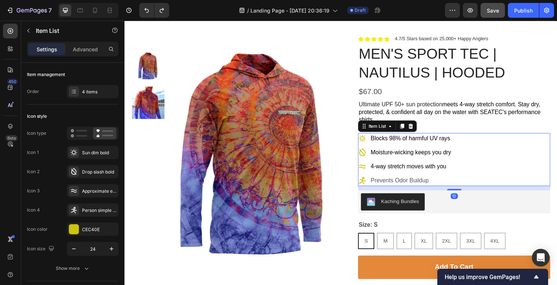
click at [501, 190] on div "Blocks 98% of harmful UV rays Moisture-wicking keeps you dry 4-way stretch move…" at bounding box center [462, 163] width 197 height 54
click at [473, 143] on div "Blocks 98% of harmful UV rays Moisture-wicking keeps you dry 4-way stretch move…" at bounding box center [462, 163] width 197 height 54
click at [74, 91] on icon at bounding box center [74, 91] width 3 height 0
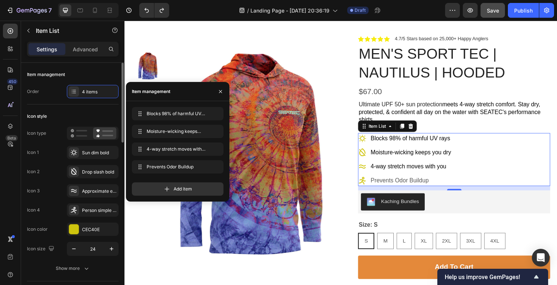
click at [95, 77] on div "Item management" at bounding box center [73, 75] width 92 height 12
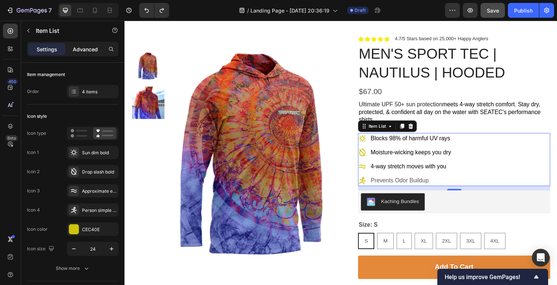
click at [93, 51] on p "Advanced" at bounding box center [85, 49] width 25 height 8
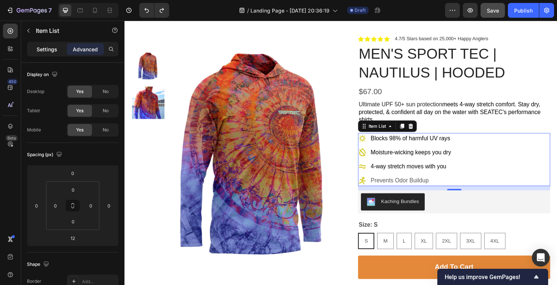
click at [50, 45] on p "Settings" at bounding box center [47, 49] width 21 height 8
type input "8"
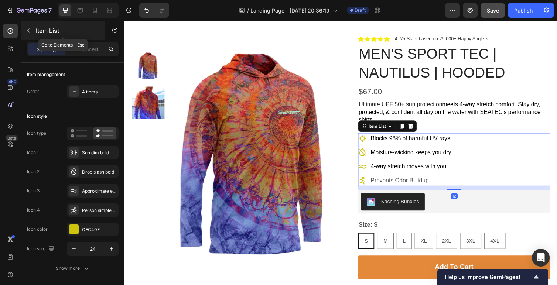
click at [35, 33] on div "Item List" at bounding box center [63, 30] width 84 height 19
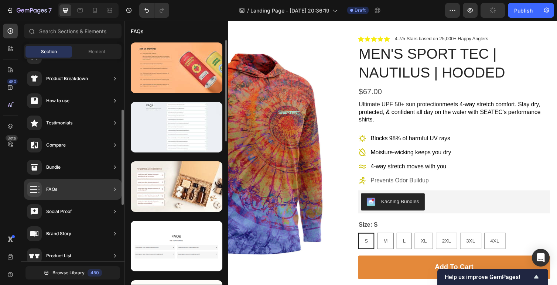
scroll to position [0, 0]
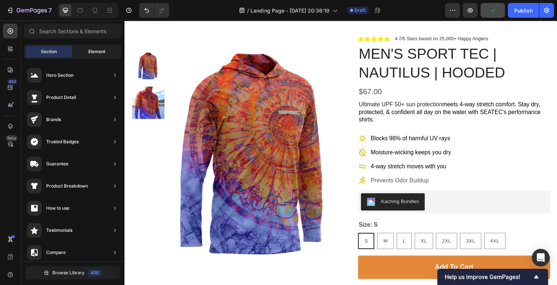
click at [84, 47] on div "Element" at bounding box center [97, 52] width 47 height 12
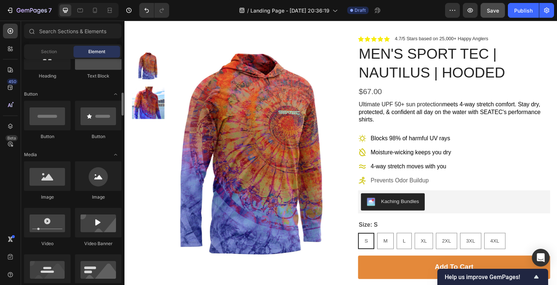
scroll to position [162, 0]
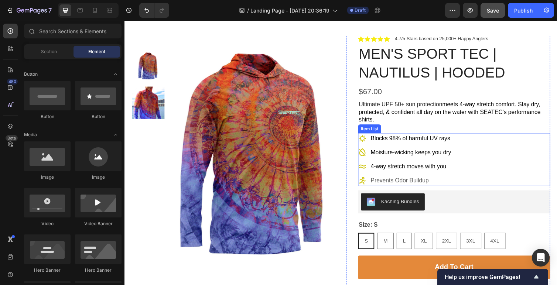
click at [491, 137] on div "Blocks 98% of harmful UV rays Moisture-wicking keeps you dry 4-way stretch move…" at bounding box center [462, 163] width 197 height 54
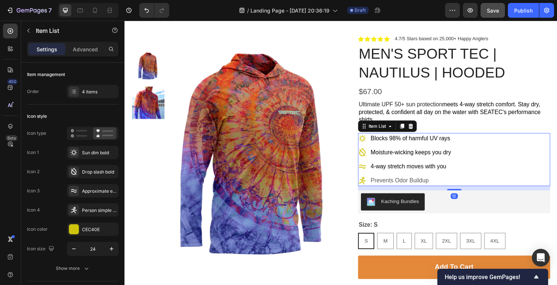
click at [484, 144] on div "Blocks 98% of harmful UV rays Moisture-wicking keeps you dry 4-way stretch move…" at bounding box center [462, 163] width 197 height 54
click at [466, 143] on div "Blocks 98% of harmful UV rays Moisture-wicking keeps you dry 4-way stretch move…" at bounding box center [462, 163] width 197 height 54
click at [461, 142] on div "Blocks 98% of harmful UV rays Moisture-wicking keeps you dry 4-way stretch move…" at bounding box center [462, 163] width 197 height 54
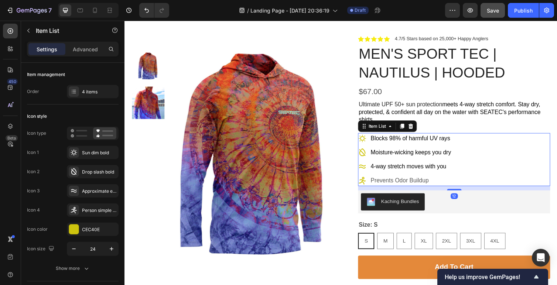
click at [461, 142] on div "Blocks 98% of harmful UV rays Moisture-wicking keeps you dry 4-way stretch move…" at bounding box center [462, 163] width 197 height 54
click at [33, 34] on button "button" at bounding box center [29, 31] width 12 height 12
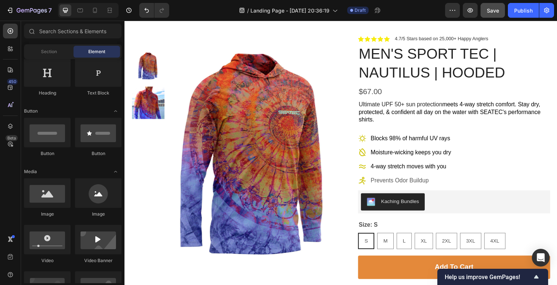
scroll to position [0, 0]
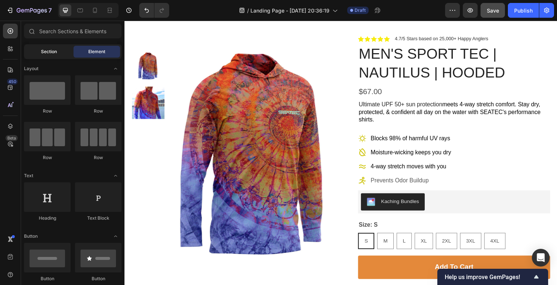
click at [45, 48] on div "Section" at bounding box center [49, 52] width 47 height 12
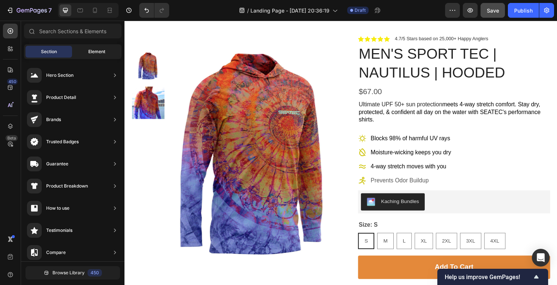
click at [88, 51] on span "Element" at bounding box center [96, 51] width 17 height 7
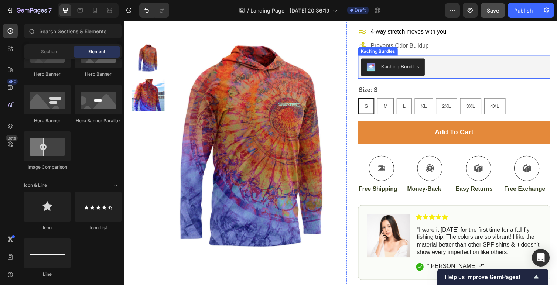
scroll to position [204, 0]
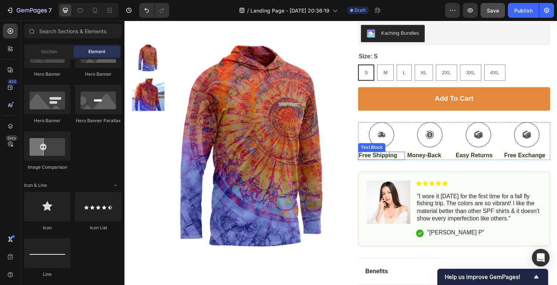
click at [387, 161] on p "Free Shipping" at bounding box center [387, 159] width 47 height 8
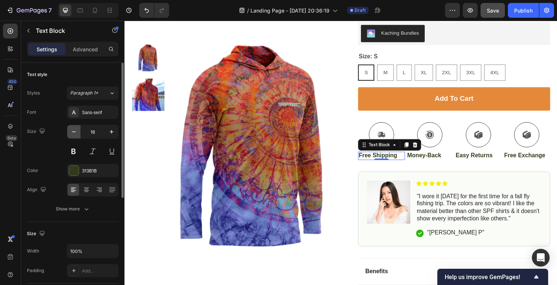
click at [74, 132] on icon "button" at bounding box center [73, 131] width 7 height 7
click at [86, 189] on icon at bounding box center [86, 189] width 7 height 7
click at [74, 130] on icon "button" at bounding box center [73, 131] width 7 height 7
type input "13"
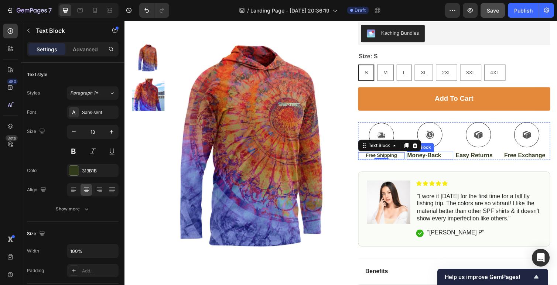
click at [437, 158] on p "Money-Back" at bounding box center [437, 159] width 47 height 8
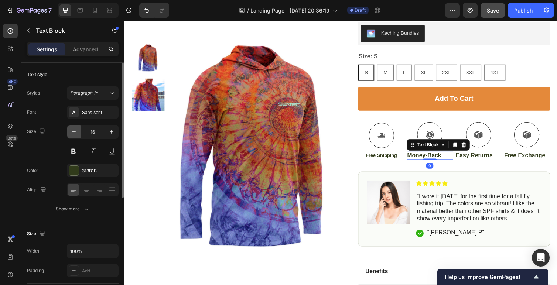
click at [74, 129] on icon "button" at bounding box center [73, 131] width 7 height 7
type input "13"
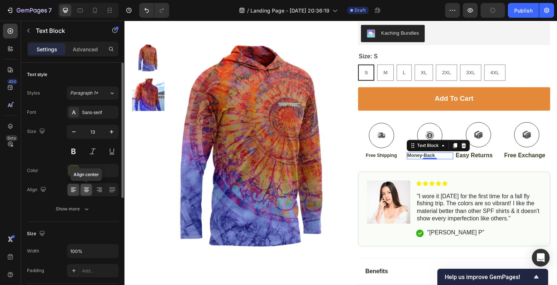
click at [86, 189] on icon at bounding box center [86, 189] width 7 height 7
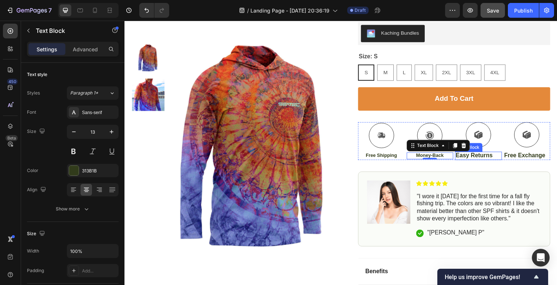
click at [487, 158] on p "Easy Returns" at bounding box center [487, 159] width 47 height 8
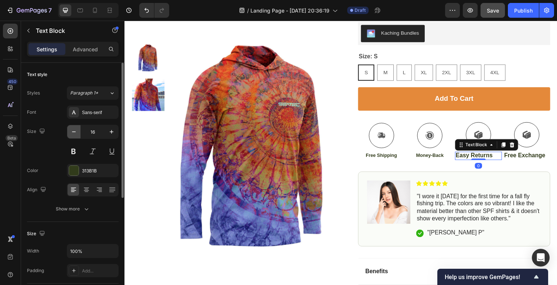
click at [74, 131] on icon "button" at bounding box center [73, 131] width 7 height 7
type input "13"
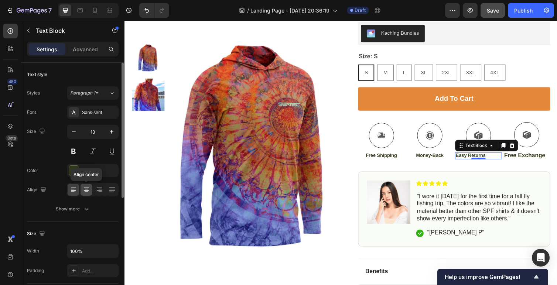
click at [85, 191] on icon at bounding box center [86, 189] width 7 height 7
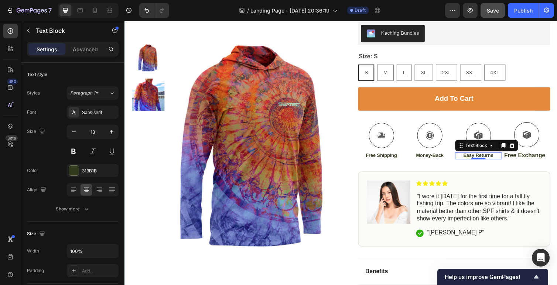
click at [542, 161] on p "Free Exchange" at bounding box center [537, 159] width 47 height 8
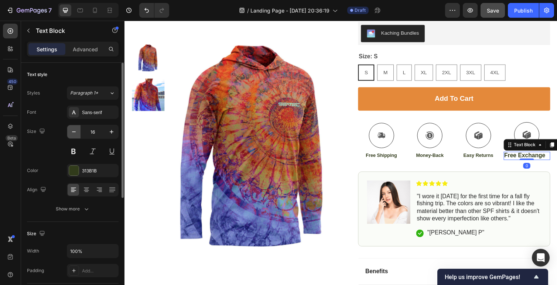
click at [74, 130] on icon "button" at bounding box center [73, 131] width 7 height 7
type input "13"
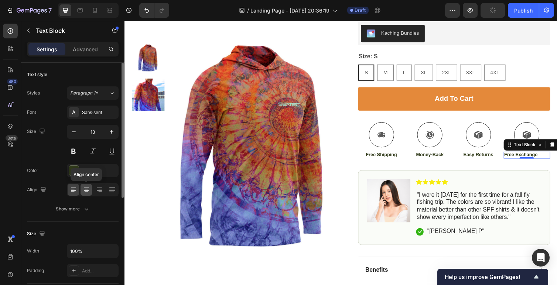
click at [84, 186] on div at bounding box center [86, 190] width 11 height 12
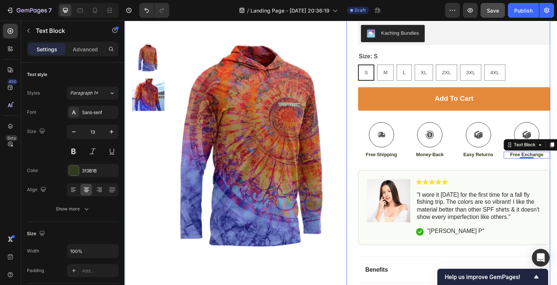
click at [410, 195] on img at bounding box center [395, 205] width 44 height 44
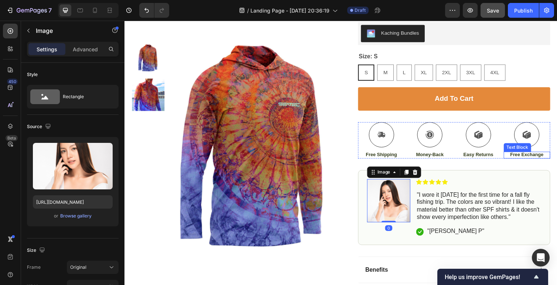
click at [543, 157] on p "Free Exchange" at bounding box center [537, 158] width 47 height 6
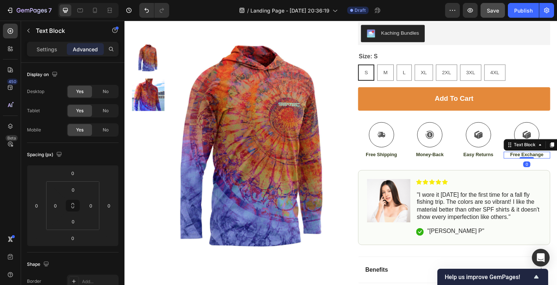
click at [557, 156] on p "Free Exchange" at bounding box center [537, 158] width 47 height 6
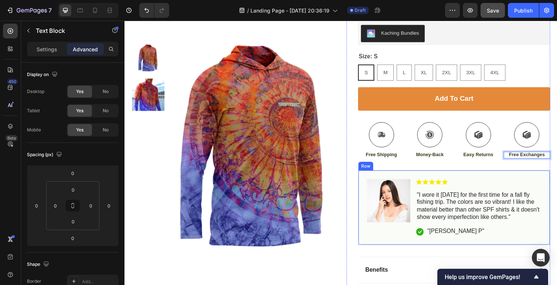
click at [520, 183] on div "Image Icon Icon Icon Icon Icon Icon List "I wore it today for the first time fo…" at bounding box center [462, 212] width 197 height 77
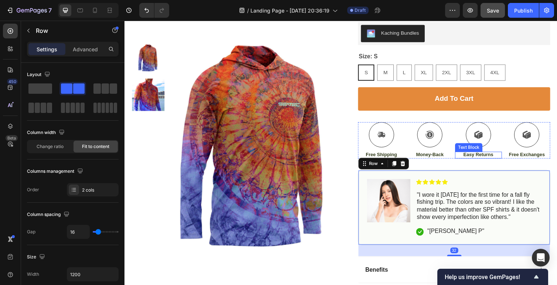
click at [483, 158] on p "Easy Returns" at bounding box center [487, 158] width 47 height 6
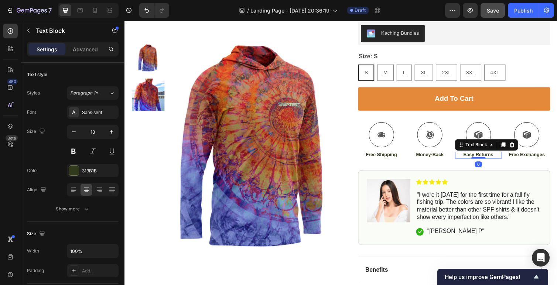
click at [491, 158] on p "Easy Returns" at bounding box center [487, 158] width 47 height 6
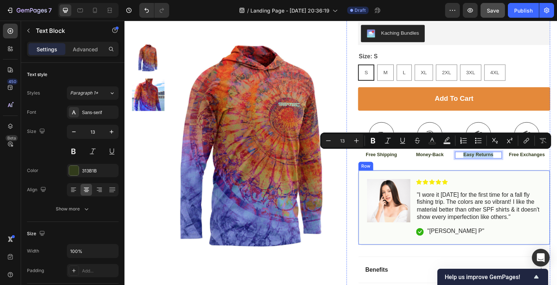
click at [495, 182] on div "Image Icon Icon Icon Icon Icon Icon List "I wore it today for the first time fo…" at bounding box center [462, 212] width 197 height 77
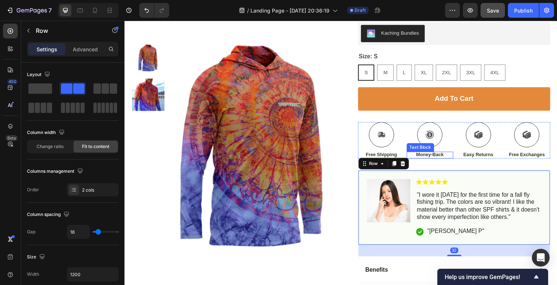
click at [432, 158] on p "Money-Back" at bounding box center [437, 158] width 47 height 6
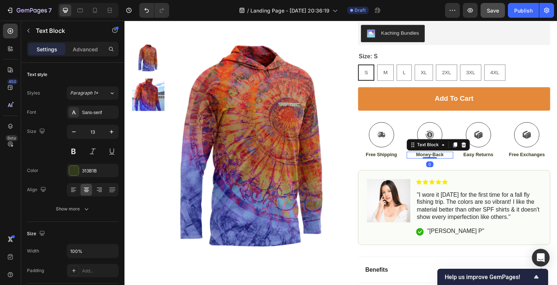
click at [435, 158] on p "Money-Back" at bounding box center [437, 158] width 47 height 6
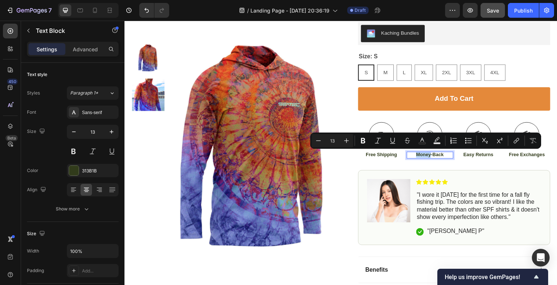
click at [418, 158] on p "Money-Back" at bounding box center [437, 158] width 47 height 6
click at [424, 159] on p "Money-Back" at bounding box center [437, 158] width 47 height 6
click at [424, 156] on p "Money-Back" at bounding box center [437, 158] width 47 height 6
click at [434, 157] on p "Money-Back" at bounding box center [437, 158] width 47 height 6
click at [449, 157] on p "Money-Back" at bounding box center [437, 158] width 47 height 6
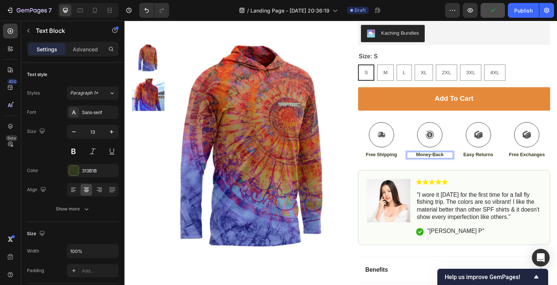
click at [424, 158] on p "Money-Back" at bounding box center [437, 158] width 47 height 6
click at [444, 180] on div "Icon" at bounding box center [450, 178] width 15 height 9
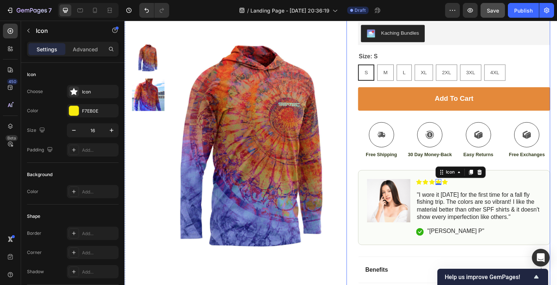
click at [432, 159] on p "30 Day Money-Back" at bounding box center [437, 158] width 47 height 6
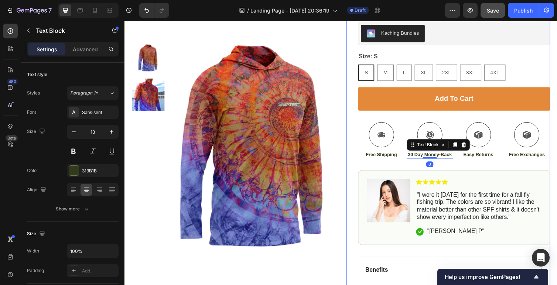
click at [387, 156] on p "Free Shipping" at bounding box center [387, 158] width 47 height 6
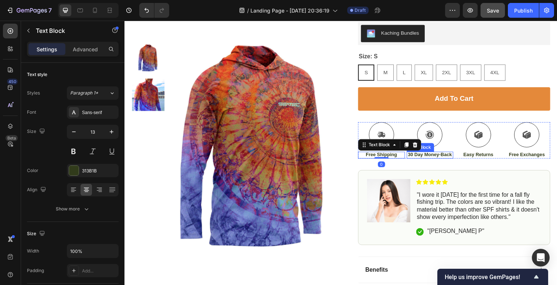
click at [426, 157] on p "30 Day Money-Back" at bounding box center [437, 158] width 47 height 6
click at [387, 156] on p "Free Shipping" at bounding box center [387, 158] width 47 height 6
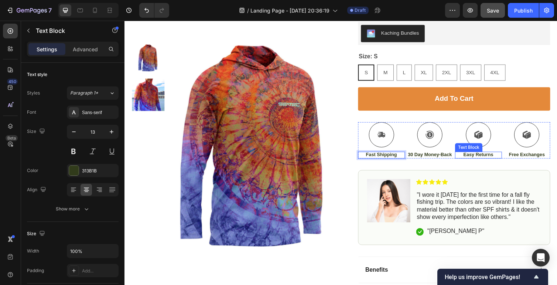
click at [488, 158] on p "Easy Returns" at bounding box center [487, 158] width 47 height 6
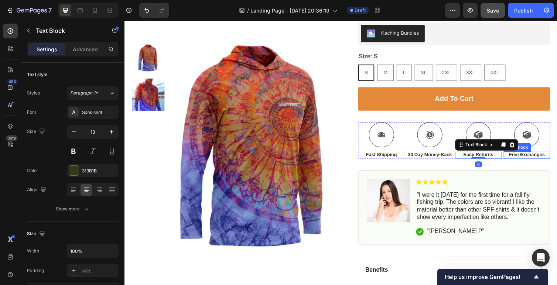
click at [533, 158] on p "Free Exchanges" at bounding box center [537, 158] width 47 height 6
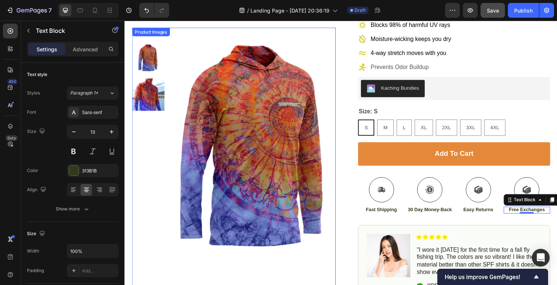
scroll to position [150, 0]
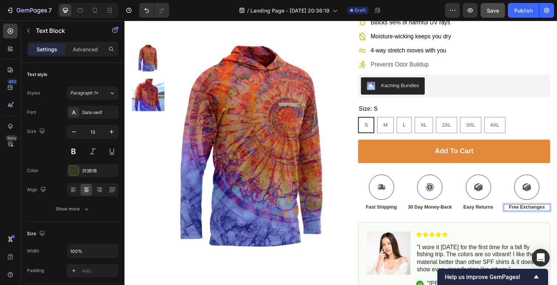
click at [557, 212] on p "Free Exchanges" at bounding box center [537, 212] width 47 height 6
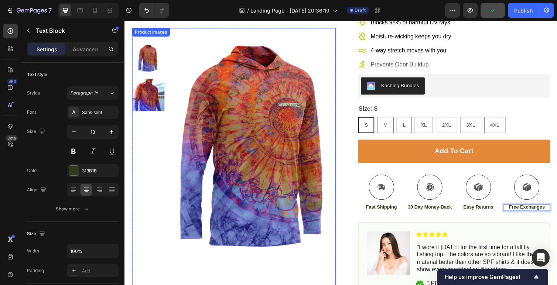
click at [324, 240] on img at bounding box center [257, 153] width 167 height 250
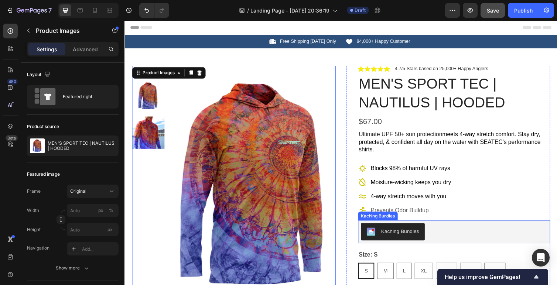
scroll to position [0, 0]
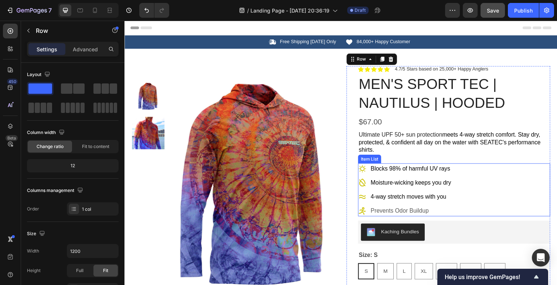
click at [515, 194] on div "Blocks 98% of harmful UV rays Moisture-wicking keeps you dry 4-way stretch move…" at bounding box center [462, 194] width 197 height 54
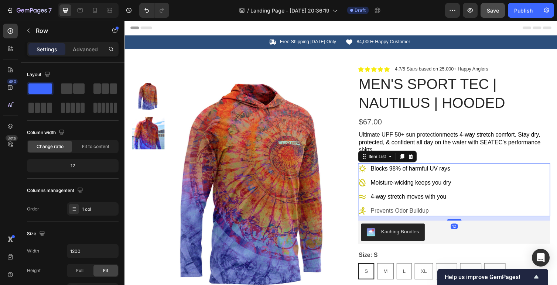
click at [519, 170] on div "Blocks 98% of harmful UV rays Moisture-wicking keeps you dry 4-way stretch move…" at bounding box center [462, 194] width 197 height 54
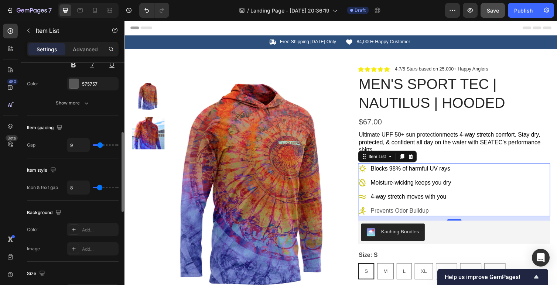
scroll to position [213, 0]
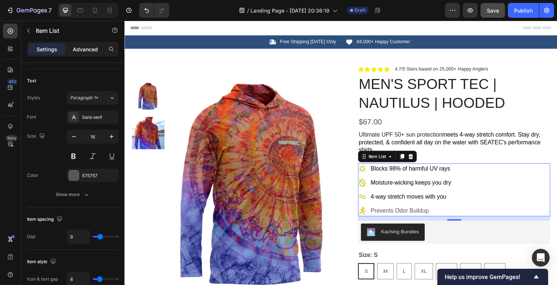
click at [92, 47] on p "Advanced" at bounding box center [85, 49] width 25 height 8
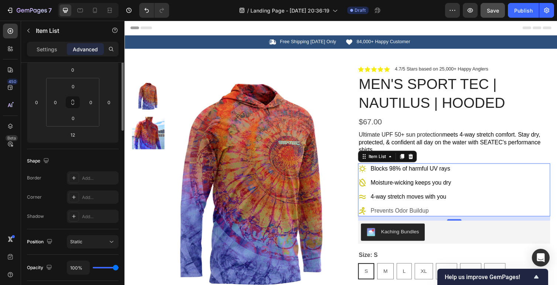
scroll to position [0, 0]
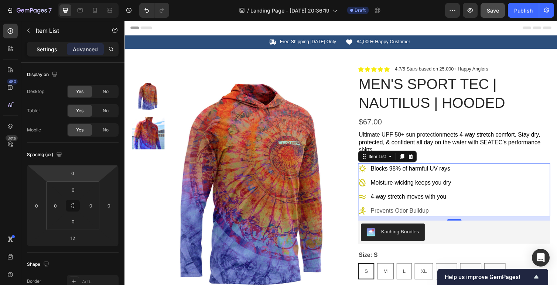
click at [46, 49] on p "Settings" at bounding box center [47, 49] width 21 height 8
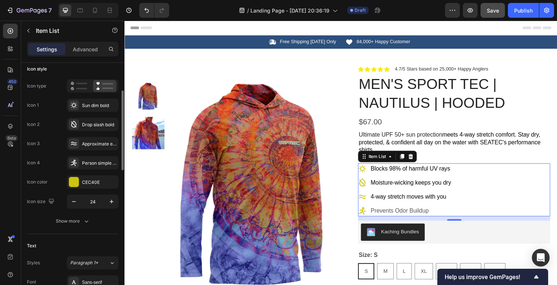
scroll to position [58, 0]
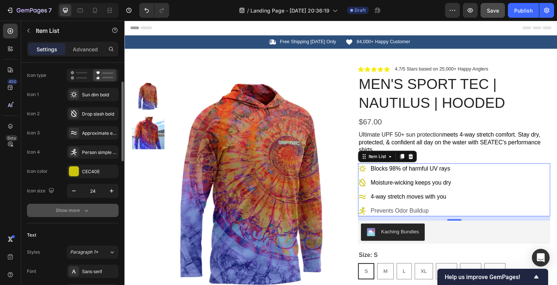
click at [61, 214] on button "Show more" at bounding box center [73, 210] width 92 height 13
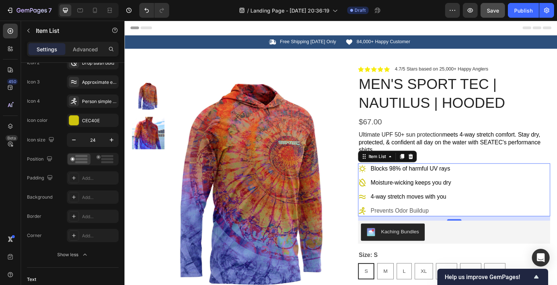
scroll to position [0, 0]
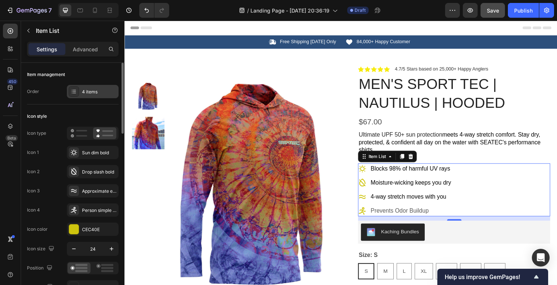
click at [71, 95] on div at bounding box center [74, 91] width 10 height 10
click at [382, 163] on div "Item List" at bounding box center [383, 160] width 21 height 7
click at [77, 91] on icon at bounding box center [74, 92] width 6 height 6
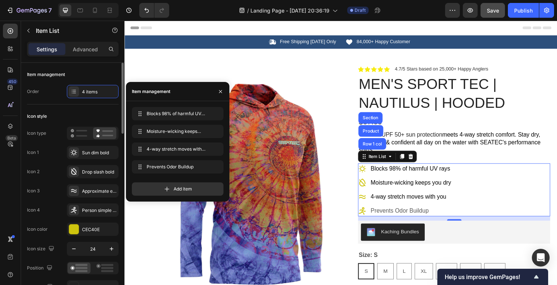
click at [58, 108] on div "Icon style Icon type Icon 1 Sun dim bold Icon 2 Drop slash bold Icon 3 Approxim…" at bounding box center [73, 241] width 92 height 272
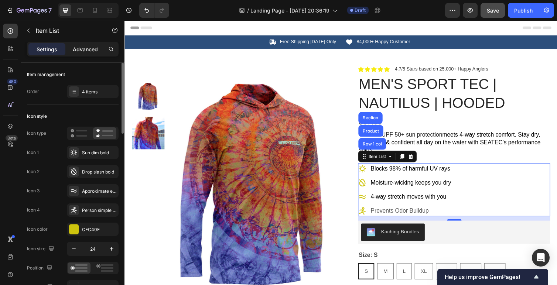
click at [85, 48] on p "Advanced" at bounding box center [85, 49] width 25 height 8
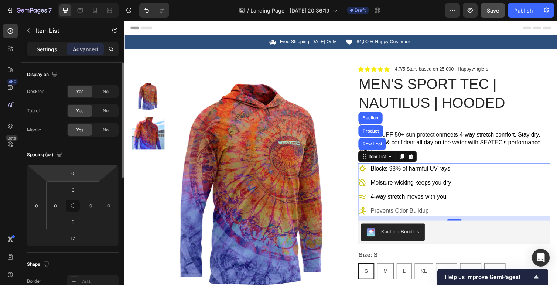
click at [40, 50] on p "Settings" at bounding box center [47, 49] width 21 height 8
type input "8"
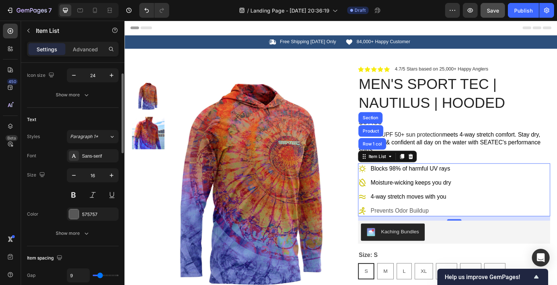
scroll to position [176, 0]
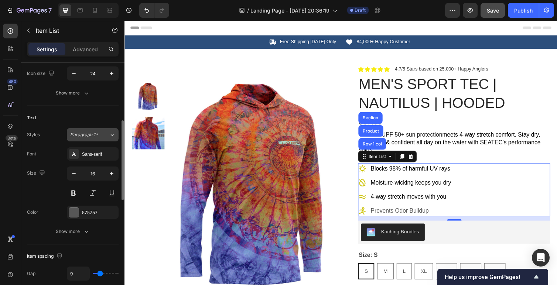
click at [114, 134] on icon at bounding box center [112, 134] width 6 height 7
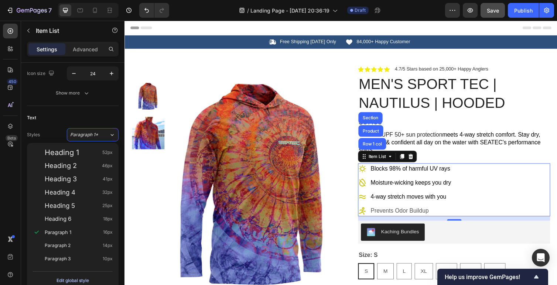
click at [65, 281] on div "Edit global style" at bounding box center [73, 280] width 33 height 9
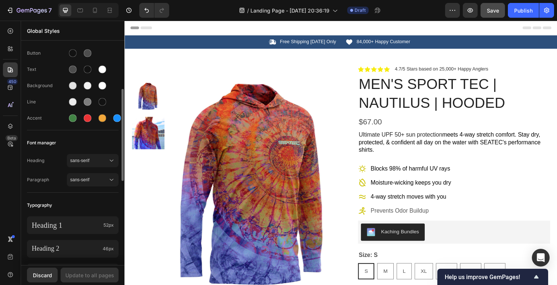
scroll to position [0, 0]
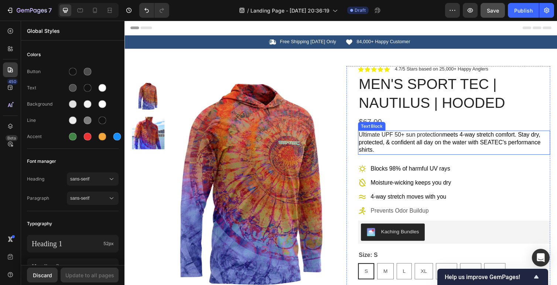
click at [395, 141] on p "Ultimate UPF 50+ sun protection meets 4-way stretch comfort. Stay dry, protecte…" at bounding box center [462, 145] width 196 height 23
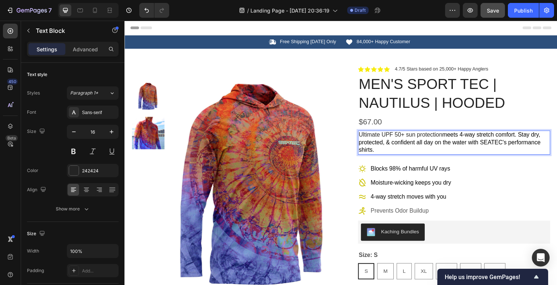
click at [409, 156] on p "Ultimate UPF 50+ sun protection meets 4-way stretch comfort. Stay dry, protecte…" at bounding box center [462, 145] width 196 height 23
click at [410, 157] on div "Ultimate UPF 50+ sun protection meets 4-way stretch comfort. Stay dry, protecte…" at bounding box center [462, 145] width 197 height 24
click at [456, 199] on p "4-way stretch moves with you" at bounding box center [418, 201] width 82 height 9
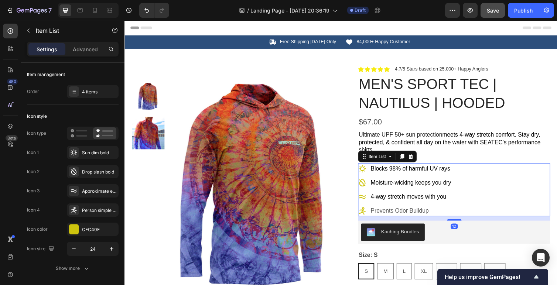
click at [541, 169] on div "Blocks 98% of harmful UV rays Moisture-wicking keeps you dry 4-way stretch move…" at bounding box center [462, 194] width 197 height 54
click at [381, 160] on div "Item List" at bounding box center [383, 160] width 21 height 7
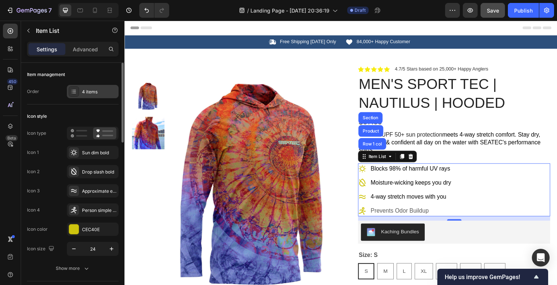
click at [80, 97] on div "4 items" at bounding box center [93, 91] width 52 height 13
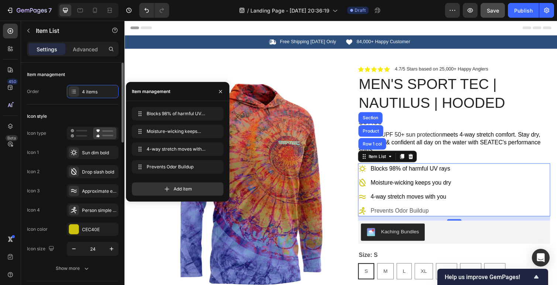
click at [94, 69] on div "Item management" at bounding box center [73, 75] width 92 height 12
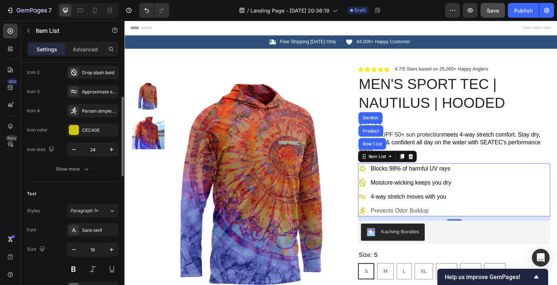
scroll to position [101, 0]
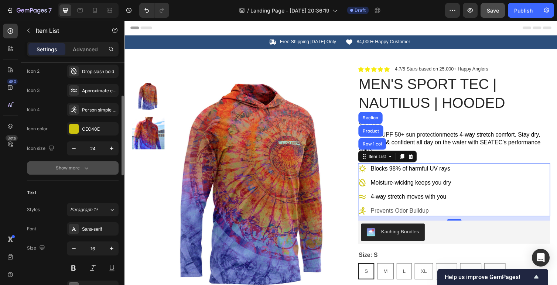
click at [66, 170] on div "Show more" at bounding box center [73, 167] width 34 height 7
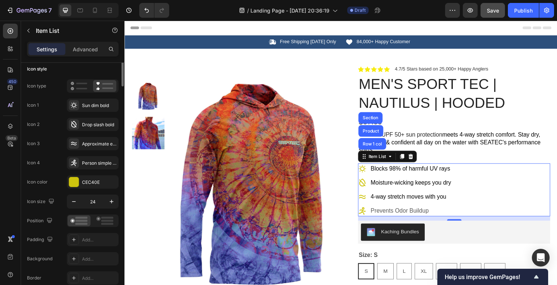
scroll to position [0, 0]
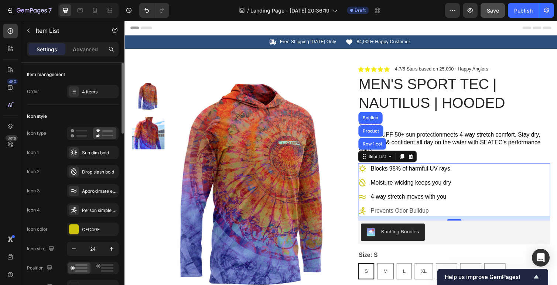
click at [88, 58] on div "Settings Advanced" at bounding box center [72, 52] width 103 height 21
click at [86, 50] on p "Advanced" at bounding box center [85, 49] width 25 height 8
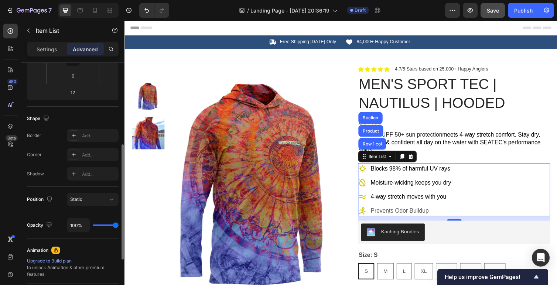
scroll to position [155, 0]
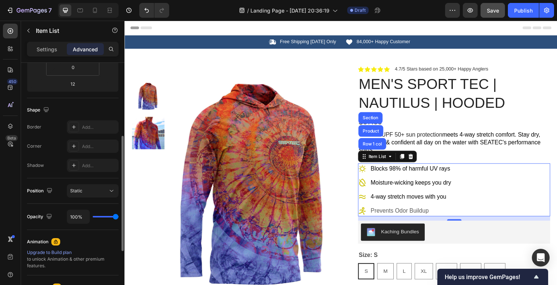
click at [95, 198] on div "Position Static" at bounding box center [73, 192] width 92 height 26
click at [92, 193] on div "Static" at bounding box center [89, 191] width 38 height 7
click at [44, 172] on div "Shape Border Add... Corner Add... Shadow Add..." at bounding box center [73, 138] width 92 height 80
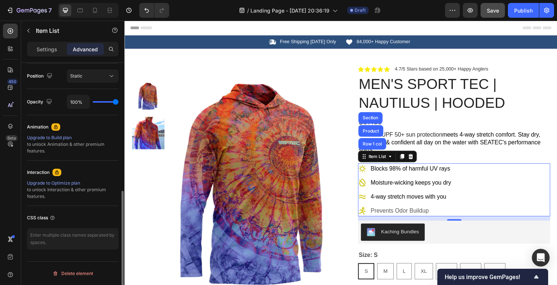
scroll to position [0, 0]
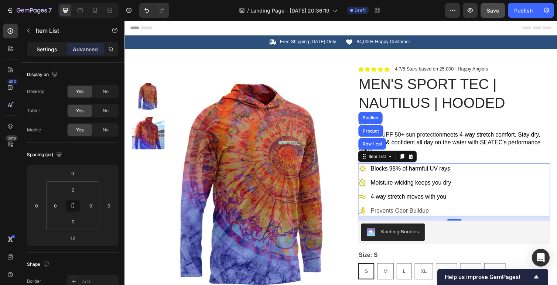
click at [48, 49] on p "Settings" at bounding box center [47, 49] width 21 height 8
type input "8"
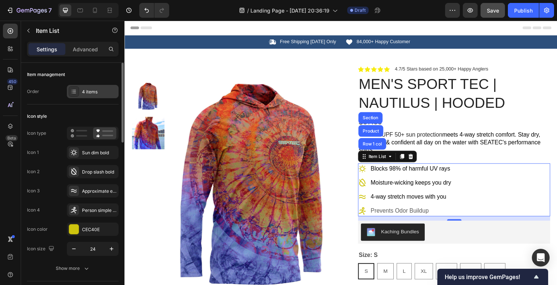
click at [75, 95] on div at bounding box center [74, 91] width 10 height 10
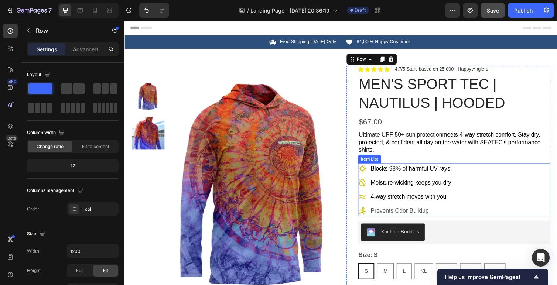
click at [473, 174] on div "Blocks 98% of harmful UV rays Moisture-wicking keeps you dry 4-way stretch move…" at bounding box center [462, 194] width 197 height 54
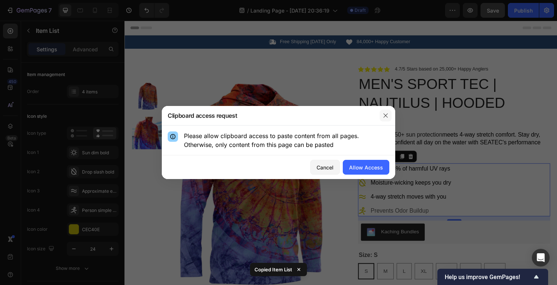
click at [388, 116] on icon "button" at bounding box center [386, 116] width 6 height 6
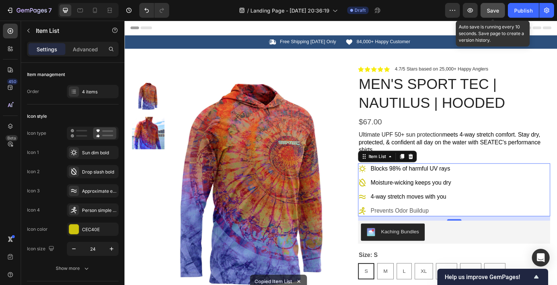
click at [493, 10] on span "Save" at bounding box center [493, 10] width 12 height 6
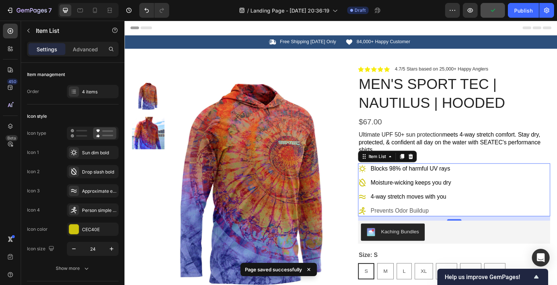
click at [481, 218] on div "Blocks 98% of harmful UV rays Moisture-wicking keeps you dry 4-way stretch move…" at bounding box center [462, 194] width 197 height 54
click at [482, 220] on div "Blocks 98% of harmful UV rays Moisture-wicking keeps you dry 4-way stretch move…" at bounding box center [462, 194] width 197 height 54
click at [557, 183] on div "Blocks 98% of harmful UV rays Moisture-wicking keeps you dry 4-way stretch move…" at bounding box center [462, 194] width 197 height 54
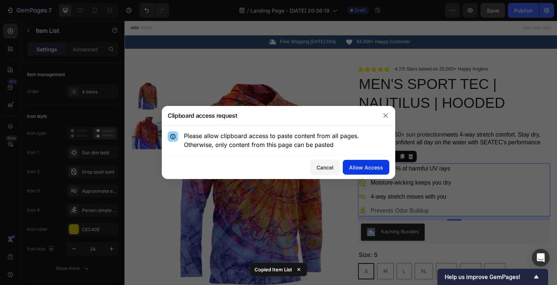
click at [362, 168] on div "Allow Access" at bounding box center [366, 168] width 34 height 8
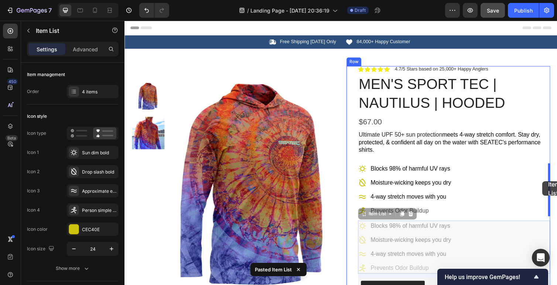
drag, startPoint x: 470, startPoint y: 231, endPoint x: 553, endPoint y: 186, distance: 94.5
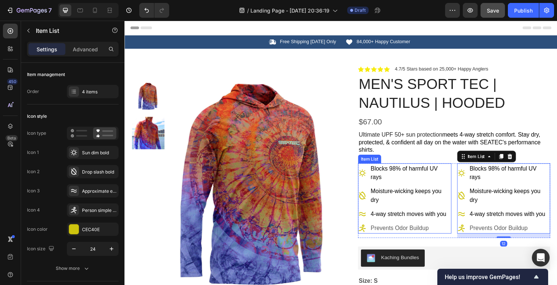
click at [393, 200] on p "Moisture-wicking keeps you dry" at bounding box center [418, 200] width 82 height 18
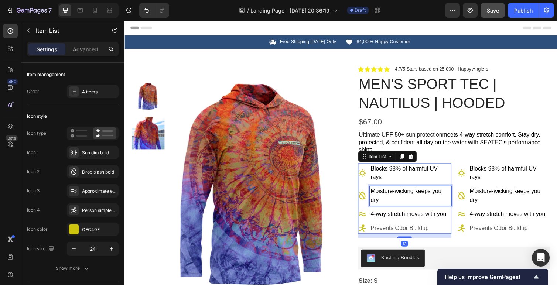
click at [378, 201] on span "Moisture-wicking keeps you dry" at bounding box center [413, 200] width 73 height 15
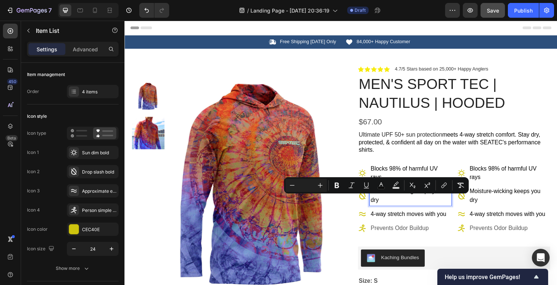
click at [383, 221] on span "4-way stretch moves with you" at bounding box center [416, 219] width 78 height 6
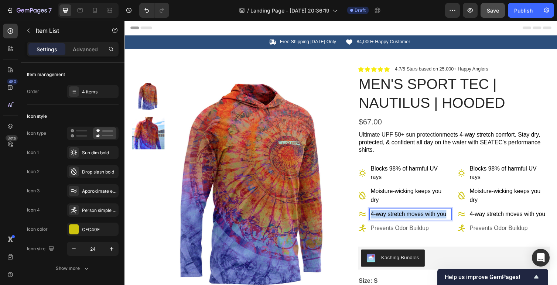
click at [383, 221] on span "4-way stretch moves with you" at bounding box center [416, 219] width 78 height 6
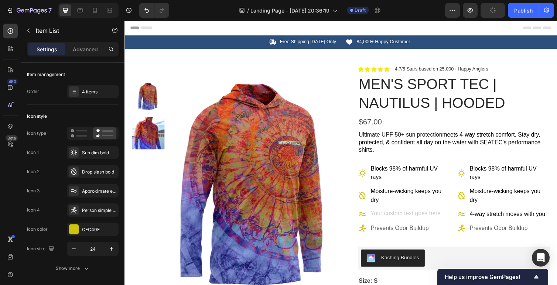
click at [369, 218] on icon at bounding box center [368, 219] width 7 height 4
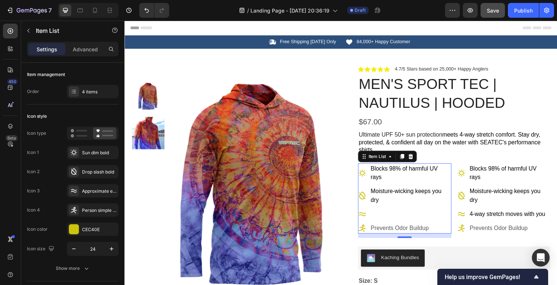
click at [366, 220] on icon at bounding box center [368, 219] width 7 height 4
click at [76, 92] on icon at bounding box center [74, 92] width 6 height 6
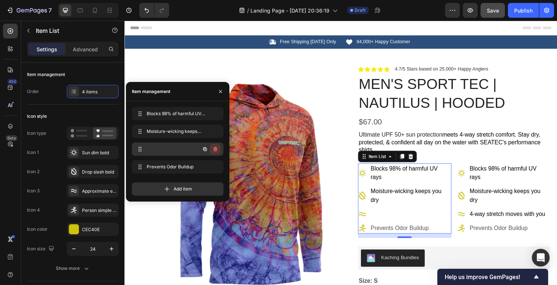
click at [216, 148] on icon "button" at bounding box center [216, 149] width 4 height 4
click at [209, 151] on div "Delete" at bounding box center [211, 149] width 14 height 7
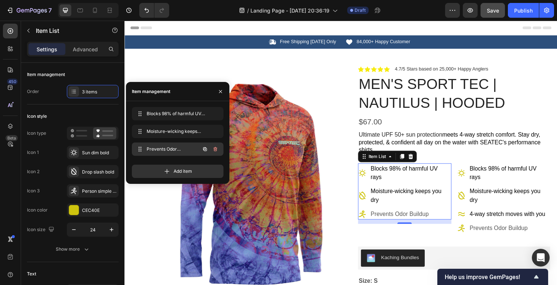
click at [181, 150] on span "Prevents Odor Buildup" at bounding box center [168, 149] width 42 height 7
click at [217, 147] on icon "button" at bounding box center [216, 149] width 6 height 6
click at [212, 148] on div "Delete" at bounding box center [211, 149] width 14 height 7
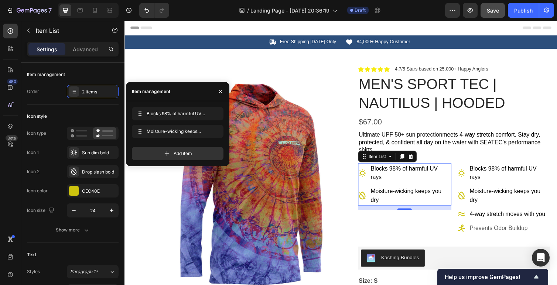
click at [500, 198] on span "Moisture-wicking keeps you dry" at bounding box center [514, 200] width 73 height 15
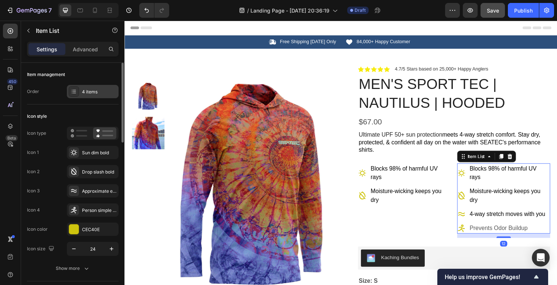
click at [86, 92] on div "4 items" at bounding box center [99, 92] width 35 height 7
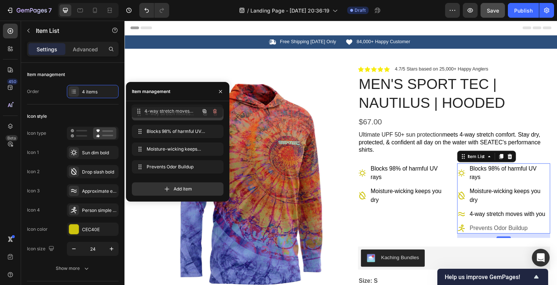
drag, startPoint x: 153, startPoint y: 150, endPoint x: 152, endPoint y: 113, distance: 37.3
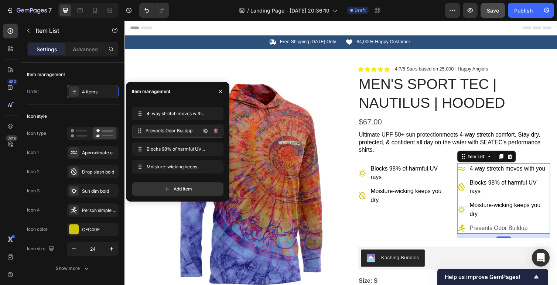
drag, startPoint x: 152, startPoint y: 167, endPoint x: 152, endPoint y: 132, distance: 35.1
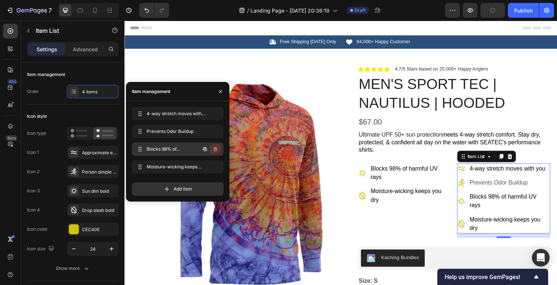
click at [215, 150] on icon "button" at bounding box center [216, 149] width 6 height 6
click at [216, 150] on div "Delete" at bounding box center [211, 149] width 14 height 7
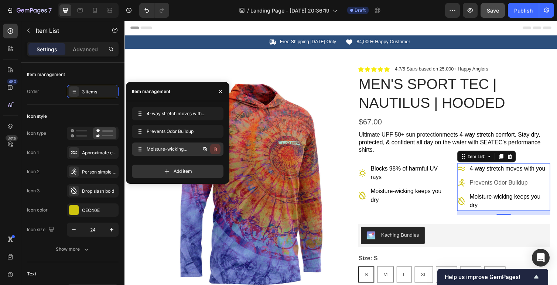
click at [218, 146] on icon "button" at bounding box center [216, 149] width 6 height 6
click at [217, 150] on button "Delete" at bounding box center [210, 149] width 20 height 10
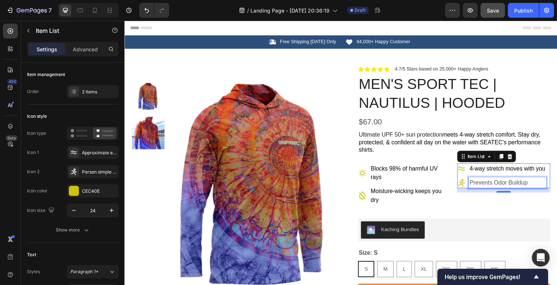
click at [509, 187] on p "Prevents Odor Buildup" at bounding box center [517, 187] width 78 height 9
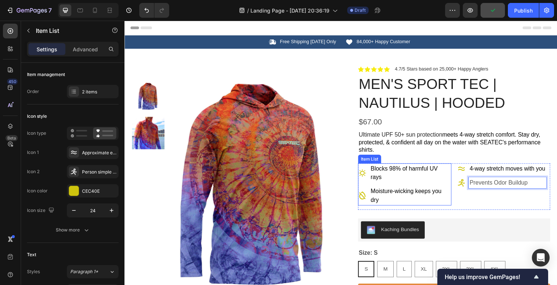
click at [456, 193] on p "Moisture-wicking keeps you dry" at bounding box center [418, 200] width 82 height 18
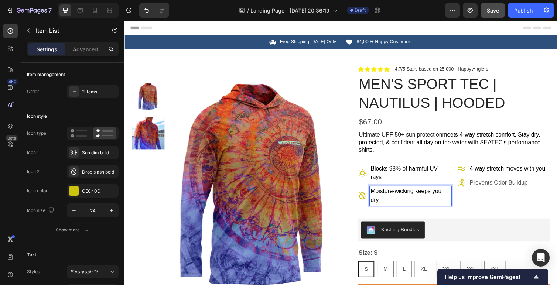
click at [398, 177] on p "Blocks 98% of harmful UV rays" at bounding box center [418, 177] width 82 height 18
click at [396, 173] on span "Blocks 98% of harmful UV rays" at bounding box center [411, 176] width 69 height 15
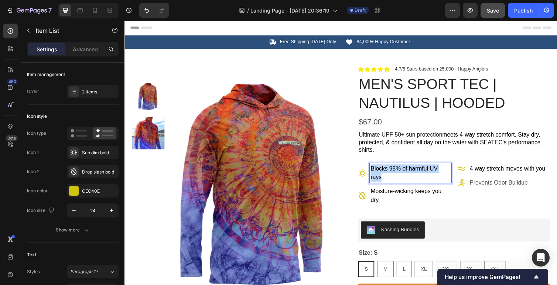
click at [396, 173] on span "Blocks 98% of harmful UV rays" at bounding box center [411, 176] width 69 height 15
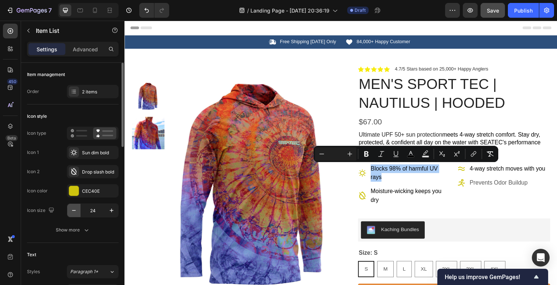
click at [72, 210] on icon "button" at bounding box center [73, 210] width 7 height 7
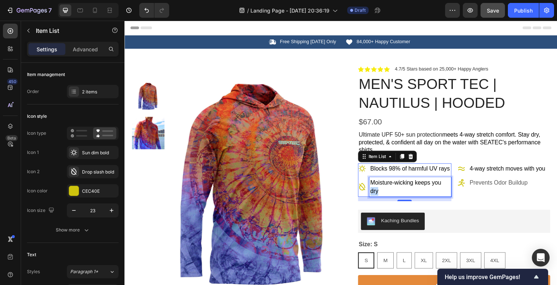
click at [381, 194] on span "Moisture-wicking keeps you dry" at bounding box center [412, 191] width 73 height 15
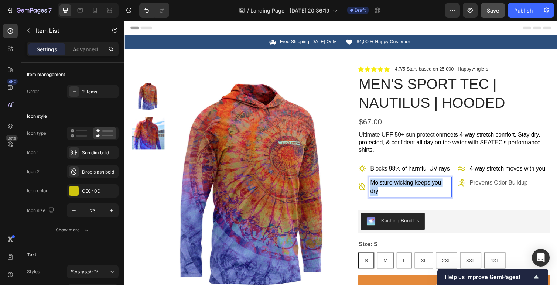
click at [381, 194] on span "Moisture-wicking keeps you dry" at bounding box center [412, 191] width 73 height 15
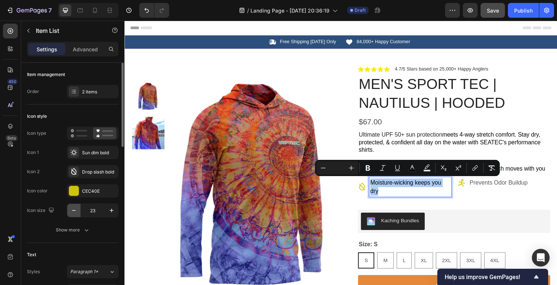
click at [75, 213] on icon "button" at bounding box center [73, 210] width 7 height 7
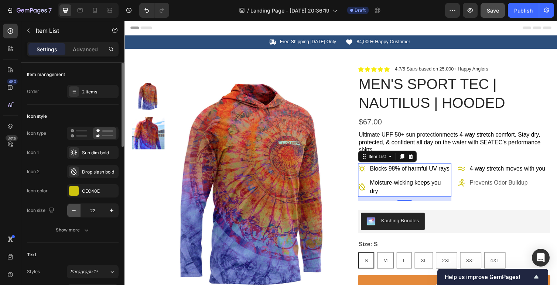
click at [68, 207] on button "button" at bounding box center [73, 210] width 13 height 13
type input "21"
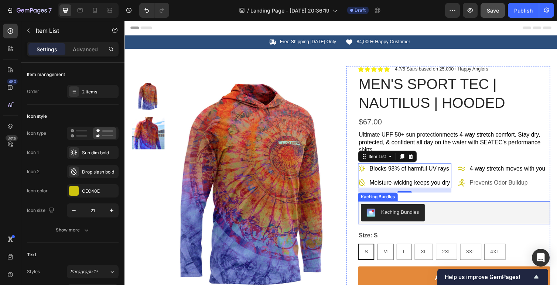
click at [449, 210] on div "Kaching Bundles" at bounding box center [462, 218] width 191 height 18
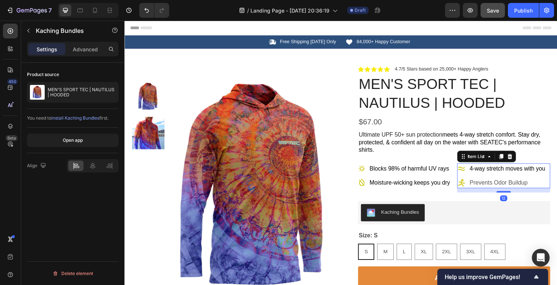
click at [530, 189] on p "Prevents Odor Buildup" at bounding box center [517, 187] width 78 height 9
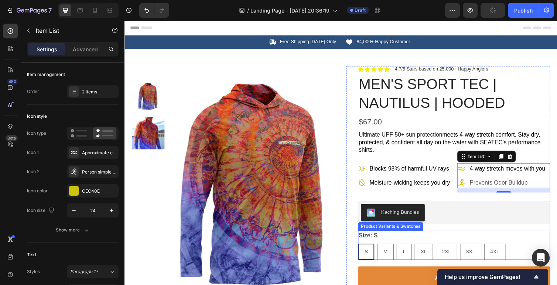
click at [527, 239] on div "Size: S S S S M M M L L L XL XL XL 2XL 2XL 2XL 3XL 3XL 3XL 4XL 4XL 4XL" at bounding box center [462, 251] width 197 height 30
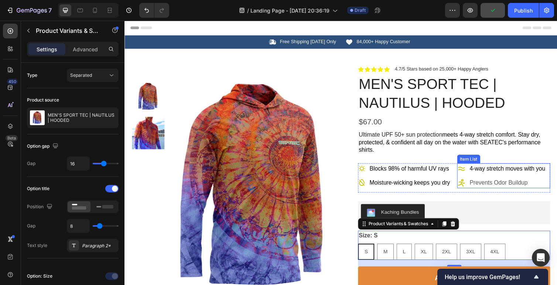
click at [499, 184] on p "Prevents Odor Buildup" at bounding box center [517, 187] width 78 height 9
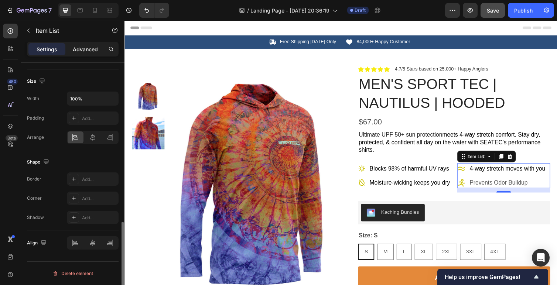
click at [84, 45] on p "Advanced" at bounding box center [85, 49] width 25 height 8
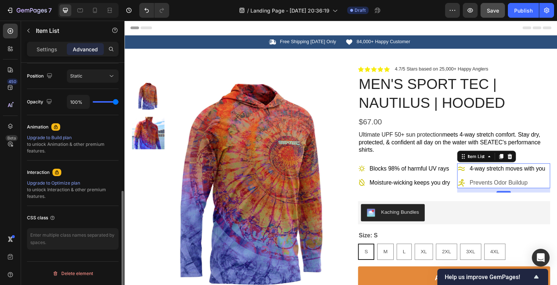
click at [117, 101] on input "range" at bounding box center [106, 101] width 26 height 1
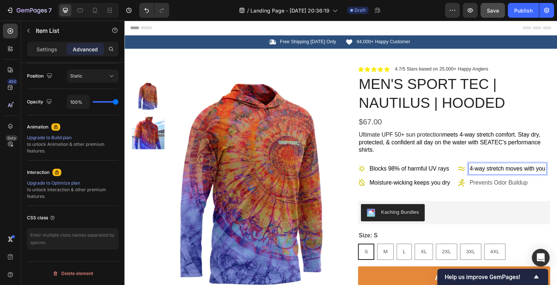
click at [505, 187] on p "Prevents Odor Buildup" at bounding box center [517, 187] width 78 height 9
click at [492, 189] on p "Prevents Odor Buildup" at bounding box center [517, 187] width 78 height 9
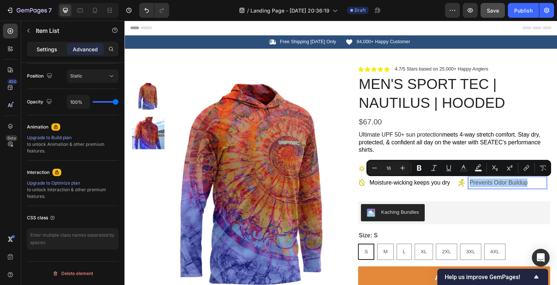
click at [38, 50] on p "Settings" at bounding box center [47, 49] width 21 height 8
type input "8"
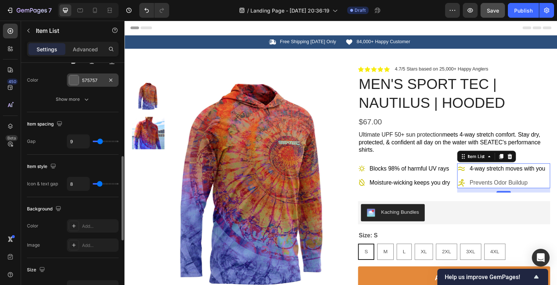
click at [92, 83] on div "575757" at bounding box center [92, 80] width 21 height 7
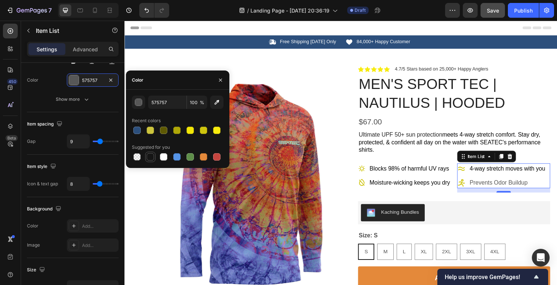
click at [150, 157] on div at bounding box center [150, 156] width 7 height 7
type input "151515"
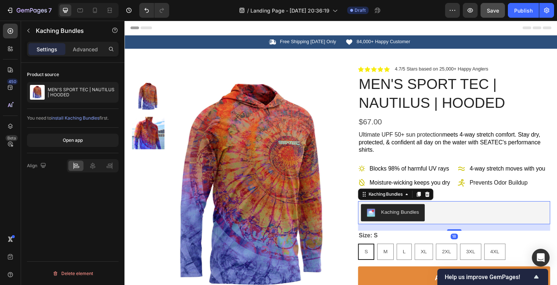
scroll to position [0, 0]
click at [478, 210] on div "Kaching Bundles" at bounding box center [462, 218] width 191 height 18
click at [511, 173] on span "4-way stretch moves with you" at bounding box center [517, 172] width 78 height 6
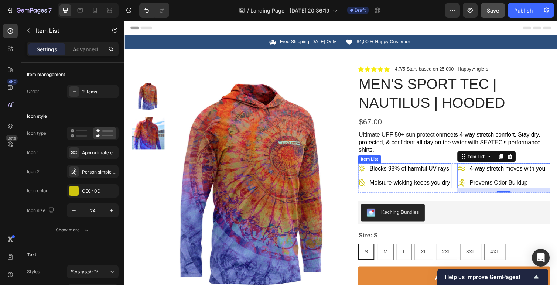
click at [438, 173] on span "Blocks 98% of harmful UV rays" at bounding box center [417, 172] width 82 height 6
click at [506, 176] on p "4-way stretch moves with you" at bounding box center [517, 172] width 78 height 9
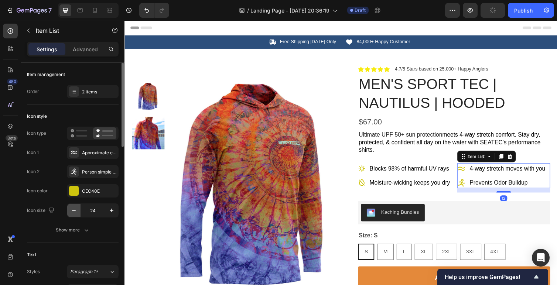
click at [71, 211] on icon "button" at bounding box center [73, 210] width 7 height 7
click at [72, 211] on icon "button" at bounding box center [73, 210] width 7 height 7
type input "22"
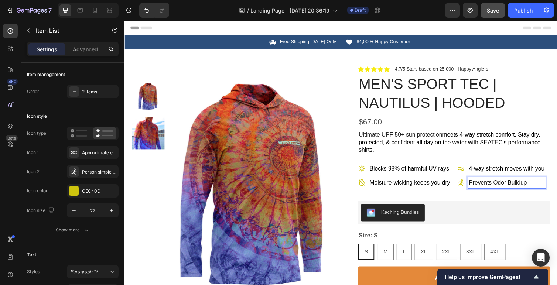
click at [540, 186] on p "Prevents Odor Buildup" at bounding box center [517, 187] width 78 height 9
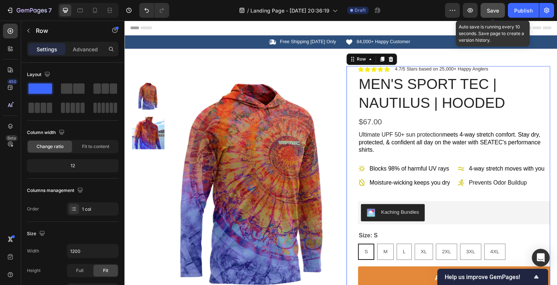
click at [498, 9] on span "Save" at bounding box center [493, 10] width 12 height 6
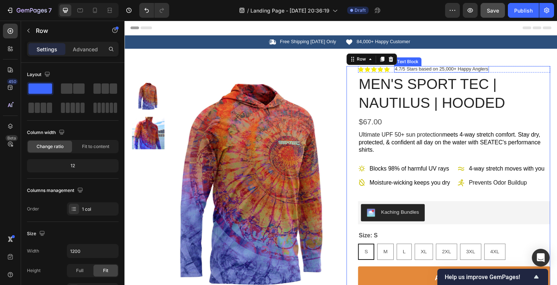
click at [435, 69] on span "4.7/5 Stars based on 25,000+ Happy Anglers" at bounding box center [449, 70] width 96 height 6
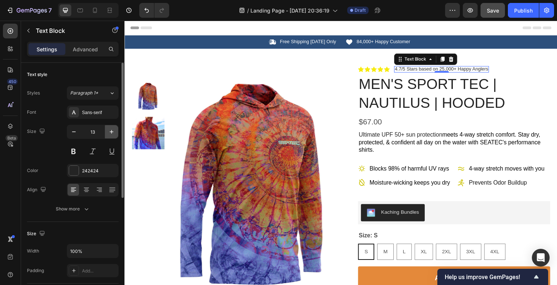
click at [109, 131] on icon "button" at bounding box center [111, 131] width 7 height 7
type input "14"
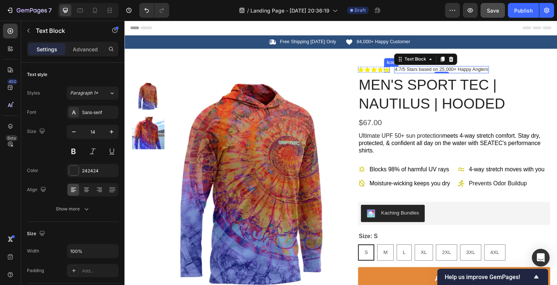
click at [393, 70] on icon at bounding box center [393, 71] width 6 height 6
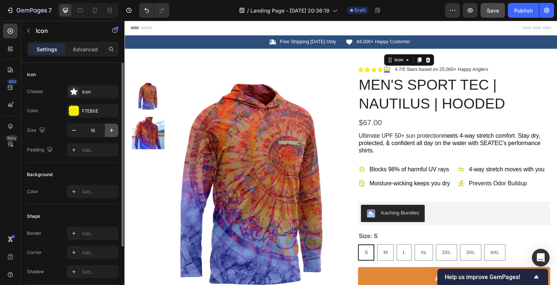
click at [115, 131] on icon "button" at bounding box center [111, 130] width 7 height 7
type input "17"
click at [387, 70] on icon at bounding box center [387, 71] width 6 height 6
click at [110, 128] on icon "button" at bounding box center [111, 130] width 7 height 7
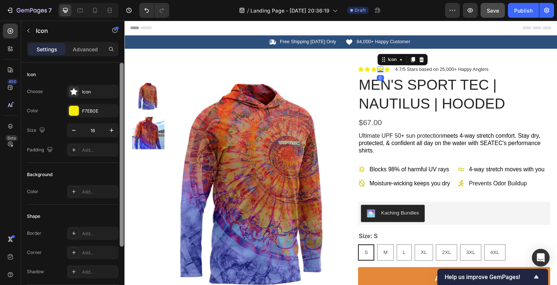
type input "17"
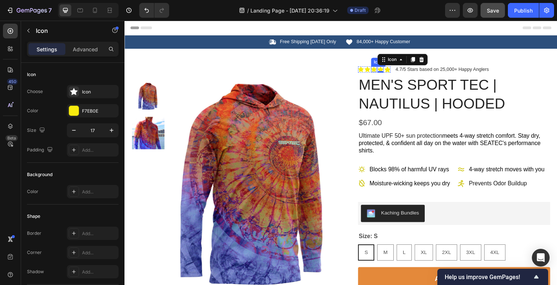
click at [380, 71] on div "Icon" at bounding box center [380, 71] width 6 height 6
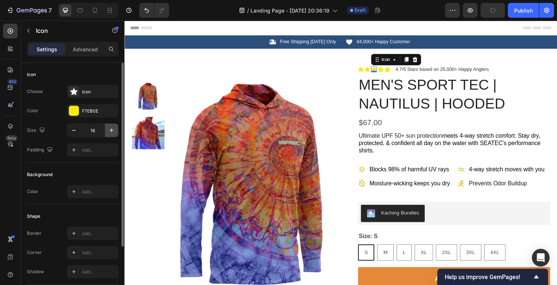
click at [113, 132] on icon "button" at bounding box center [111, 130] width 7 height 7
type input "17"
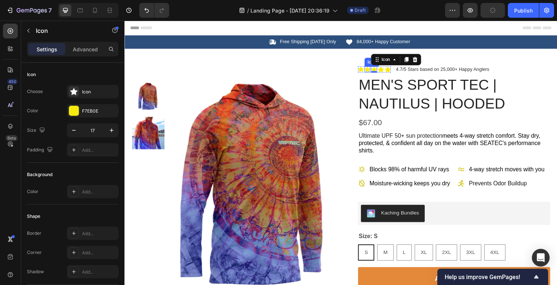
click at [373, 72] on div "Icon" at bounding box center [373, 71] width 6 height 6
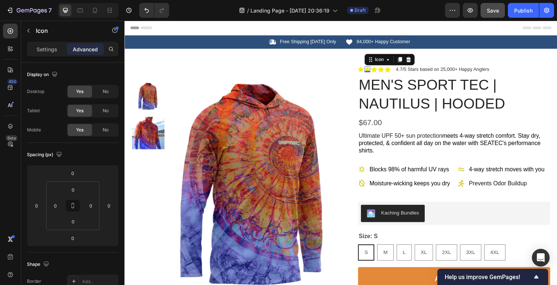
click at [374, 70] on icon at bounding box center [373, 71] width 6 height 6
click at [33, 41] on div "Icon" at bounding box center [63, 31] width 84 height 21
click at [37, 45] on p "Settings" at bounding box center [47, 49] width 21 height 8
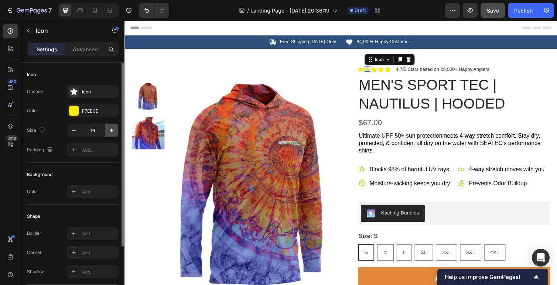
click at [111, 130] on icon "button" at bounding box center [111, 130] width 7 height 7
type input "17"
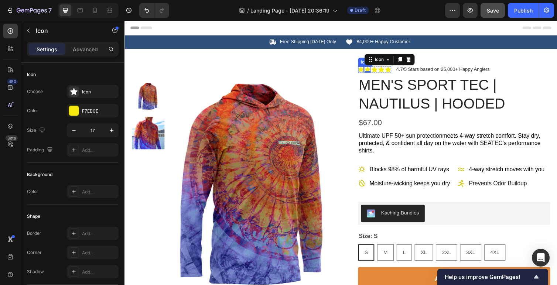
click at [366, 70] on div "Icon" at bounding box center [367, 71] width 6 height 6
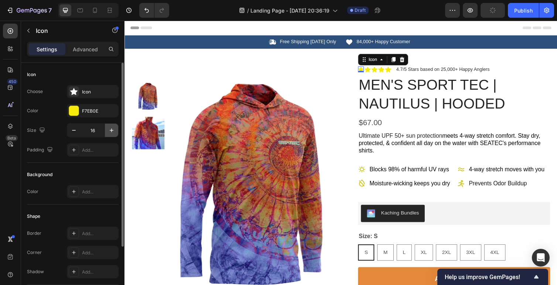
click at [108, 129] on icon "button" at bounding box center [111, 130] width 7 height 7
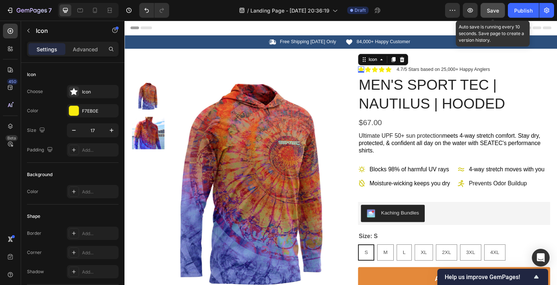
click at [488, 10] on span "Save" at bounding box center [493, 10] width 12 height 6
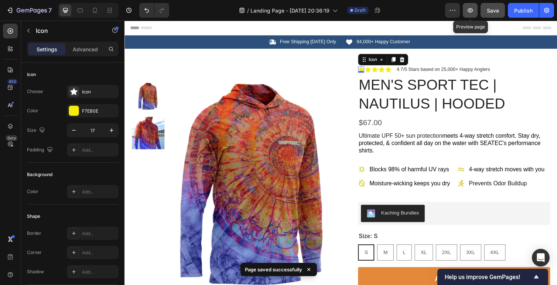
click at [469, 11] on icon "button" at bounding box center [470, 10] width 7 height 7
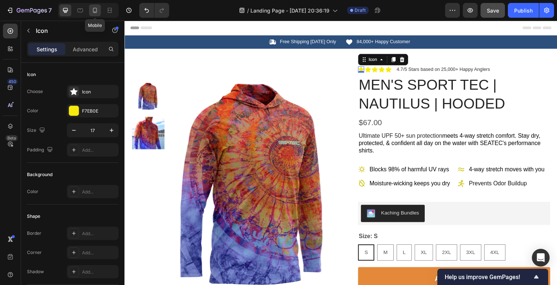
click at [94, 11] on icon at bounding box center [94, 10] width 7 height 7
type input "14"
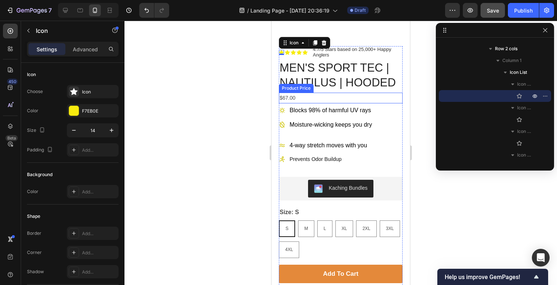
scroll to position [216, 0]
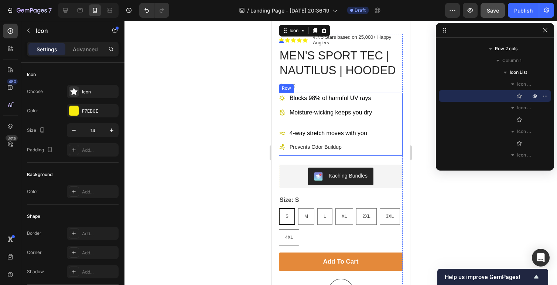
click at [308, 149] on p "Prevents Odor Buildup" at bounding box center [329, 147] width 78 height 8
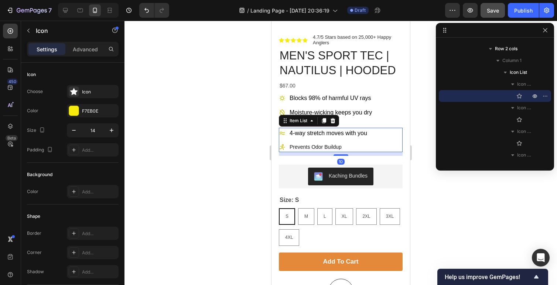
scroll to position [317, 0]
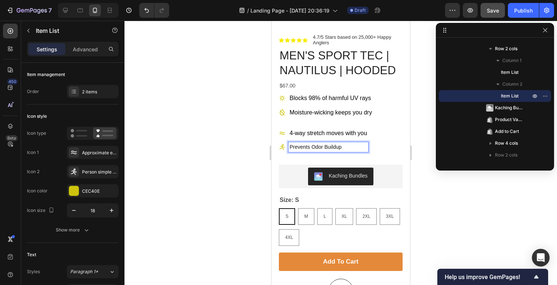
click at [349, 131] on span "4-way stretch moves with you" at bounding box center [329, 133] width 78 height 6
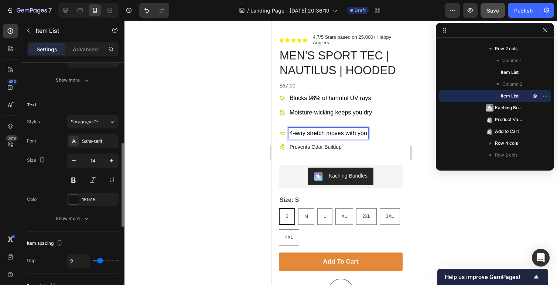
scroll to position [171, 0]
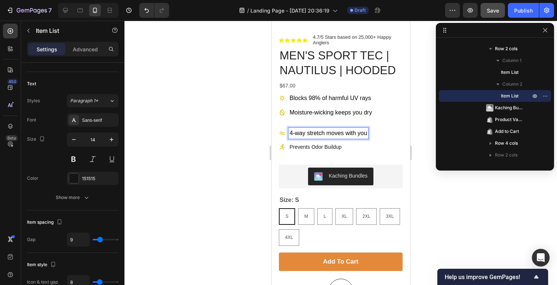
click at [321, 145] on p "Prevents Odor Buildup" at bounding box center [329, 147] width 78 height 8
click at [320, 134] on span "4-way stretch moves with you" at bounding box center [329, 133] width 78 height 6
click at [310, 148] on p "Prevents Odor Buildup" at bounding box center [329, 147] width 78 height 8
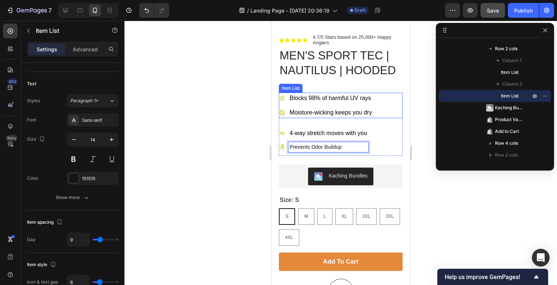
click at [333, 112] on span "Moisture-wicking keeps you dry" at bounding box center [331, 112] width 82 height 6
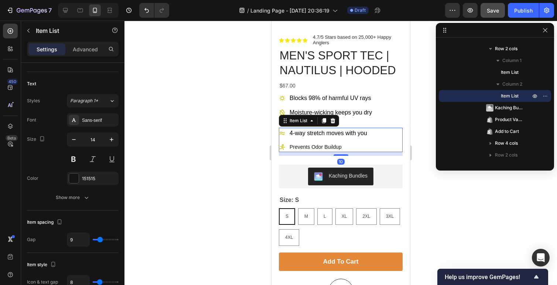
click at [319, 134] on span "4-way stretch moves with you" at bounding box center [329, 133] width 78 height 6
click at [358, 124] on div "Blocks 98% of harmful UV rays Moisture-wicking keeps you dry Item List 4-way st…" at bounding box center [341, 124] width 124 height 63
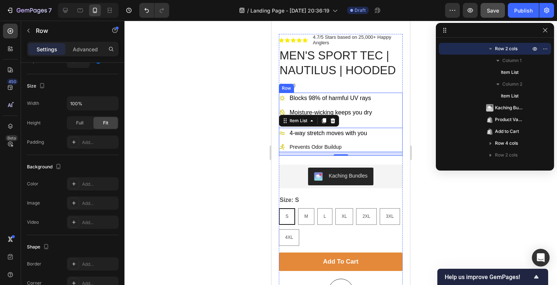
scroll to position [0, 0]
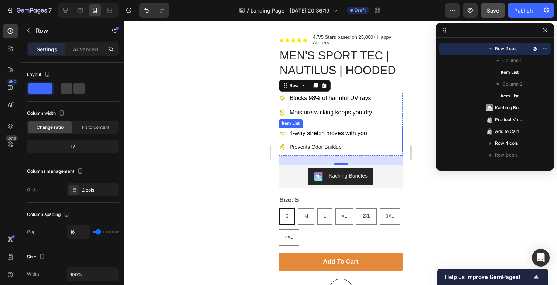
click at [323, 134] on span "4-way stretch moves with you" at bounding box center [329, 133] width 78 height 6
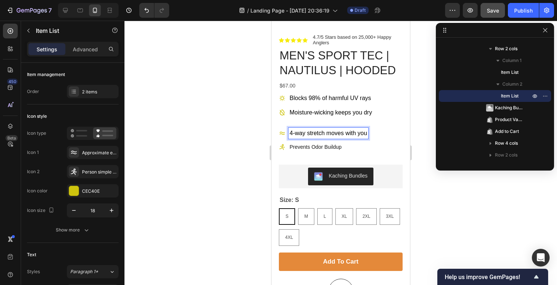
click at [310, 147] on p "Prevents Odor Buildup" at bounding box center [329, 147] width 78 height 8
click at [306, 151] on p "Prevents Odor Buildup" at bounding box center [329, 147] width 78 height 8
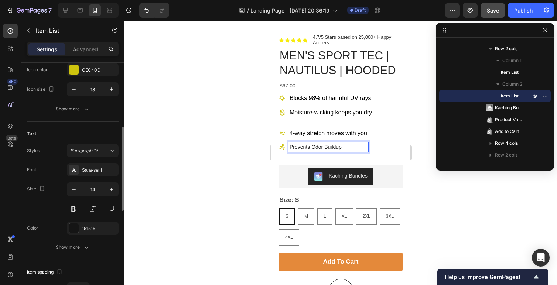
scroll to position [138, 0]
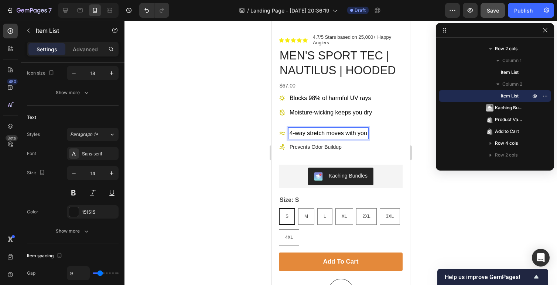
click at [341, 133] on span "4-way stretch moves with you" at bounding box center [329, 133] width 78 height 6
click at [335, 144] on p "Prevents Odor Buildup" at bounding box center [329, 147] width 78 height 8
click at [334, 135] on span "4-way stretch moves with you" at bounding box center [329, 133] width 78 height 6
click at [328, 144] on p "Prevents Odor Buildup" at bounding box center [329, 147] width 78 height 8
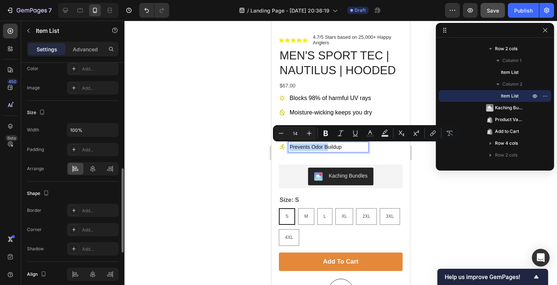
scroll to position [278, 0]
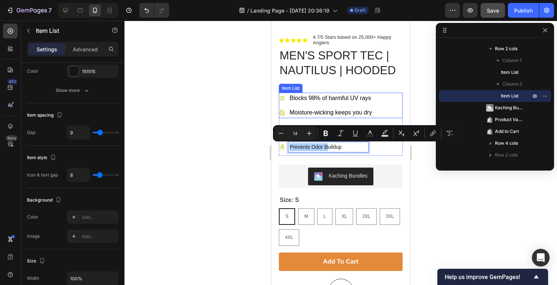
click at [330, 111] on span "Moisture-wicking keeps you dry" at bounding box center [331, 112] width 82 height 6
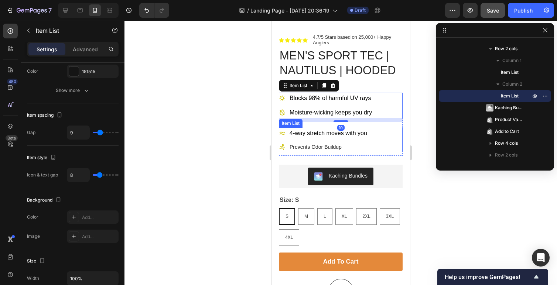
click at [324, 134] on span "4-way stretch moves with you" at bounding box center [329, 133] width 78 height 6
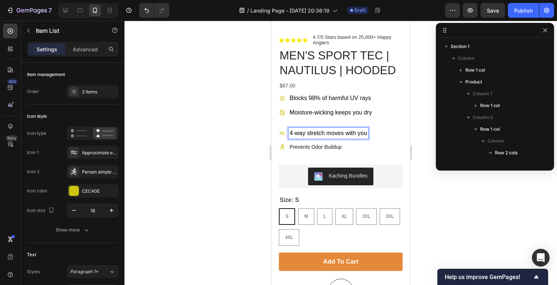
scroll to position [317, 0]
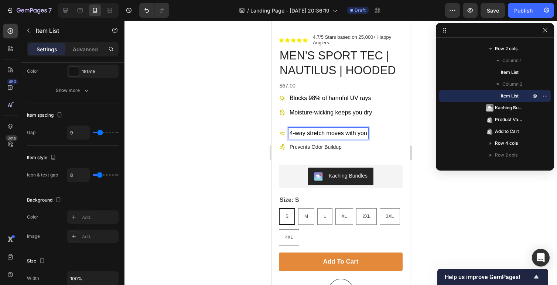
click at [318, 143] on div "Prevents Odor Buildup" at bounding box center [329, 147] width 80 height 10
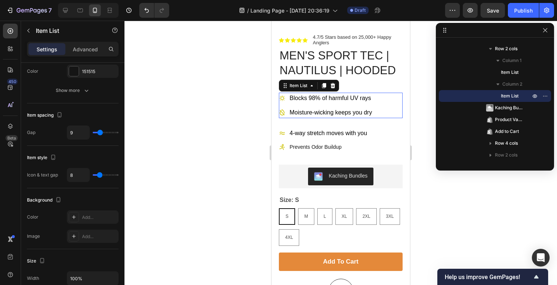
click at [323, 109] on p "Moisture-wicking keeps you dry" at bounding box center [331, 112] width 82 height 9
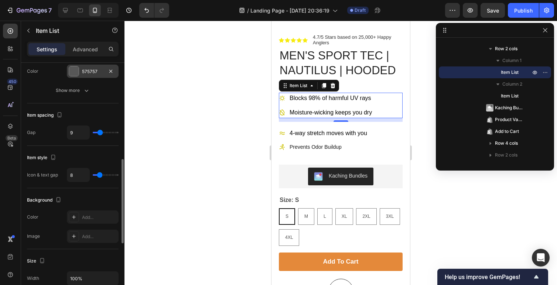
click at [75, 71] on div at bounding box center [74, 72] width 10 height 10
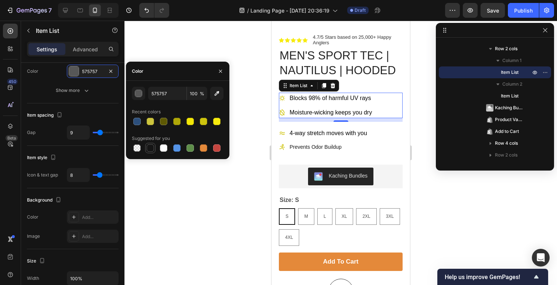
click at [148, 149] on div at bounding box center [150, 148] width 7 height 7
type input "151515"
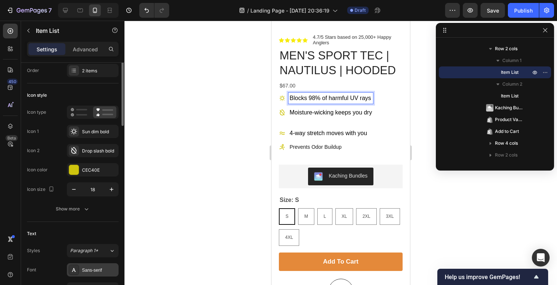
scroll to position [0, 0]
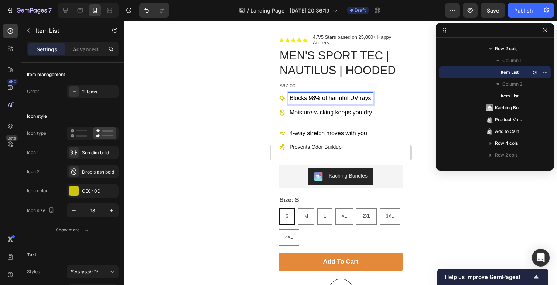
click at [87, 58] on div "Settings Advanced" at bounding box center [72, 52] width 103 height 21
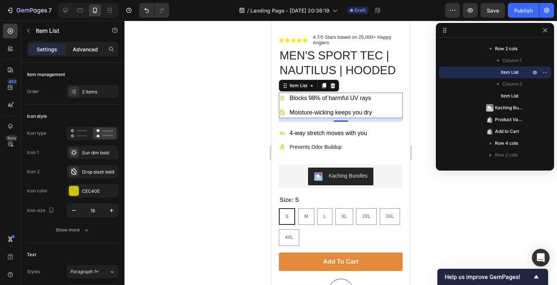
click at [85, 47] on p "Advanced" at bounding box center [85, 49] width 25 height 8
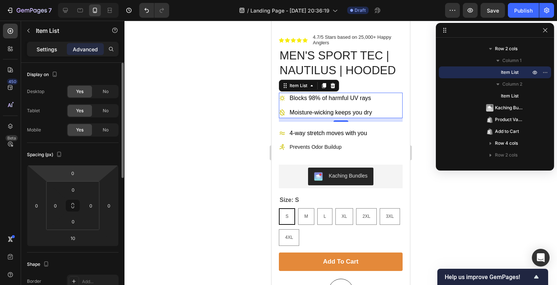
click at [48, 45] on p "Settings" at bounding box center [47, 49] width 21 height 8
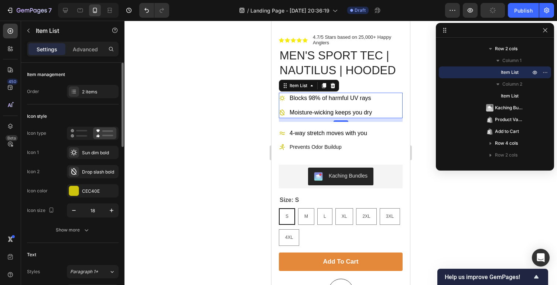
type input "8"
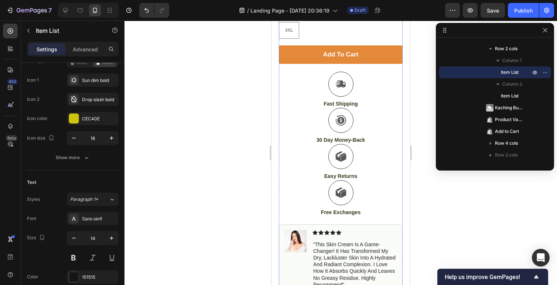
scroll to position [419, 0]
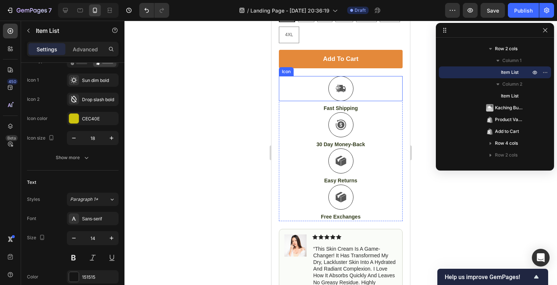
click at [394, 77] on div "Icon" at bounding box center [341, 88] width 124 height 25
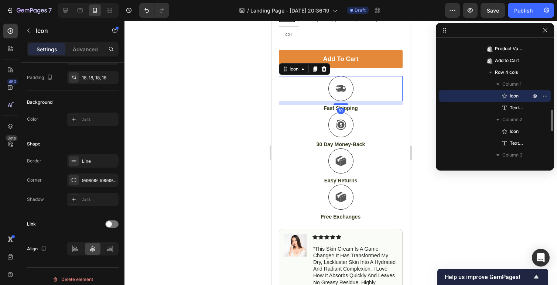
scroll to position [0, 0]
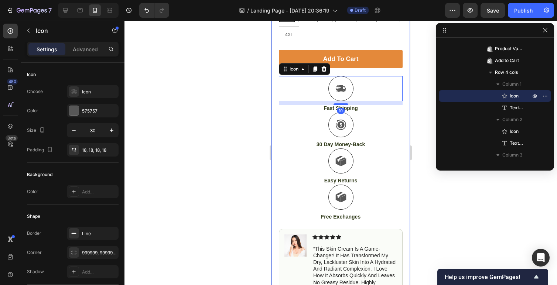
click at [405, 128] on div "Product Images Row Icon Icon Icon Icon Icon Icon List 4.7/5 Stars based on 25,0…" at bounding box center [341, 21] width 139 height 783
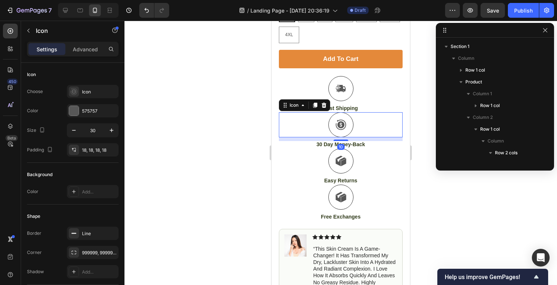
click at [402, 130] on div "Icon 10" at bounding box center [341, 124] width 124 height 25
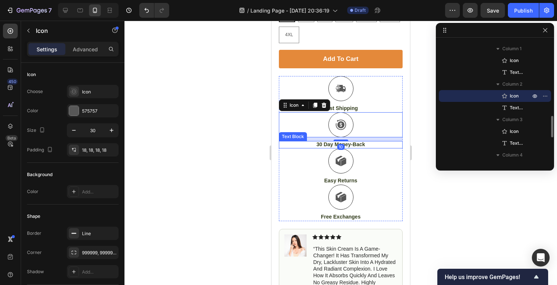
click at [402, 146] on p "30 Day Money-Back" at bounding box center [341, 144] width 122 height 7
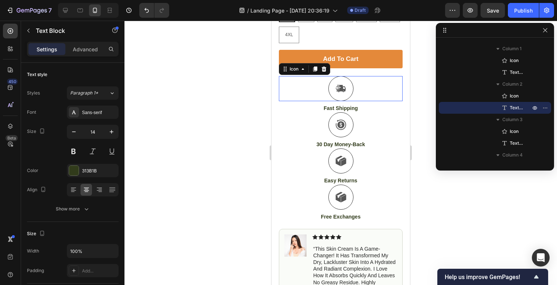
click at [397, 78] on div "Icon 0" at bounding box center [341, 88] width 124 height 25
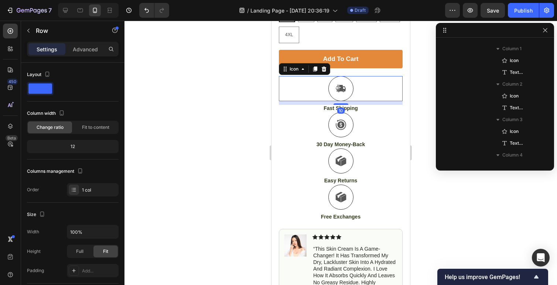
click at [396, 75] on div "Add to cart Add to Cart" at bounding box center [341, 63] width 124 height 26
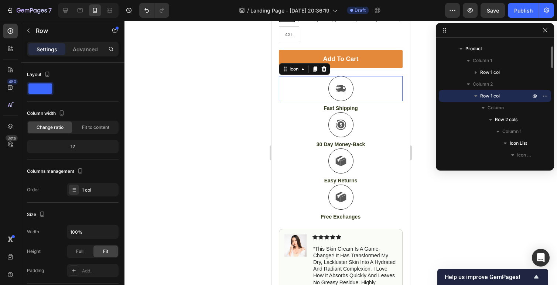
scroll to position [388, 0]
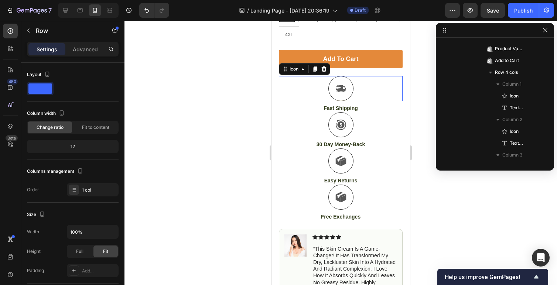
click at [391, 76] on div "Icon 0" at bounding box center [341, 88] width 124 height 25
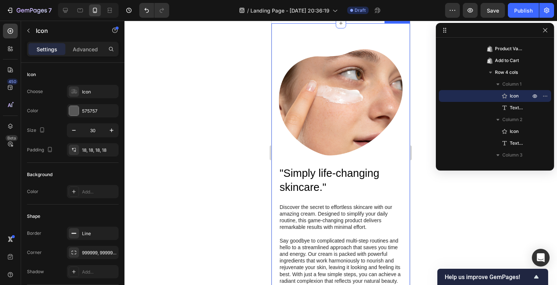
scroll to position [835, 0]
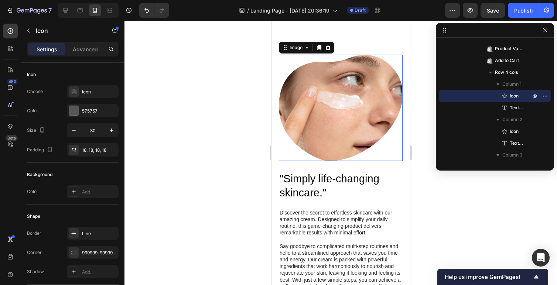
click at [327, 117] on img at bounding box center [341, 108] width 124 height 106
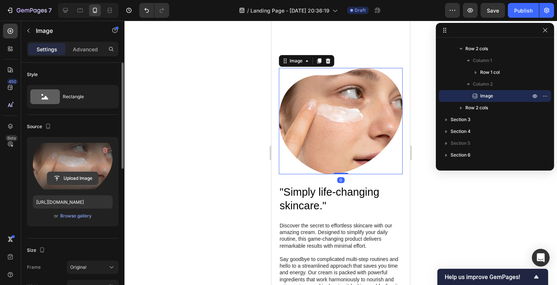
click at [68, 181] on input "file" at bounding box center [72, 178] width 51 height 13
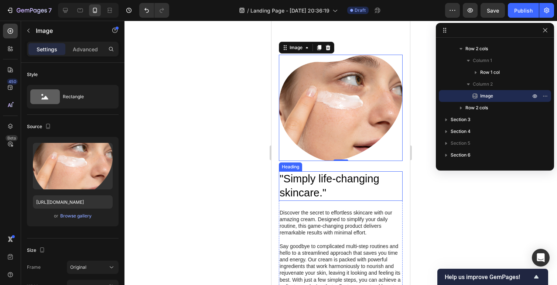
scroll to position [861, 0]
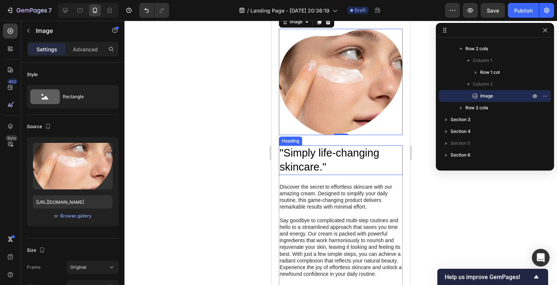
click at [305, 164] on h2 ""Simply life-changing skincare."" at bounding box center [341, 160] width 124 height 29
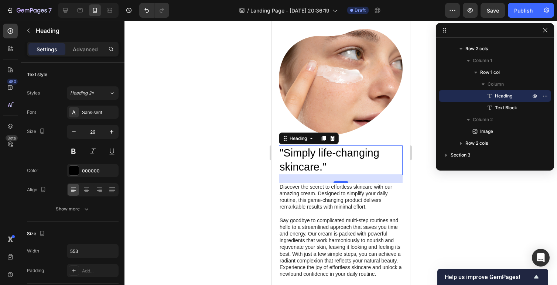
click at [296, 154] on h2 ""Simply life-changing skincare."" at bounding box center [341, 160] width 124 height 29
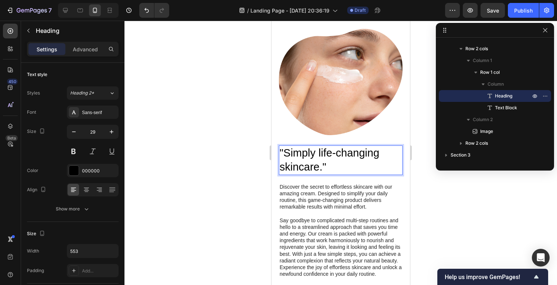
click at [296, 154] on p ""Simply life-changing skincare."" at bounding box center [341, 160] width 122 height 28
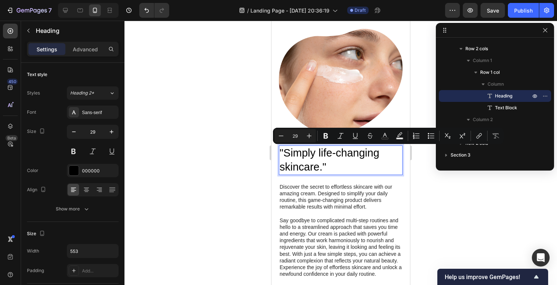
click at [311, 164] on p ""Simply life-changing skincare."" at bounding box center [341, 160] width 122 height 28
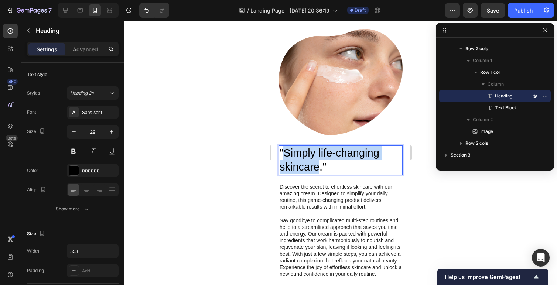
drag, startPoint x: 321, startPoint y: 169, endPoint x: 287, endPoint y: 155, distance: 36.7
click at [287, 155] on p ""Simply life-changing skincare."" at bounding box center [341, 160] width 122 height 28
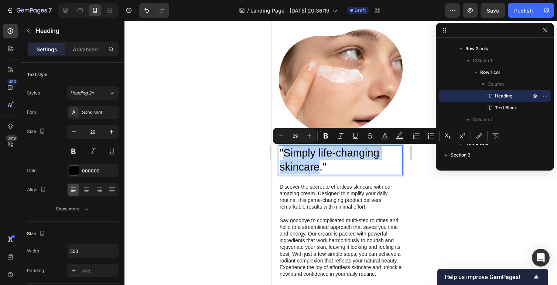
type input "11"
click at [314, 167] on p ""Simply life-changing skincare."" at bounding box center [341, 160] width 122 height 28
click at [317, 169] on p ""Simply life-changing skincare."" at bounding box center [341, 160] width 122 height 28
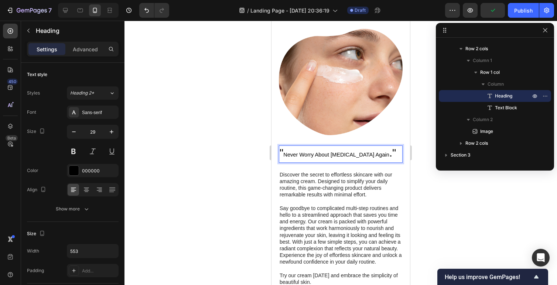
click at [334, 153] on span "Never Worry About Sunburn Again" at bounding box center [337, 155] width 106 height 6
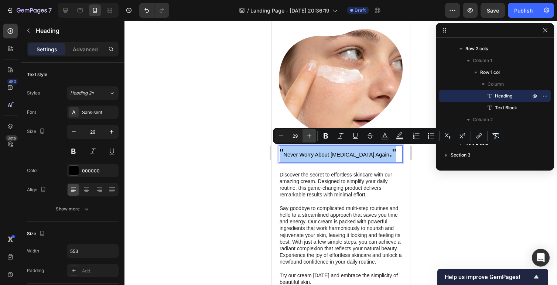
click at [309, 138] on icon "Editor contextual toolbar" at bounding box center [309, 135] width 7 height 7
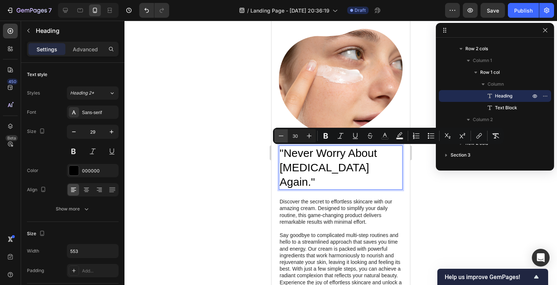
click at [284, 138] on icon "Editor contextual toolbar" at bounding box center [281, 135] width 7 height 7
type input "29"
click at [325, 202] on p "Discover the secret to effortless skincare with our amazing cream. Designed to …" at bounding box center [341, 210] width 122 height 27
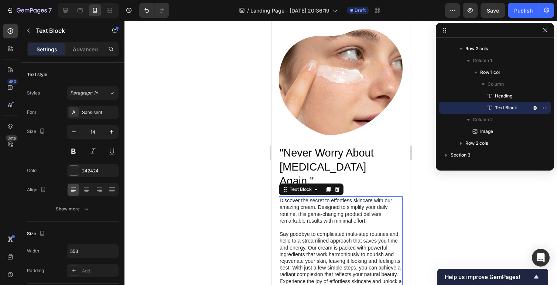
scroll to position [887, 0]
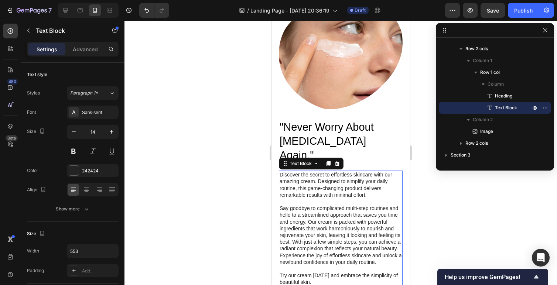
click at [305, 211] on p "Say goodbye to complicated multi-step routines and hello to a streamlined appro…" at bounding box center [341, 235] width 122 height 61
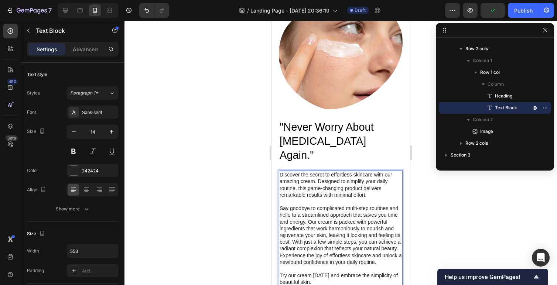
click at [329, 205] on p "Say goodbye to complicated multi-step routines and hello to a streamlined appro…" at bounding box center [341, 235] width 122 height 61
click at [319, 222] on p "Say goodbye to complicated multi-step routines and hello to a streamlined appro…" at bounding box center [341, 235] width 122 height 61
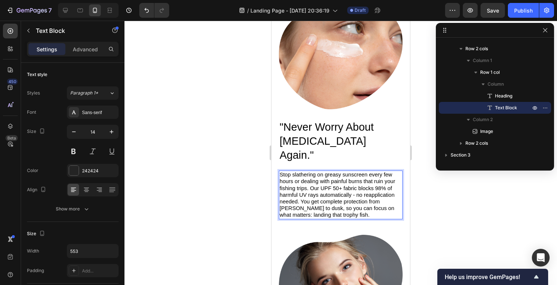
click at [312, 176] on span "Stop slathering on greasy sunscreen every few hours or dealing with painful bur…" at bounding box center [338, 195] width 116 height 46
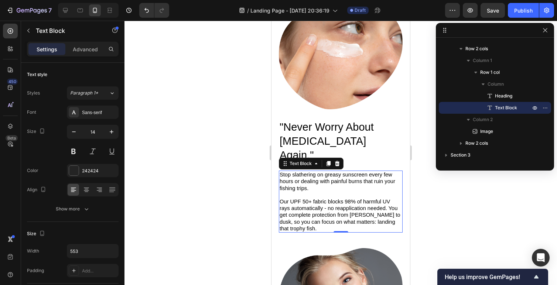
click at [430, 188] on div at bounding box center [341, 153] width 433 height 265
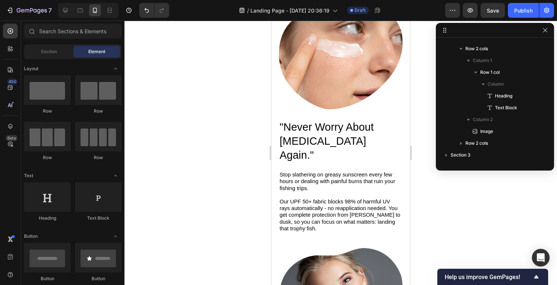
click at [231, 170] on div at bounding box center [341, 153] width 433 height 265
click at [315, 199] on span "Our UPF 50+ fabric blocks 98% of harmful UV rays automatically - no reapplicati…" at bounding box center [340, 215] width 121 height 33
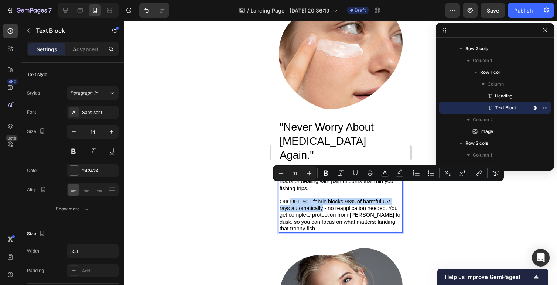
drag, startPoint x: 292, startPoint y: 187, endPoint x: 323, endPoint y: 196, distance: 32.3
click at [327, 173] on icon "Editor contextual toolbar" at bounding box center [326, 174] width 4 height 6
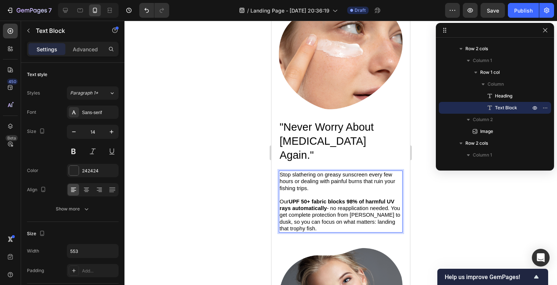
click at [343, 207] on span "Our UPF 50+ fabric blocks 98% of harmful UV rays automatically - no reapplicati…" at bounding box center [340, 215] width 121 height 33
click at [298, 172] on span "Stop slathering on greasy sunscreen every few hours or dealing with painful bur…" at bounding box center [338, 181] width 116 height 19
drag, startPoint x: 281, startPoint y: 161, endPoint x: 291, endPoint y: 161, distance: 10.0
click at [284, 172] on span "Stop slathering on greasy sunscreen every few hours or dealing with painful bur…" at bounding box center [338, 181] width 116 height 19
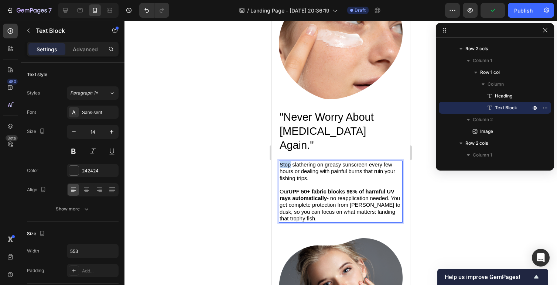
scroll to position [908, 0]
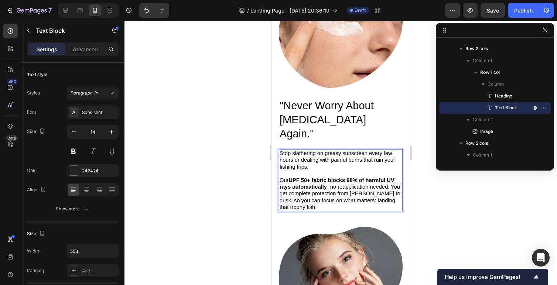
click at [306, 170] on p "Rich Text Editor. Editing area: main" at bounding box center [341, 173] width 122 height 7
click at [285, 150] on span "Stop slathering on greasy sunscreen every few hours or dealing with painful bur…" at bounding box center [338, 159] width 116 height 19
click at [72, 150] on button at bounding box center [73, 151] width 13 height 13
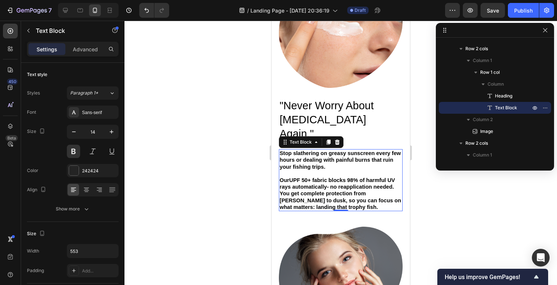
click at [300, 177] on strong "UPF 50+ fabric blocks 98% of harmful UV rays automatically" at bounding box center [337, 183] width 115 height 13
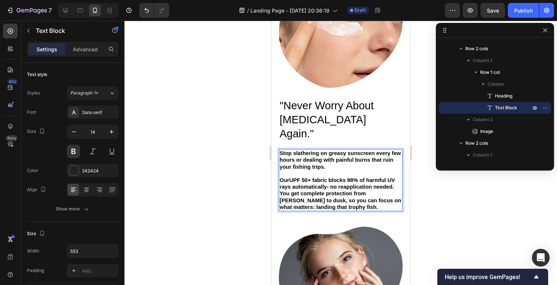
click at [301, 156] on span "Stop slathering on greasy sunscreen every few hours or dealing with painful bur…" at bounding box center [340, 159] width 121 height 19
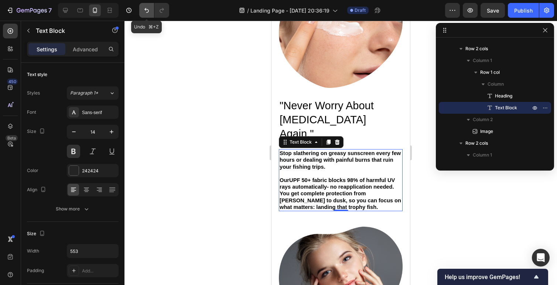
click at [145, 11] on icon "Undo/Redo" at bounding box center [146, 10] width 7 height 7
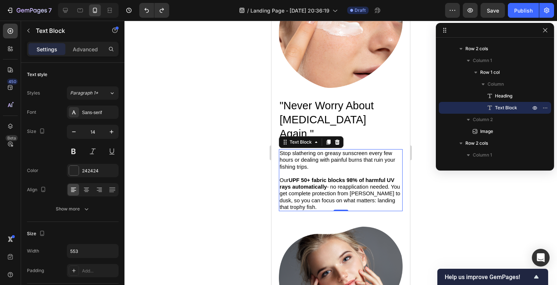
click at [285, 150] on span "Stop slathering on greasy sunscreen every few hours or dealing with painful bur…" at bounding box center [338, 159] width 116 height 19
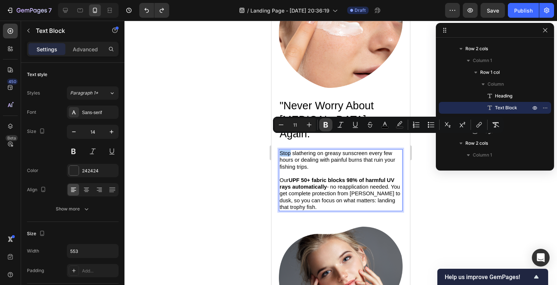
click at [326, 123] on icon "Editor contextual toolbar" at bounding box center [325, 124] width 7 height 7
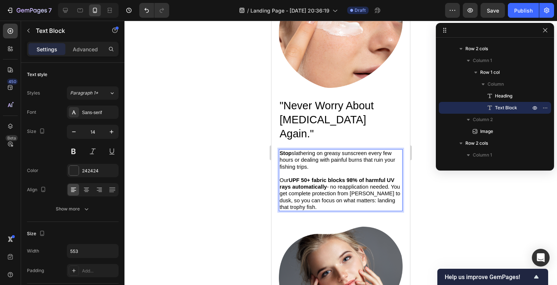
click at [313, 155] on p "Stop slathering on greasy sunscreen every few hours or dealing with painful bur…" at bounding box center [341, 160] width 122 height 20
click at [285, 150] on strong "Stop" at bounding box center [286, 153] width 12 height 6
click at [290, 150] on span "STOP slathering on greasy sunscreen every few hours or dealing with painful bur…" at bounding box center [338, 159] width 116 height 19
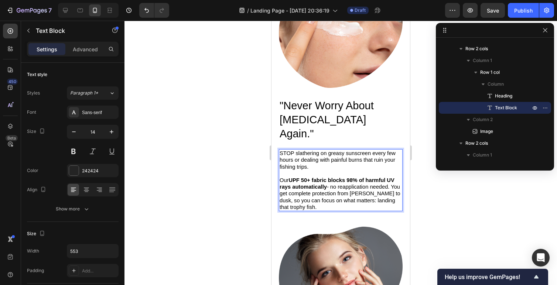
click at [296, 155] on span "STOP slathering on greasy sunscreen every few hours or dealing with painful bur…" at bounding box center [338, 159] width 116 height 19
click at [336, 156] on p "STOP slathering on greasy sunscreen every few hours or dealing with painful bur…" at bounding box center [341, 160] width 122 height 20
click at [284, 150] on span "STOP slathering on greasy sunscreen every few hours or dealing with painful bur…" at bounding box center [338, 159] width 116 height 19
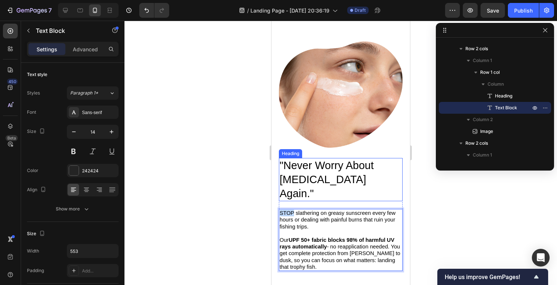
click at [283, 172] on p "⁠⁠⁠⁠⁠⁠⁠ " Never Worry About Sunburn Again ."" at bounding box center [341, 180] width 122 height 42
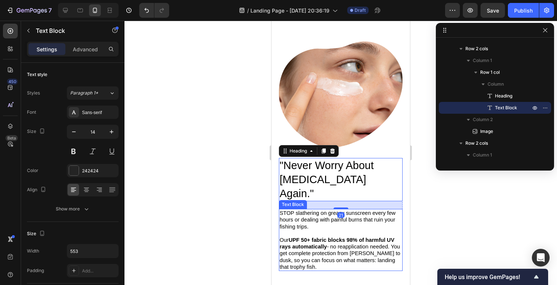
click at [285, 210] on span "STOP slathering on greasy sunscreen every few hours or dealing with painful bur…" at bounding box center [338, 219] width 116 height 19
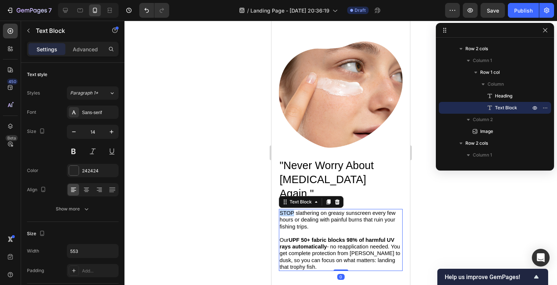
click at [286, 210] on span "STOP slathering on greasy sunscreen every few hours or dealing with painful bur…" at bounding box center [338, 219] width 116 height 19
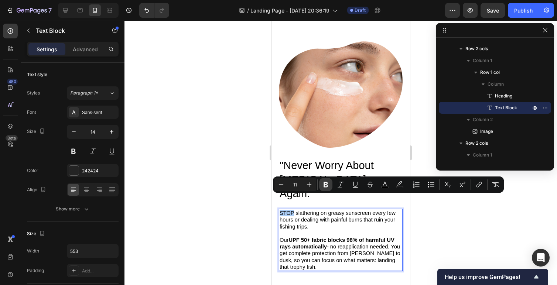
click at [325, 185] on icon "Editor contextual toolbar" at bounding box center [326, 185] width 4 height 6
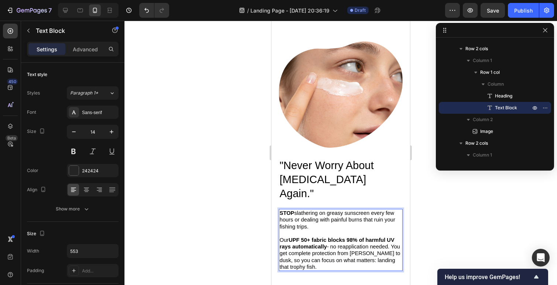
click at [322, 230] on p "Rich Text Editor. Editing area: main" at bounding box center [341, 233] width 122 height 7
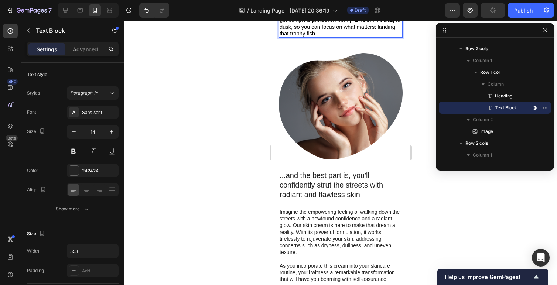
scroll to position [1087, 0]
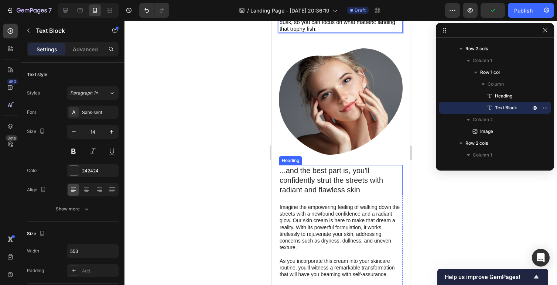
click at [322, 165] on h2 "...and the best part is, you'll confidently strut the streets with radiant and …" at bounding box center [341, 180] width 124 height 30
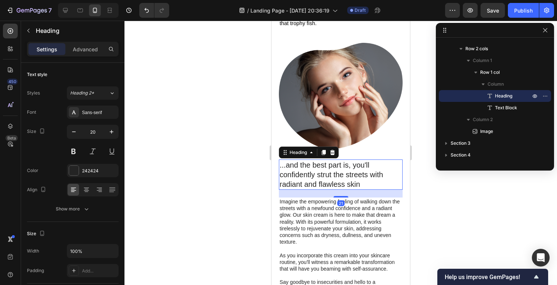
scroll to position [1098, 0]
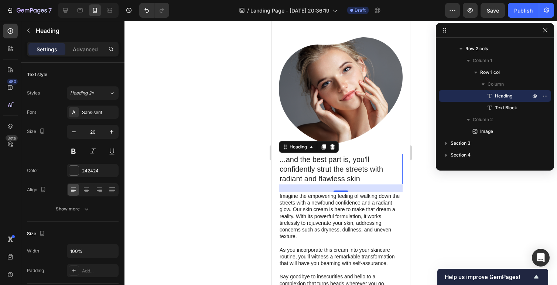
click at [316, 154] on h2 "...and the best part is, you'll confidently strut the streets with radiant and …" at bounding box center [341, 169] width 124 height 30
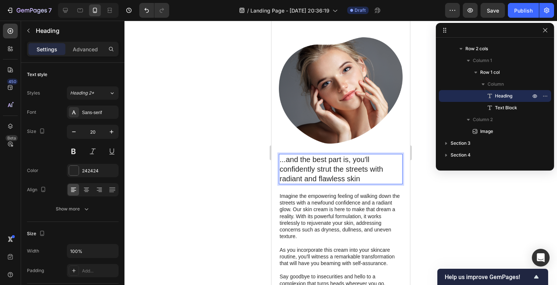
click at [316, 155] on p "...and the best part is, you'll confidently strut the streets with radiant and …" at bounding box center [341, 169] width 122 height 29
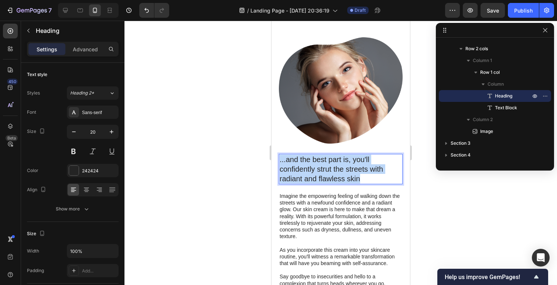
click at [316, 155] on p "...and the best part is, you'll confidently strut the streets with radiant and …" at bounding box center [341, 169] width 122 height 29
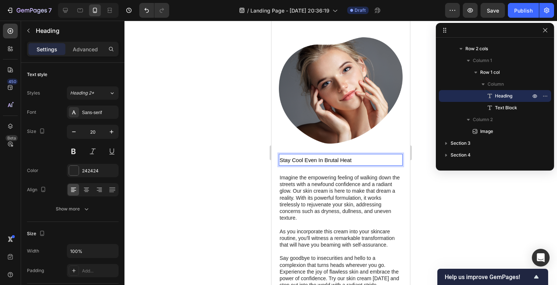
click at [308, 157] on span "Stay Cool Even In Brutal Heat" at bounding box center [316, 160] width 72 height 6
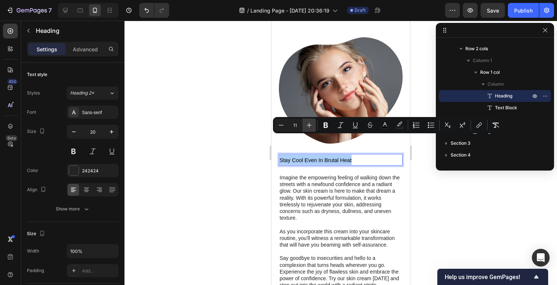
click at [311, 127] on icon "Editor contextual toolbar" at bounding box center [309, 125] width 7 height 7
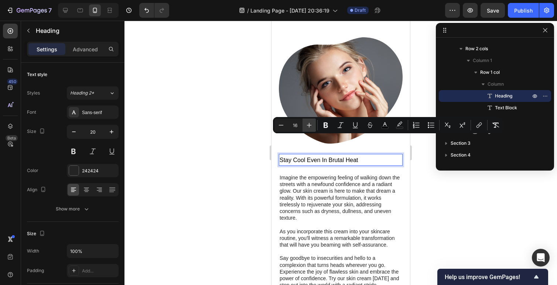
click at [311, 127] on icon "Editor contextual toolbar" at bounding box center [309, 125] width 7 height 7
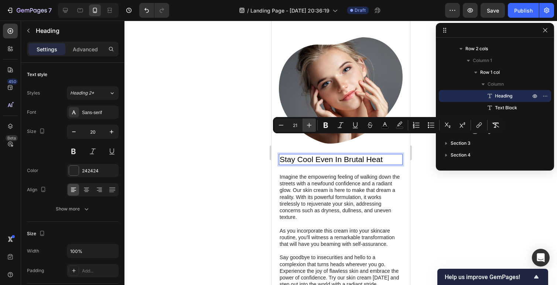
click at [311, 127] on icon "Editor contextual toolbar" at bounding box center [309, 125] width 7 height 7
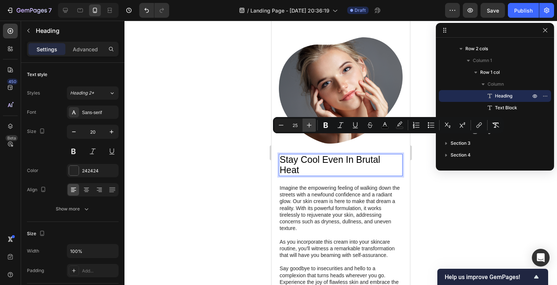
click at [311, 127] on icon "Editor contextual toolbar" at bounding box center [309, 125] width 7 height 7
type input "29"
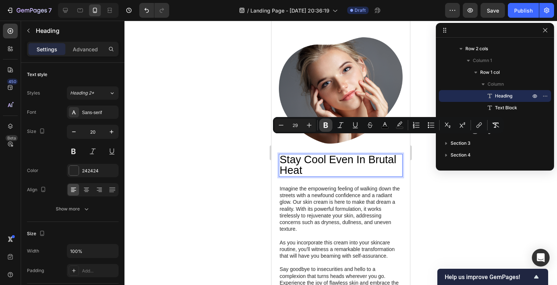
click at [326, 124] on icon "Editor contextual toolbar" at bounding box center [325, 125] width 7 height 7
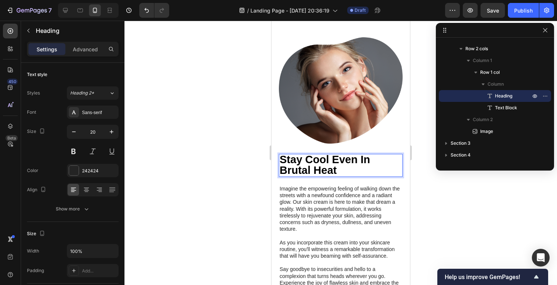
click at [327, 154] on strong "Stay Cool Even In Brutal Heat" at bounding box center [325, 165] width 91 height 23
click at [337, 155] on p "Stay Cool Even In Brutal Heat" at bounding box center [341, 165] width 122 height 21
click at [309, 200] on p "Imagine the empowering feeling of walking down the streets with a newfound conf…" at bounding box center [341, 209] width 122 height 47
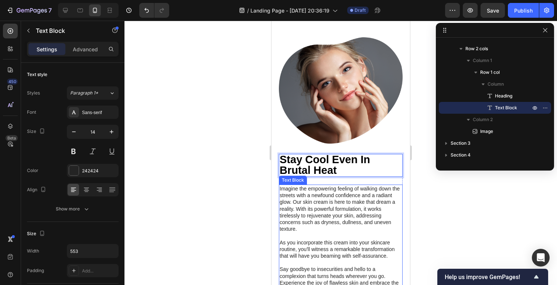
click at [309, 200] on p "Imagine the empowering feeling of walking down the streets with a newfound conf…" at bounding box center [341, 209] width 122 height 47
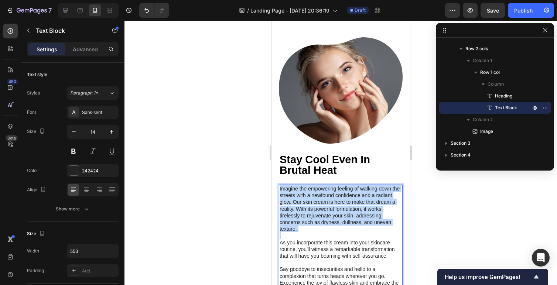
click at [309, 200] on p "Imagine the empowering feeling of walking down the streets with a newfound conf…" at bounding box center [341, 209] width 122 height 47
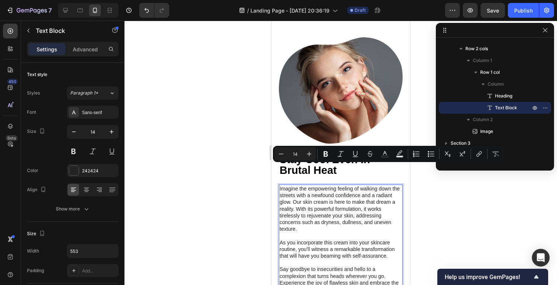
click at [309, 240] on p "As you incorporate this cream into your skincare routine, you'll witness a rema…" at bounding box center [341, 250] width 122 height 20
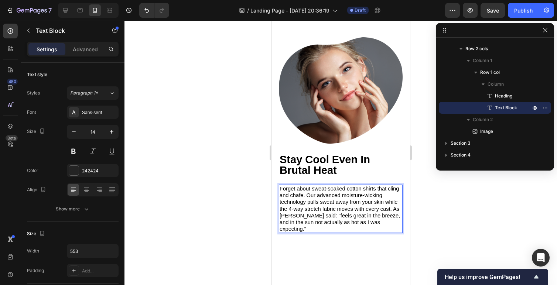
click at [393, 187] on span "Forget about sweat-soaked cotton shirts that cling and chafe. Our advanced mois…" at bounding box center [340, 209] width 121 height 46
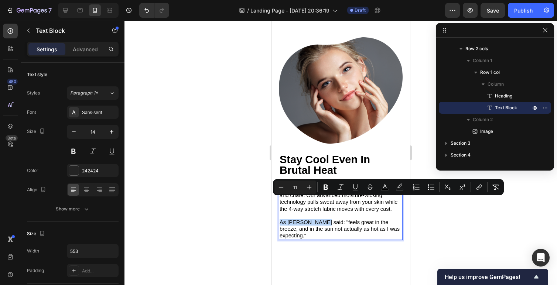
drag, startPoint x: 281, startPoint y: 200, endPoint x: 320, endPoint y: 201, distance: 39.9
click at [320, 220] on span "As Jonathyn said: "feels great in the breeze, and in the sun not actually as ho…" at bounding box center [340, 229] width 120 height 19
click at [338, 185] on icon "Editor contextual toolbar" at bounding box center [340, 187] width 7 height 7
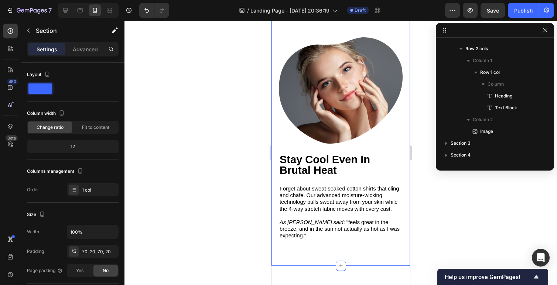
click at [342, 215] on div "⁠⁠⁠⁠⁠⁠⁠ " Never Worry About Sunburn Again ." Heading STOP slathering on greasy …" at bounding box center [341, 16] width 139 height 500
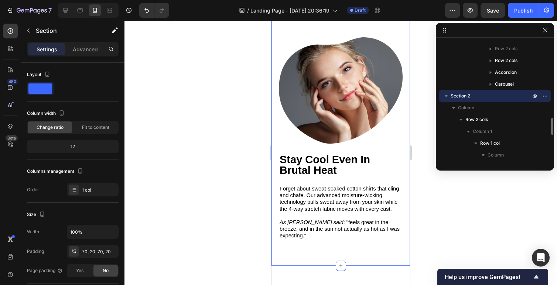
click at [347, 220] on span "As Jonathyn said : "feels great in the breeze, and in the sun not actually as h…" at bounding box center [340, 229] width 120 height 19
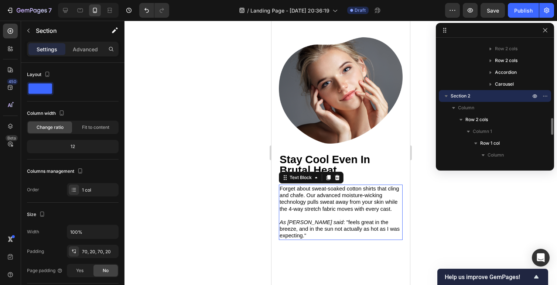
scroll to position [743, 0]
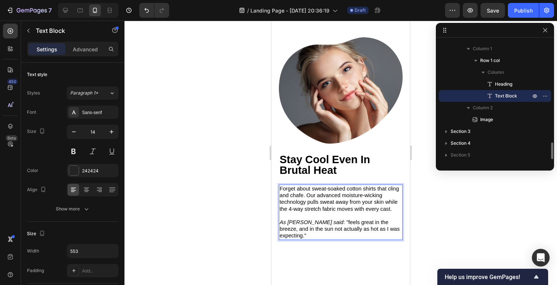
click at [336, 220] on span "As Jonathyn said : "feels great in the breeze, and in the sun not actually as h…" at bounding box center [340, 229] width 120 height 19
drag, startPoint x: 327, startPoint y: 202, endPoint x: 390, endPoint y: 208, distance: 63.2
click at [390, 220] on span "As Jonathyn said : "feels great in the breeze, and in the sun not actually as h…" at bounding box center [340, 229] width 120 height 19
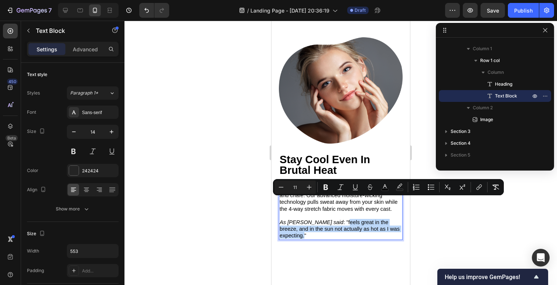
click at [330, 220] on span "As Jonathyn said : "feels great in the breeze, and in the sun not actually as h…" at bounding box center [340, 229] width 120 height 19
click at [325, 220] on span "As Jonathyn said : "feels great in the breeze, and in the sun not actually as h…" at bounding box center [340, 229] width 120 height 19
drag, startPoint x: 326, startPoint y: 201, endPoint x: 389, endPoint y: 208, distance: 64.0
click at [389, 220] on span "As Jonathyn said : "feels great in the breeze, and in the sun not actually as h…" at bounding box center [340, 229] width 120 height 19
click at [325, 188] on icon "Editor contextual toolbar" at bounding box center [325, 187] width 7 height 7
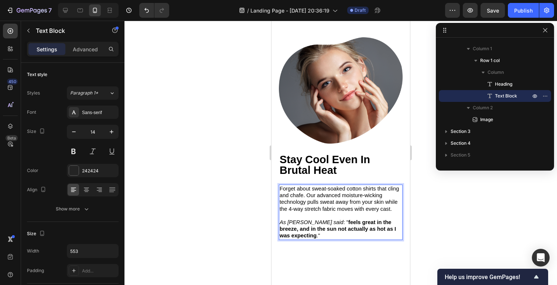
click at [323, 219] on p "As Jonathyn said : " feels great in the breeze, and in the sun not actually as …" at bounding box center [341, 229] width 122 height 20
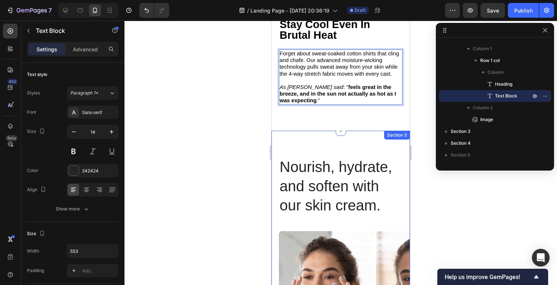
scroll to position [1224, 0]
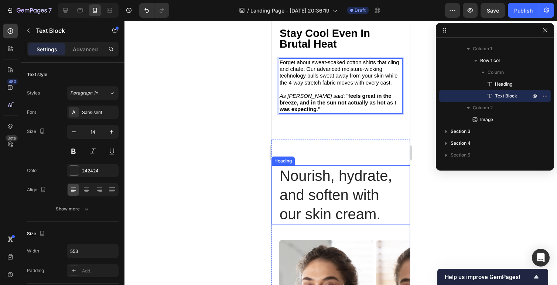
click at [320, 166] on h2 "Nourish, hydrate, and soften with our skin cream." at bounding box center [341, 195] width 124 height 59
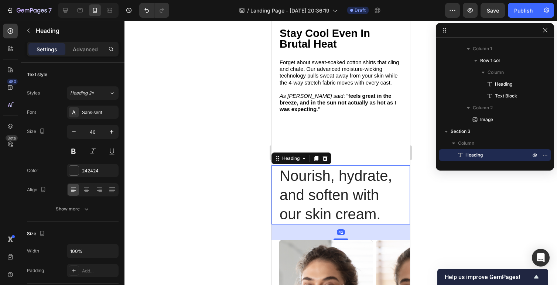
click at [320, 166] on h2 "Nourish, hydrate, and soften with our skin cream." at bounding box center [341, 195] width 124 height 59
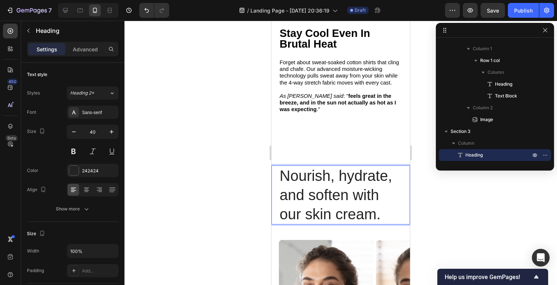
click at [320, 166] on p "Nourish, hydrate, and soften with our skin cream." at bounding box center [341, 195] width 122 height 58
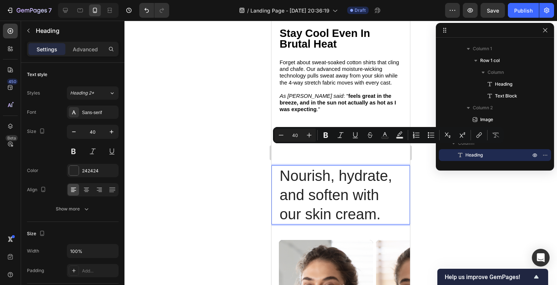
type input "11"
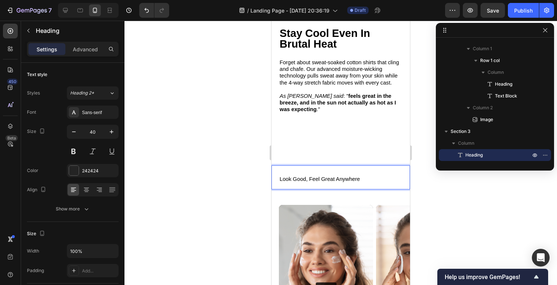
click at [306, 176] on span "Look Good, Feel Great Anywhere" at bounding box center [320, 179] width 81 height 6
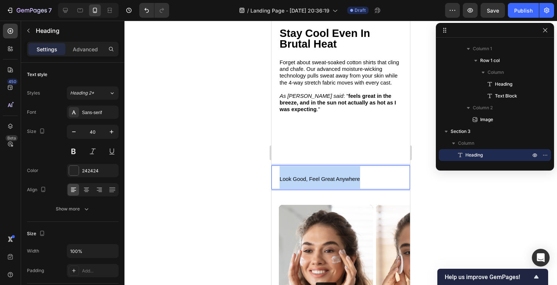
click at [306, 176] on span "Look Good, Feel Great Anywhere" at bounding box center [320, 179] width 81 height 6
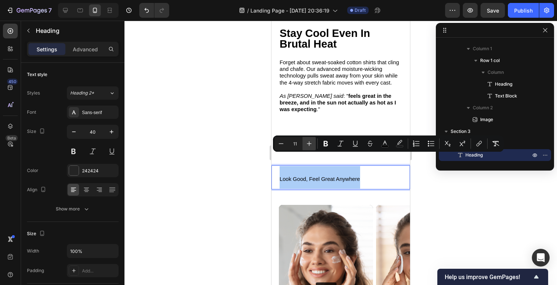
click at [311, 145] on icon "Editor contextual toolbar" at bounding box center [309, 143] width 7 height 7
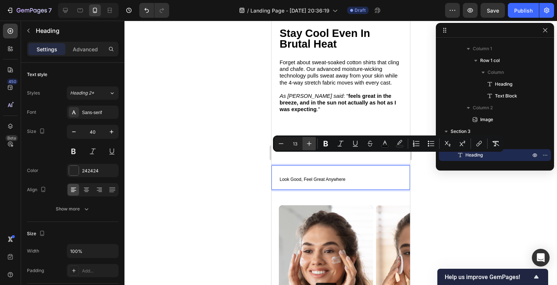
click at [311, 145] on icon "Editor contextual toolbar" at bounding box center [309, 143] width 7 height 7
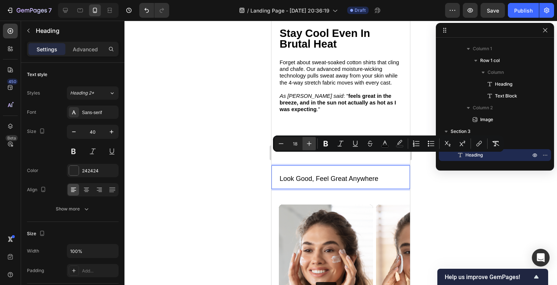
click at [311, 145] on icon "Editor contextual toolbar" at bounding box center [309, 143] width 7 height 7
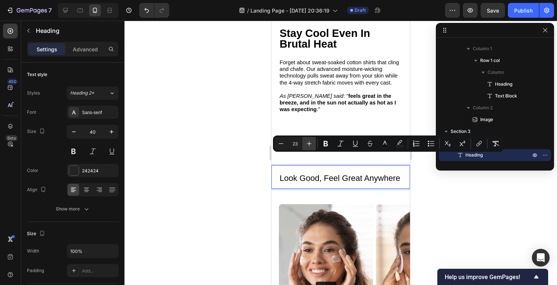
click at [311, 145] on icon "Editor contextual toolbar" at bounding box center [309, 143] width 7 height 7
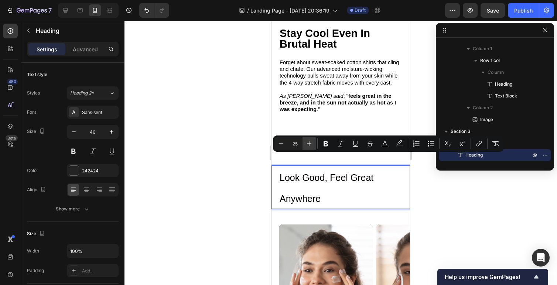
click at [311, 145] on icon "Editor contextual toolbar" at bounding box center [309, 143] width 7 height 7
type input "29"
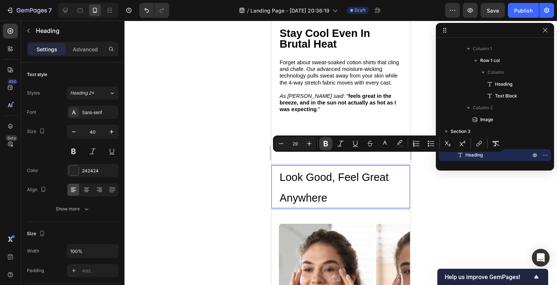
click at [323, 143] on icon "Editor contextual toolbar" at bounding box center [325, 143] width 7 height 7
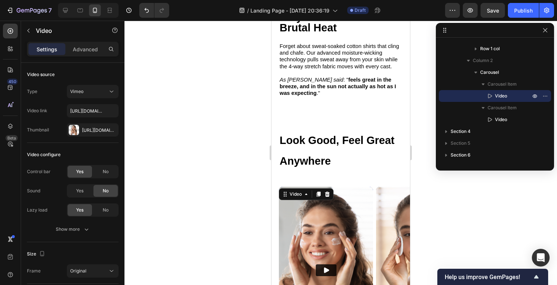
scroll to position [1222, 0]
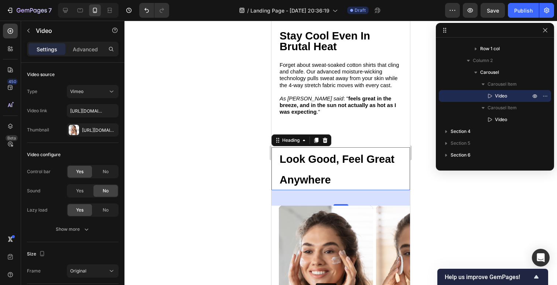
click at [334, 186] on p "⁠⁠⁠⁠⁠⁠⁠ Look Good, Feel Great Anywhere" at bounding box center [341, 168] width 122 height 41
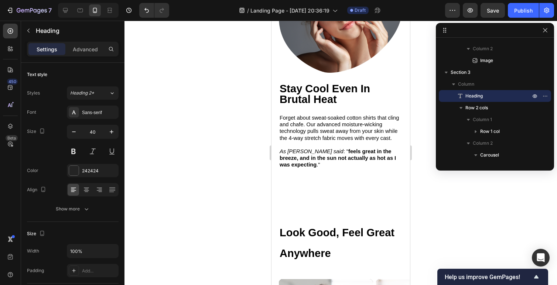
scroll to position [1197, 0]
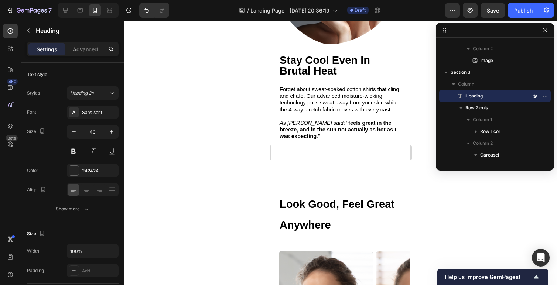
click at [334, 203] on h2 "Look Good, Feel Great Anywhere" at bounding box center [341, 214] width 124 height 43
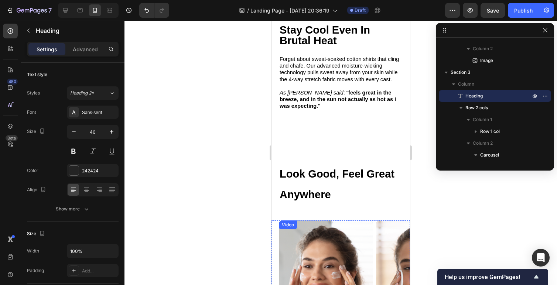
scroll to position [1218, 0]
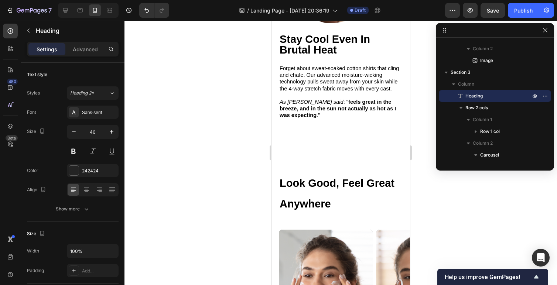
click at [337, 177] on p "Look Good, Feel Great Anywhere" at bounding box center [341, 192] width 122 height 41
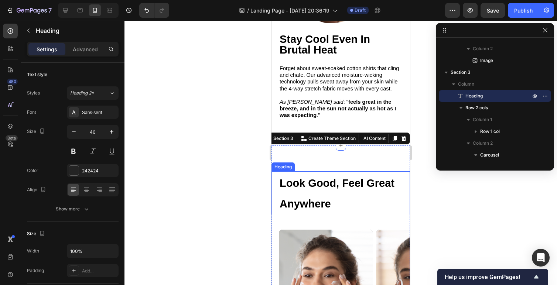
click at [324, 179] on strong "Look Good, Feel Great Anywhere" at bounding box center [337, 193] width 115 height 33
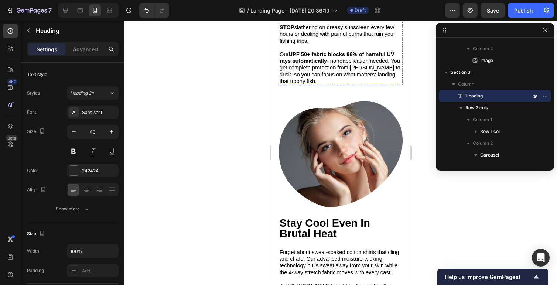
scroll to position [1062, 0]
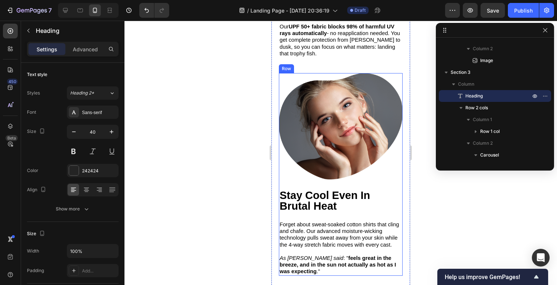
click at [314, 190] on strong "Stay Cool Even In Brutal Heat" at bounding box center [325, 201] width 91 height 23
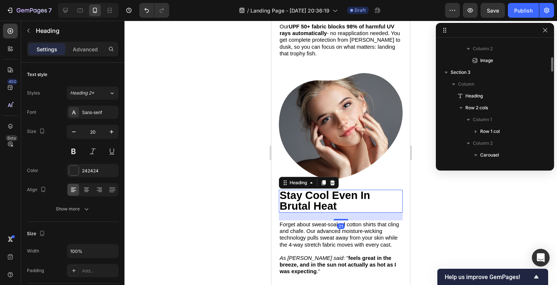
scroll to position [731, 0]
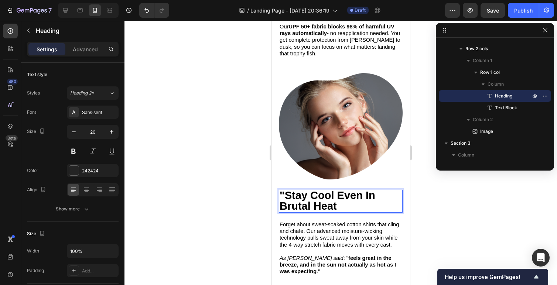
click at [353, 191] on p ""Stay Cool Even In Brutal Heat" at bounding box center [341, 201] width 122 height 21
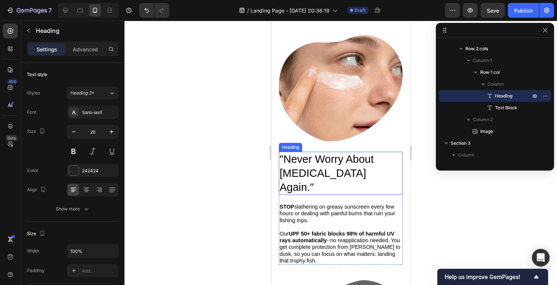
scroll to position [836, 0]
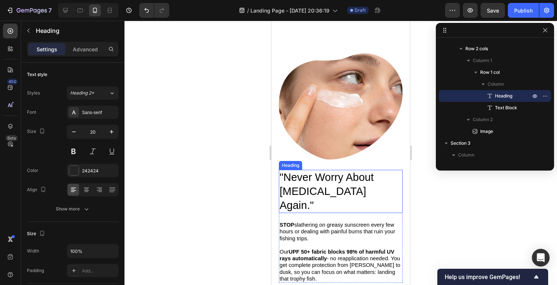
click at [325, 179] on span "Never Worry About Sunburn Again" at bounding box center [327, 192] width 94 height 40
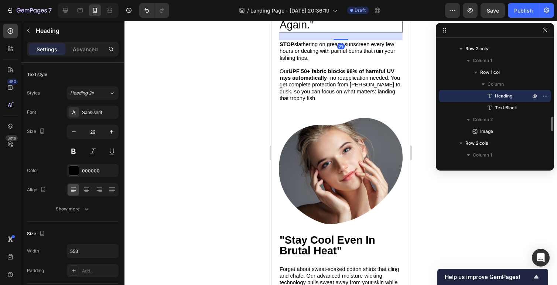
scroll to position [1044, 0]
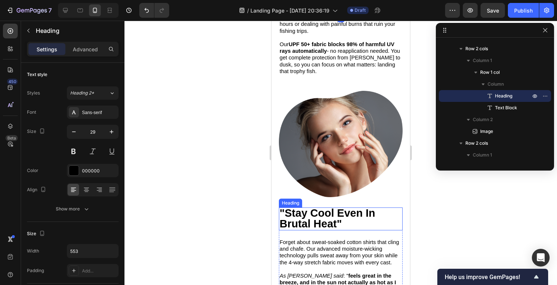
click at [314, 207] on strong ""Stay Cool Even In Brutal Heat"" at bounding box center [328, 218] width 96 height 23
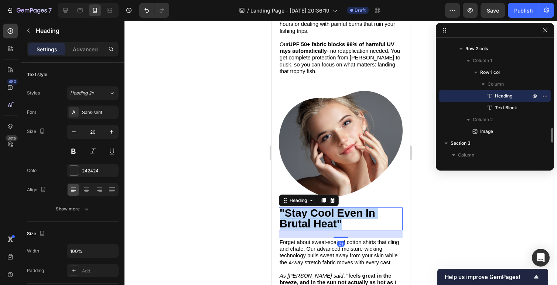
click at [314, 207] on strong ""Stay Cool Even In Brutal Heat"" at bounding box center [328, 218] width 96 height 23
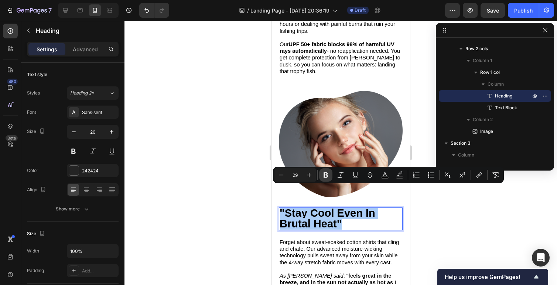
click at [325, 175] on icon "Editor contextual toolbar" at bounding box center [326, 176] width 4 height 6
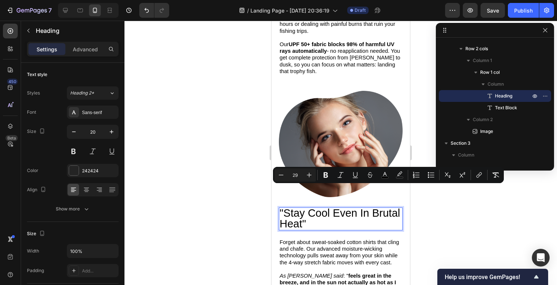
click at [331, 240] on span "Forget about sweat-soaked cotton shirts that cling and chafe. Our advanced mois…" at bounding box center [339, 253] width 119 height 26
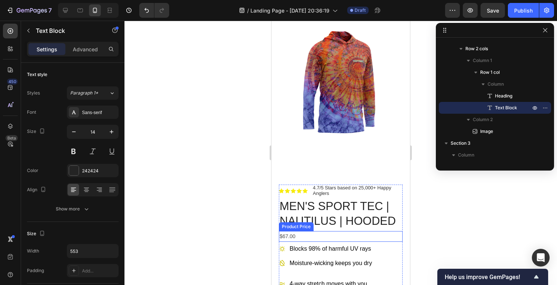
scroll to position [0, 0]
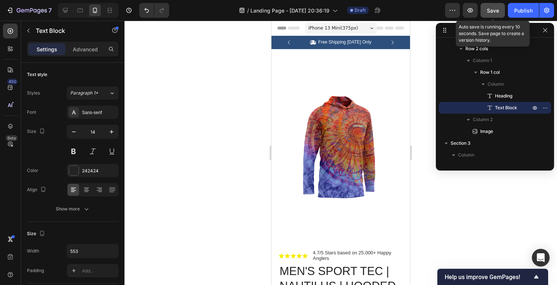
click at [496, 12] on span "Save" at bounding box center [493, 10] width 12 height 6
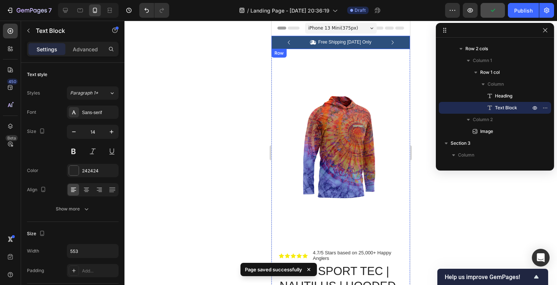
click at [396, 42] on icon "Carousel Next Arrow" at bounding box center [393, 42] width 8 height 8
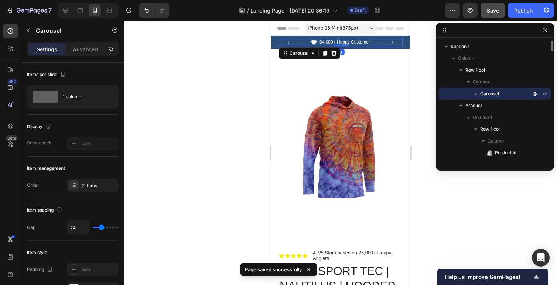
click at [394, 41] on icon "Carousel Next Arrow" at bounding box center [393, 42] width 8 height 8
click at [248, 101] on div at bounding box center [341, 153] width 433 height 265
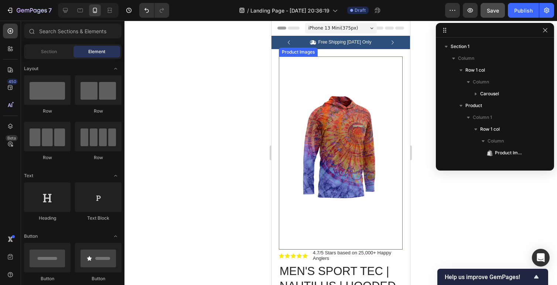
click at [309, 145] on img at bounding box center [341, 150] width 124 height 186
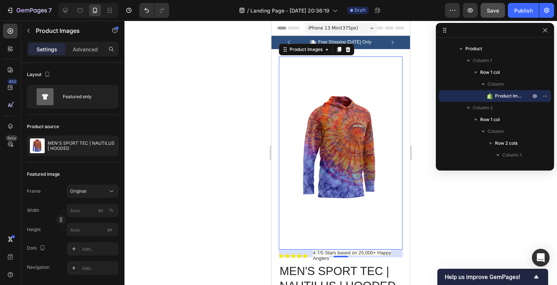
click at [388, 150] on img at bounding box center [341, 150] width 124 height 186
click at [398, 147] on img at bounding box center [341, 150] width 124 height 186
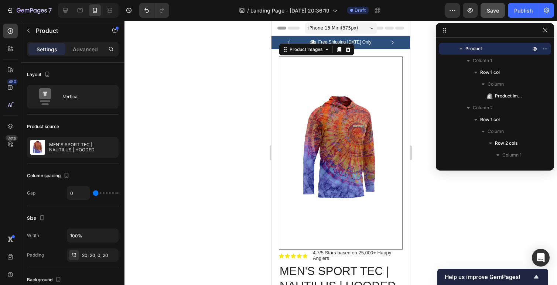
click at [387, 160] on img at bounding box center [341, 150] width 124 height 186
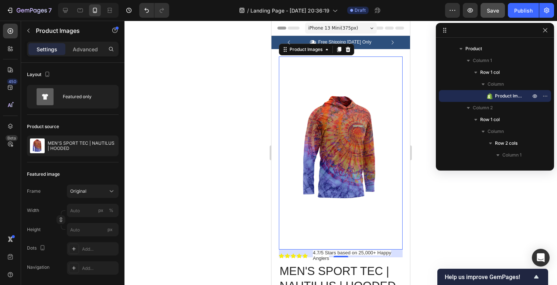
click at [401, 153] on img at bounding box center [341, 150] width 124 height 186
click at [397, 158] on img at bounding box center [341, 150] width 124 height 186
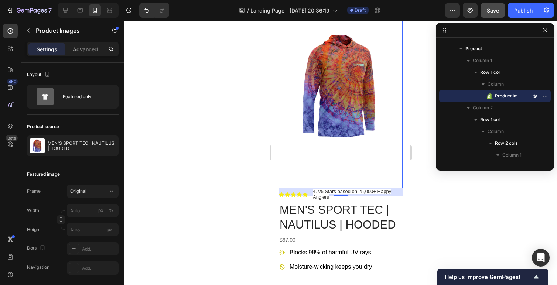
scroll to position [164, 0]
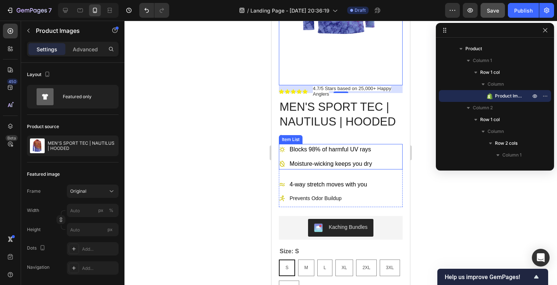
click at [398, 155] on div "Blocks 98% of harmful UV rays Moisture-wicking keeps you dry" at bounding box center [341, 157] width 124 height 26
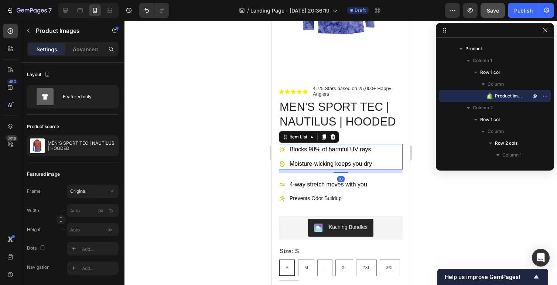
scroll to position [388, 0]
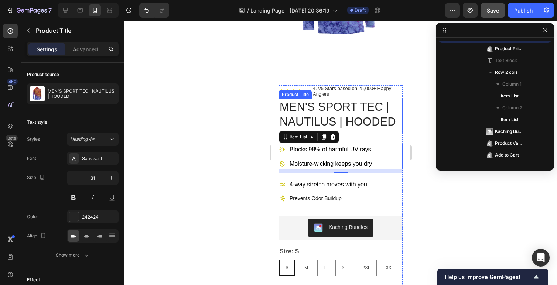
click at [341, 122] on h1 "MEN'S SPORT TEC | NAUTILUS | HOODED" at bounding box center [341, 114] width 124 height 31
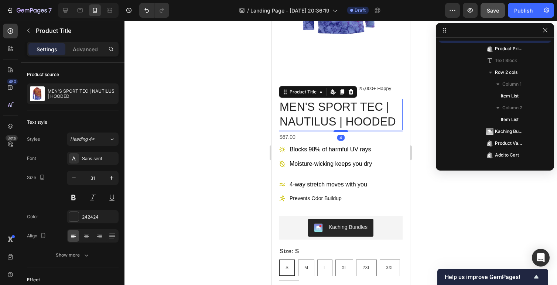
scroll to position [329, 0]
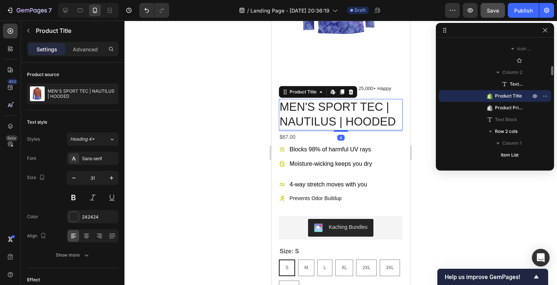
click at [359, 132] on div "4" at bounding box center [341, 130] width 124 height 1
click at [74, 180] on icon "button" at bounding box center [73, 177] width 7 height 7
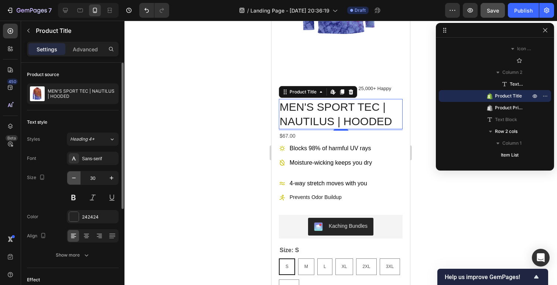
click at [74, 180] on icon "button" at bounding box center [73, 177] width 7 height 7
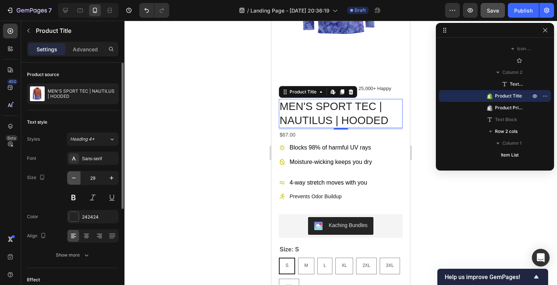
click at [74, 180] on icon "button" at bounding box center [73, 177] width 7 height 7
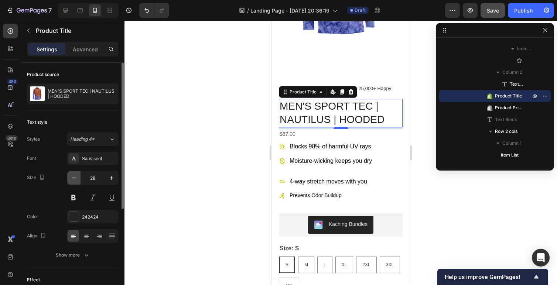
click at [75, 176] on icon "button" at bounding box center [73, 177] width 7 height 7
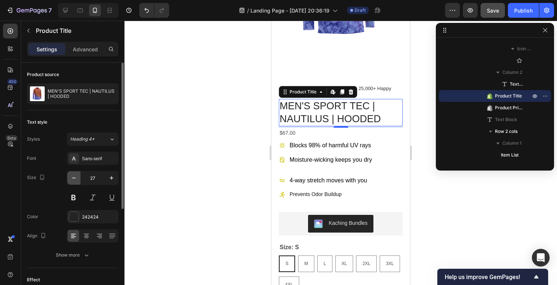
type input "26"
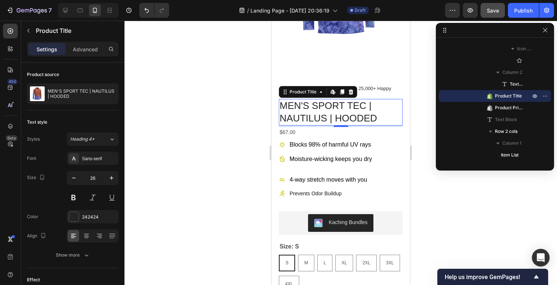
click at [277, 154] on div "Product Images Row Icon Icon Icon Icon Icon Icon List 4.7/5 Stars based on 25,0…" at bounding box center [341, 283] width 139 height 797
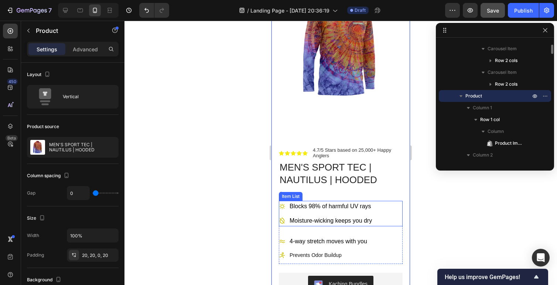
scroll to position [99, 0]
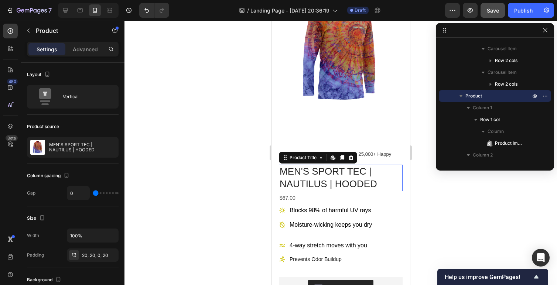
click at [342, 178] on h1 "MEN'S SPORT TEC | NAUTILUS | HOODED" at bounding box center [341, 178] width 124 height 27
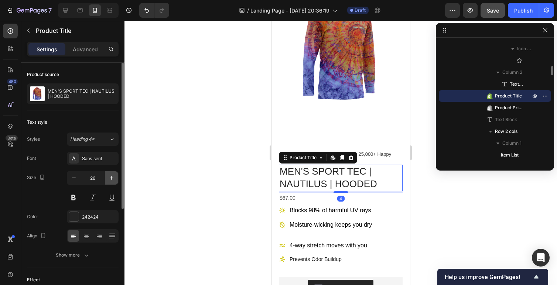
click at [110, 178] on icon "button" at bounding box center [111, 177] width 7 height 7
click at [110, 178] on icon "button" at bounding box center [112, 178] width 4 height 4
type input "28"
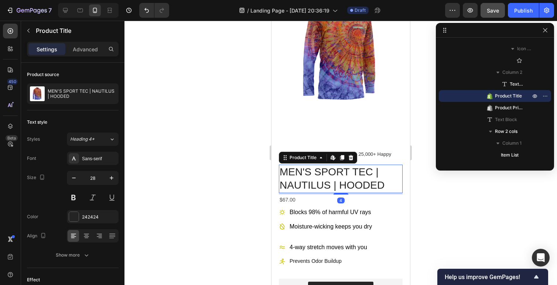
click at [210, 192] on div at bounding box center [341, 153] width 433 height 265
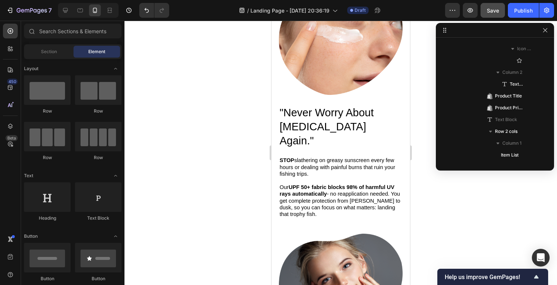
scroll to position [777, 0]
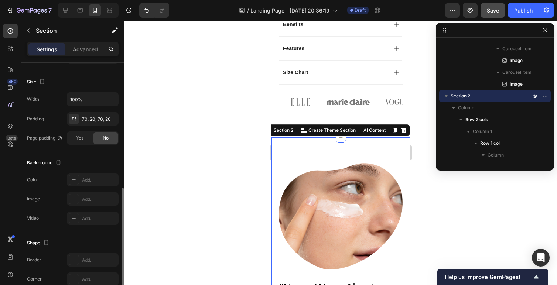
scroll to position [0, 0]
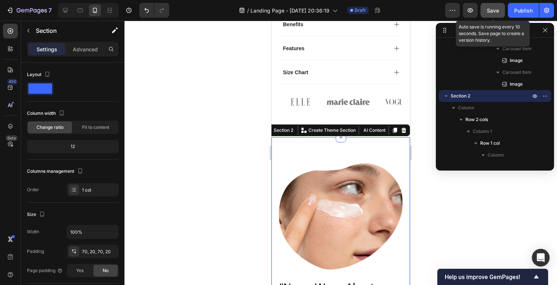
click at [491, 13] on span "Save" at bounding box center [493, 10] width 12 height 6
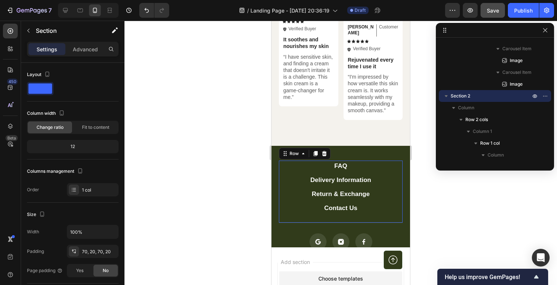
scroll to position [2416, 0]
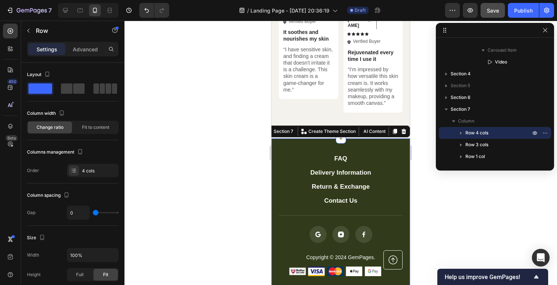
click at [275, 139] on div "FAQ Button Delivery Information Button Return & Exchange Button Contact Us Butt…" at bounding box center [341, 216] width 139 height 154
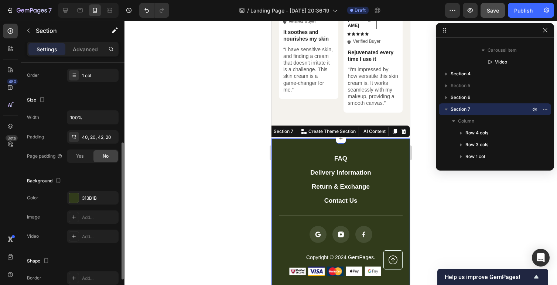
scroll to position [188, 0]
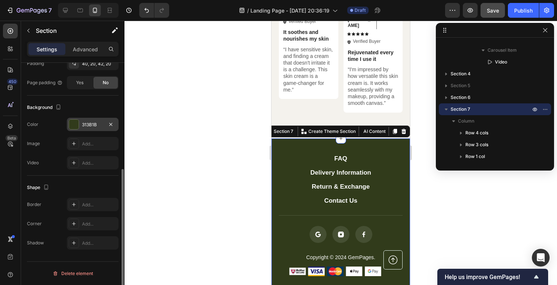
click at [76, 124] on div at bounding box center [74, 125] width 10 height 10
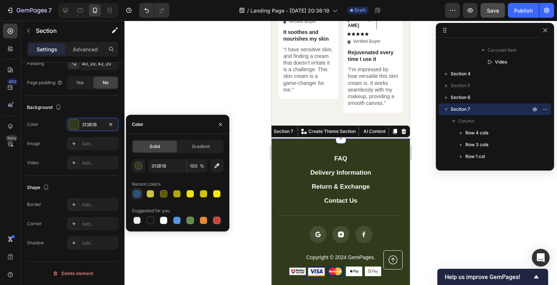
click at [138, 193] on div at bounding box center [136, 193] width 7 height 7
type input "2C4F7C"
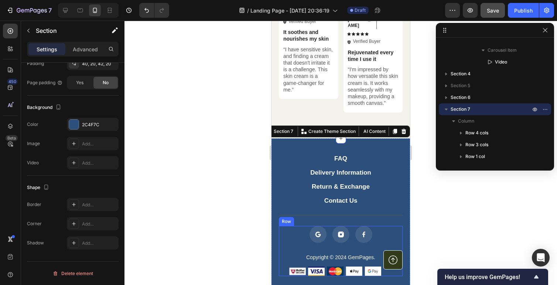
click at [259, 233] on div at bounding box center [341, 153] width 433 height 265
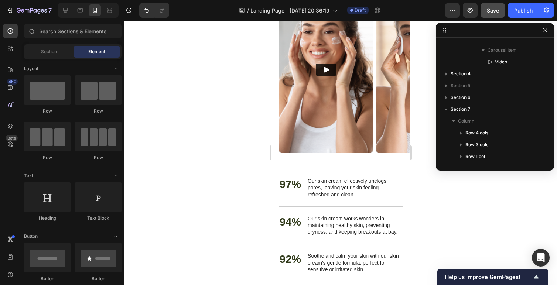
scroll to position [1538, 0]
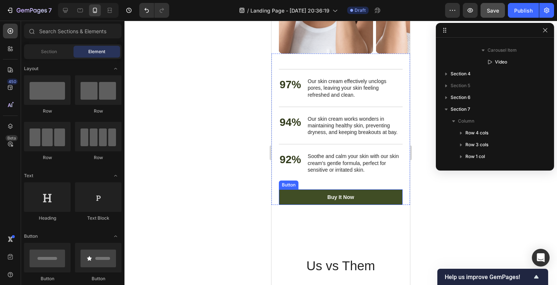
click at [359, 197] on link "Buy It Now" at bounding box center [341, 198] width 124 height 16
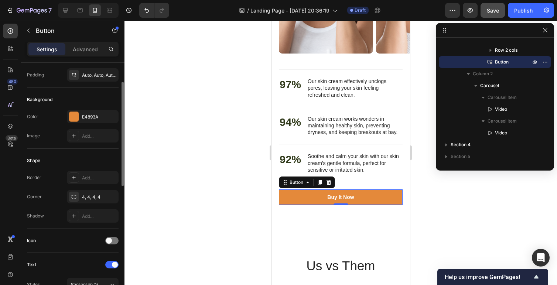
scroll to position [0, 0]
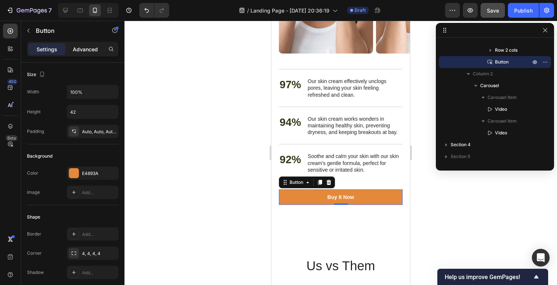
click at [88, 51] on p "Advanced" at bounding box center [85, 49] width 25 height 8
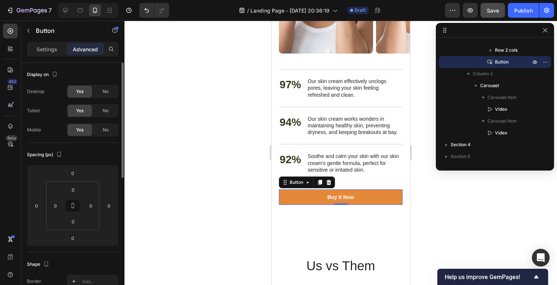
click at [48, 42] on div "Settings Advanced" at bounding box center [73, 49] width 92 height 15
click at [48, 48] on p "Settings" at bounding box center [47, 49] width 21 height 8
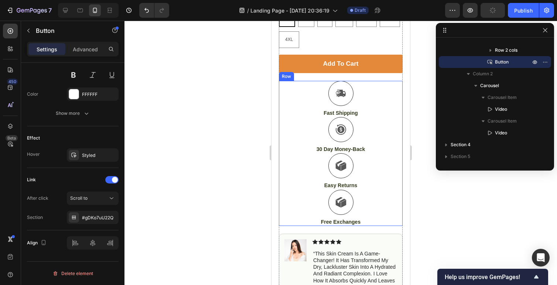
scroll to position [551, 0]
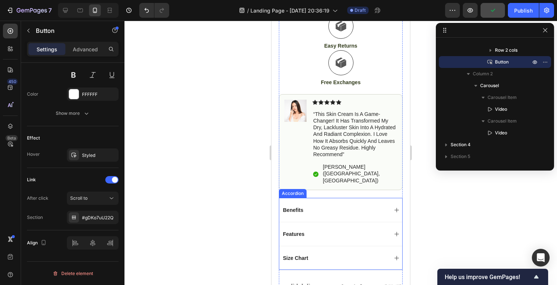
click at [353, 206] on div "Benefits" at bounding box center [335, 210] width 106 height 9
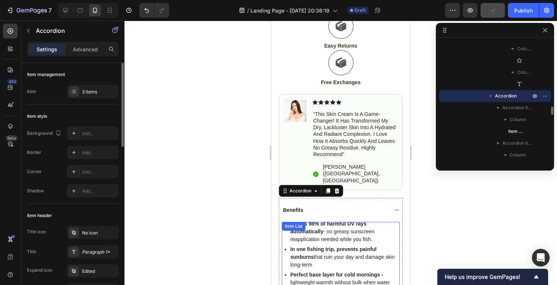
scroll to position [583, 0]
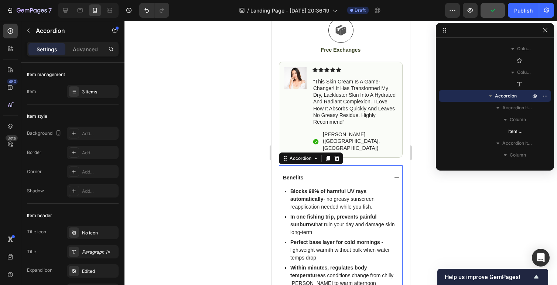
click at [391, 166] on div "Benefits" at bounding box center [340, 178] width 123 height 24
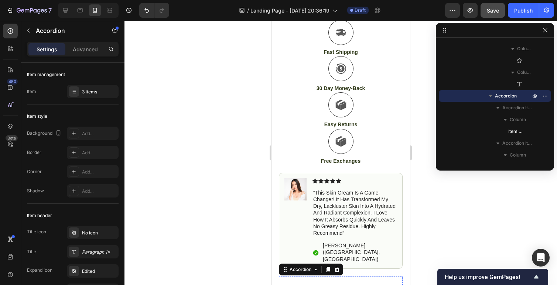
scroll to position [390, 0]
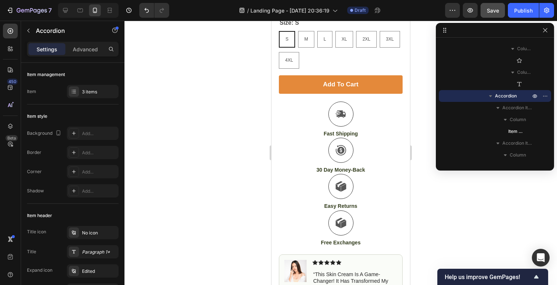
click at [427, 202] on div at bounding box center [341, 153] width 433 height 265
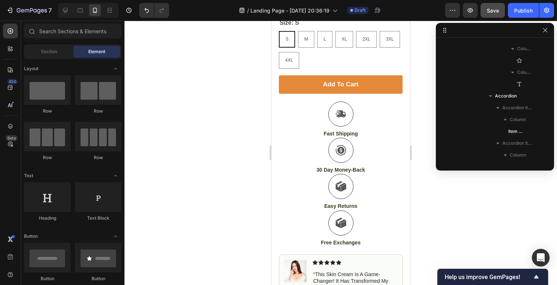
click at [455, 213] on div at bounding box center [341, 153] width 433 height 265
click at [290, 123] on div "Icon" at bounding box center [341, 114] width 124 height 25
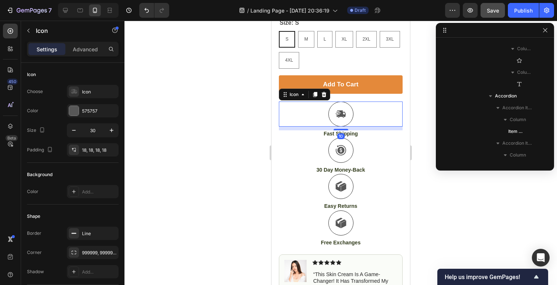
scroll to position [577, 0]
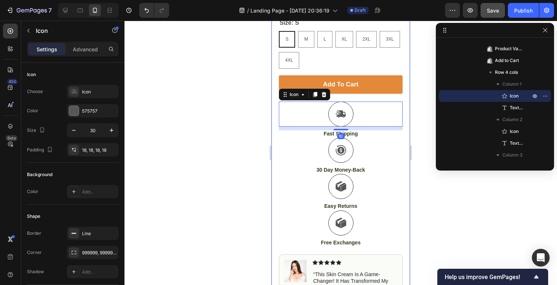
click at [403, 144] on div "Icon" at bounding box center [341, 150] width 124 height 25
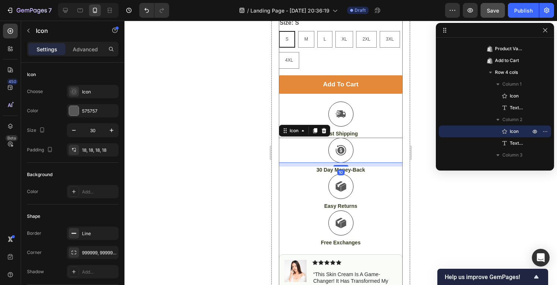
click at [297, 98] on div "Add to cart Add to Cart" at bounding box center [341, 88] width 124 height 26
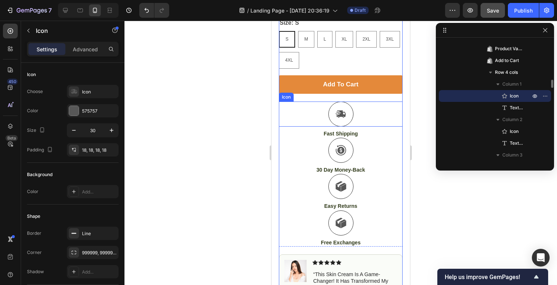
click at [280, 105] on div "Icon" at bounding box center [341, 114] width 124 height 25
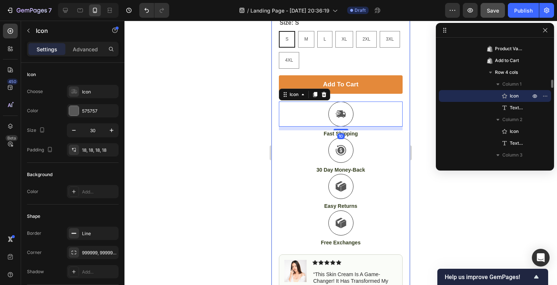
click at [276, 147] on div "Product Images Row Icon Icon Icon Icon Icon Icon List 4.7/5 Stars based on 25,0…" at bounding box center [341, 58] width 139 height 799
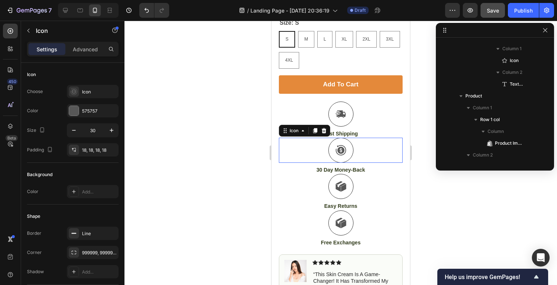
click at [280, 162] on div "Icon 0" at bounding box center [341, 150] width 124 height 25
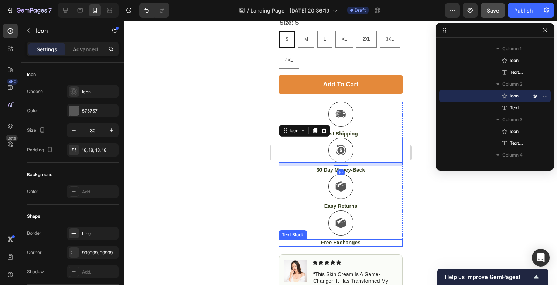
click at [290, 244] on p "Free Exchanges" at bounding box center [341, 243] width 122 height 7
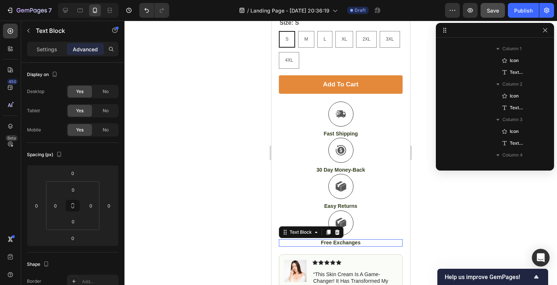
scroll to position [696, 0]
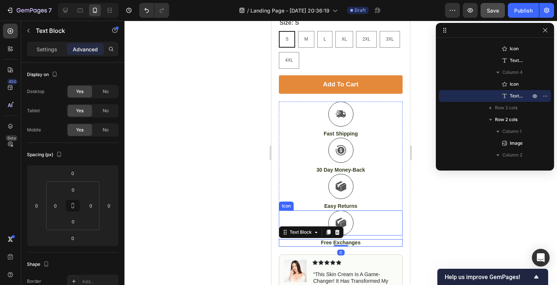
click at [399, 226] on div "Icon" at bounding box center [341, 223] width 124 height 25
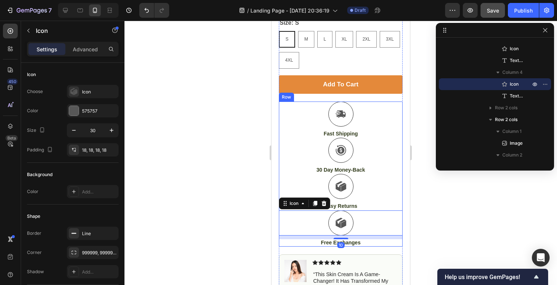
click at [399, 195] on div "Icon" at bounding box center [341, 186] width 124 height 25
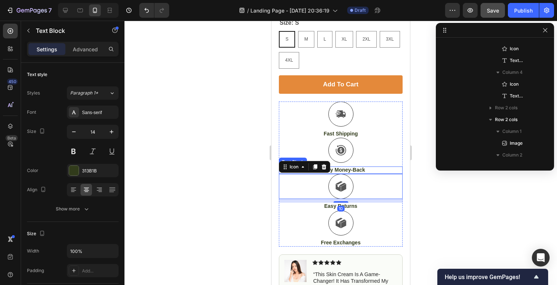
click at [403, 167] on div "30 Day Money-Back" at bounding box center [341, 170] width 124 height 7
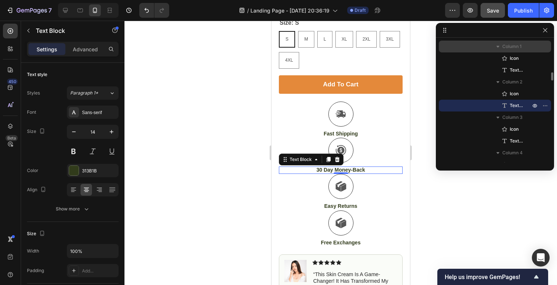
scroll to position [576, 0]
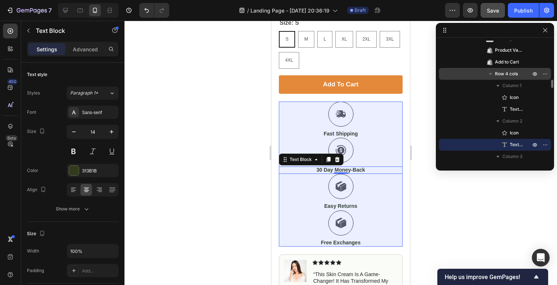
click at [505, 75] on span "Row 4 cols" at bounding box center [506, 73] width 23 height 7
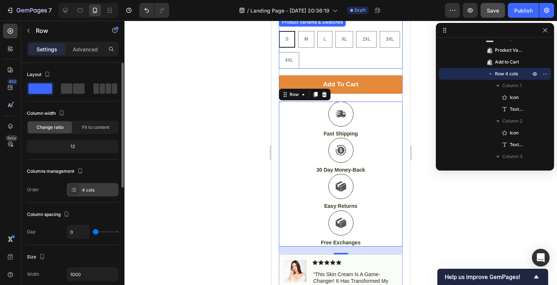
click at [78, 191] on div at bounding box center [74, 190] width 10 height 10
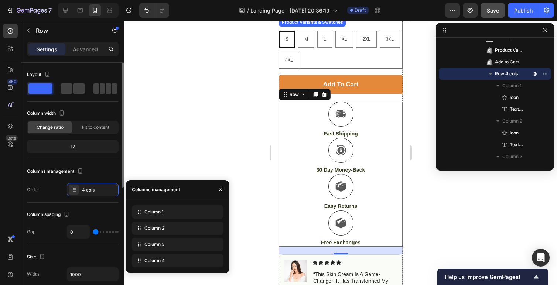
click at [51, 186] on div "Order 4 cols" at bounding box center [73, 189] width 92 height 13
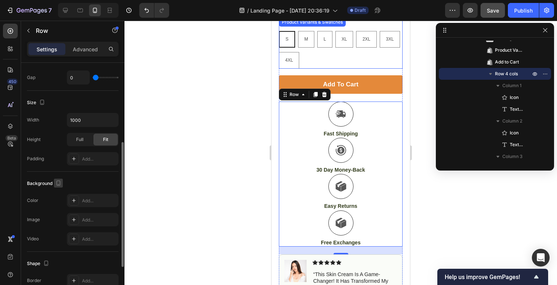
scroll to position [0, 0]
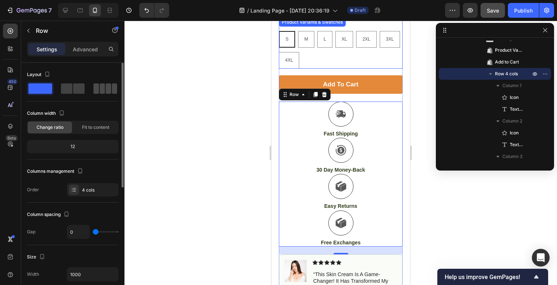
click at [102, 88] on span at bounding box center [103, 89] width 6 height 10
type input "21"
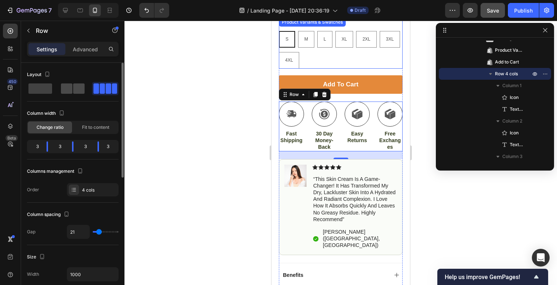
click at [78, 92] on span at bounding box center [78, 89] width 11 height 10
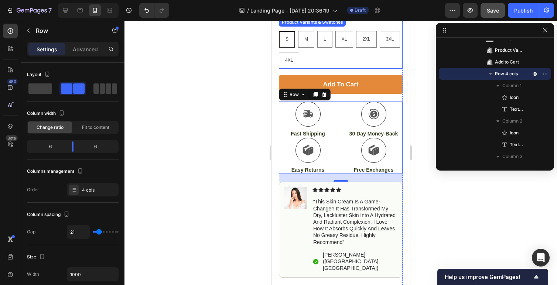
click at [192, 155] on div at bounding box center [341, 153] width 433 height 265
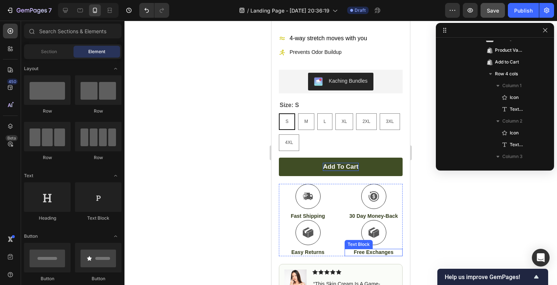
scroll to position [302, 0]
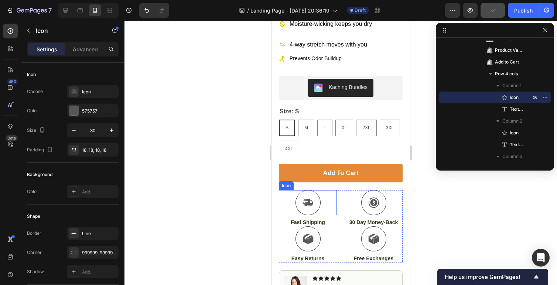
click at [285, 197] on div "Icon" at bounding box center [308, 202] width 58 height 25
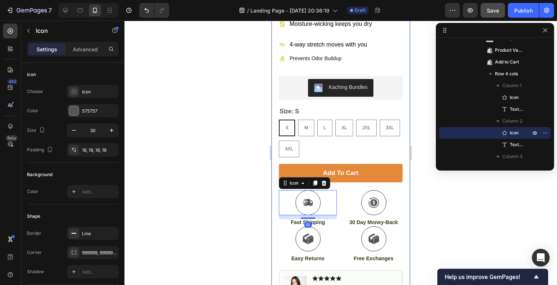
click at [403, 191] on div "Icon" at bounding box center [374, 202] width 58 height 25
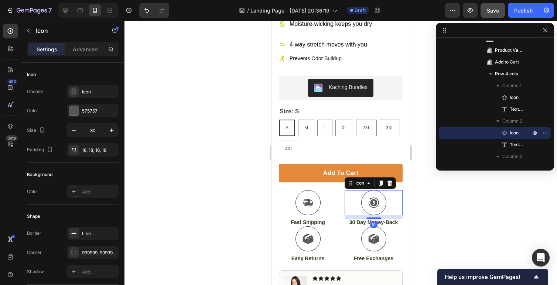
click at [443, 237] on div at bounding box center [341, 153] width 433 height 265
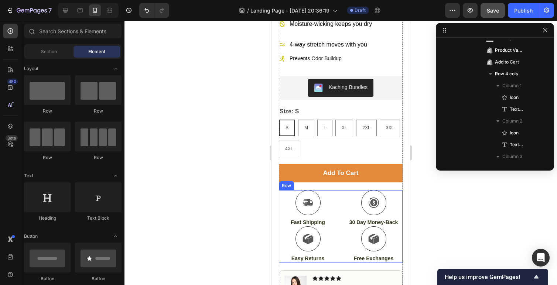
scroll to position [295, 0]
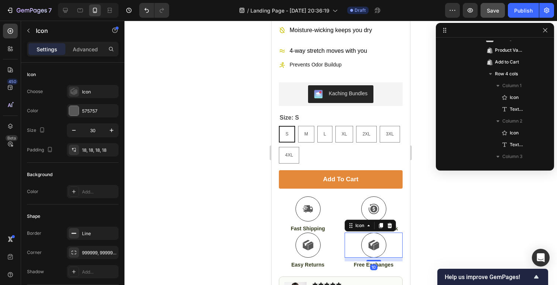
click at [401, 253] on div "Icon 10" at bounding box center [374, 245] width 58 height 25
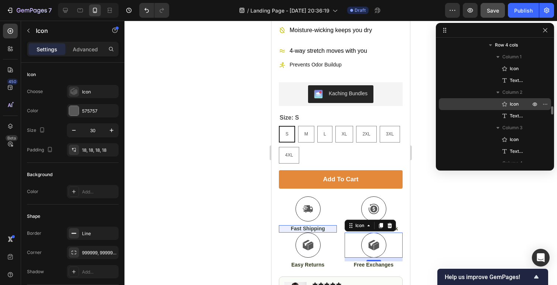
scroll to position [596, 0]
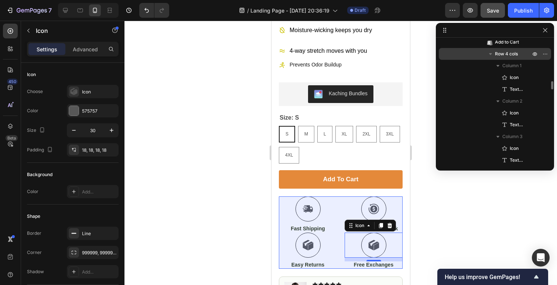
click at [508, 55] on span "Row 4 cols" at bounding box center [506, 53] width 23 height 7
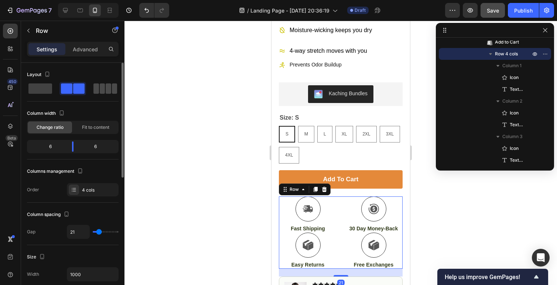
click at [98, 91] on span at bounding box center [97, 89] width 6 height 10
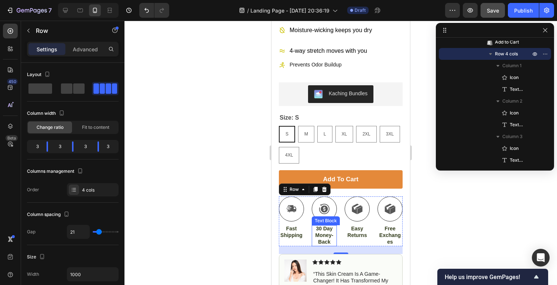
click at [329, 237] on p "30 Day Money-Back" at bounding box center [325, 235] width 24 height 20
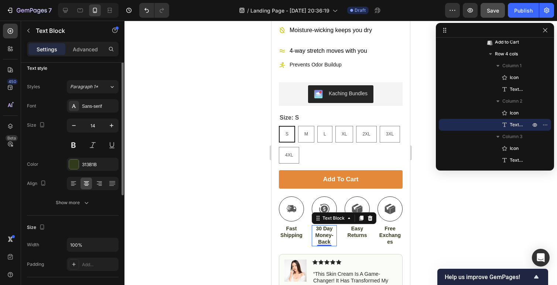
scroll to position [7, 0]
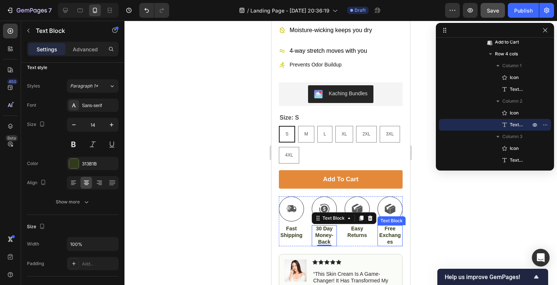
click at [390, 241] on p "Free Exchanges" at bounding box center [391, 235] width 24 height 20
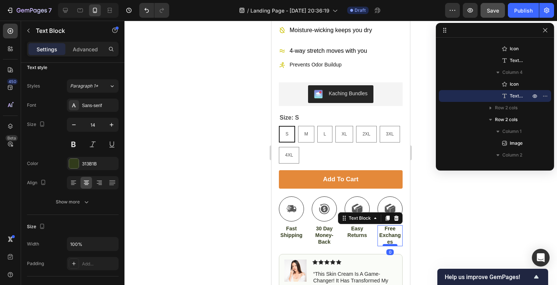
click at [386, 246] on div at bounding box center [390, 245] width 15 height 2
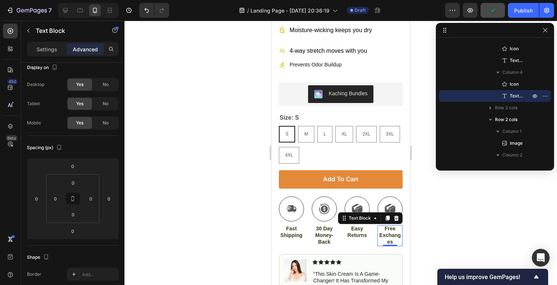
click at [458, 237] on div at bounding box center [341, 153] width 433 height 265
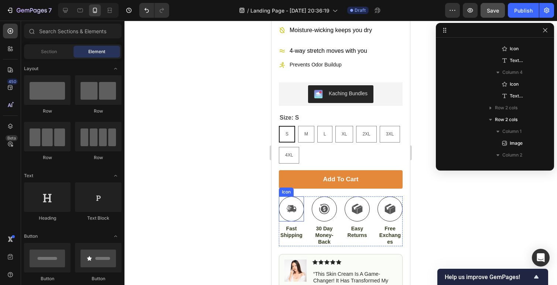
click at [291, 216] on div at bounding box center [291, 209] width 25 height 25
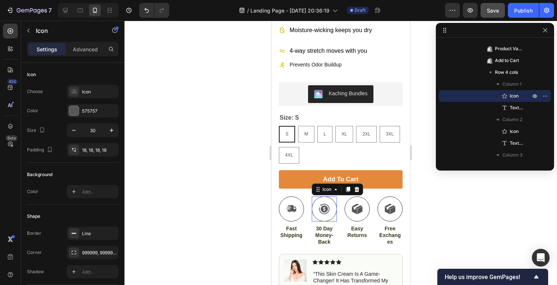
click at [321, 215] on icon at bounding box center [324, 209] width 11 height 11
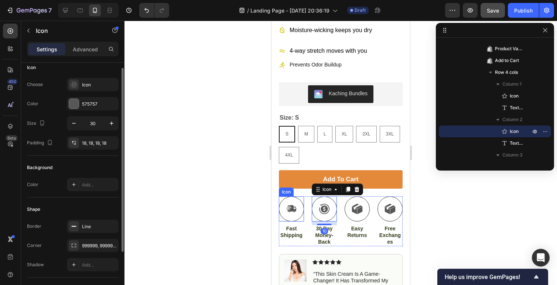
click at [286, 211] on span at bounding box center [291, 209] width 11 height 11
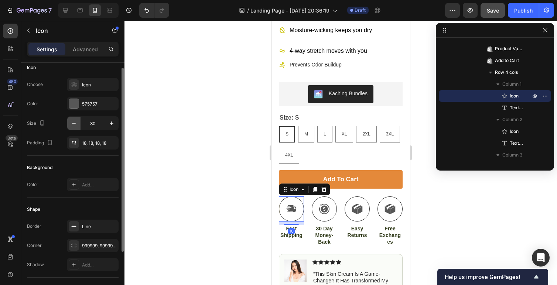
click at [76, 125] on icon "button" at bounding box center [73, 123] width 7 height 7
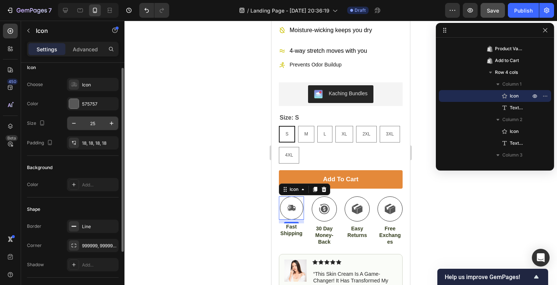
click at [98, 123] on input "25" at bounding box center [93, 123] width 24 height 13
type input "20"
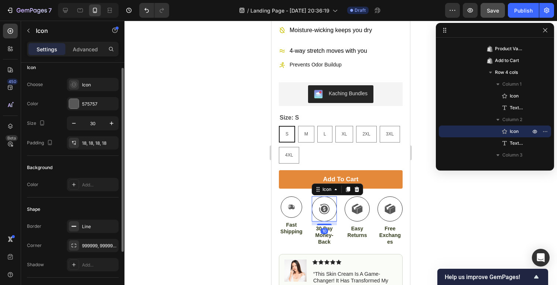
click at [316, 217] on div at bounding box center [324, 209] width 25 height 25
click at [90, 126] on input "30" at bounding box center [93, 123] width 24 height 13
type input "20"
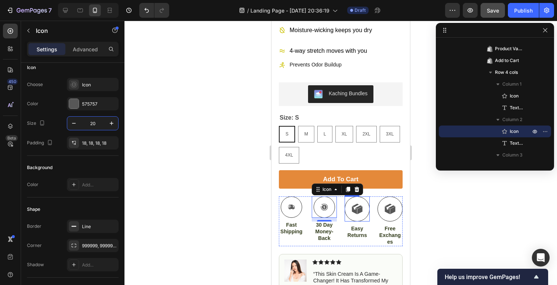
click at [350, 211] on div at bounding box center [357, 209] width 25 height 25
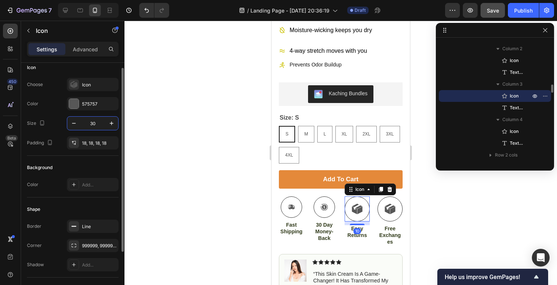
click at [97, 124] on input "30" at bounding box center [93, 123] width 24 height 13
type input "20"
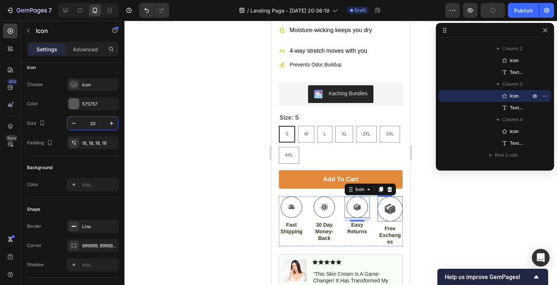
click at [392, 207] on icon at bounding box center [391, 208] width 7 height 4
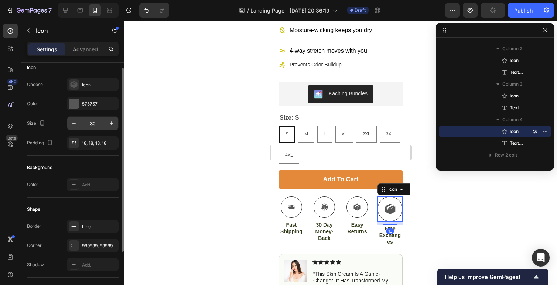
click at [89, 120] on input "30" at bounding box center [93, 123] width 24 height 13
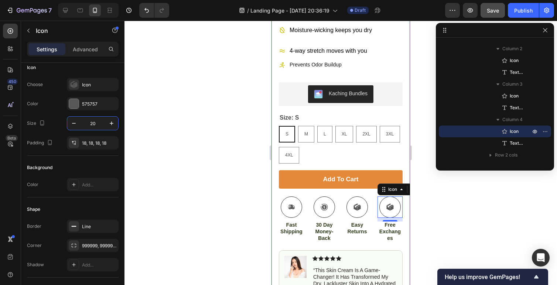
type input "20"
click at [263, 241] on div at bounding box center [341, 153] width 433 height 265
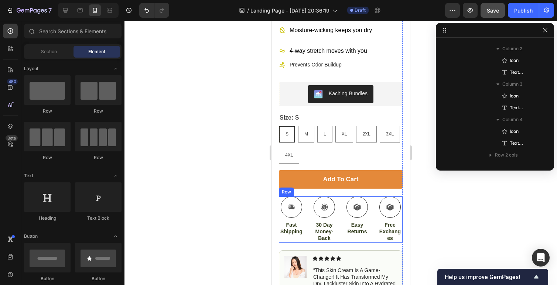
click at [288, 235] on p "Fast Shipping" at bounding box center [292, 228] width 24 height 13
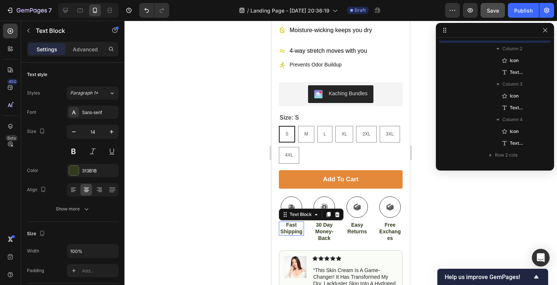
scroll to position [589, 0]
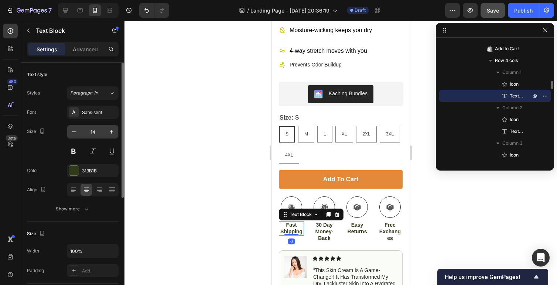
click at [89, 131] on input "14" at bounding box center [93, 131] width 24 height 13
type input "12"
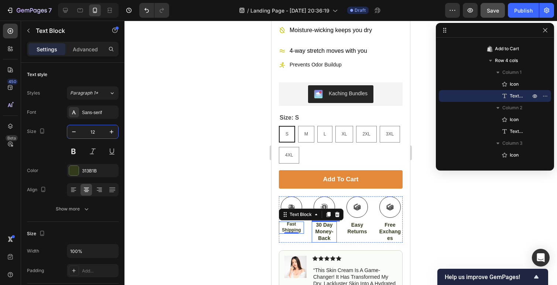
click at [319, 232] on p "30 Day Money-Back" at bounding box center [325, 232] width 24 height 20
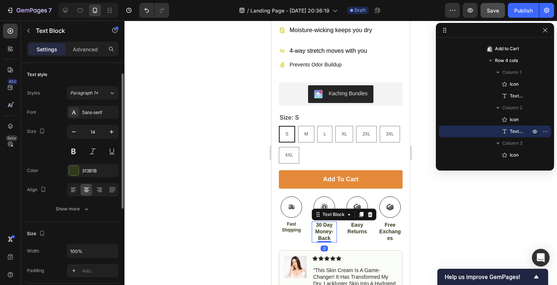
scroll to position [7, 0]
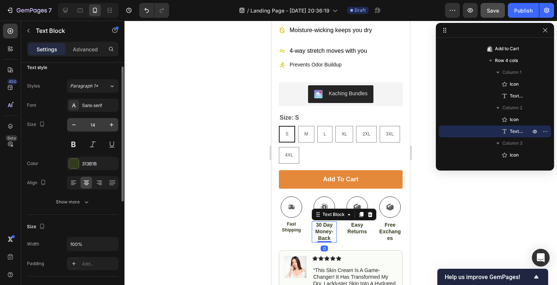
click at [96, 124] on input "14" at bounding box center [93, 124] width 24 height 13
type input "12"
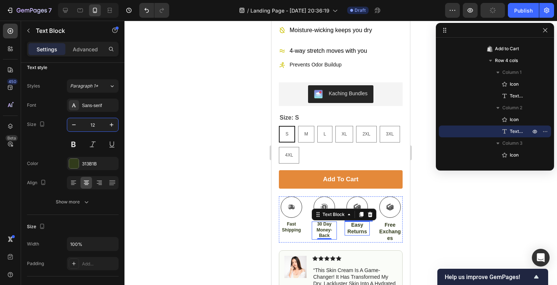
click at [354, 231] on p "Easy Returns" at bounding box center [358, 228] width 24 height 13
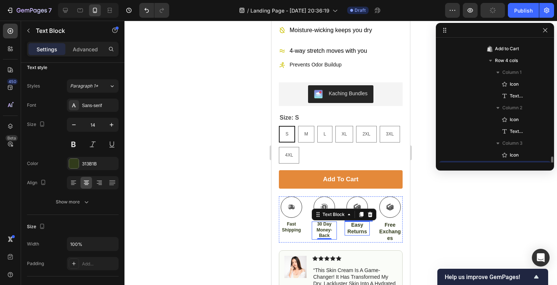
scroll to position [660, 0]
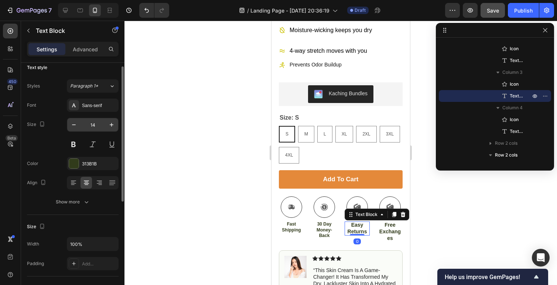
click at [97, 127] on input "14" at bounding box center [93, 124] width 24 height 13
type input "12"
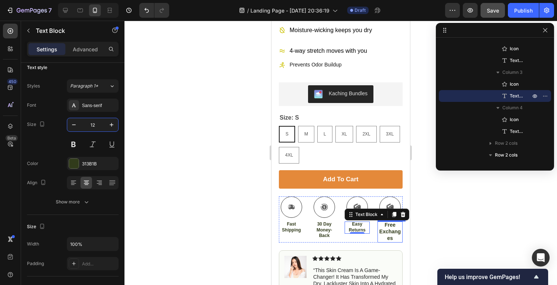
click at [393, 242] on div "Free Exchanges" at bounding box center [390, 232] width 25 height 21
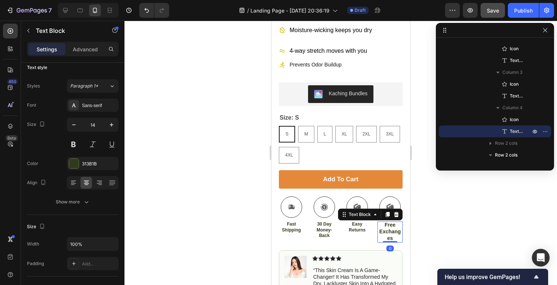
click at [392, 239] on p "Free Exchanges" at bounding box center [391, 232] width 24 height 20
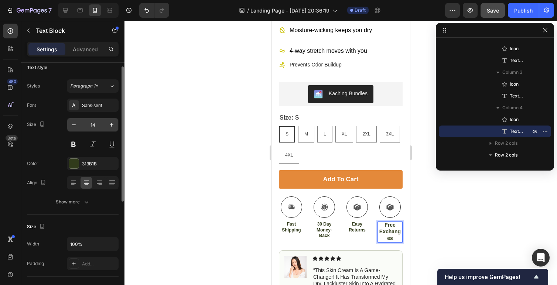
click at [94, 125] on input "14" at bounding box center [93, 124] width 24 height 13
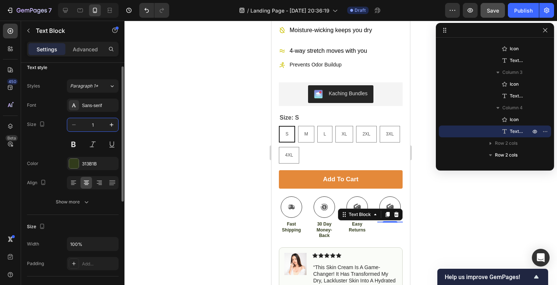
type input "12"
click at [458, 250] on div at bounding box center [341, 153] width 433 height 265
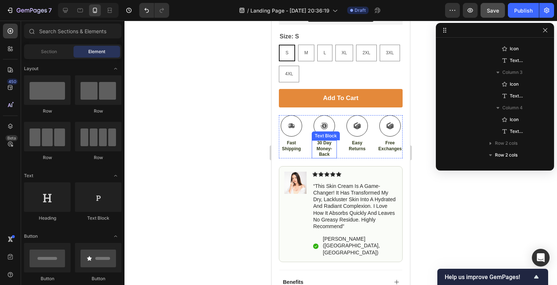
scroll to position [383, 0]
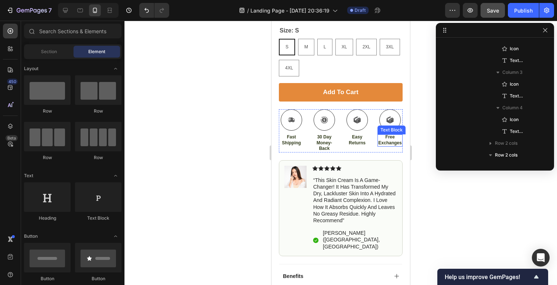
click at [394, 146] on p "Free Exchanges" at bounding box center [391, 140] width 24 height 11
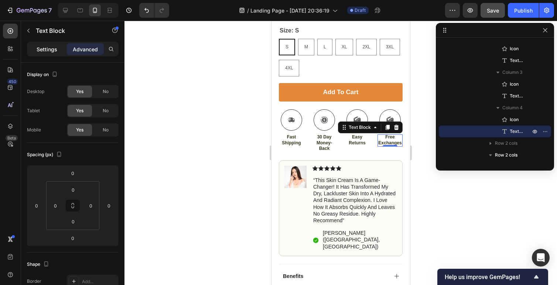
click at [47, 51] on p "Settings" at bounding box center [47, 49] width 21 height 8
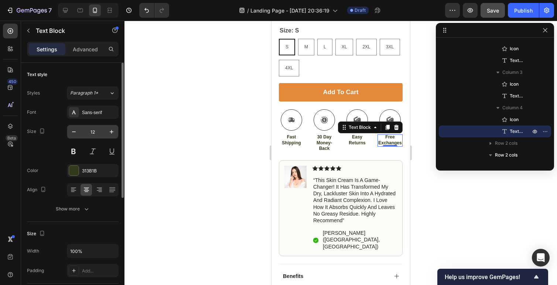
click at [96, 132] on input "12" at bounding box center [93, 131] width 24 height 13
type input "12"
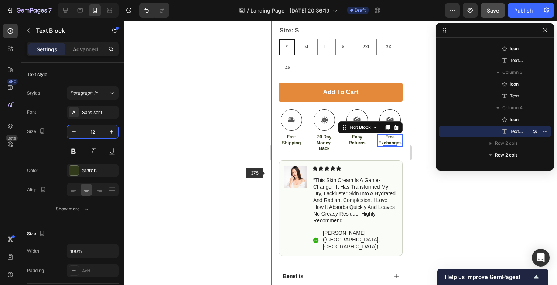
click at [222, 172] on div at bounding box center [341, 153] width 433 height 265
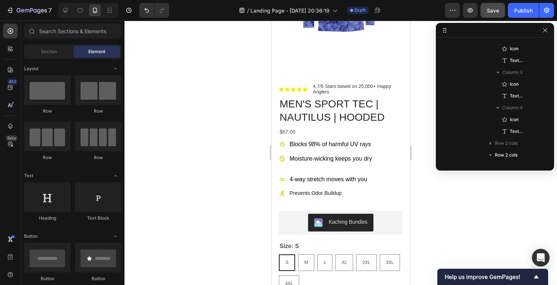
scroll to position [155, 0]
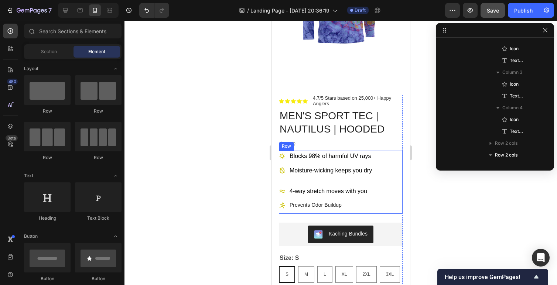
click at [357, 181] on div "Blocks 98% of harmful UV rays Moisture-wicking keeps you dry Item List 4-way st…" at bounding box center [341, 182] width 124 height 63
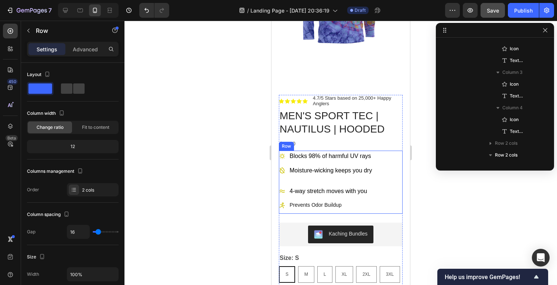
scroll to position [459, 0]
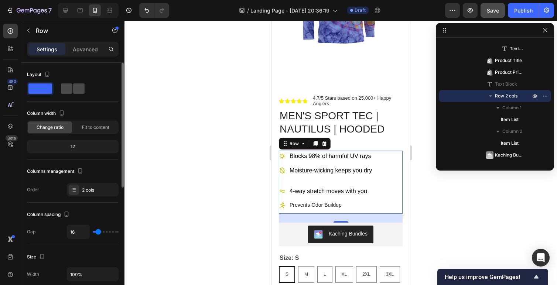
click at [73, 89] on span at bounding box center [78, 89] width 11 height 10
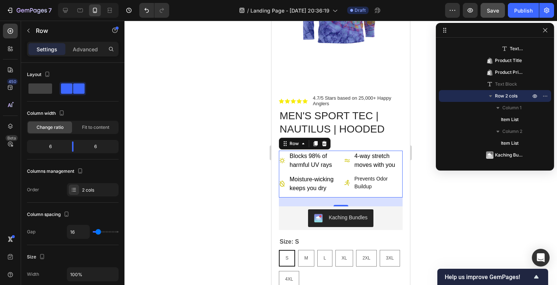
click at [467, 222] on div at bounding box center [341, 153] width 433 height 265
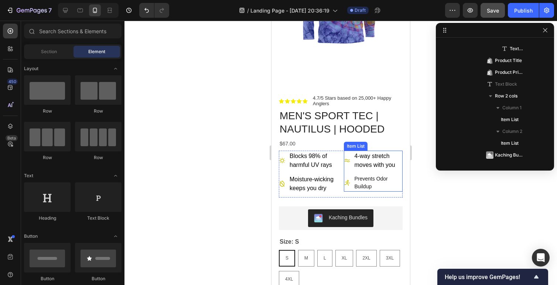
click at [374, 187] on p "Prevents Odor Buildup" at bounding box center [378, 183] width 47 height 16
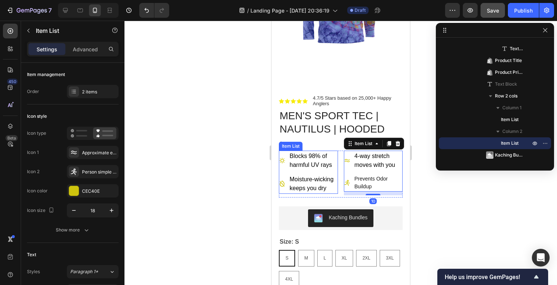
click at [318, 187] on span "Moisture-wicking keeps you dry" at bounding box center [312, 183] width 44 height 15
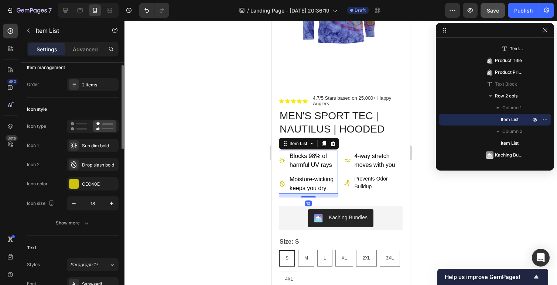
click at [311, 185] on span "Moisture-wicking keeps you dry" at bounding box center [312, 183] width 44 height 15
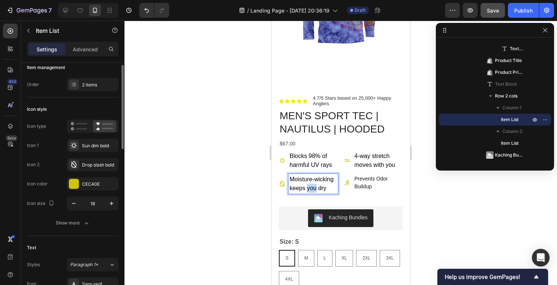
click at [311, 185] on span "Moisture-wicking keeps you dry" at bounding box center [312, 183] width 44 height 15
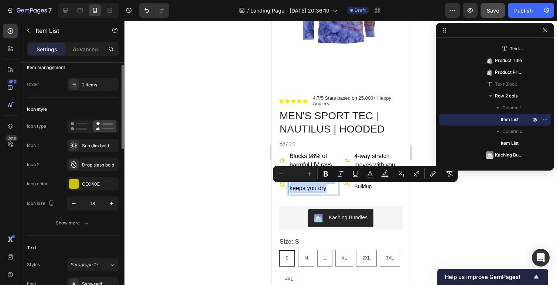
click at [311, 185] on span "Moisture-wicking keeps you dry" at bounding box center [312, 183] width 44 height 15
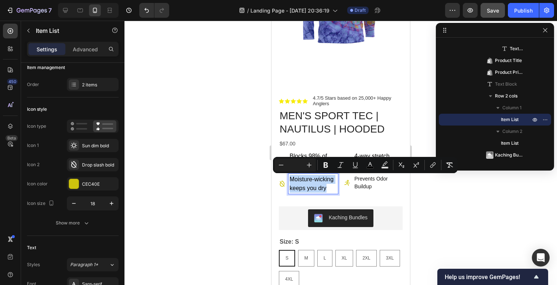
copy span "Moisture-wicking keeps you dry"
click at [377, 182] on p "Prevents Odor Buildup" at bounding box center [378, 183] width 47 height 16
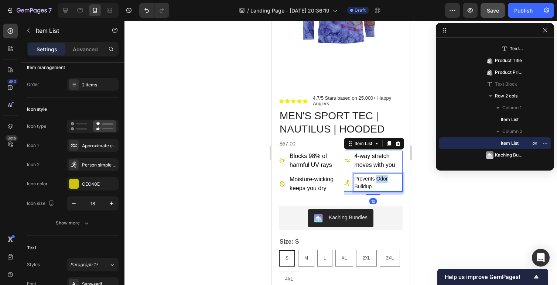
click at [377, 182] on p "Prevents Odor Buildup" at bounding box center [378, 183] width 47 height 16
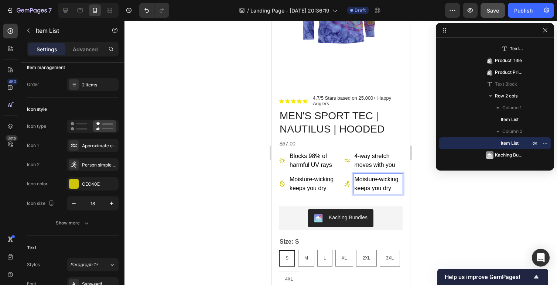
click at [374, 183] on span "Moisture-wicking keeps you dry" at bounding box center [377, 183] width 44 height 15
click at [490, 198] on div at bounding box center [341, 153] width 433 height 265
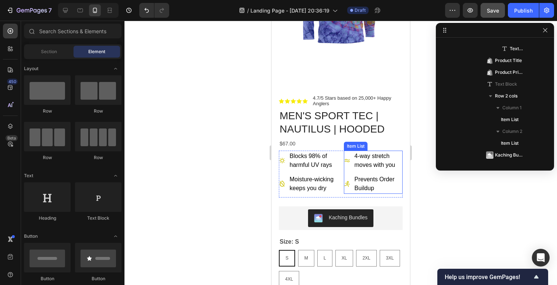
click at [373, 164] on span "4-way stretch moves with you" at bounding box center [375, 160] width 41 height 15
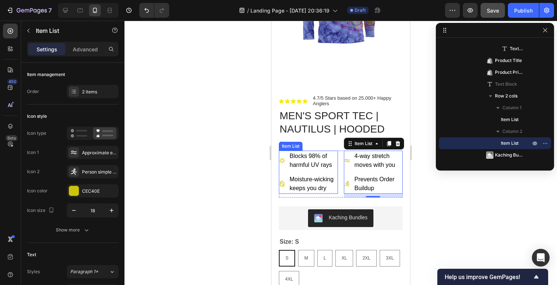
click at [322, 158] on span "Blocks 98% of harmful UV rays" at bounding box center [311, 160] width 43 height 15
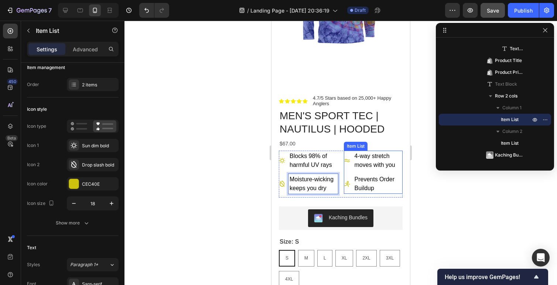
click at [378, 180] on span "Prevents Order Buildup" at bounding box center [375, 183] width 40 height 15
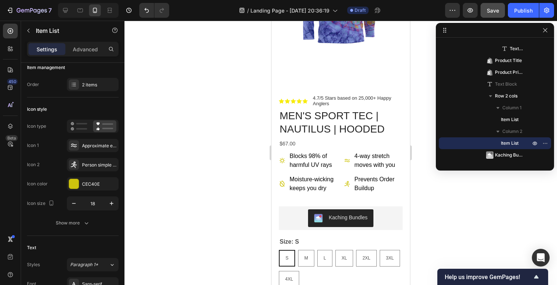
click at [443, 199] on div at bounding box center [341, 153] width 433 height 265
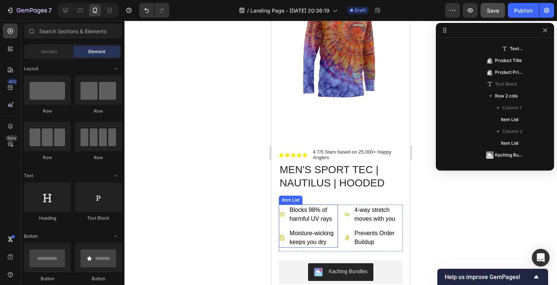
scroll to position [92, 0]
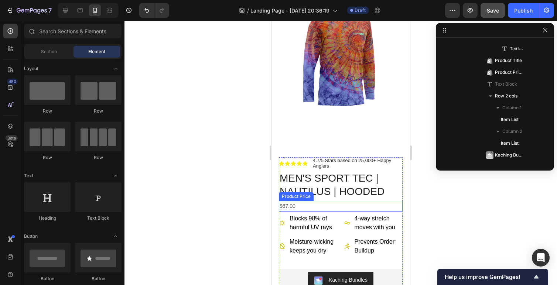
click at [290, 207] on div "$67.00" at bounding box center [341, 206] width 124 height 11
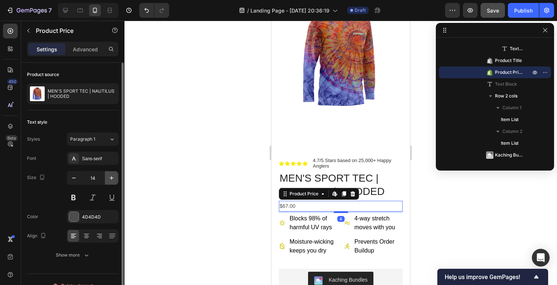
click at [108, 179] on icon "button" at bounding box center [111, 177] width 7 height 7
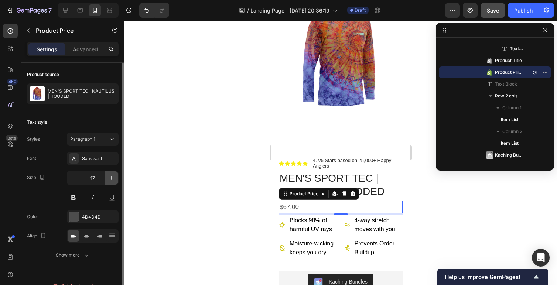
type input "18"
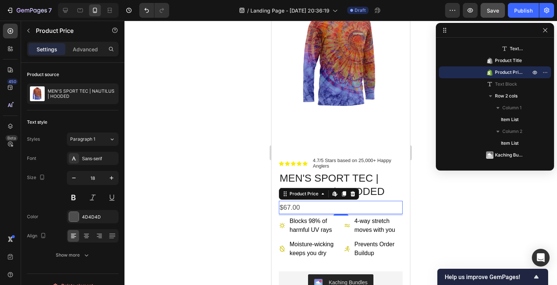
click at [245, 202] on div at bounding box center [341, 153] width 433 height 265
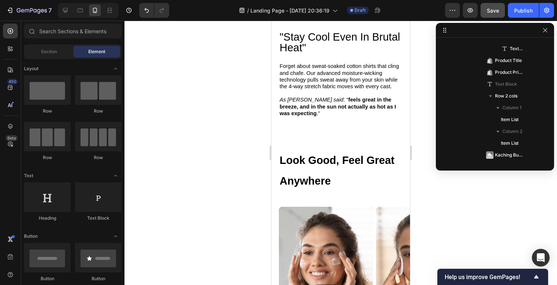
scroll to position [1049, 0]
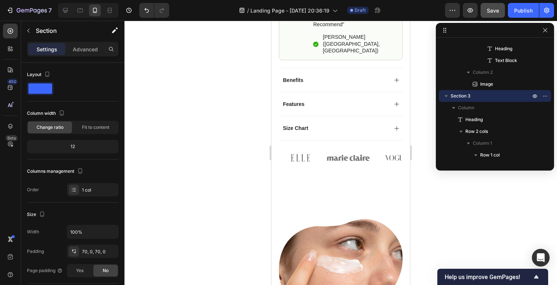
scroll to position [499, 0]
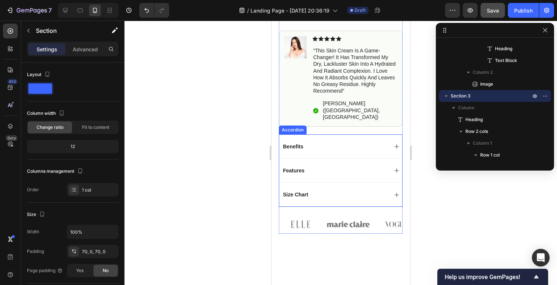
click at [394, 144] on icon at bounding box center [397, 147] width 6 height 6
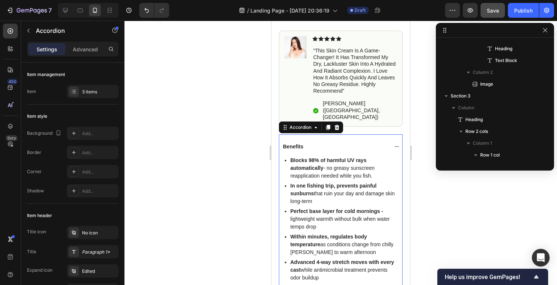
scroll to position [968, 0]
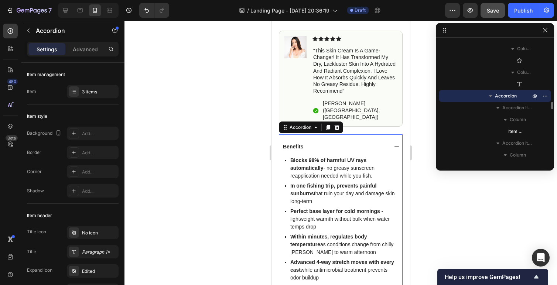
click at [394, 144] on icon at bounding box center [397, 147] width 6 height 6
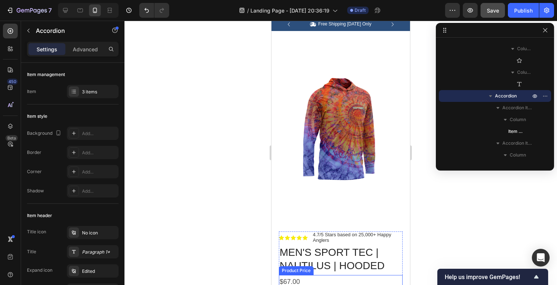
scroll to position [0, 0]
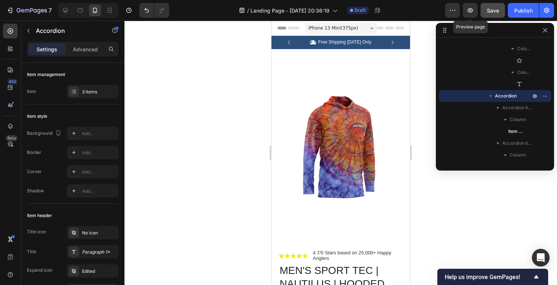
click at [488, 8] on span "Save" at bounding box center [493, 10] width 12 height 6
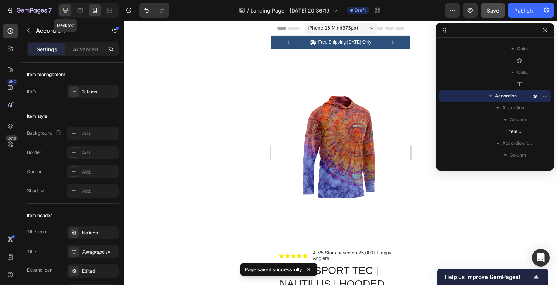
click at [66, 12] on icon at bounding box center [65, 10] width 5 height 5
